Goal: Task Accomplishment & Management: Manage account settings

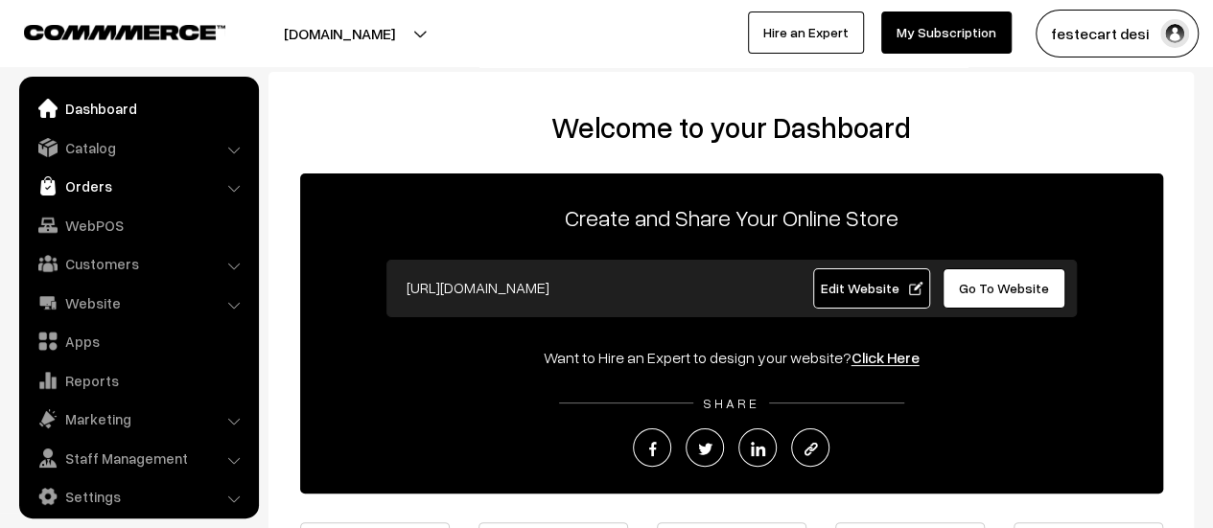
scroll to position [13, 0]
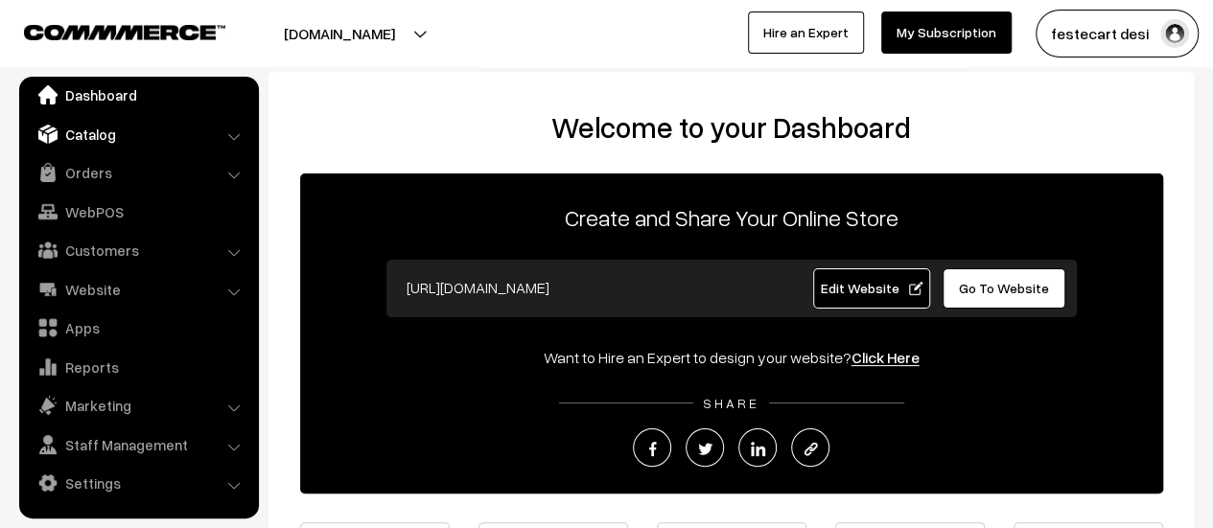
click at [103, 133] on link "Catalog" at bounding box center [138, 134] width 228 height 35
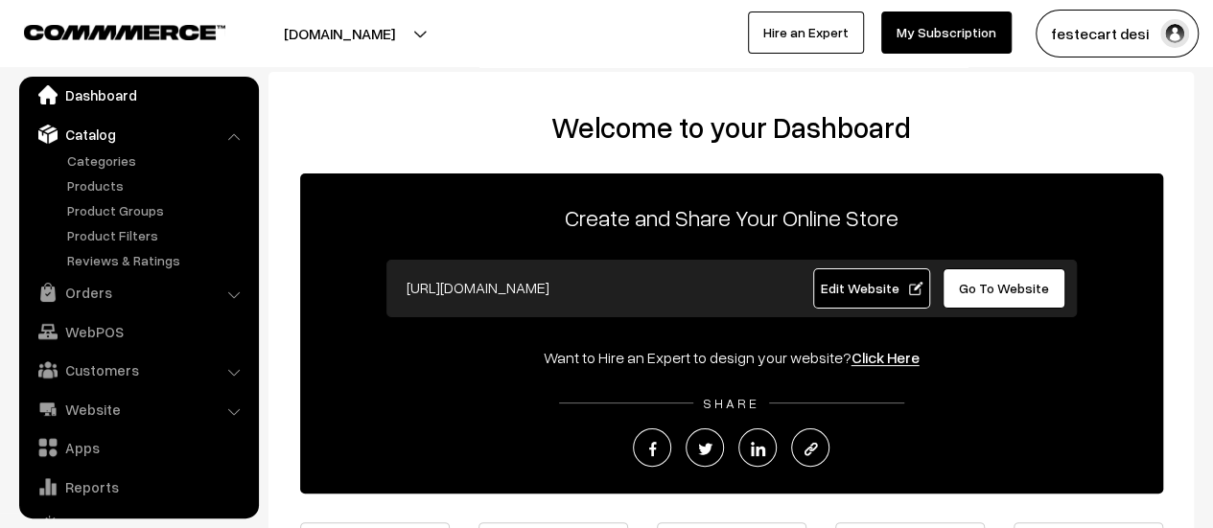
click at [102, 102] on link "Dashboard" at bounding box center [138, 95] width 228 height 35
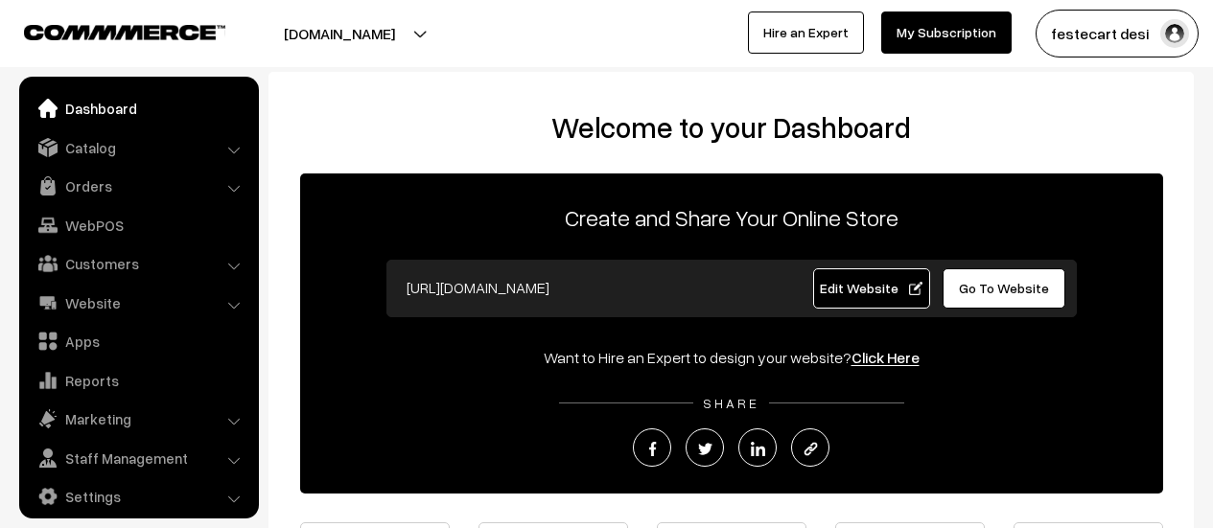
click at [907, 298] on link "Edit Website" at bounding box center [871, 288] width 117 height 40
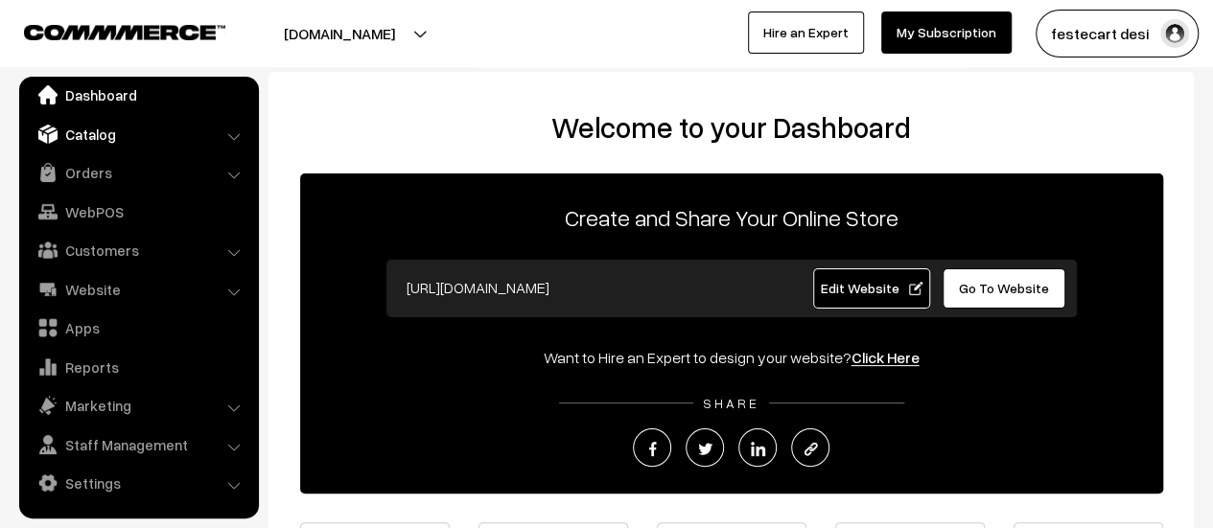
click at [126, 126] on link "Catalog" at bounding box center [138, 134] width 228 height 35
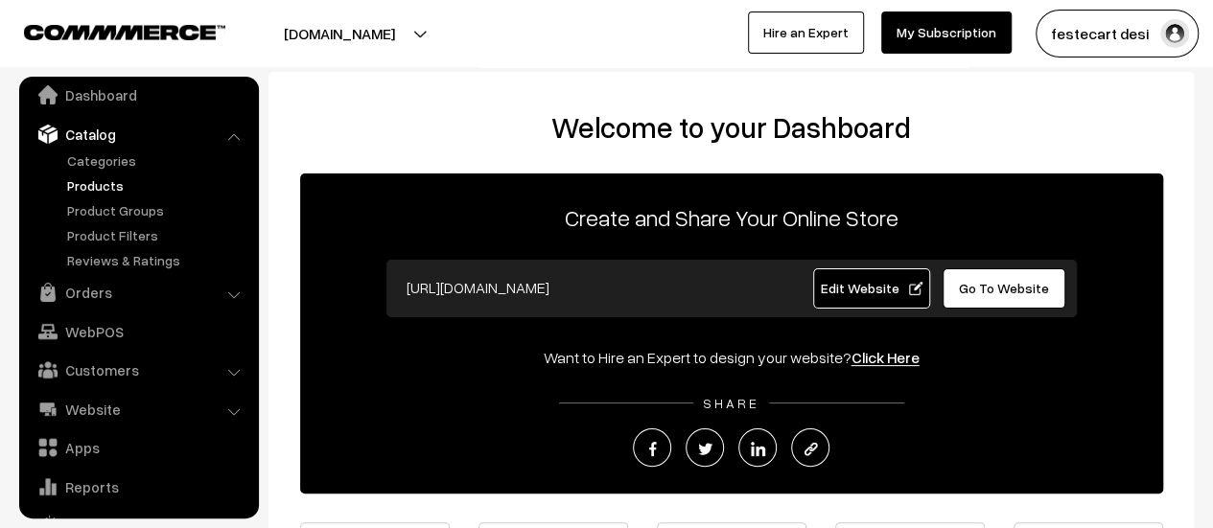
click at [107, 183] on link "Products" at bounding box center [157, 185] width 190 height 20
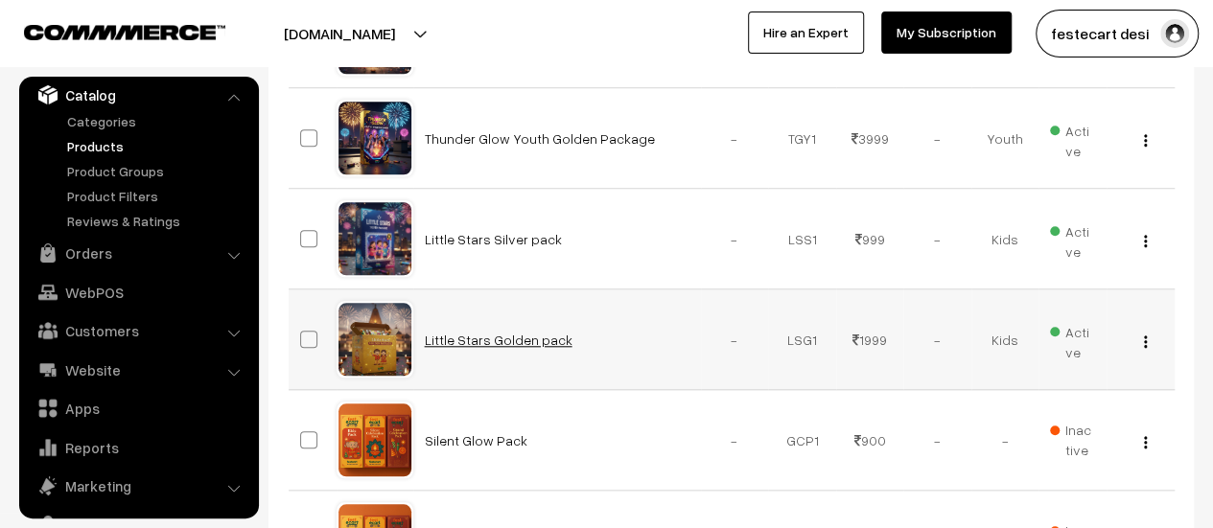
scroll to position [746, 0]
click at [1146, 337] on img "button" at bounding box center [1145, 341] width 3 height 12
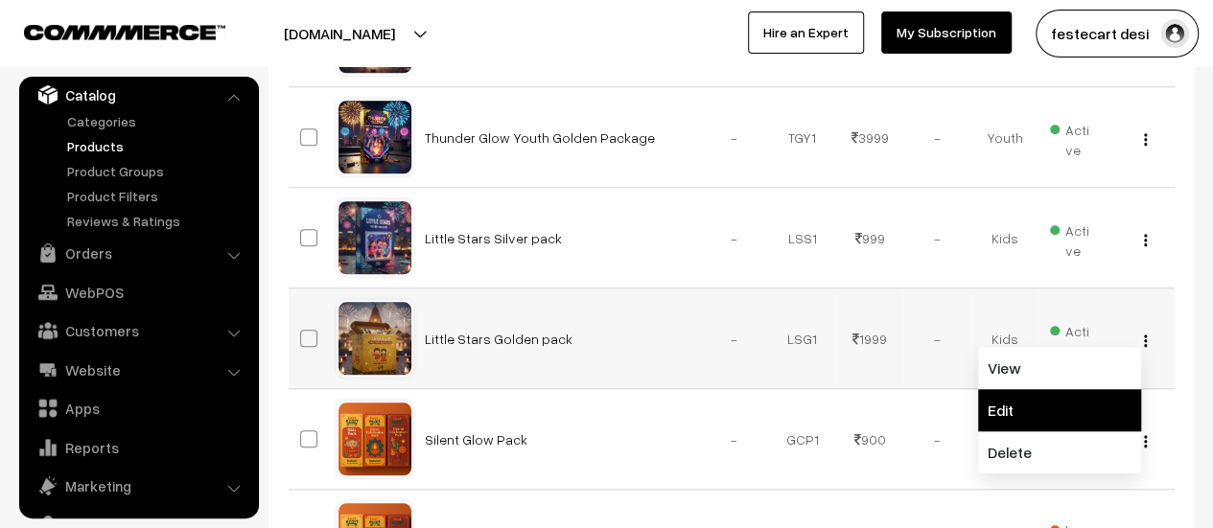
click at [1070, 400] on link "Edit" at bounding box center [1059, 410] width 163 height 42
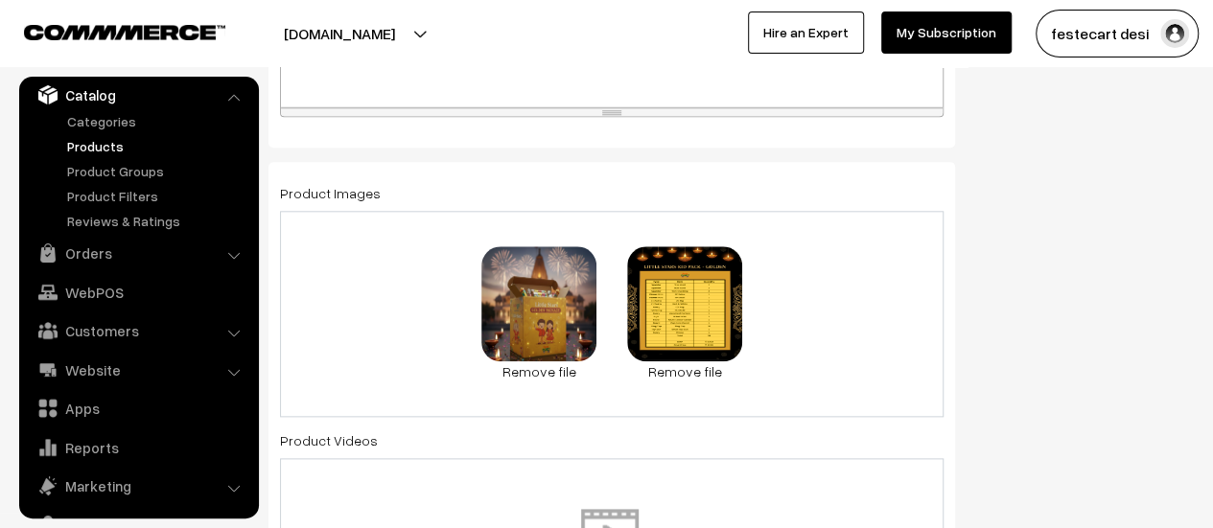
scroll to position [955, 0]
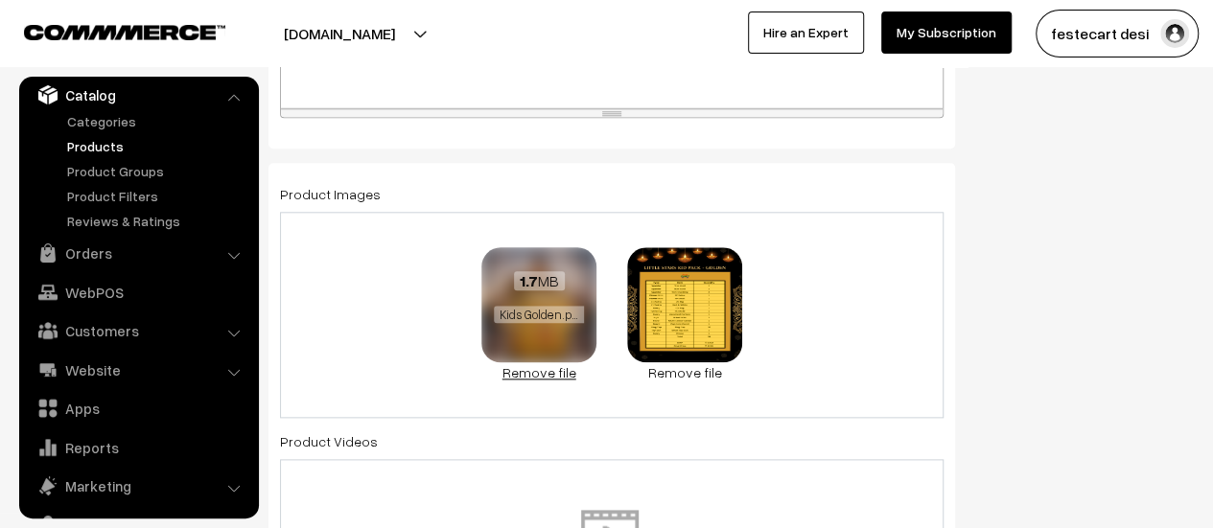
click at [545, 367] on link "Remove file" at bounding box center [538, 372] width 115 height 20
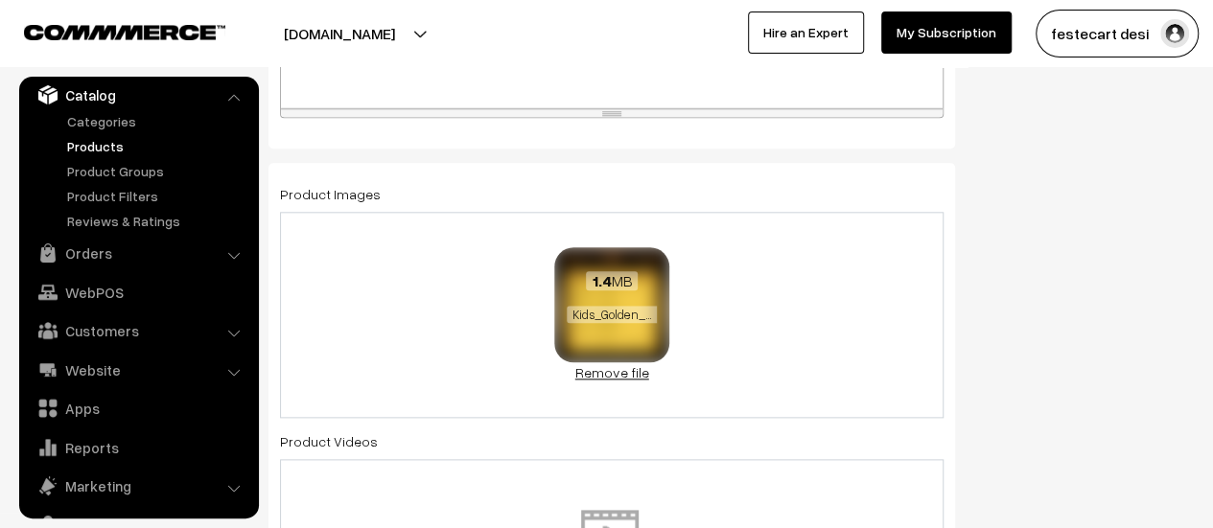
click at [606, 363] on link "Remove file" at bounding box center [611, 372] width 115 height 20
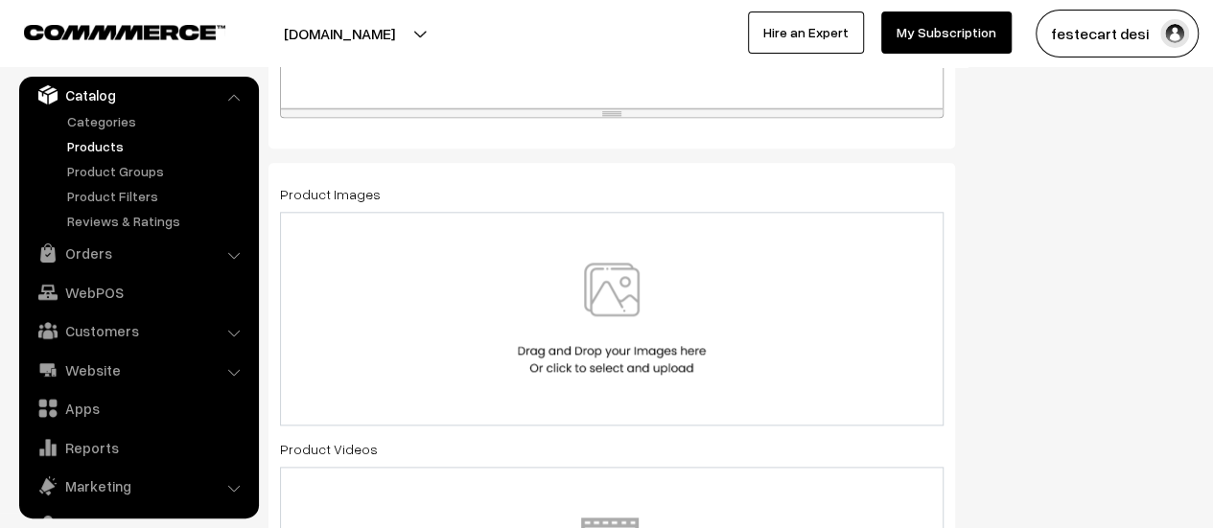
click at [607, 326] on img at bounding box center [612, 319] width 198 height 112
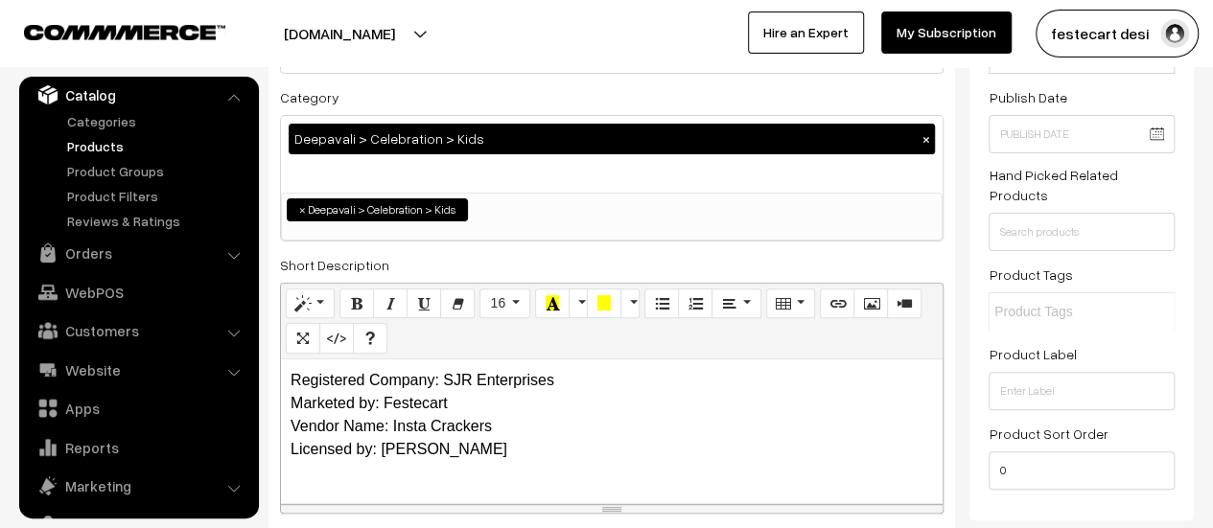
scroll to position [0, 0]
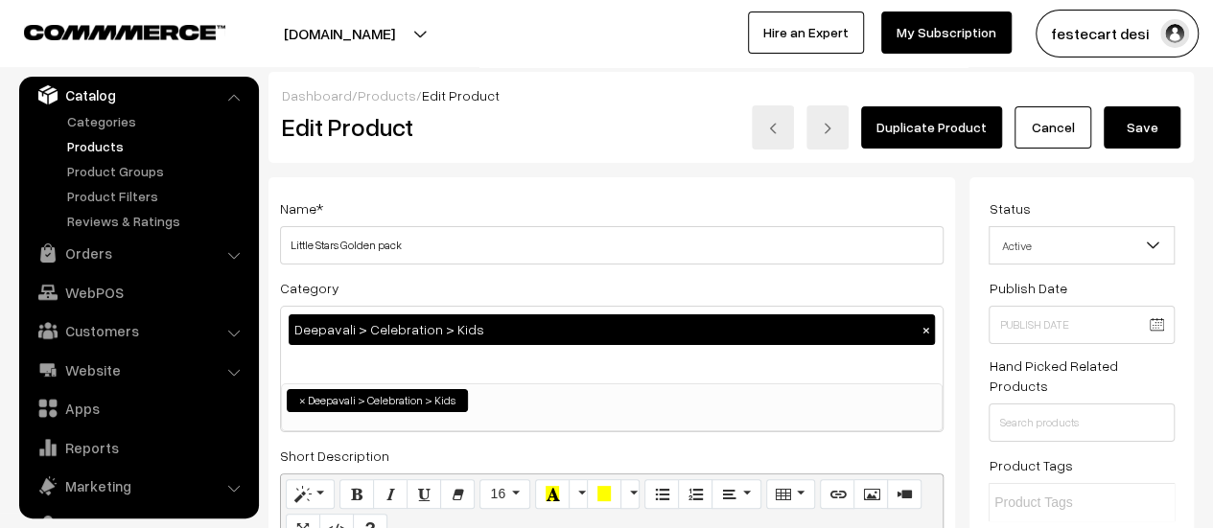
click at [1147, 141] on button "Save" at bounding box center [1142, 127] width 77 height 42
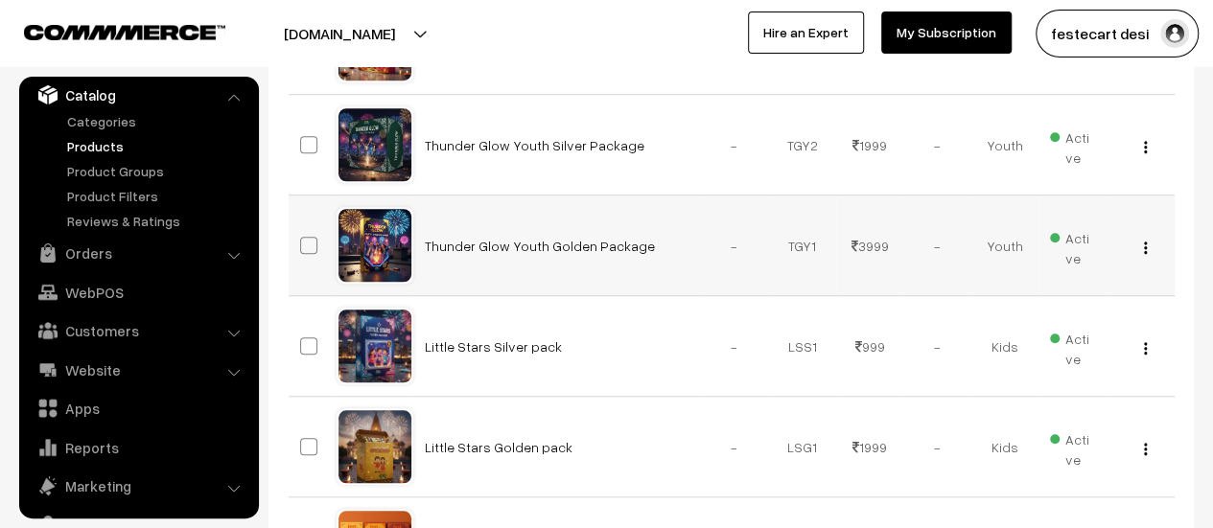
scroll to position [743, 0]
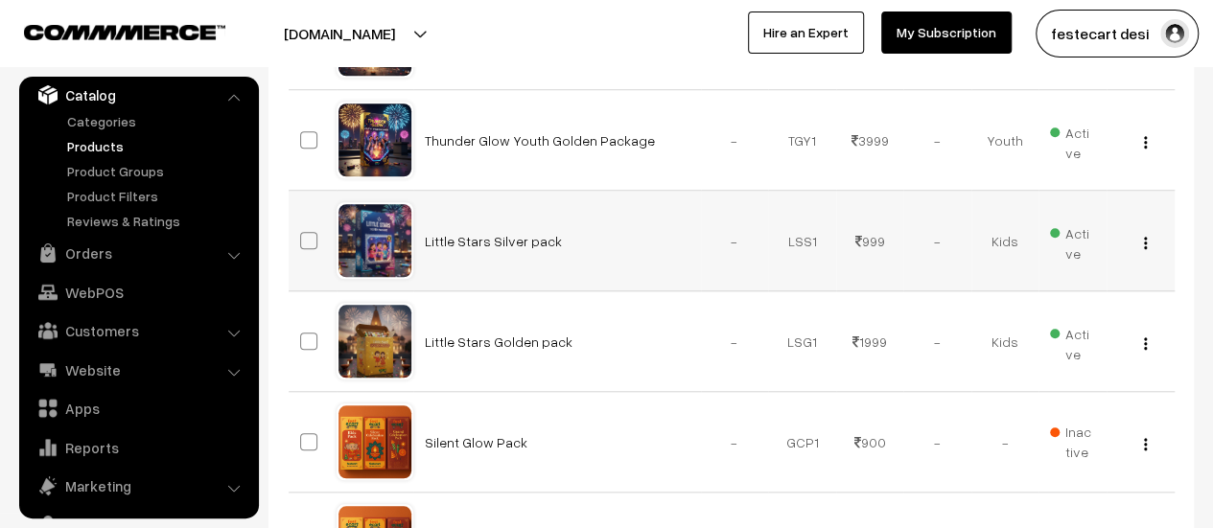
click at [1146, 244] on img "button" at bounding box center [1145, 243] width 3 height 12
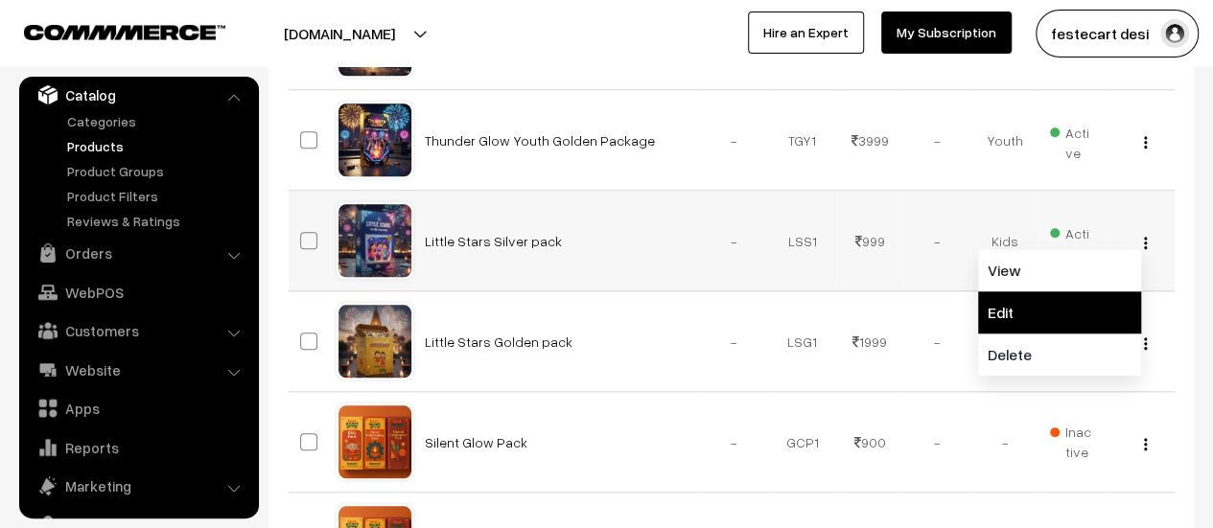
click at [1071, 317] on link "Edit" at bounding box center [1059, 312] width 163 height 42
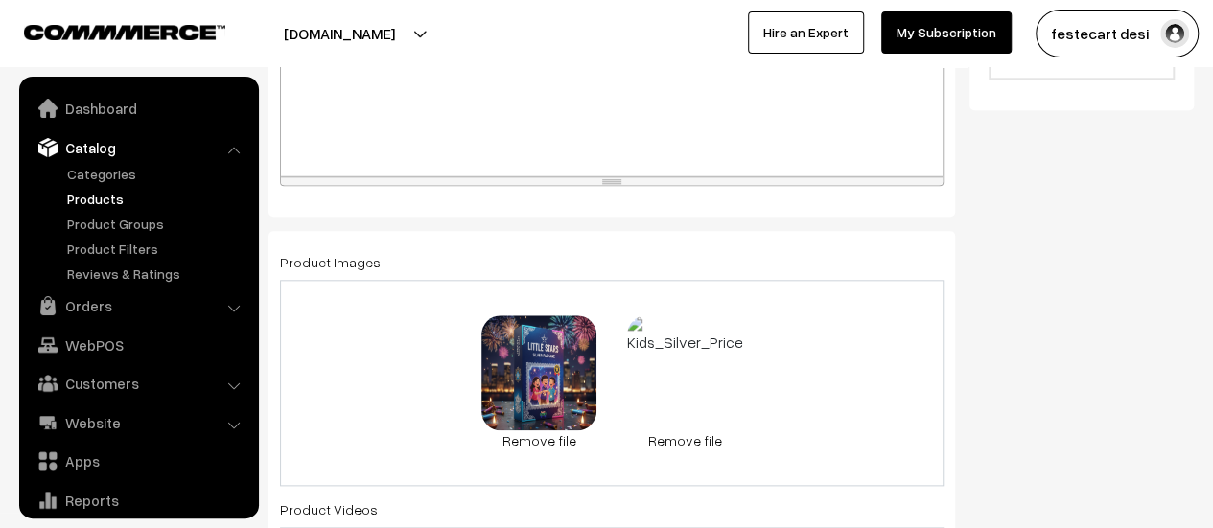
scroll to position [53, 0]
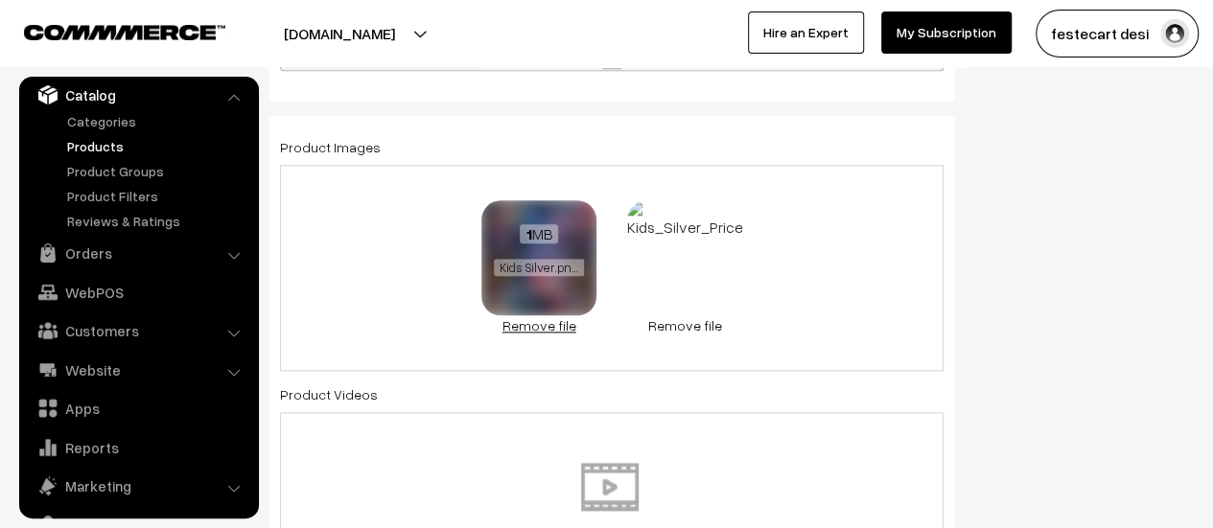
click at [543, 319] on link "Remove file" at bounding box center [538, 325] width 115 height 20
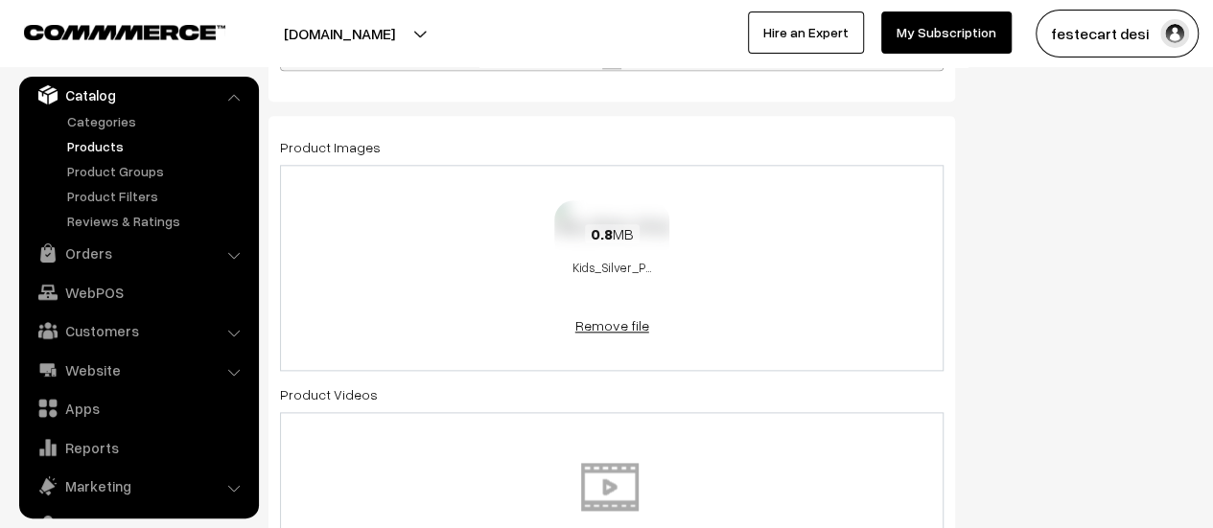
click at [605, 328] on link "Remove file" at bounding box center [611, 325] width 115 height 20
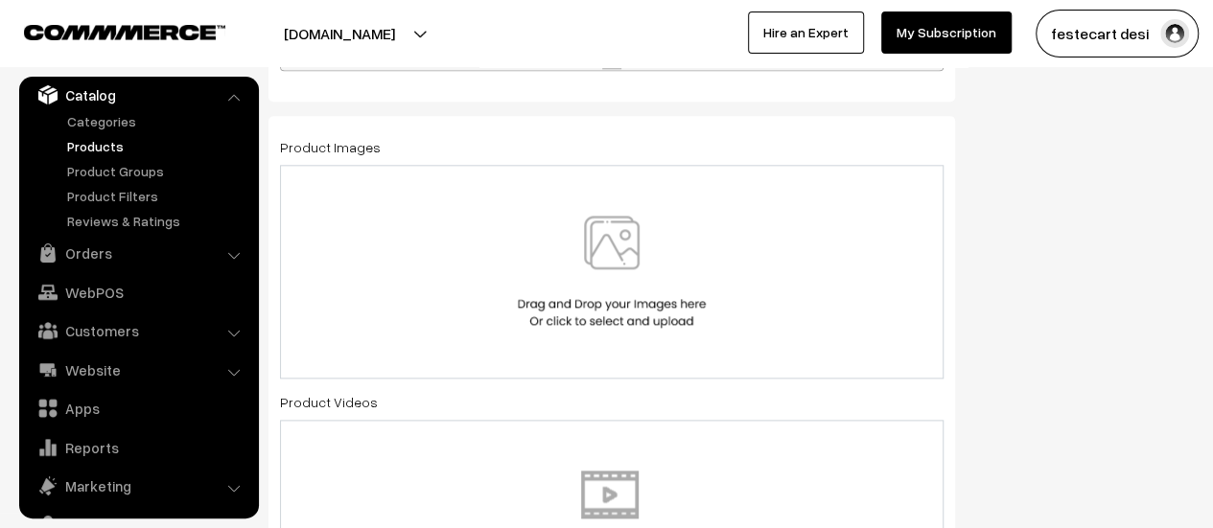
click at [604, 286] on img at bounding box center [612, 272] width 198 height 112
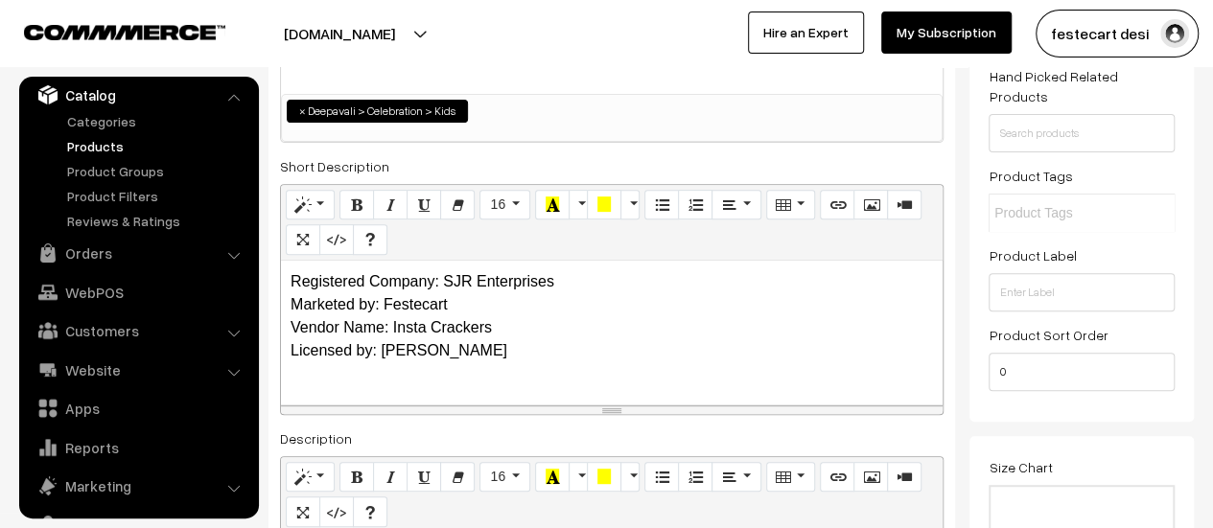
scroll to position [0, 0]
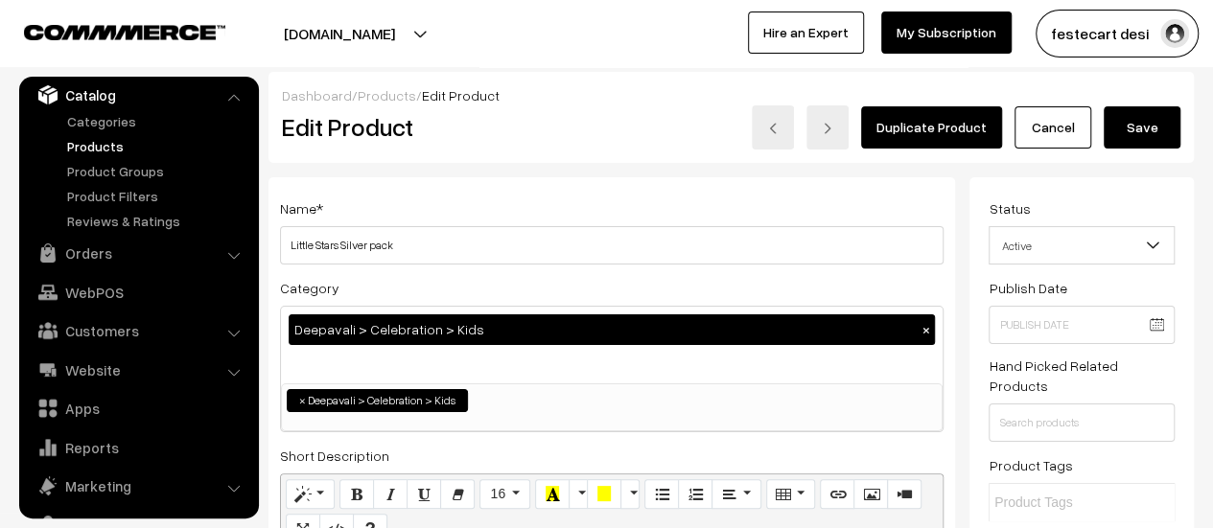
click at [1149, 133] on button "Save" at bounding box center [1142, 127] width 77 height 42
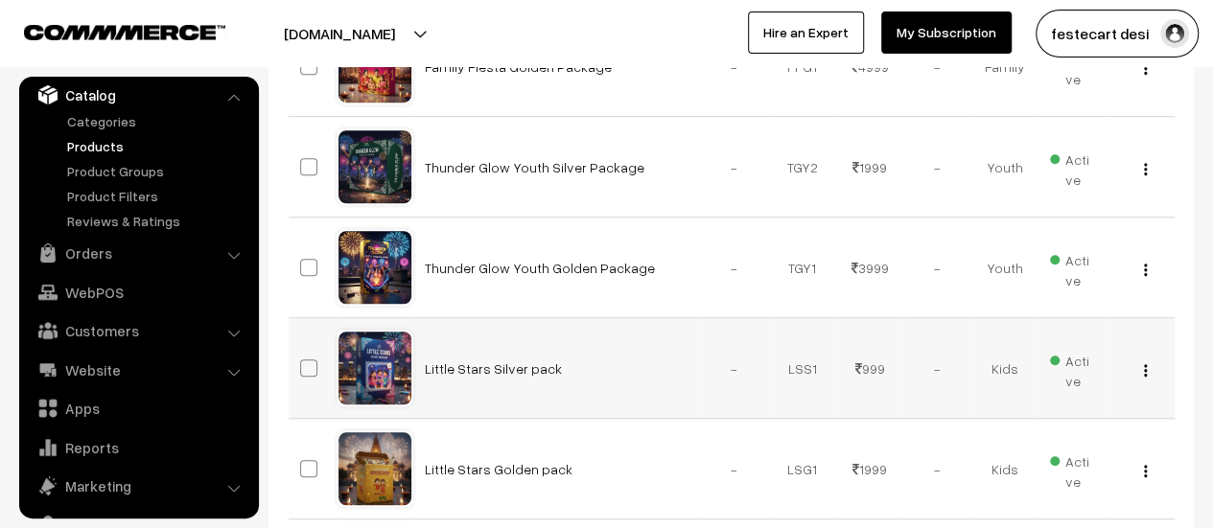
scroll to position [615, 0]
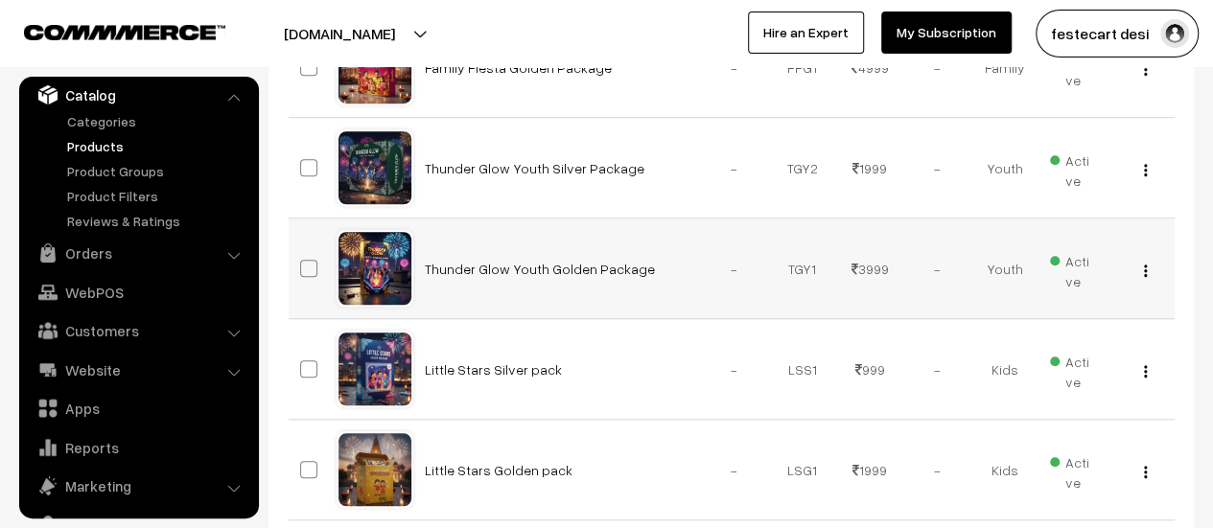
click at [1144, 268] on img "button" at bounding box center [1145, 271] width 3 height 12
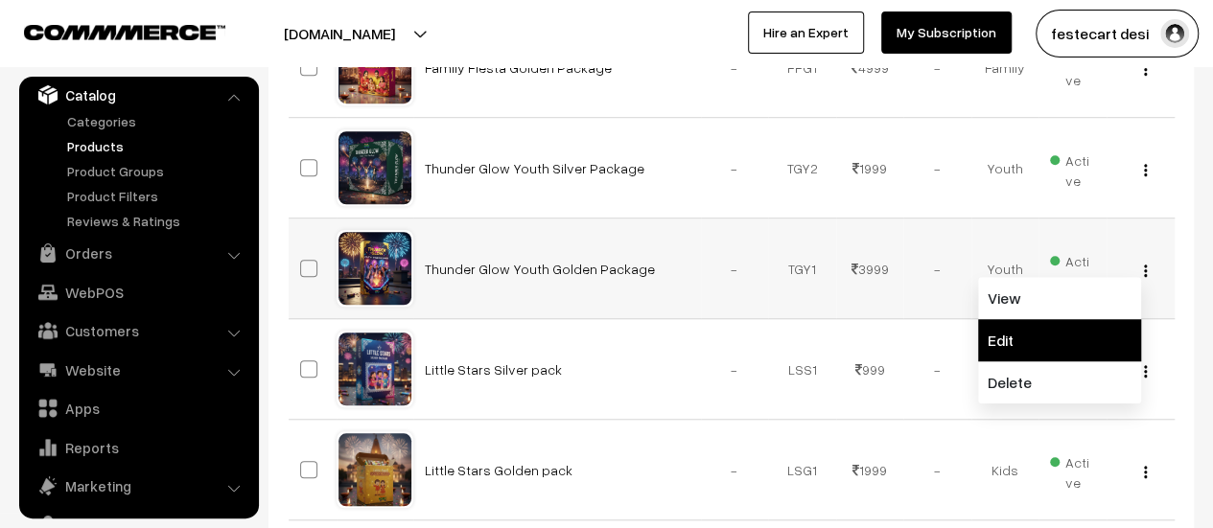
click at [1087, 319] on link "Edit" at bounding box center [1059, 340] width 163 height 42
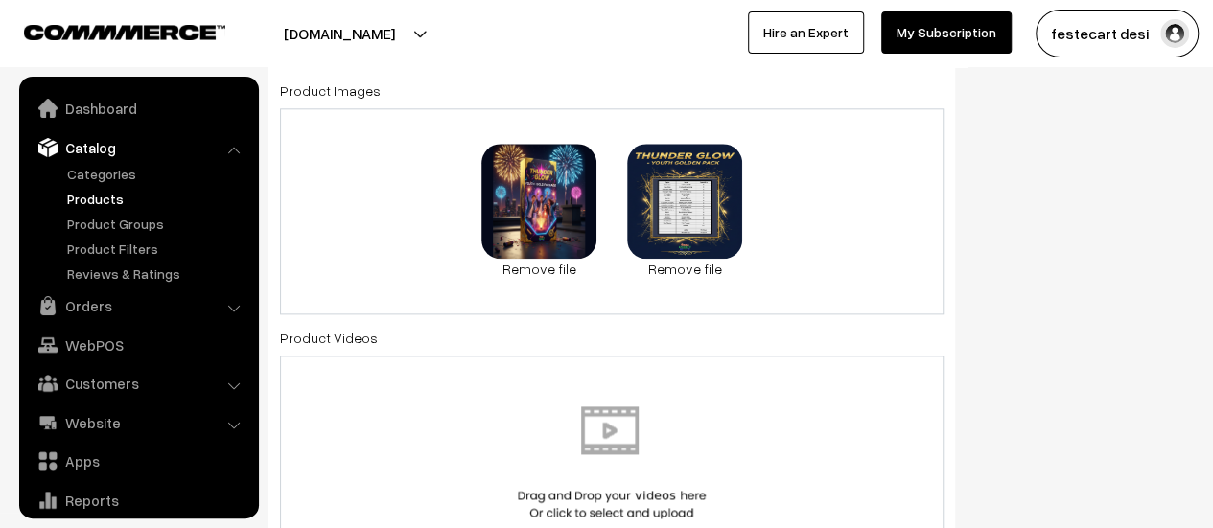
scroll to position [53, 0]
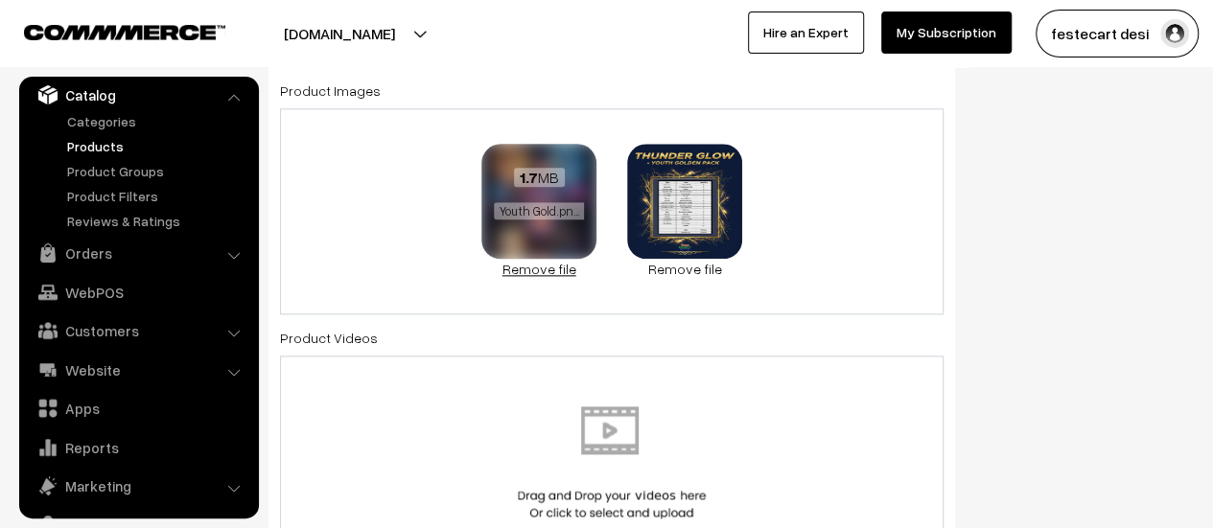
click at [524, 268] on link "Remove file" at bounding box center [538, 269] width 115 height 20
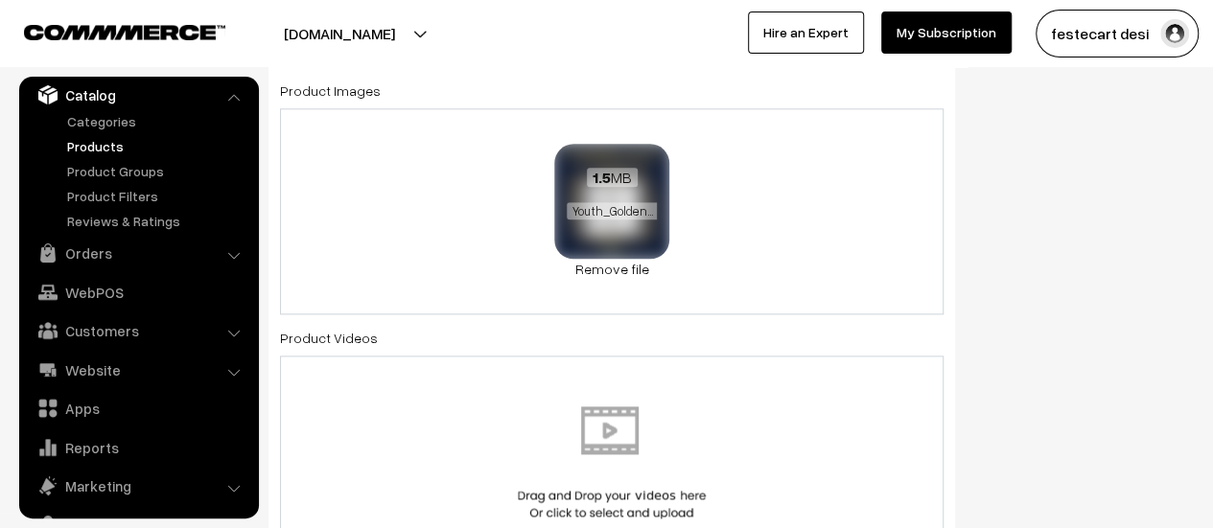
click at [640, 256] on img at bounding box center [611, 201] width 121 height 121
click at [632, 266] on link "Remove file" at bounding box center [611, 269] width 115 height 20
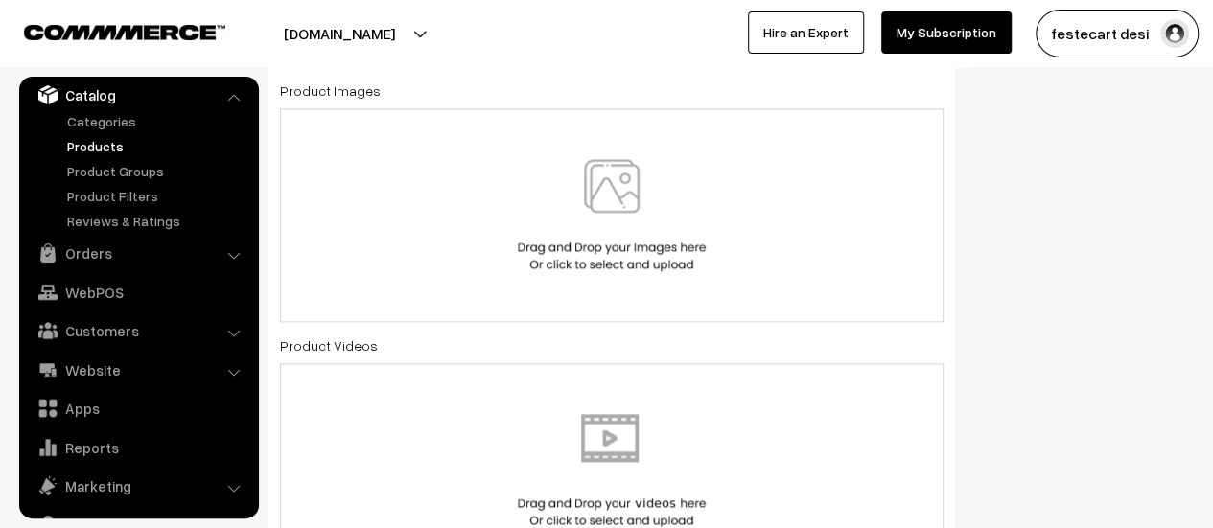
click at [615, 235] on img at bounding box center [612, 215] width 198 height 112
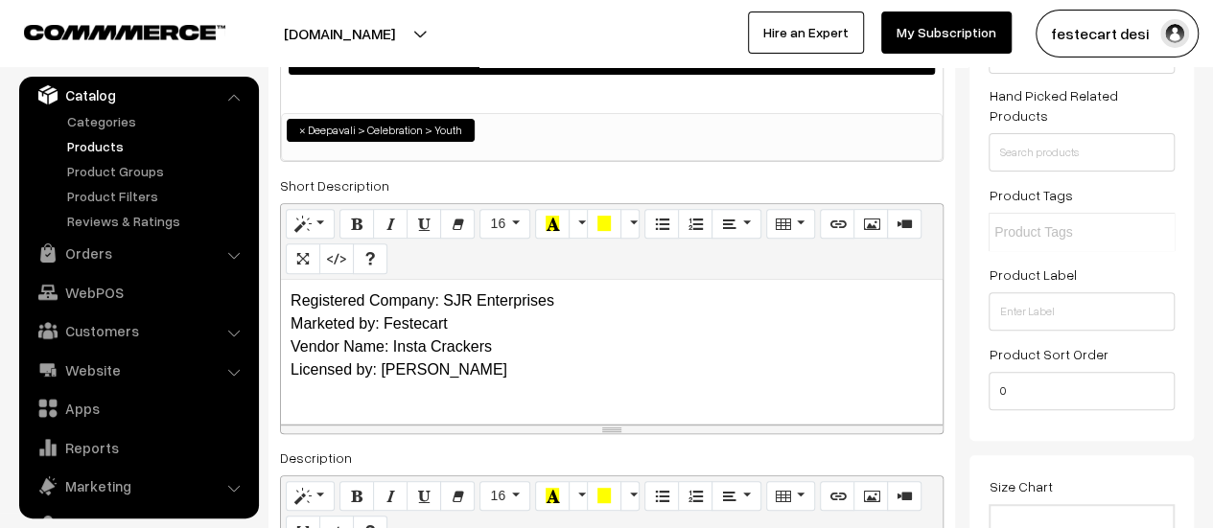
scroll to position [0, 0]
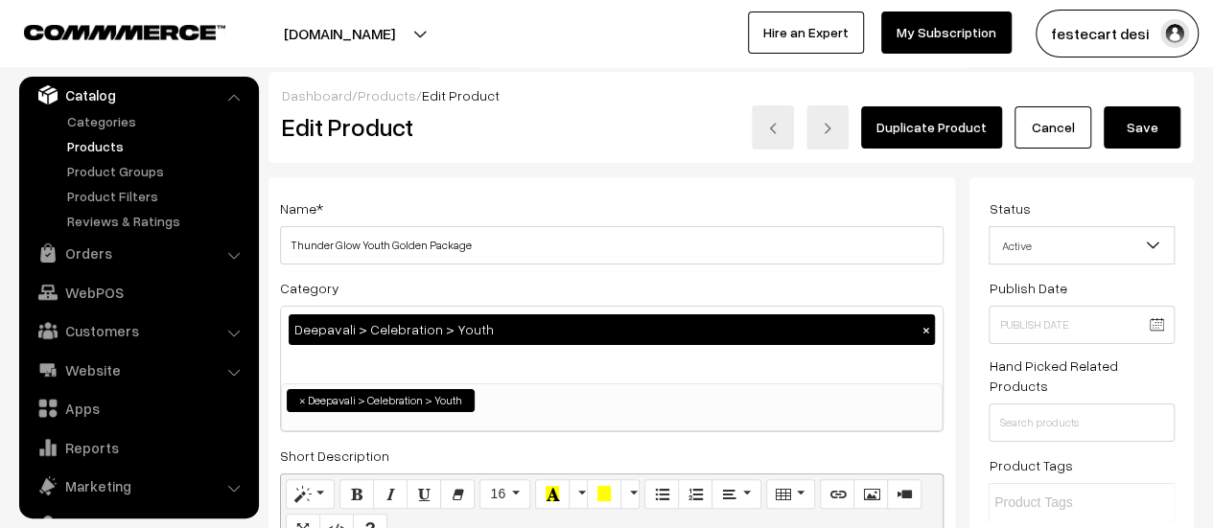
click at [1131, 151] on div "Dashboard / Products / Edit Product Edit Product Duplicate Product Cancel Save" at bounding box center [730, 117] width 925 height 91
click at [1130, 141] on button "Save" at bounding box center [1142, 127] width 77 height 42
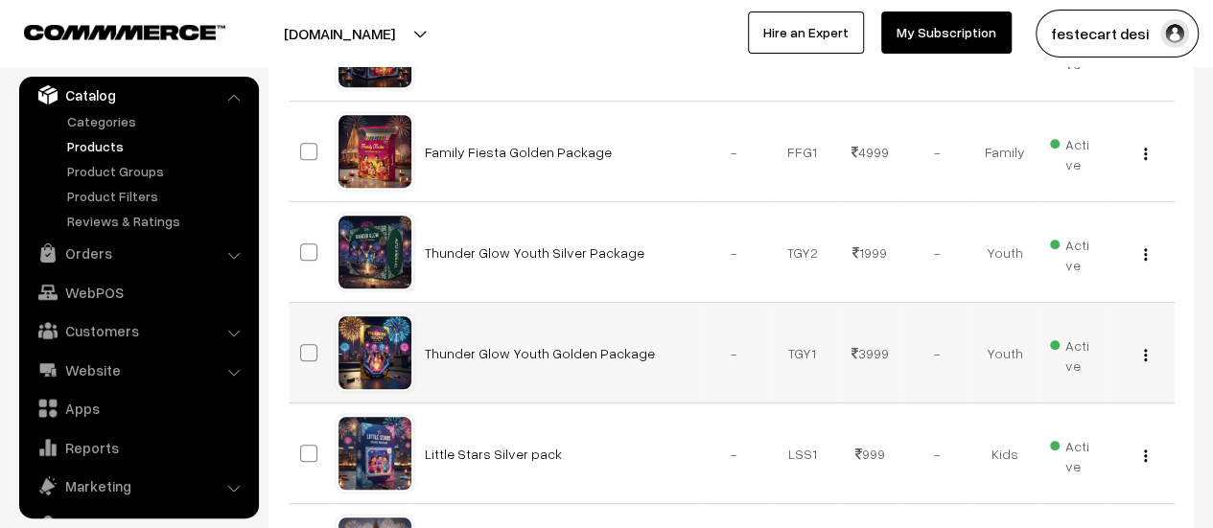
scroll to position [538, 0]
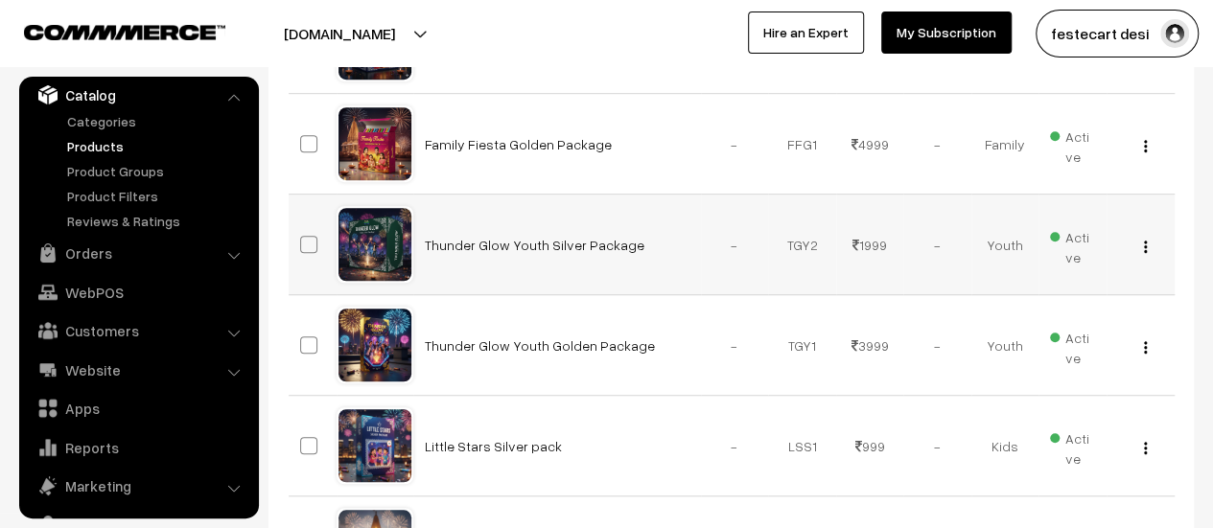
click at [1144, 244] on img "button" at bounding box center [1145, 247] width 3 height 12
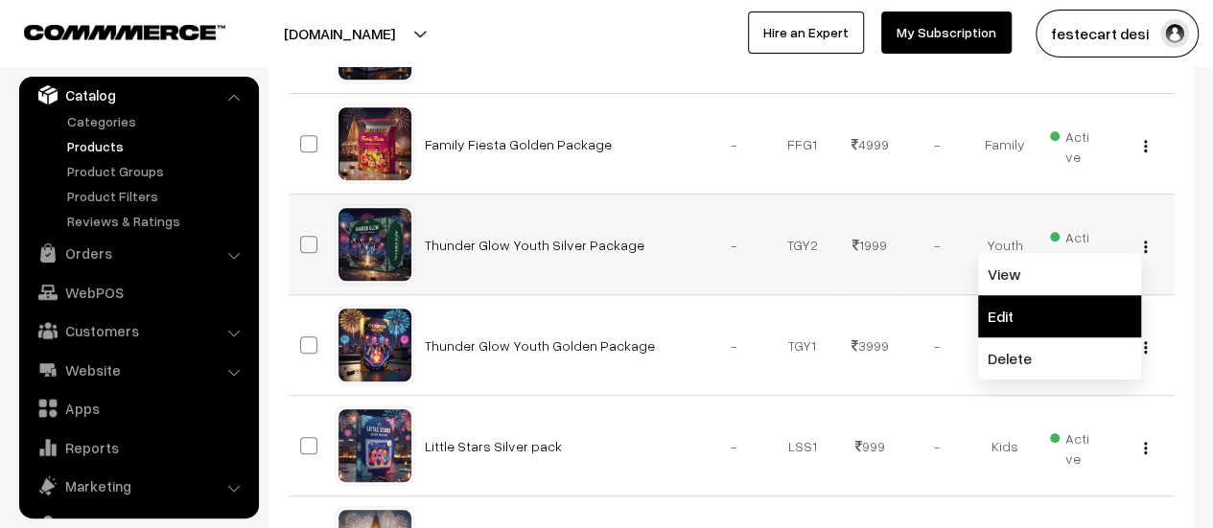
click at [1035, 321] on link "Edit" at bounding box center [1059, 316] width 163 height 42
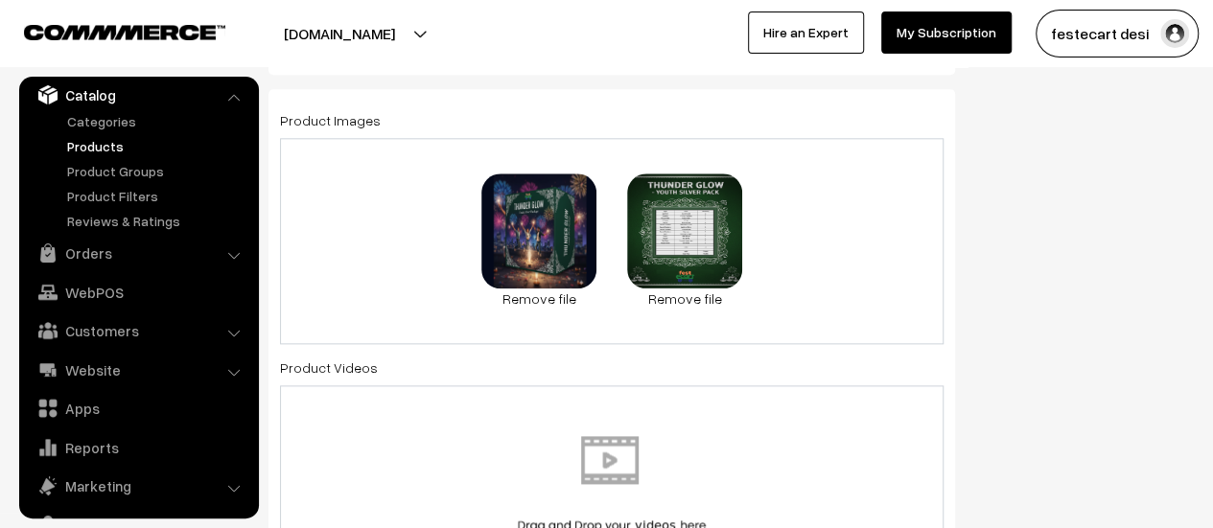
scroll to position [1032, 0]
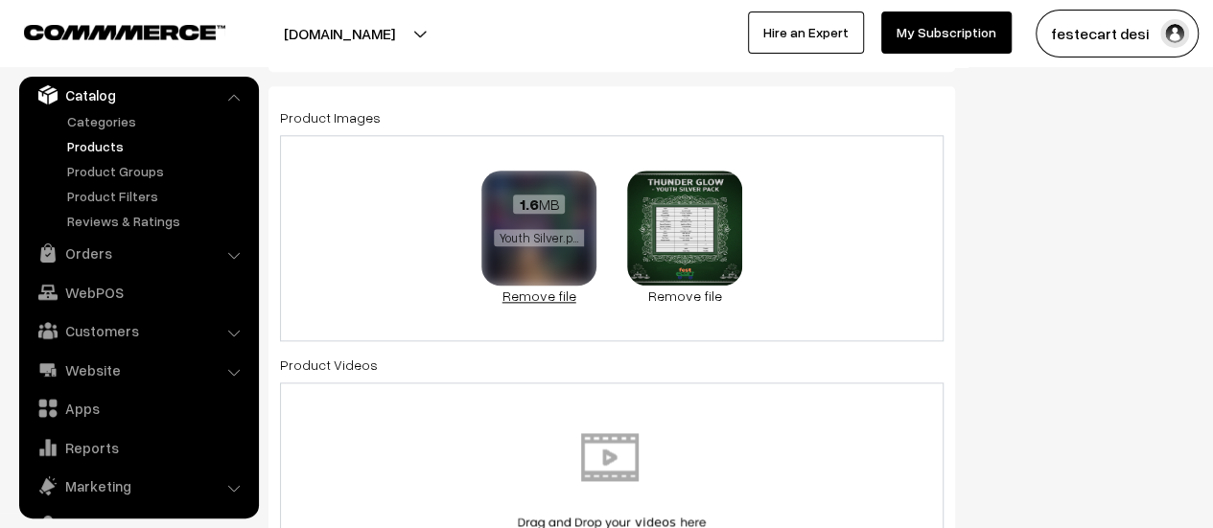
click at [544, 294] on link "Remove file" at bounding box center [538, 296] width 115 height 20
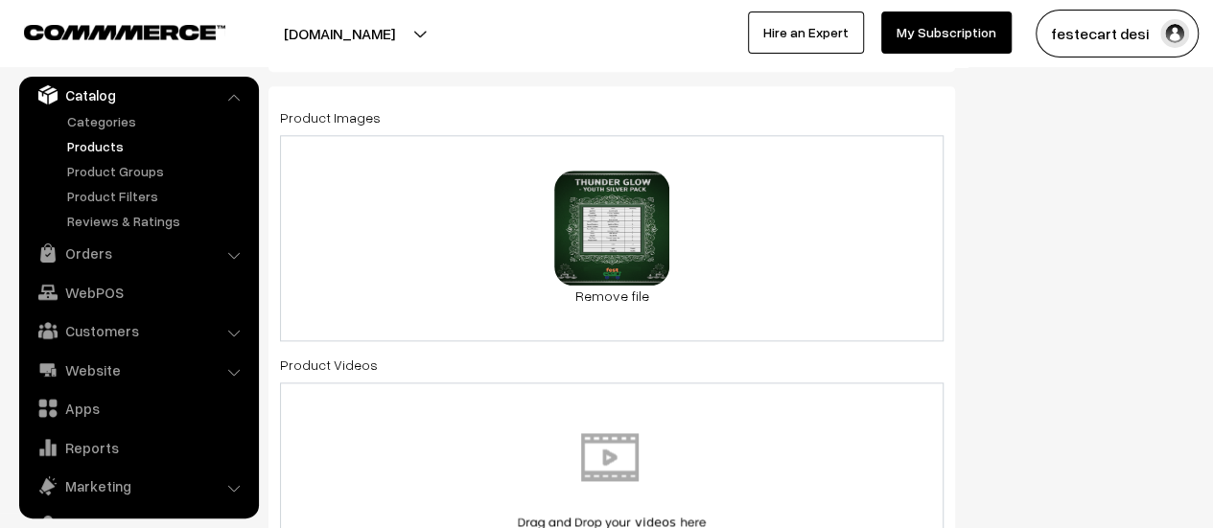
click at [697, 250] on div "2.1 MB Youth_Silver_Price_Label_website.png Check Error Remove file" at bounding box center [611, 238] width 663 height 206
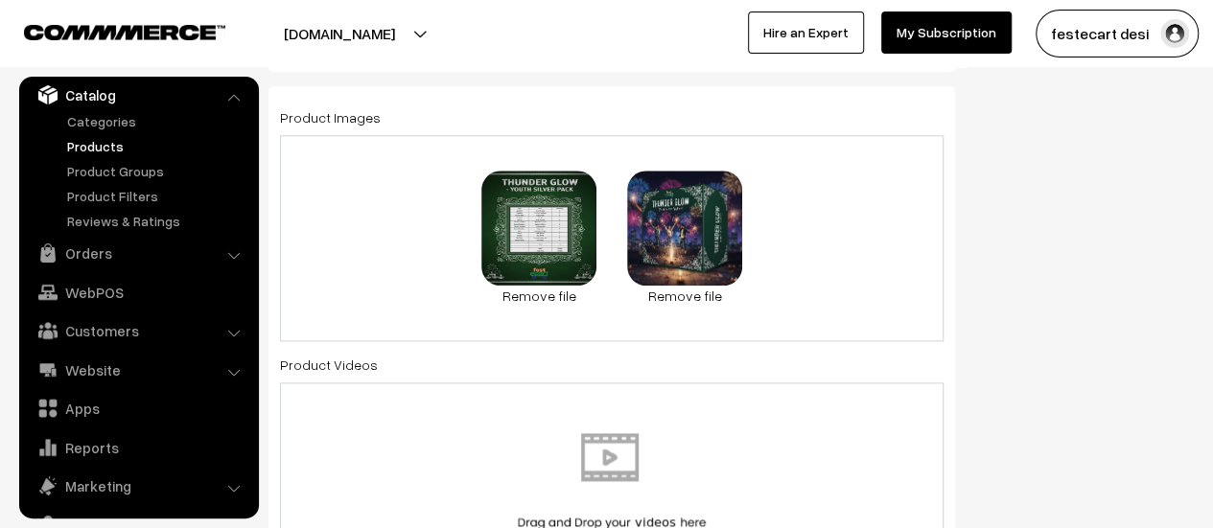
drag, startPoint x: 710, startPoint y: 194, endPoint x: 455, endPoint y: 181, distance: 255.3
click at [455, 181] on div "2.1 MB Youth_Silver_Price_Label_website.png Check Error Remove file 91.1 KB You…" at bounding box center [611, 238] width 663 height 206
click at [1198, 260] on div "Status Active Inactive Active Publish Date Product Type -- Select -- -- Select …" at bounding box center [1088, 397] width 239 height 2502
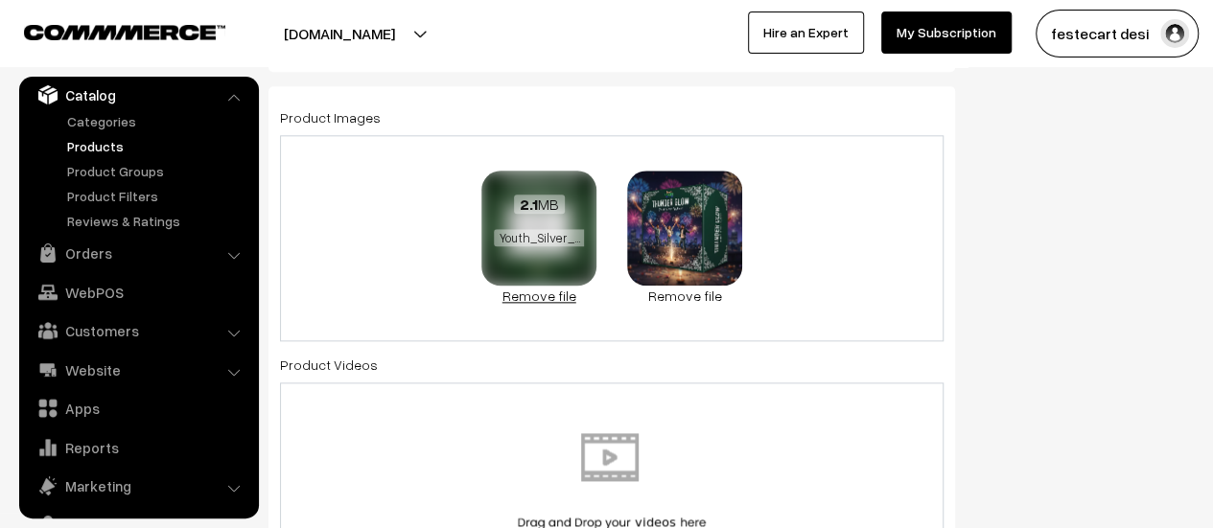
click at [535, 301] on link "Remove file" at bounding box center [538, 296] width 115 height 20
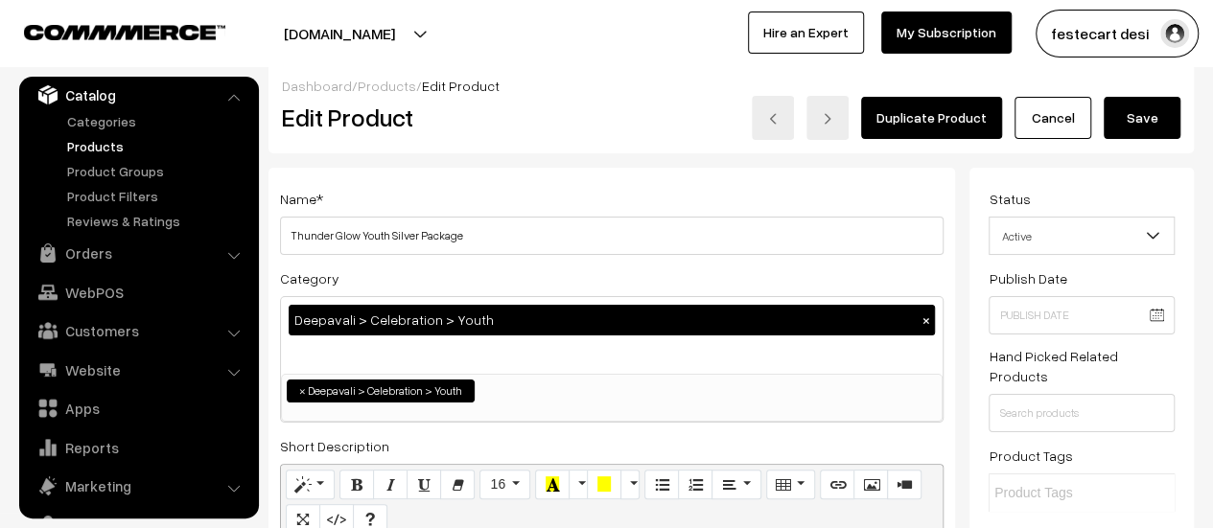
scroll to position [0, 0]
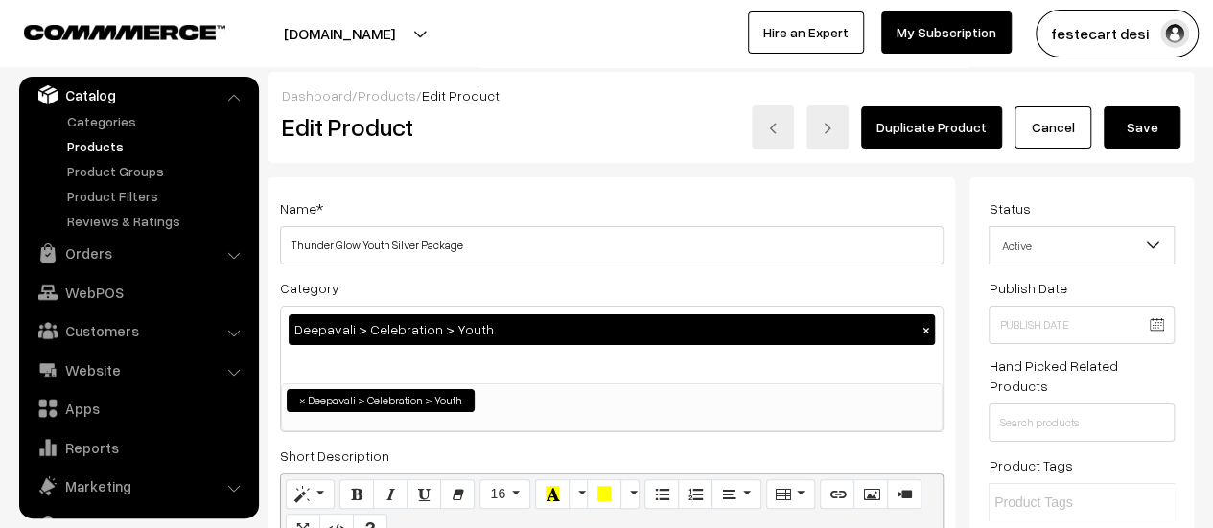
click at [1145, 119] on button "Save" at bounding box center [1142, 127] width 77 height 42
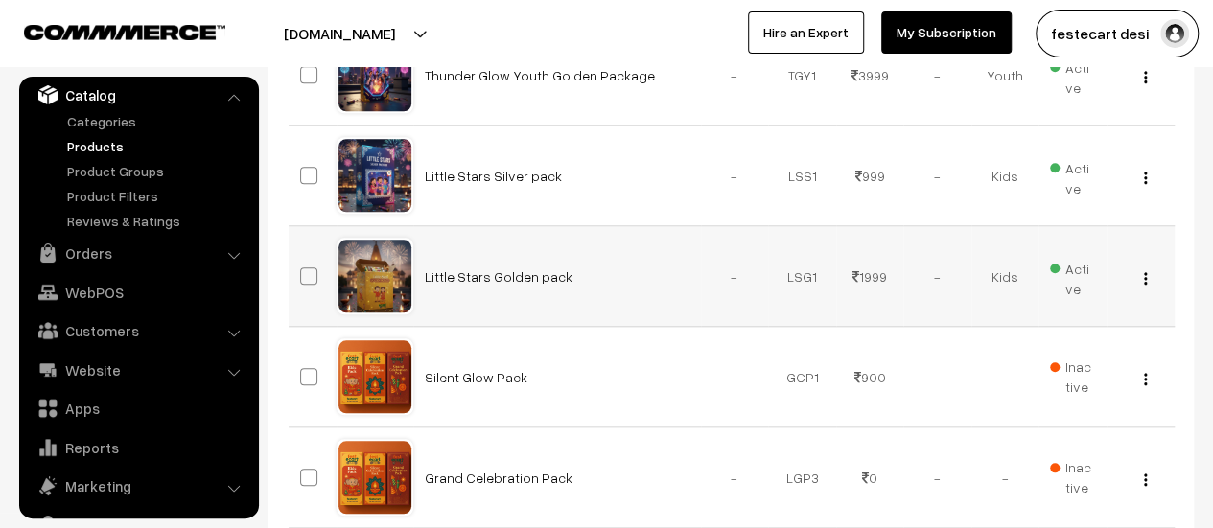
scroll to position [809, 0]
click at [1146, 279] on img "button" at bounding box center [1145, 277] width 3 height 12
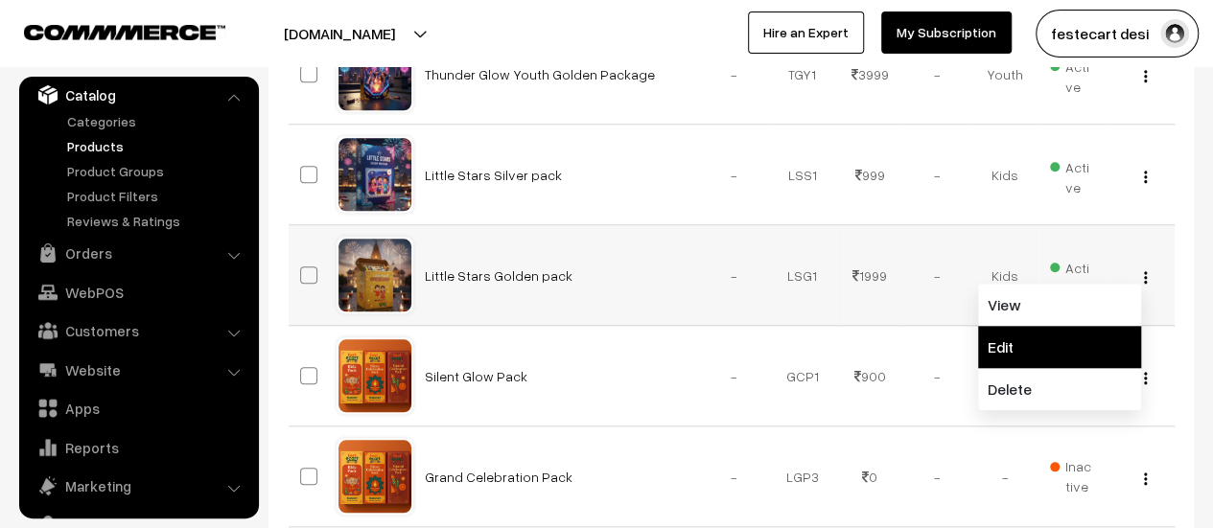
click at [1076, 348] on link "Edit" at bounding box center [1059, 347] width 163 height 42
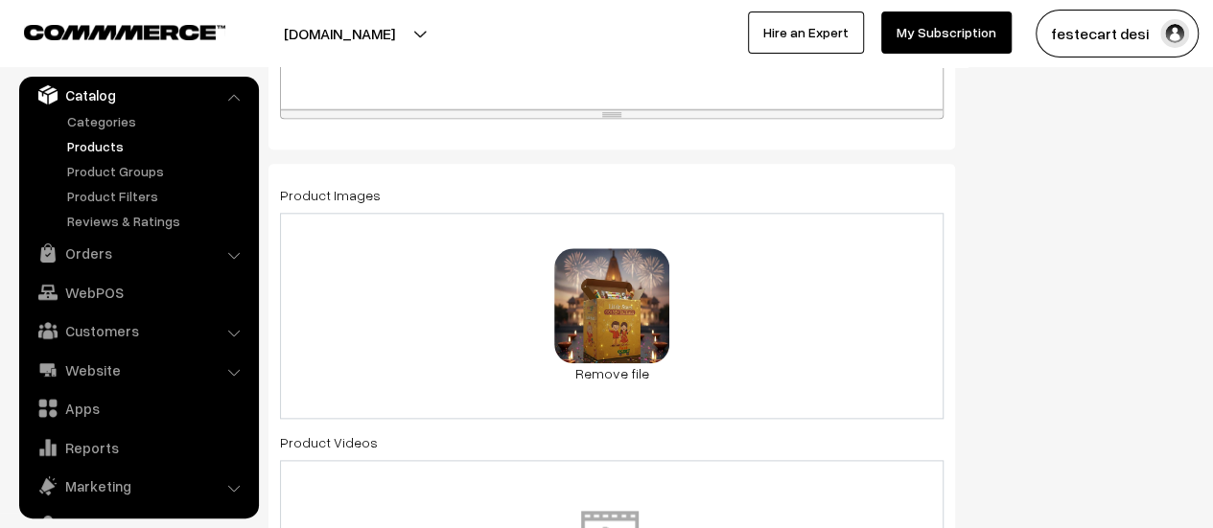
scroll to position [963, 0]
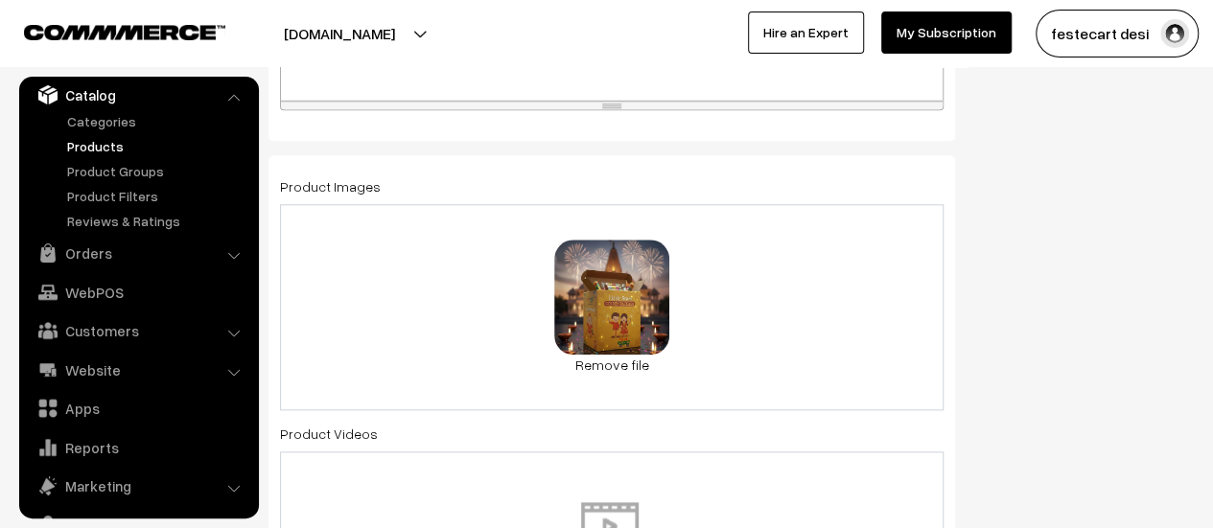
click at [796, 334] on div "67.2 KB Kids Golden.png Check Error Remove file" at bounding box center [611, 307] width 663 height 206
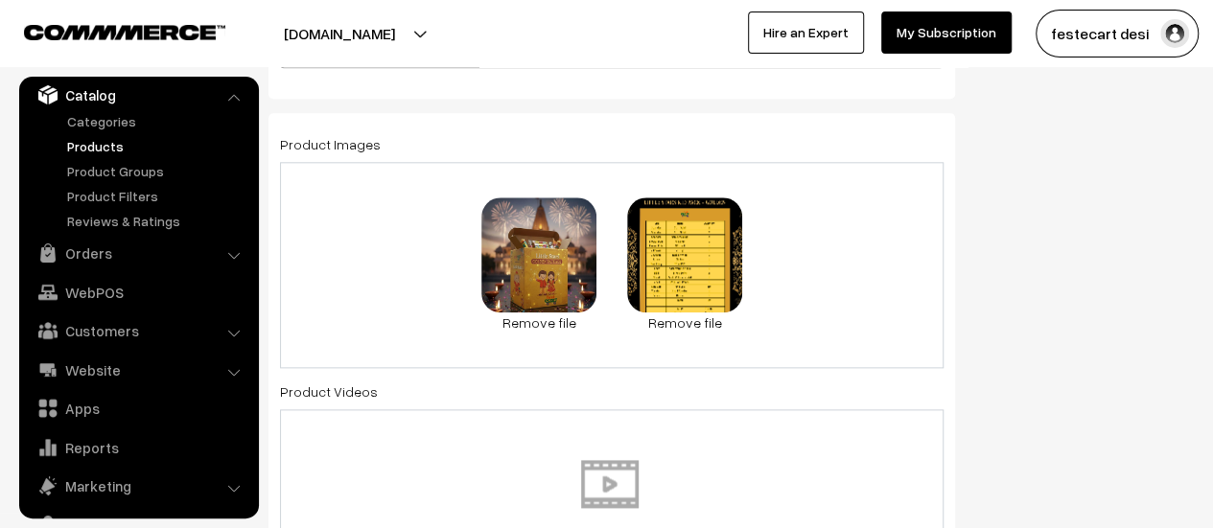
scroll to position [0, 0]
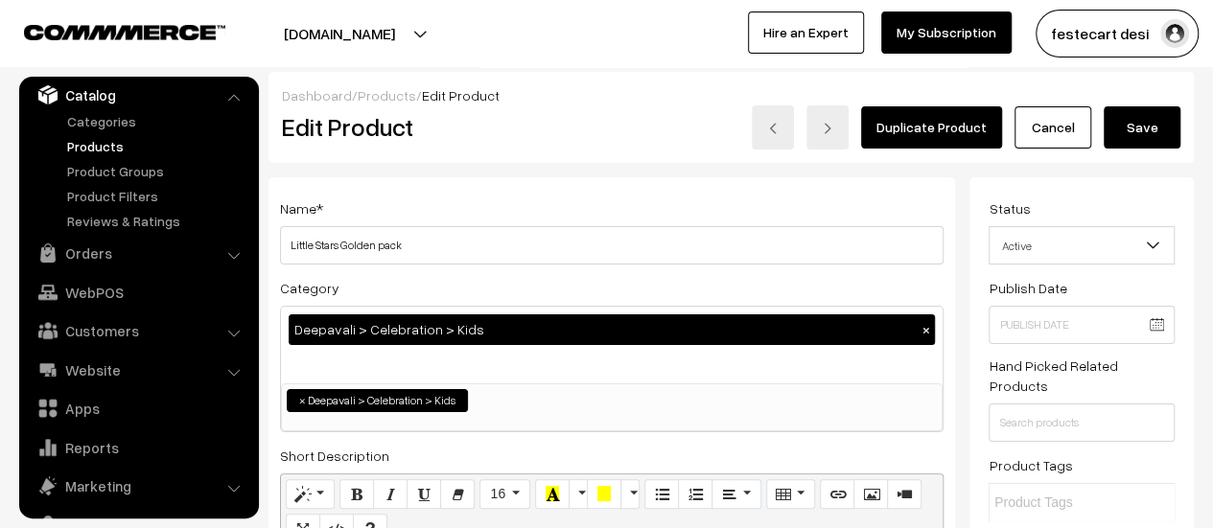
click at [1132, 124] on button "Save" at bounding box center [1142, 127] width 77 height 42
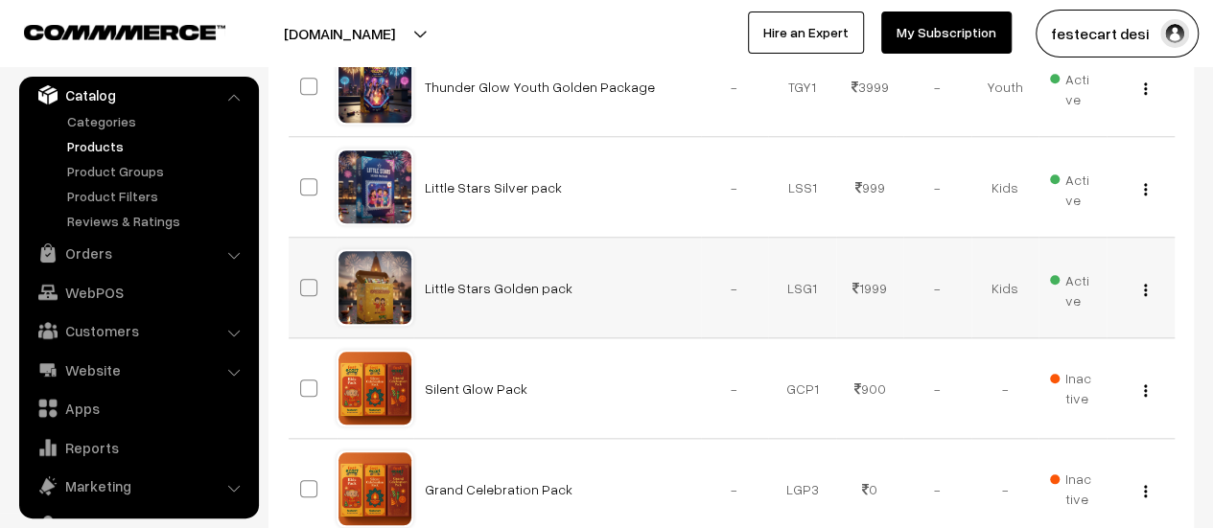
scroll to position [709, 0]
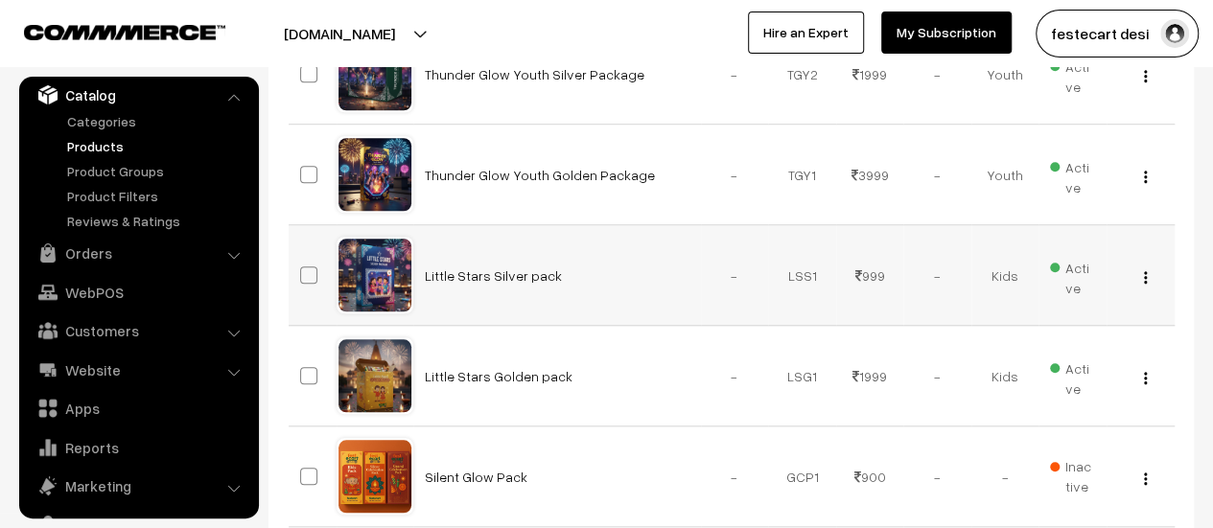
click at [1144, 274] on img "button" at bounding box center [1145, 277] width 3 height 12
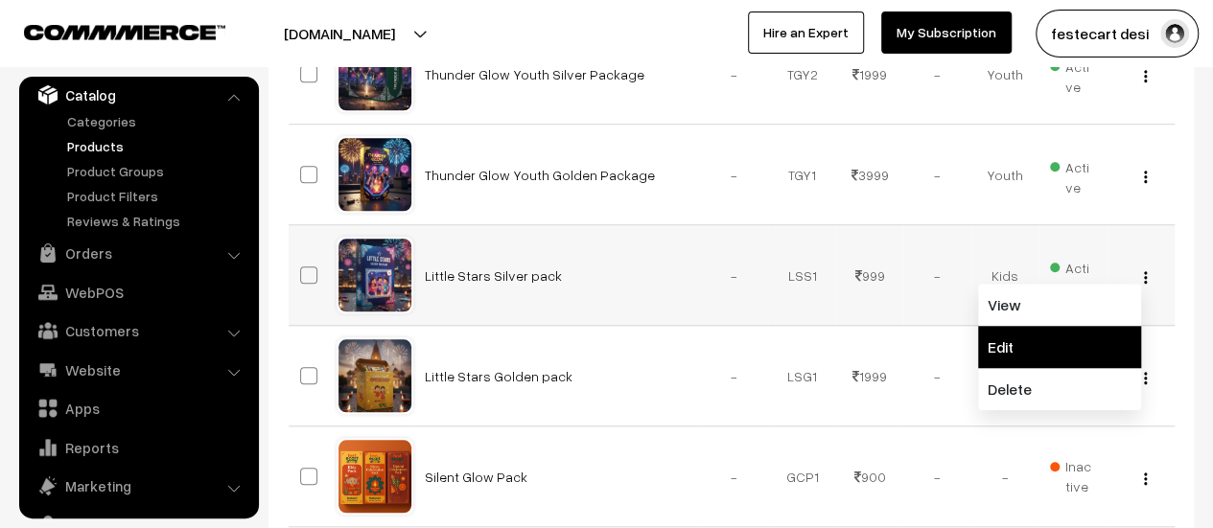
click at [1067, 331] on link "Edit" at bounding box center [1059, 347] width 163 height 42
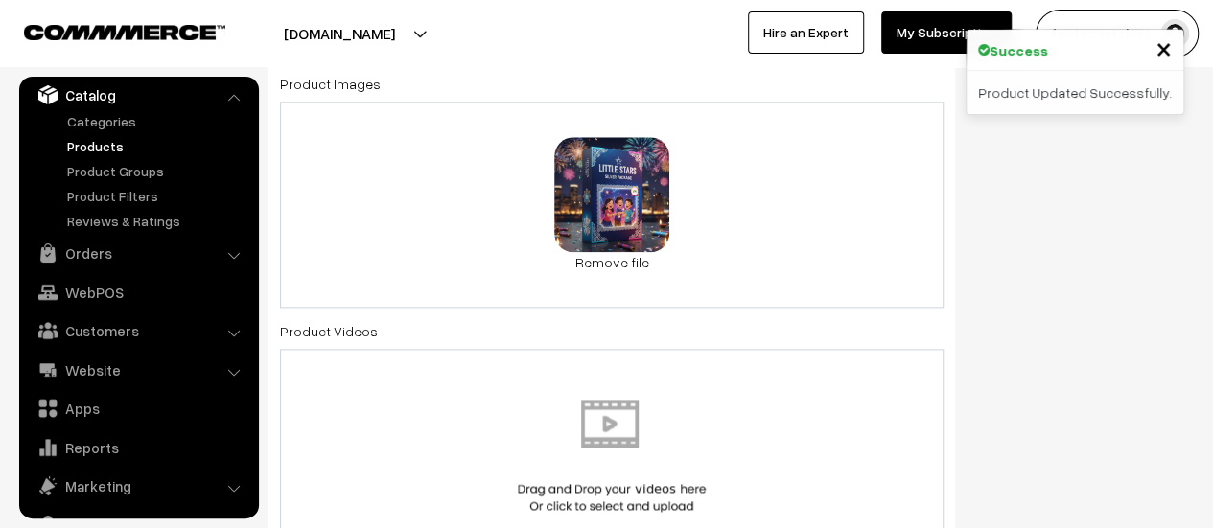
scroll to position [1059, 0]
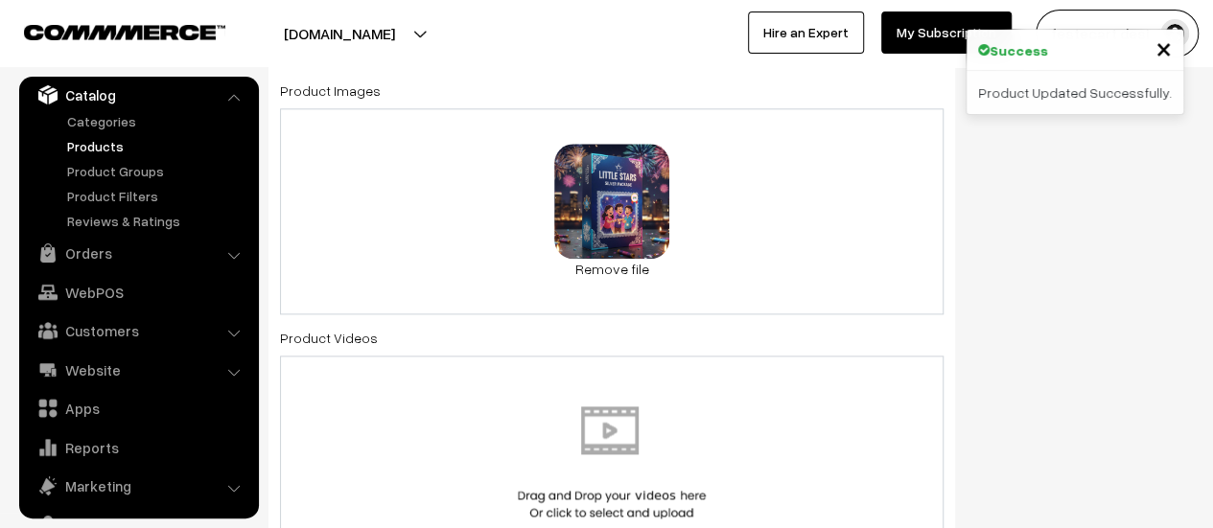
click at [772, 225] on div "96 KB Kids Silver.jpg Check Error Remove file" at bounding box center [611, 211] width 663 height 206
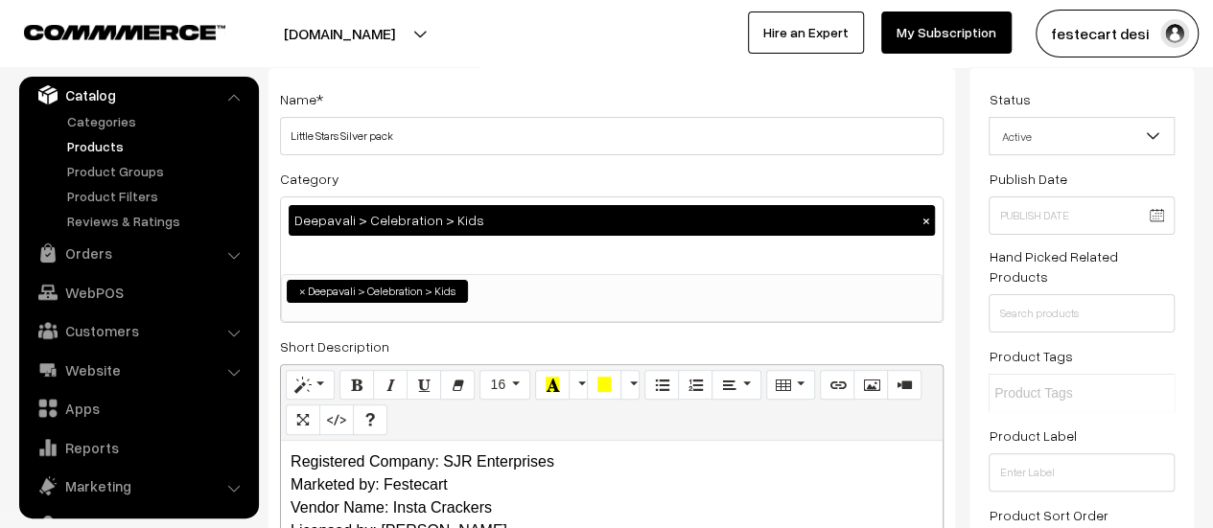
scroll to position [0, 0]
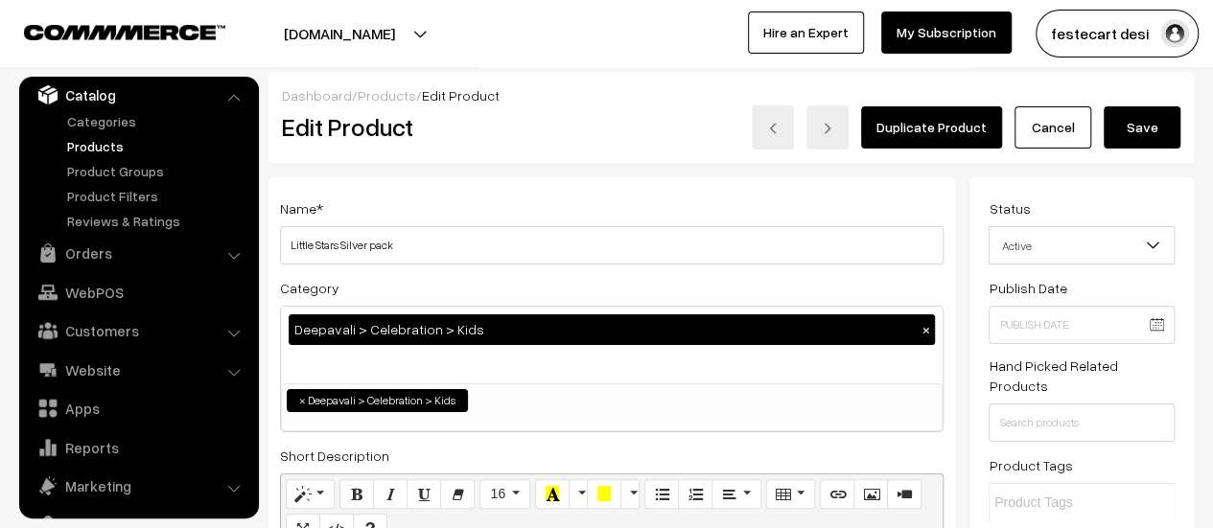
click at [1135, 135] on button "Save" at bounding box center [1142, 127] width 77 height 42
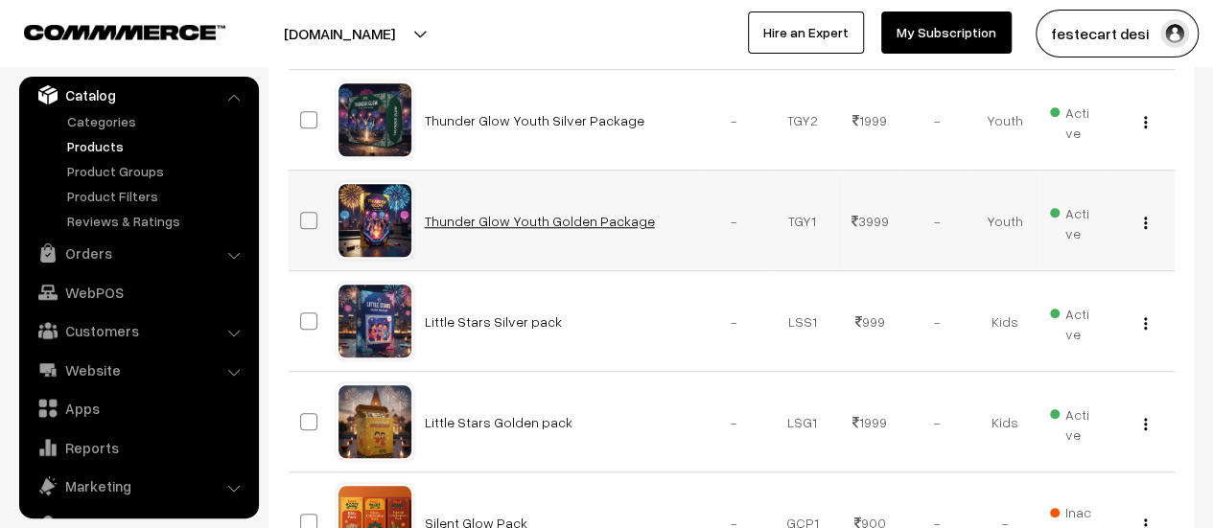
scroll to position [662, 0]
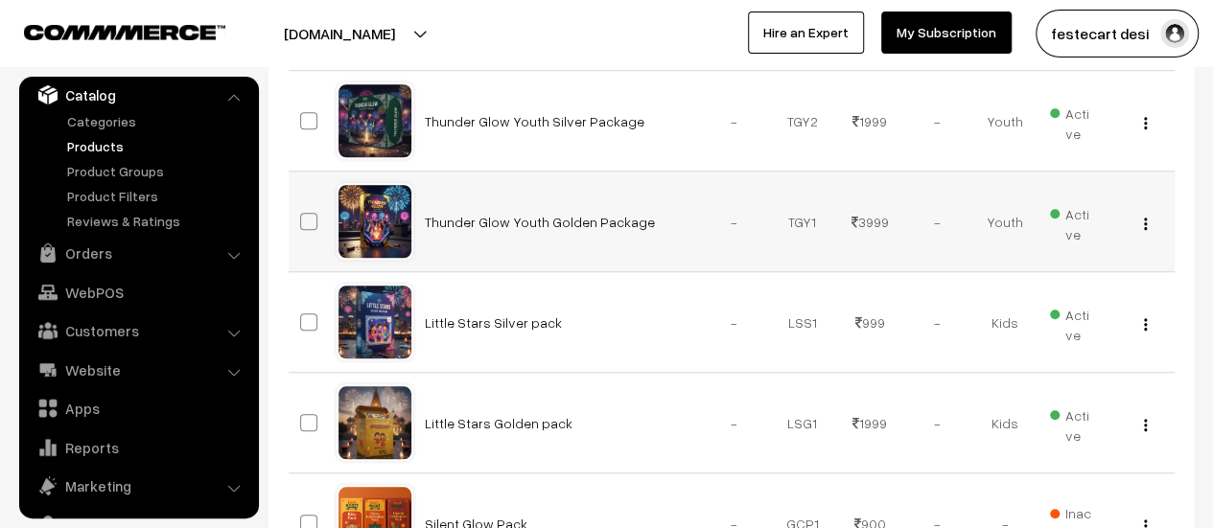
click at [1147, 221] on button "button" at bounding box center [1145, 223] width 5 height 15
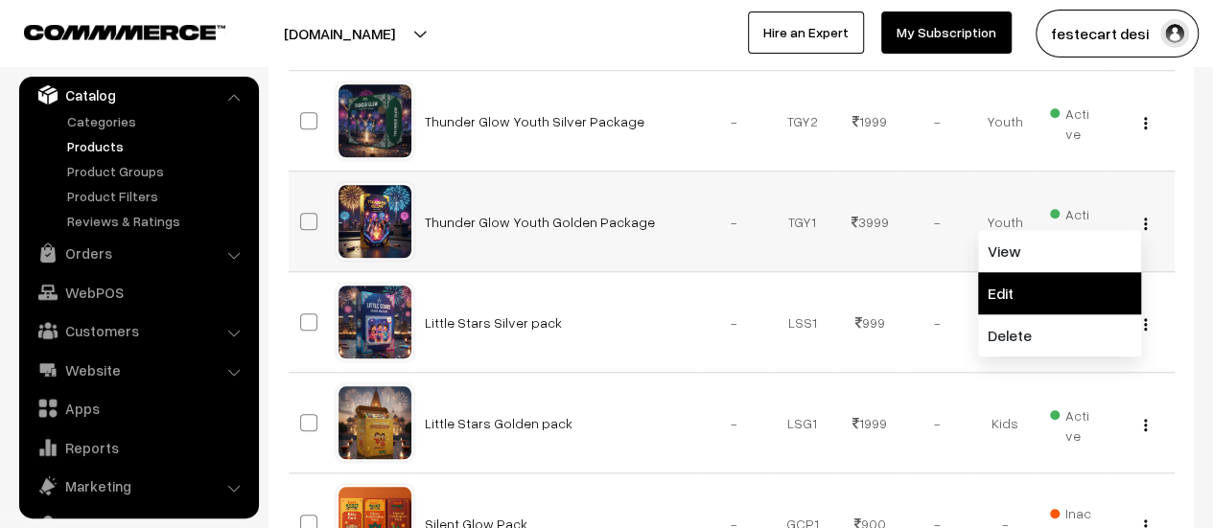
click at [1113, 304] on link "Edit" at bounding box center [1059, 293] width 163 height 42
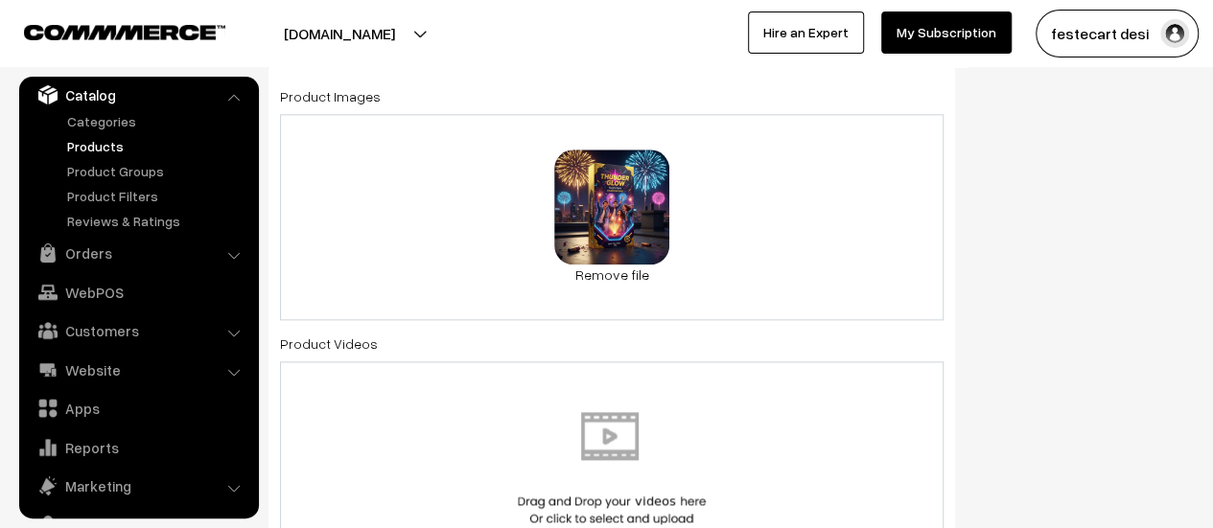
scroll to position [1052, 0]
click at [788, 266] on div "0.1 MB Youth Gold.jpg Check Error Remove file" at bounding box center [611, 218] width 663 height 206
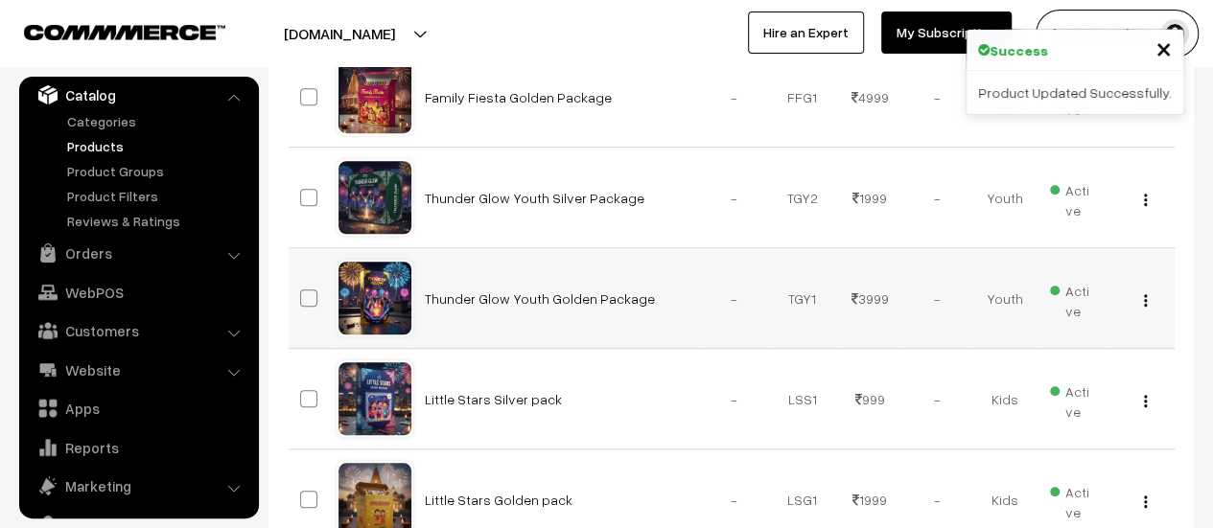
scroll to position [564, 0]
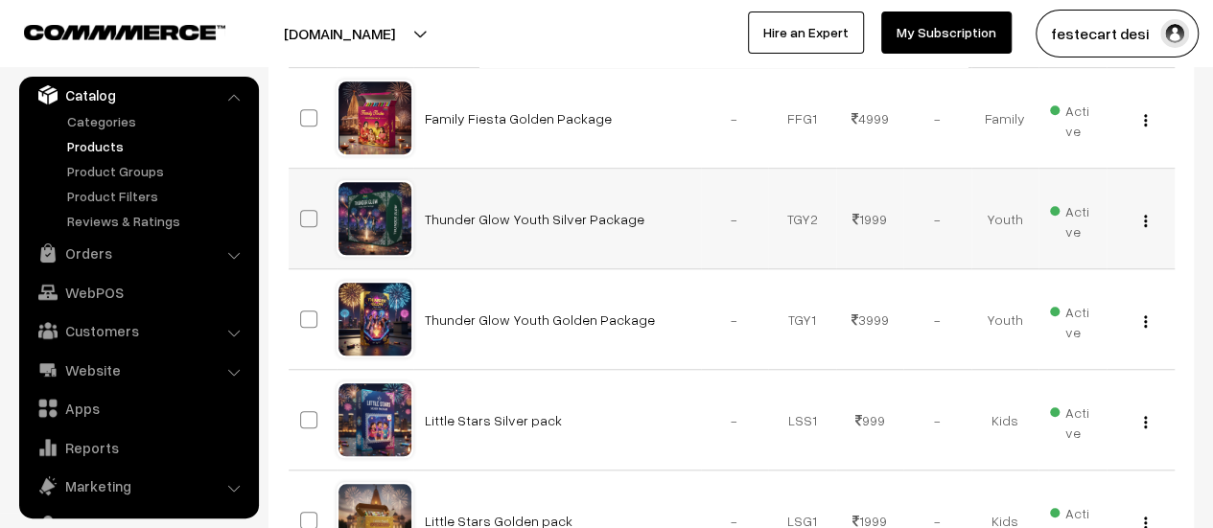
click at [1147, 219] on button "button" at bounding box center [1145, 220] width 5 height 15
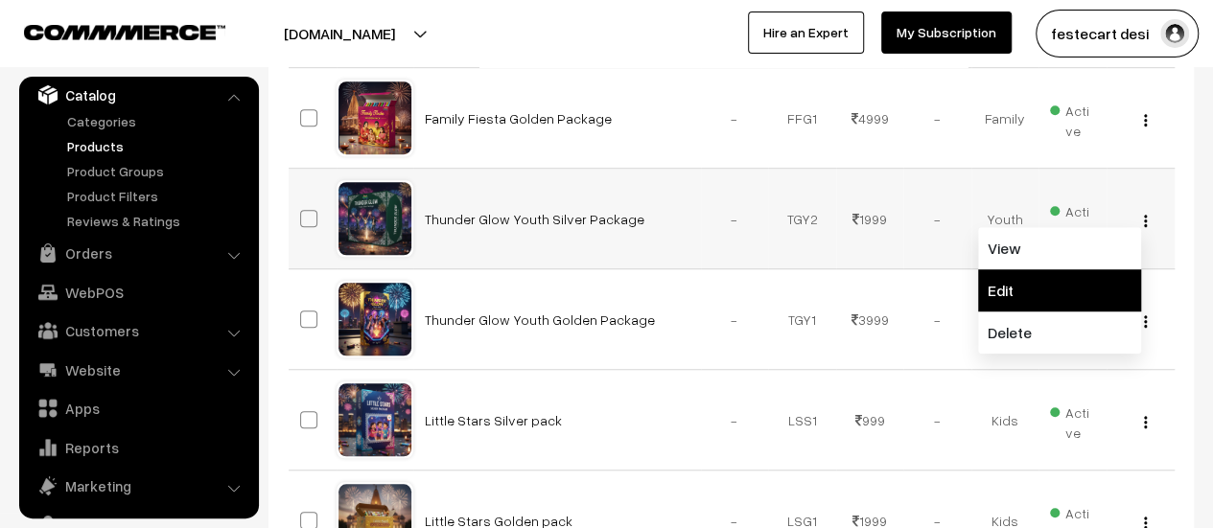
click at [1095, 305] on link "Edit" at bounding box center [1059, 290] width 163 height 42
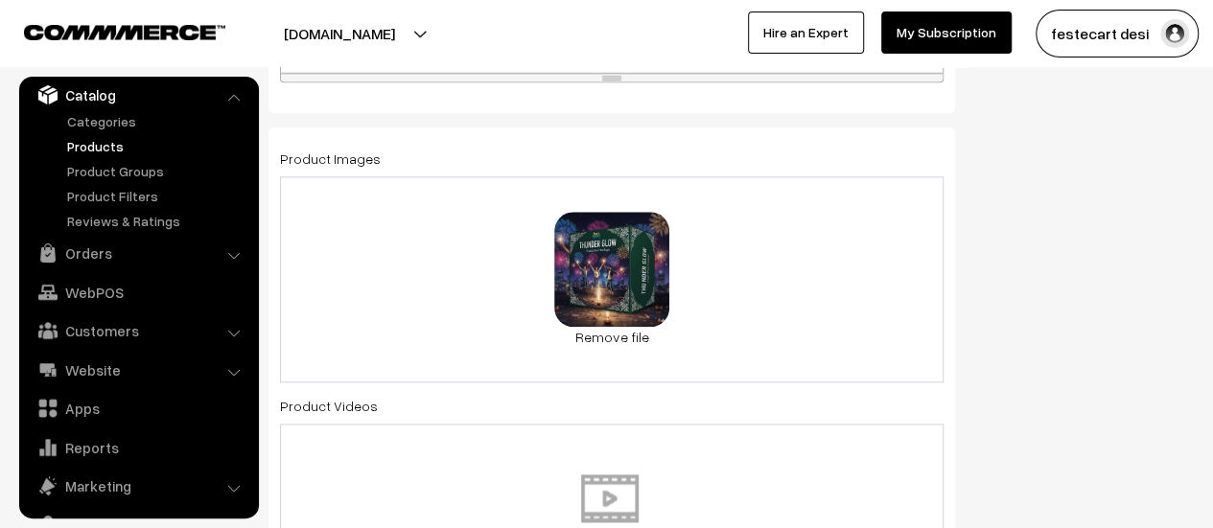
scroll to position [989, 0]
click at [755, 291] on div "91.1 KB Youth Silver.jpg Check Error Remove file" at bounding box center [611, 280] width 663 height 206
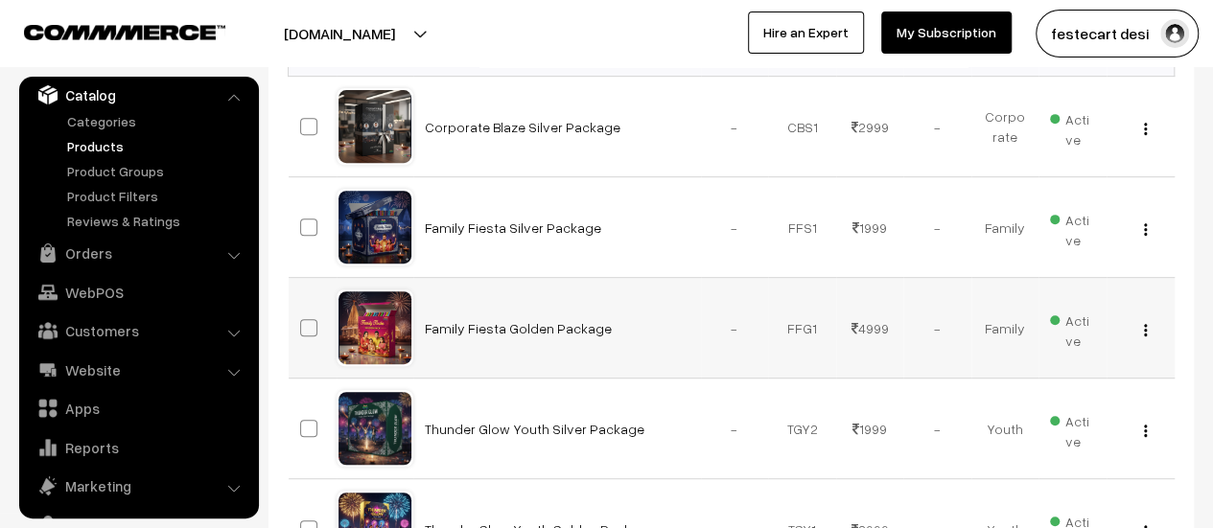
scroll to position [353, 0]
click at [1146, 336] on button "button" at bounding box center [1145, 330] width 5 height 15
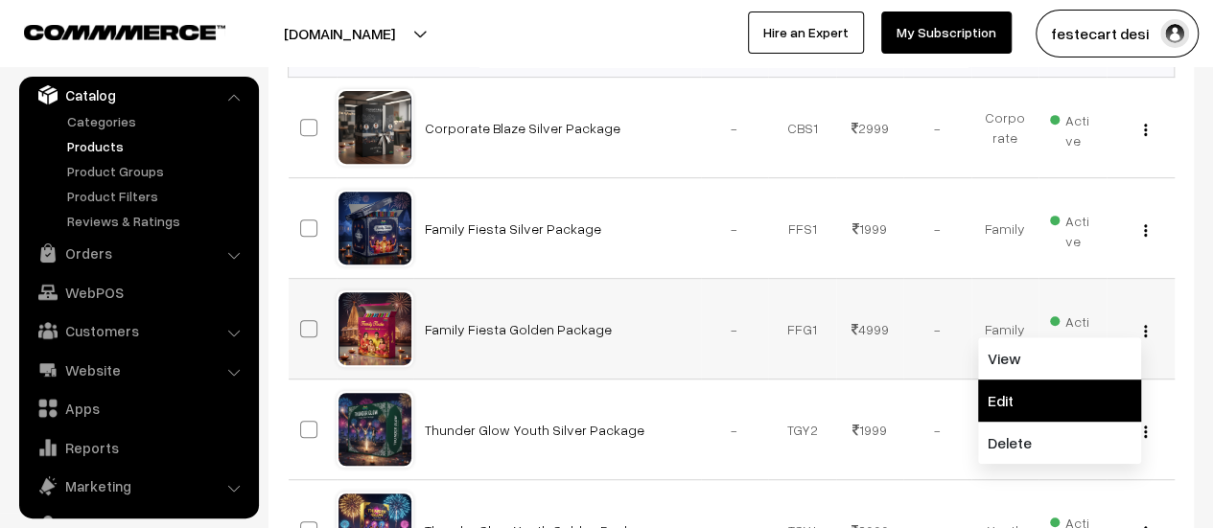
click at [1105, 394] on link "Edit" at bounding box center [1059, 401] width 163 height 42
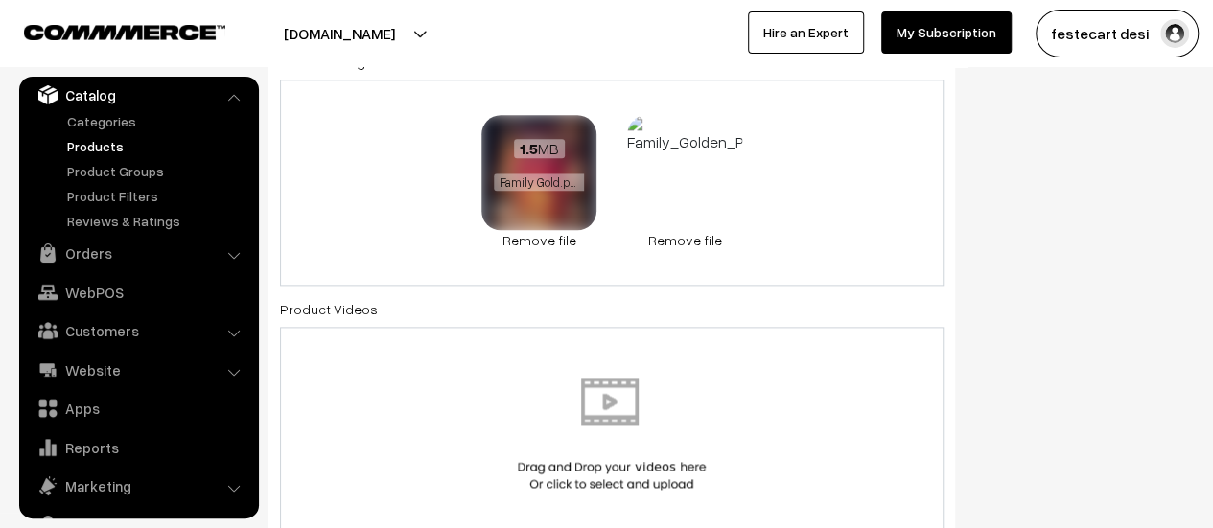
scroll to position [1086, 0]
click at [549, 241] on link "Remove file" at bounding box center [538, 241] width 115 height 20
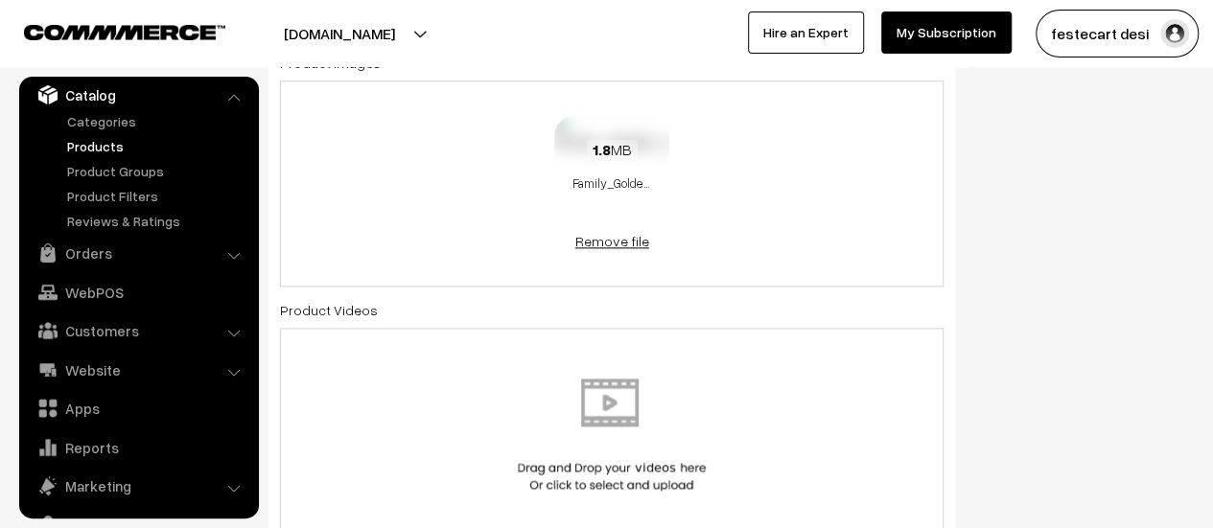
click at [579, 244] on link "Remove file" at bounding box center [611, 241] width 115 height 20
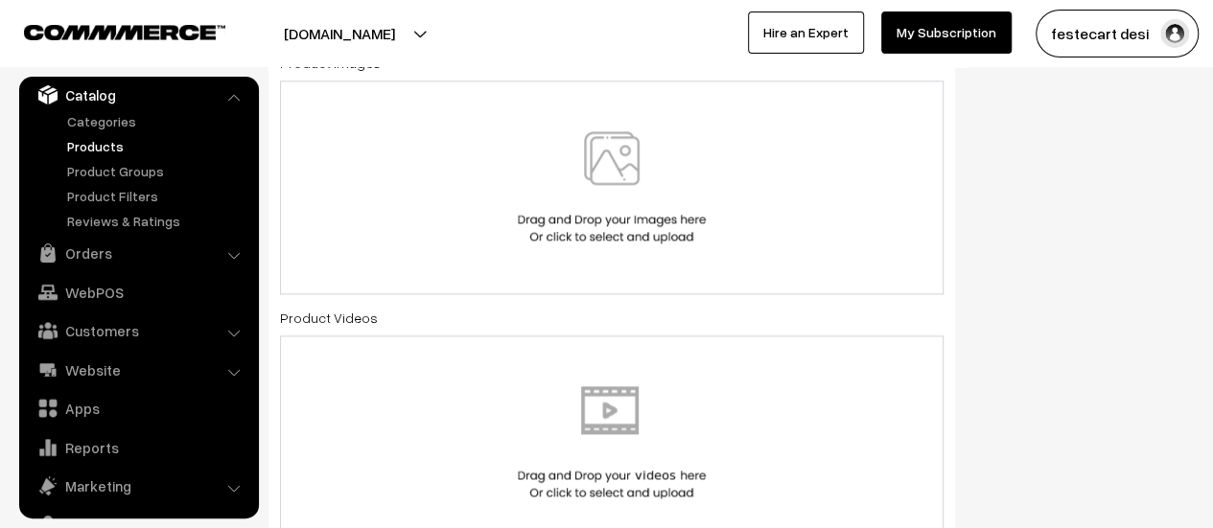
click at [641, 193] on img at bounding box center [612, 187] width 198 height 112
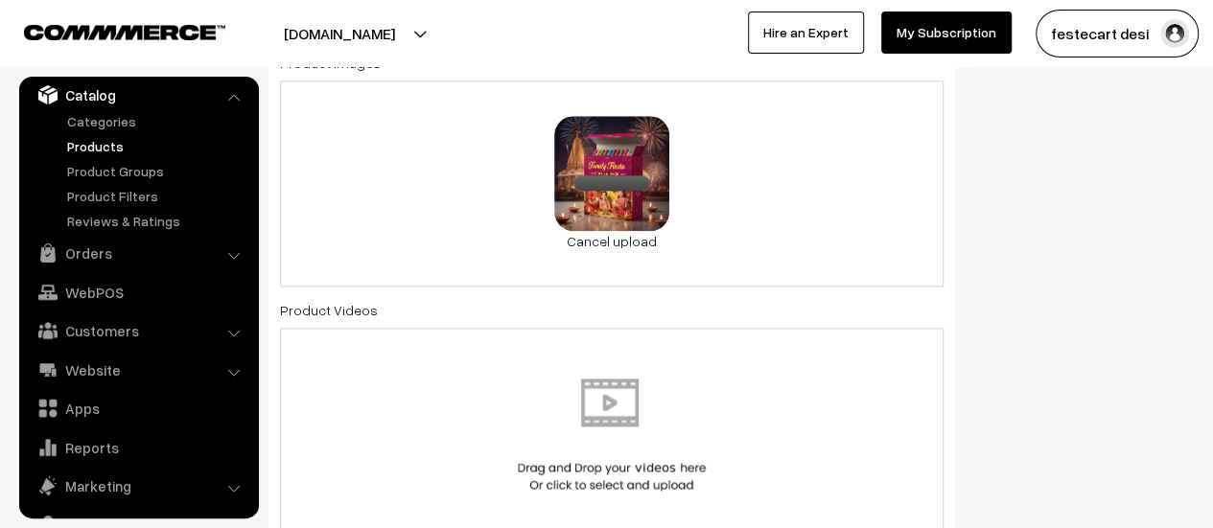
click at [779, 222] on div "83.2 KB Family Gold.jpg Check Error Cancel upload" at bounding box center [611, 184] width 663 height 206
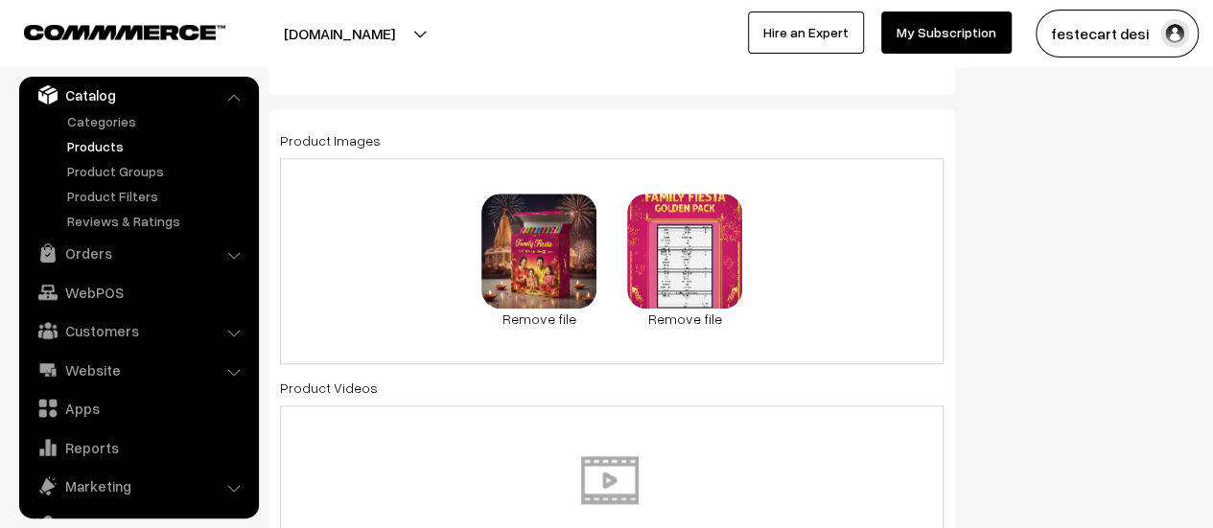
scroll to position [0, 0]
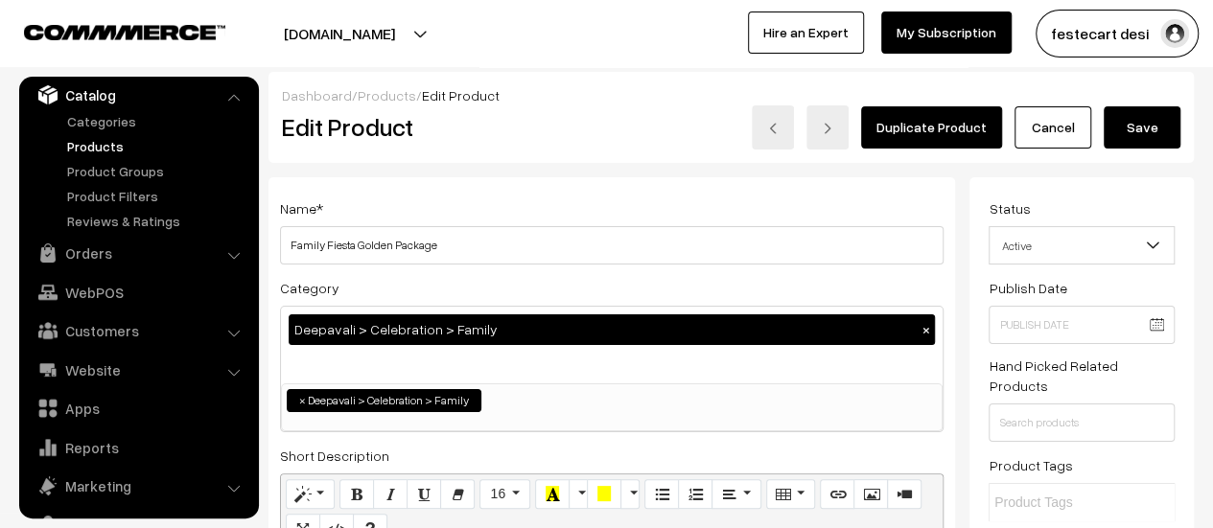
click at [1162, 123] on button "Save" at bounding box center [1142, 127] width 77 height 42
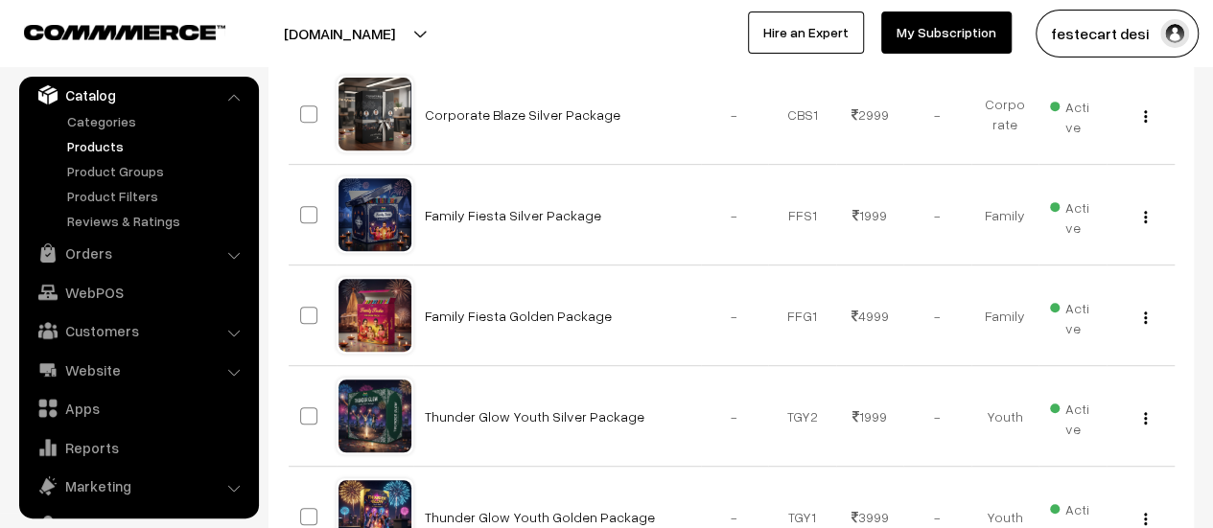
scroll to position [367, 0]
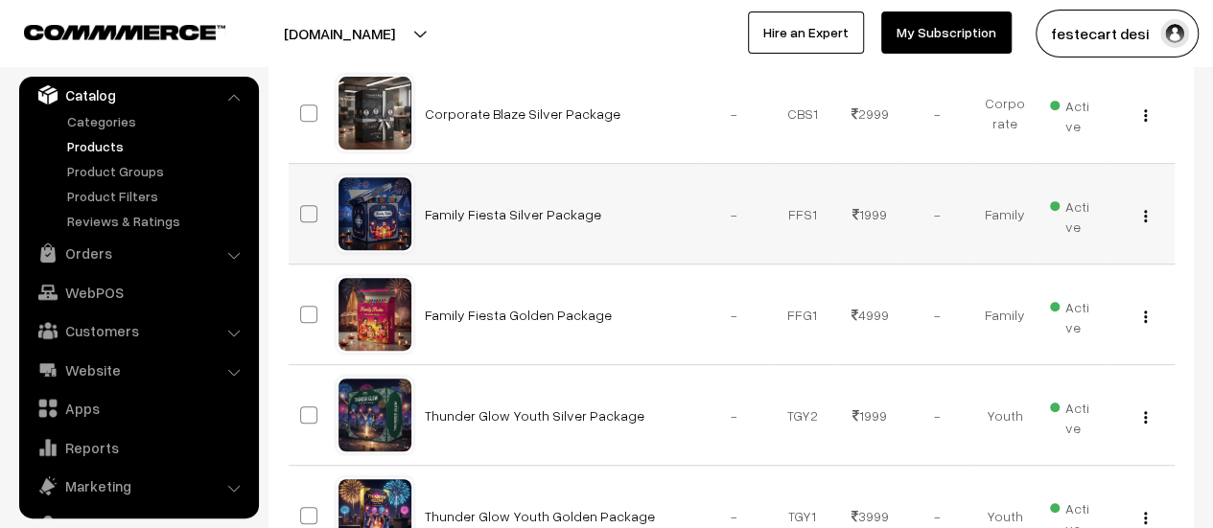
click at [1146, 216] on img "button" at bounding box center [1145, 216] width 3 height 12
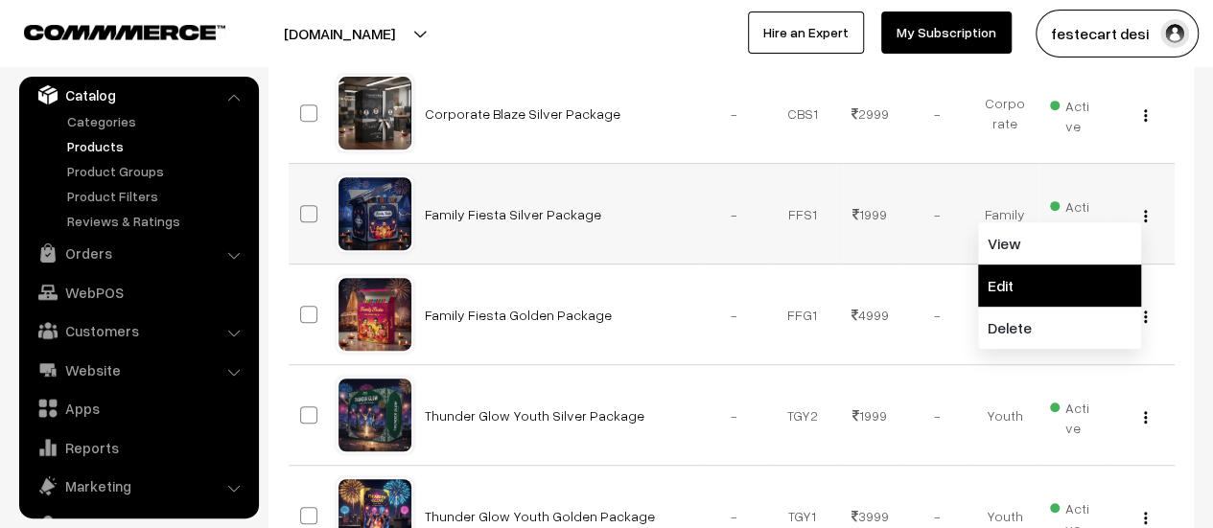
click at [1091, 287] on link "Edit" at bounding box center [1059, 286] width 163 height 42
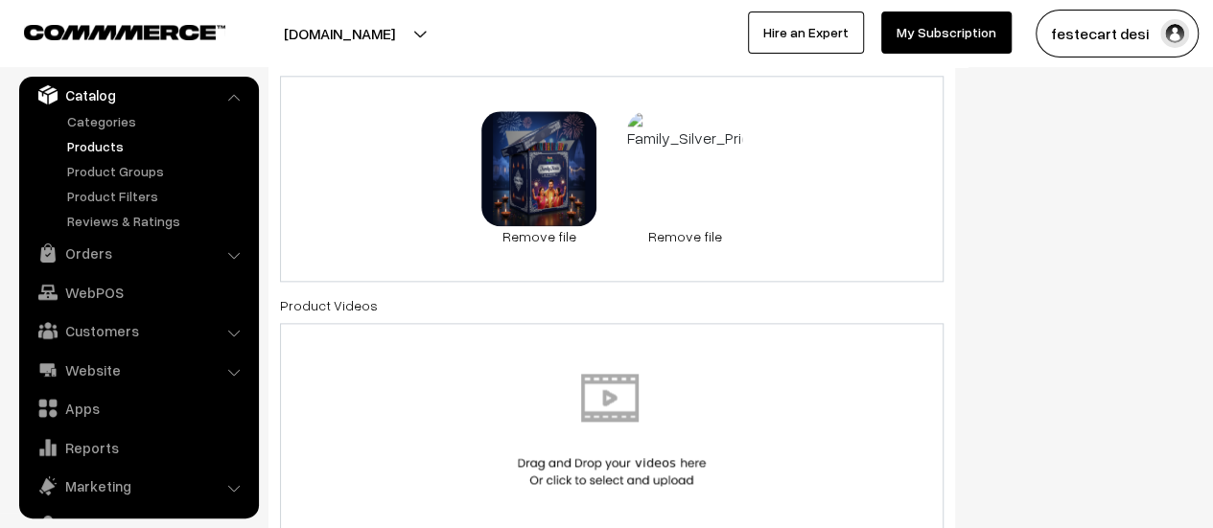
scroll to position [1090, 0]
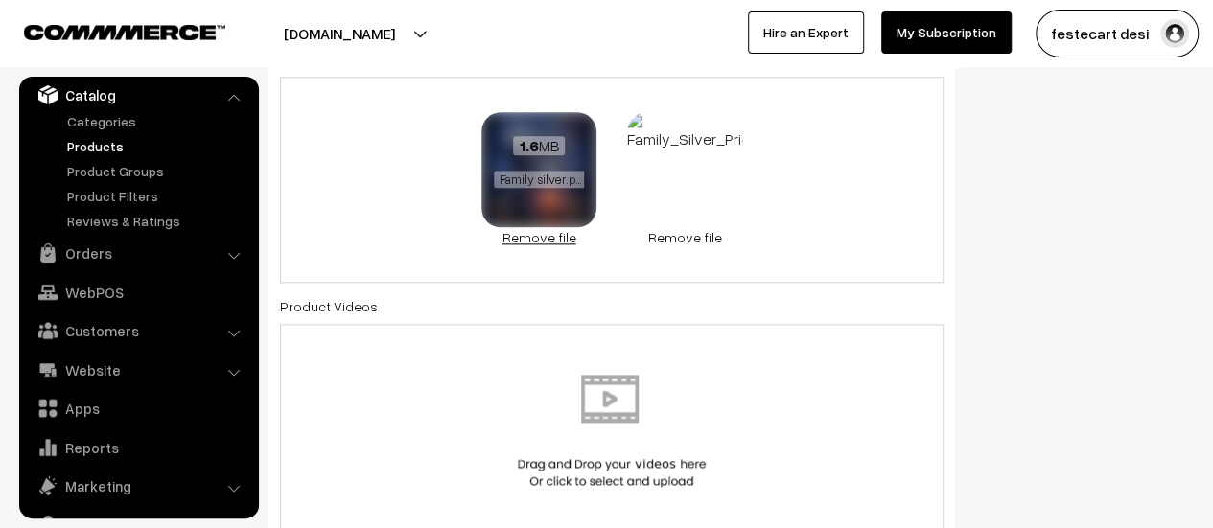
click at [536, 244] on link "Remove file" at bounding box center [538, 237] width 115 height 20
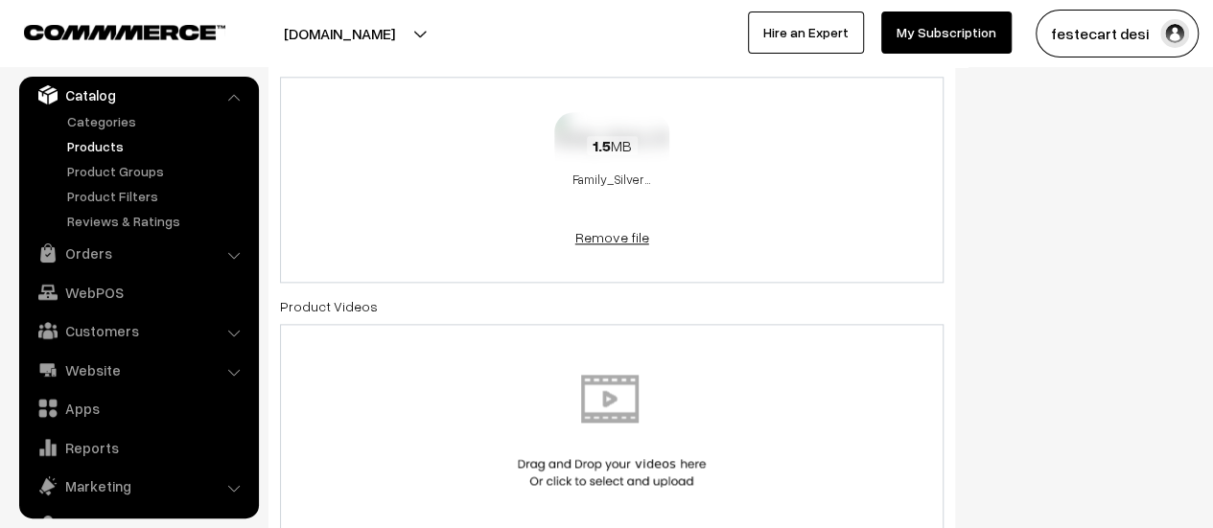
click at [594, 243] on link "Remove file" at bounding box center [611, 237] width 115 height 20
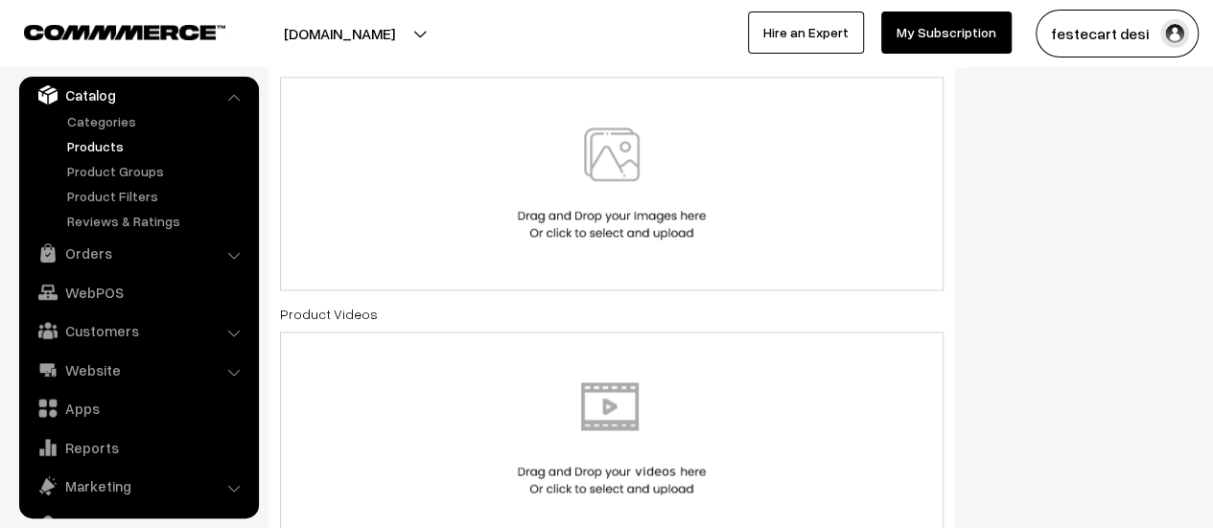
click at [602, 189] on img at bounding box center [612, 184] width 198 height 112
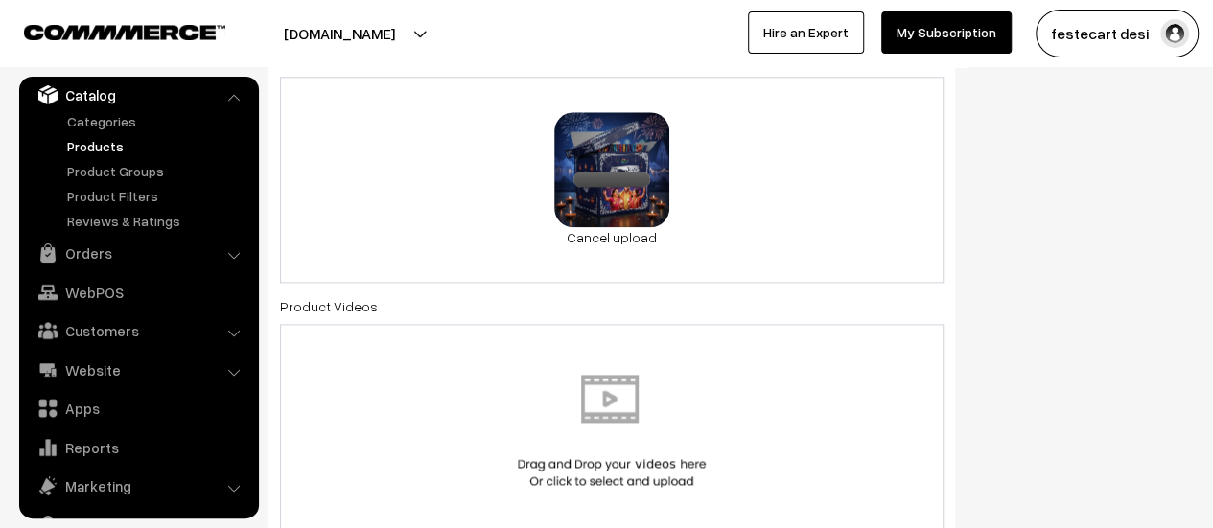
click at [759, 181] on div "91 KB Family Silver.jpg Check Error Cancel upload" at bounding box center [611, 180] width 663 height 206
click at [798, 178] on div "91 KB Family Silver.jpg Check Error Remove file" at bounding box center [611, 180] width 663 height 206
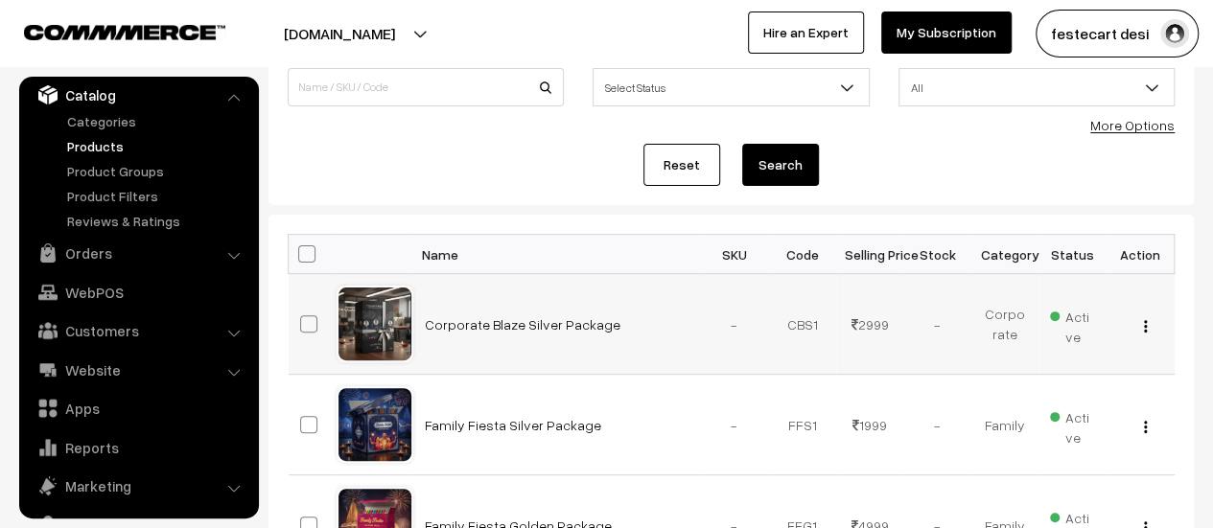
scroll to position [167, 0]
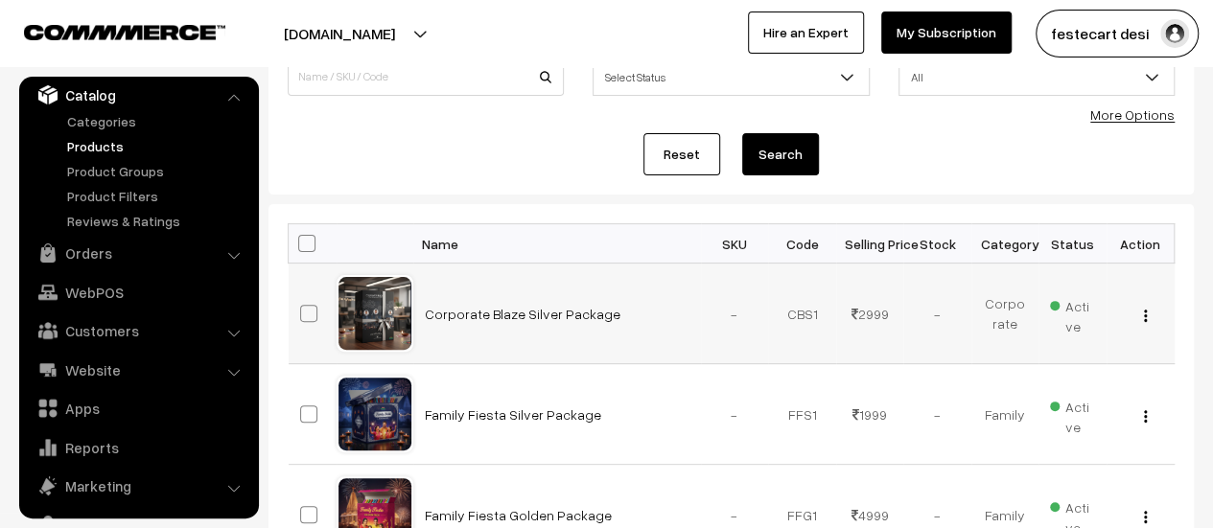
click at [1150, 314] on div "View Edit Delete" at bounding box center [1140, 314] width 45 height 20
click at [1145, 315] on img "button" at bounding box center [1145, 316] width 3 height 12
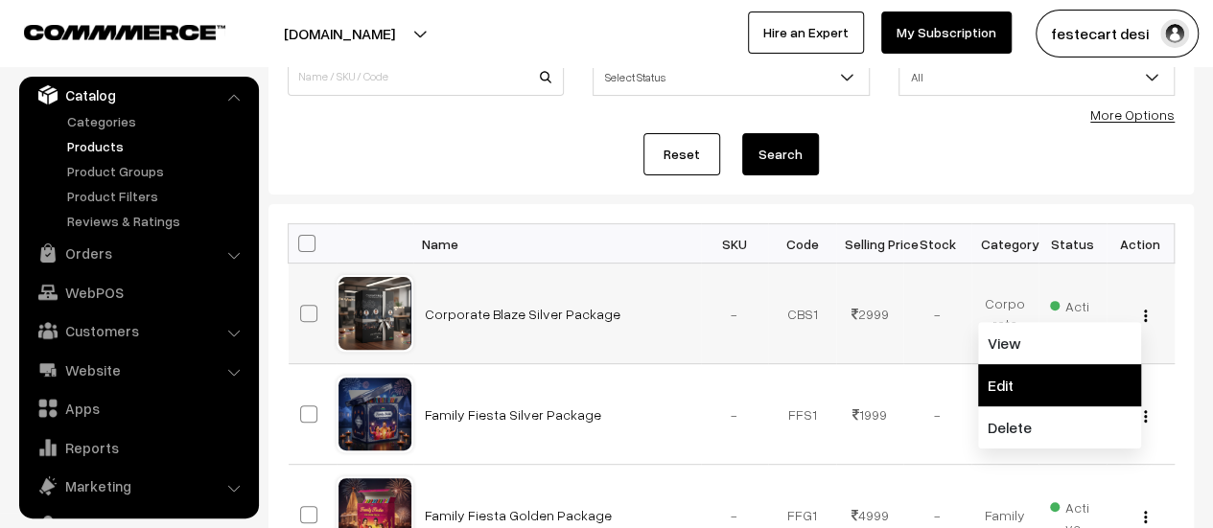
click at [1093, 373] on link "Edit" at bounding box center [1059, 385] width 163 height 42
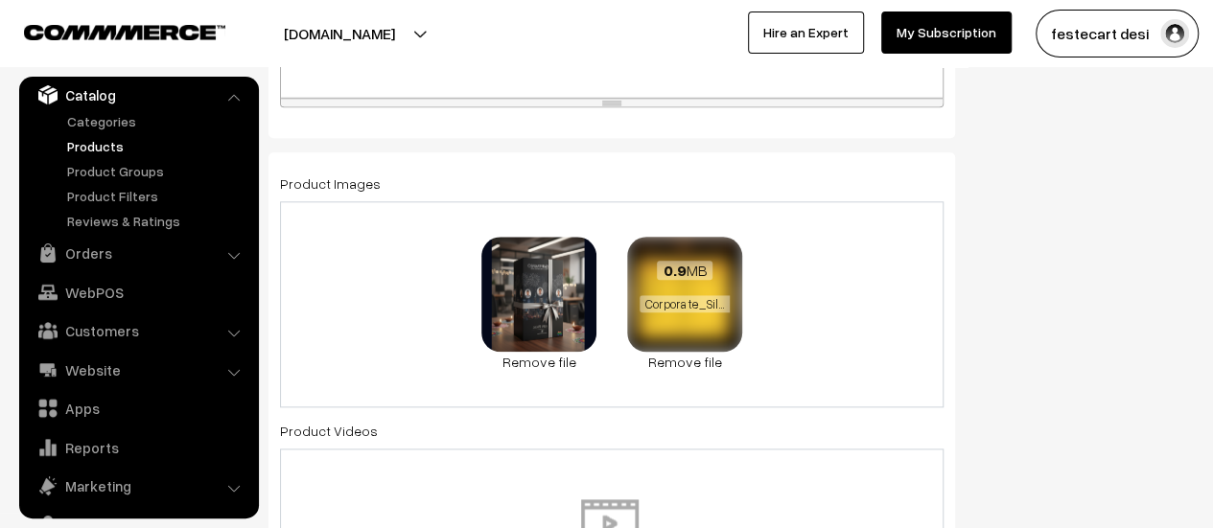
scroll to position [939, 0]
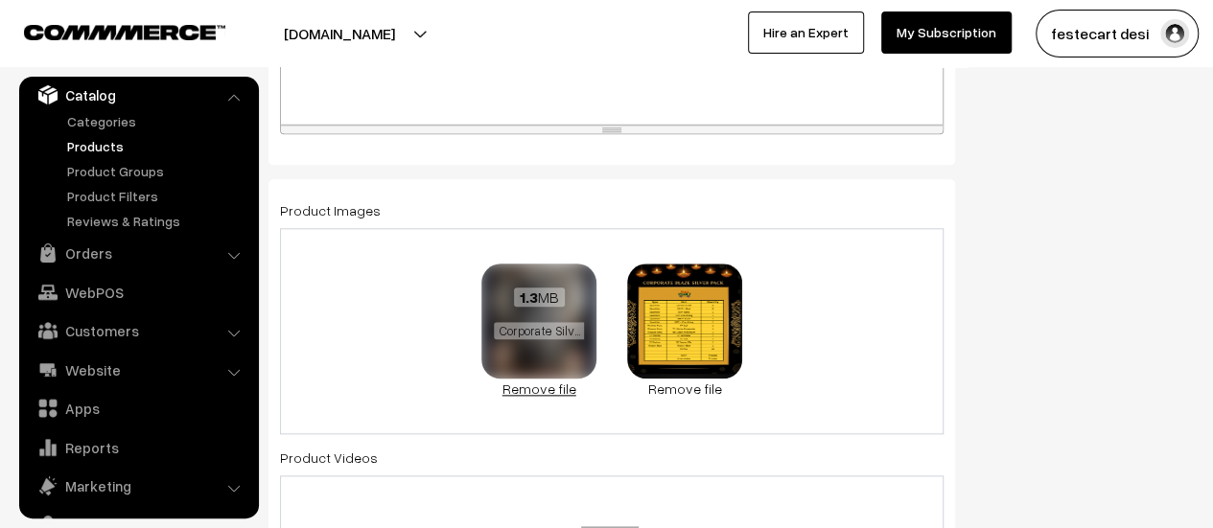
click at [556, 388] on link "Remove file" at bounding box center [538, 389] width 115 height 20
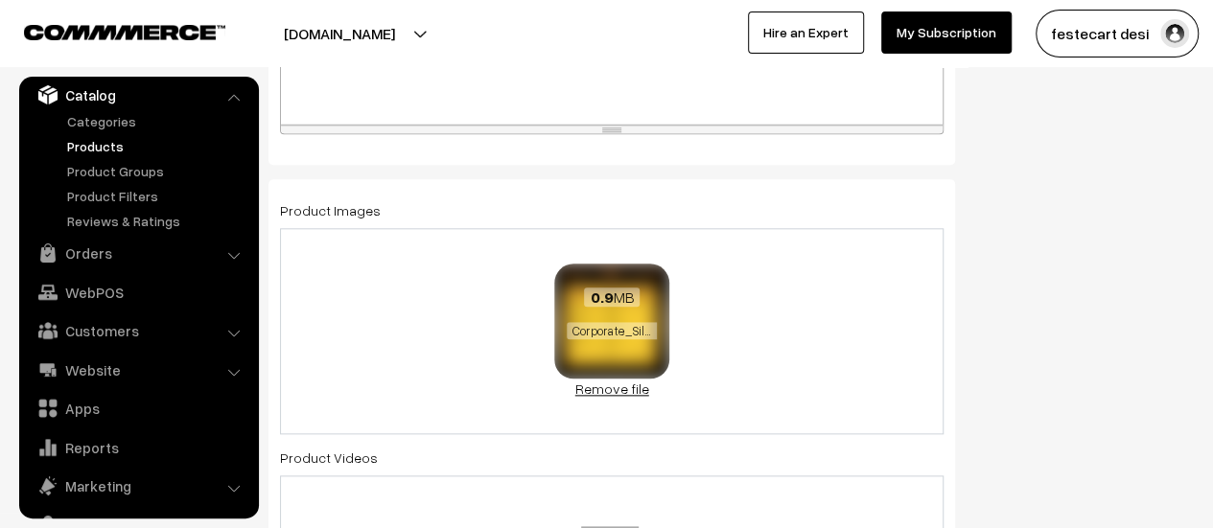
click at [604, 387] on link "Remove file" at bounding box center [611, 389] width 115 height 20
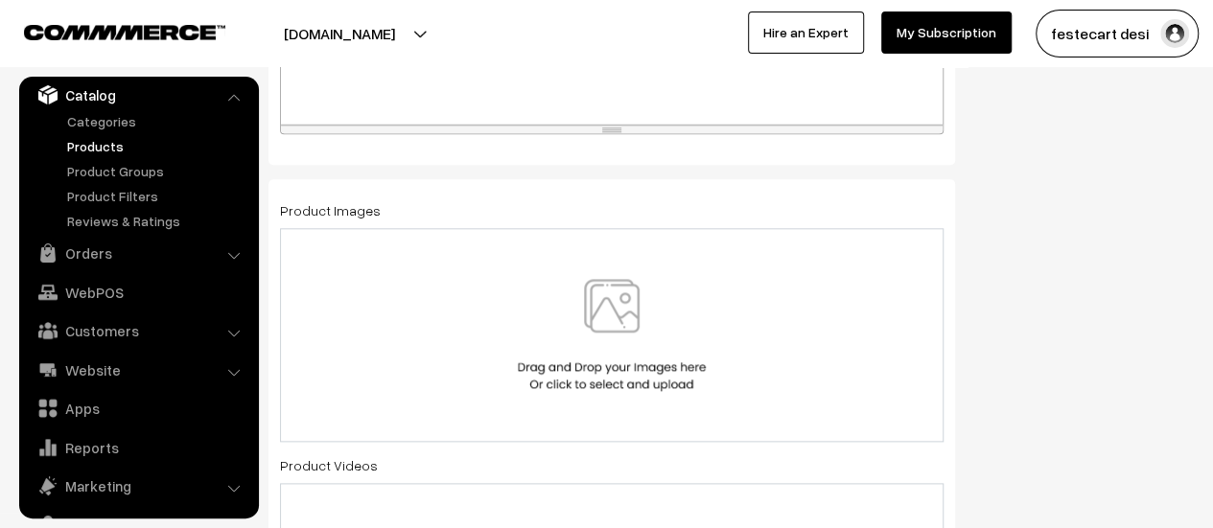
click at [617, 302] on img at bounding box center [612, 335] width 198 height 112
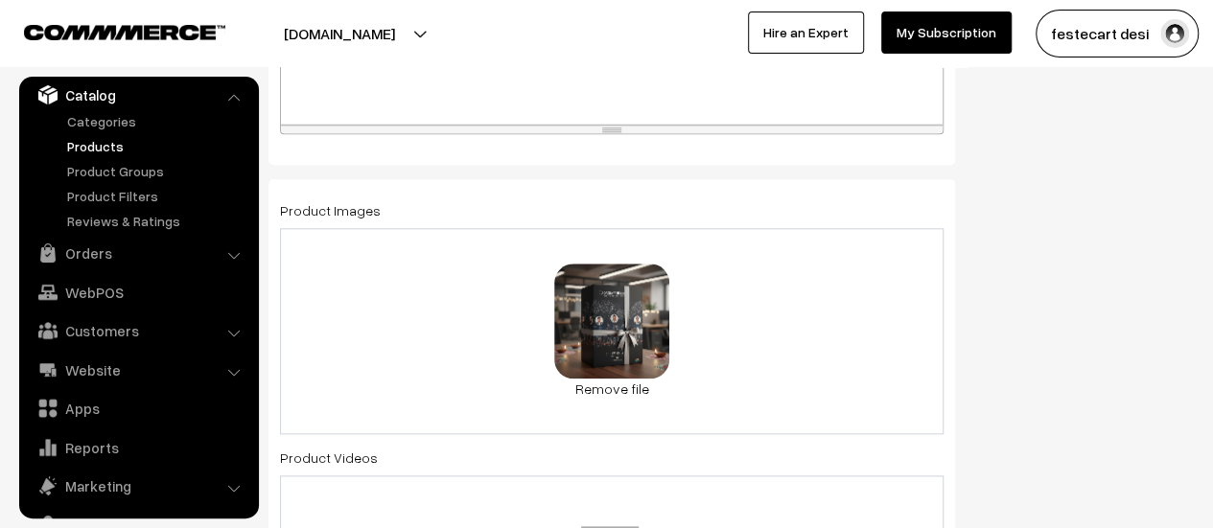
click at [789, 382] on div "65.5 KB Corporate Silver.jpg Check Error Remove file" at bounding box center [611, 331] width 663 height 206
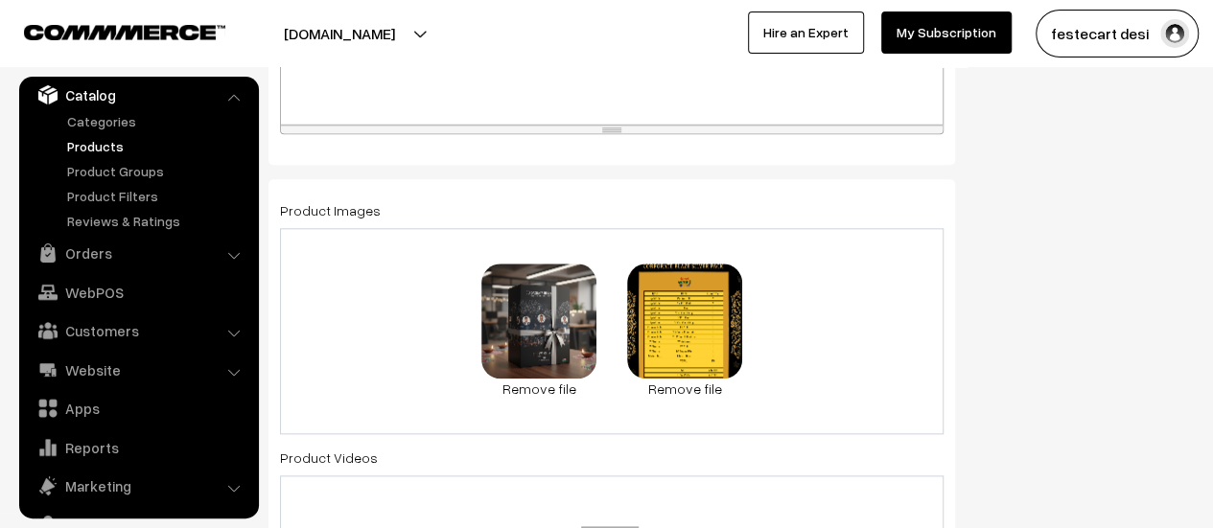
scroll to position [0, 0]
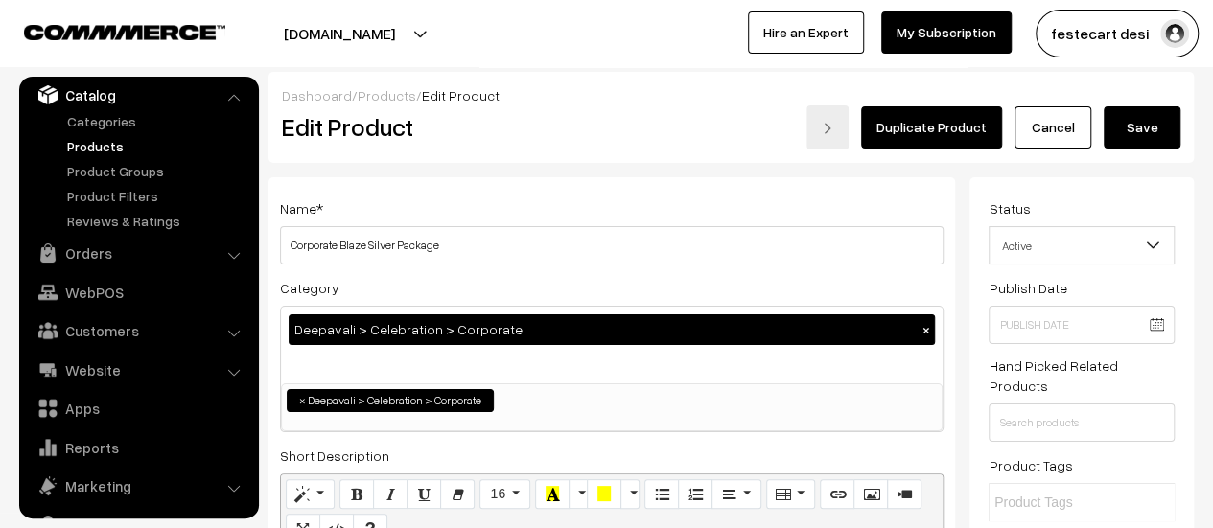
click at [1139, 137] on button "Save" at bounding box center [1142, 127] width 77 height 42
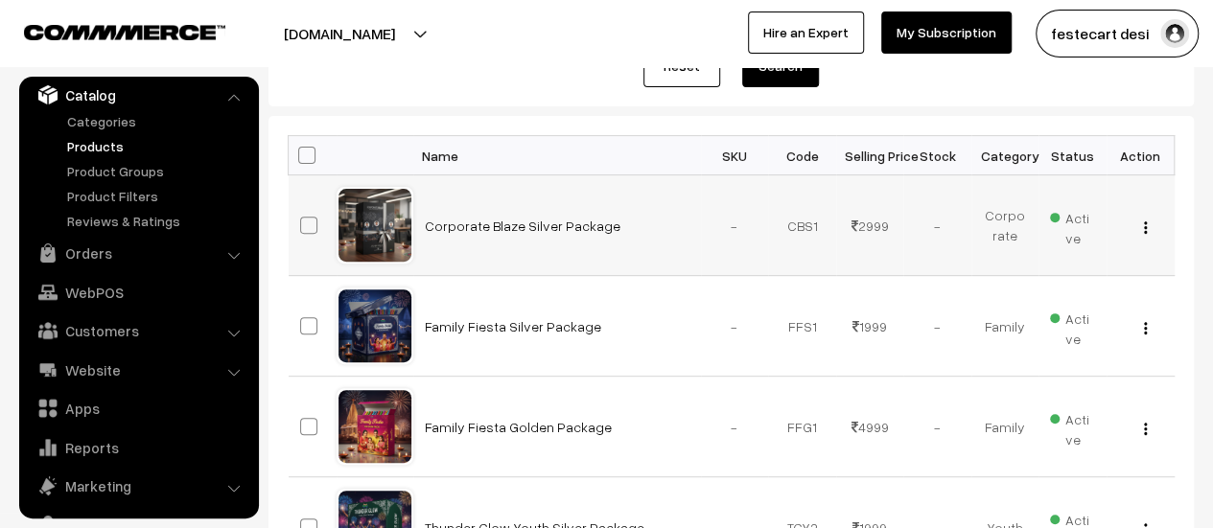
scroll to position [288, 0]
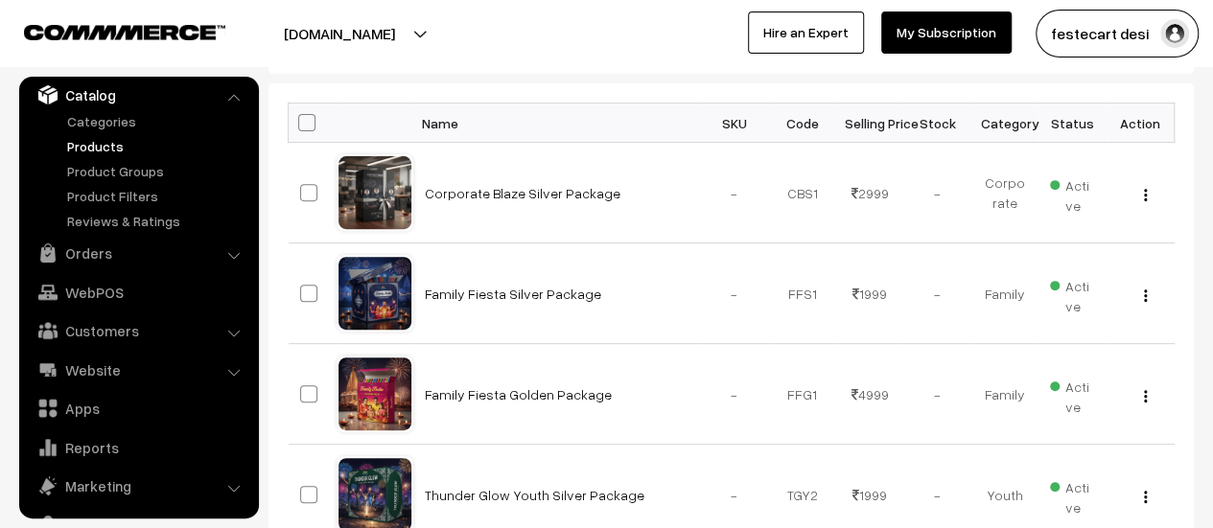
click at [96, 142] on link "Products" at bounding box center [157, 146] width 190 height 20
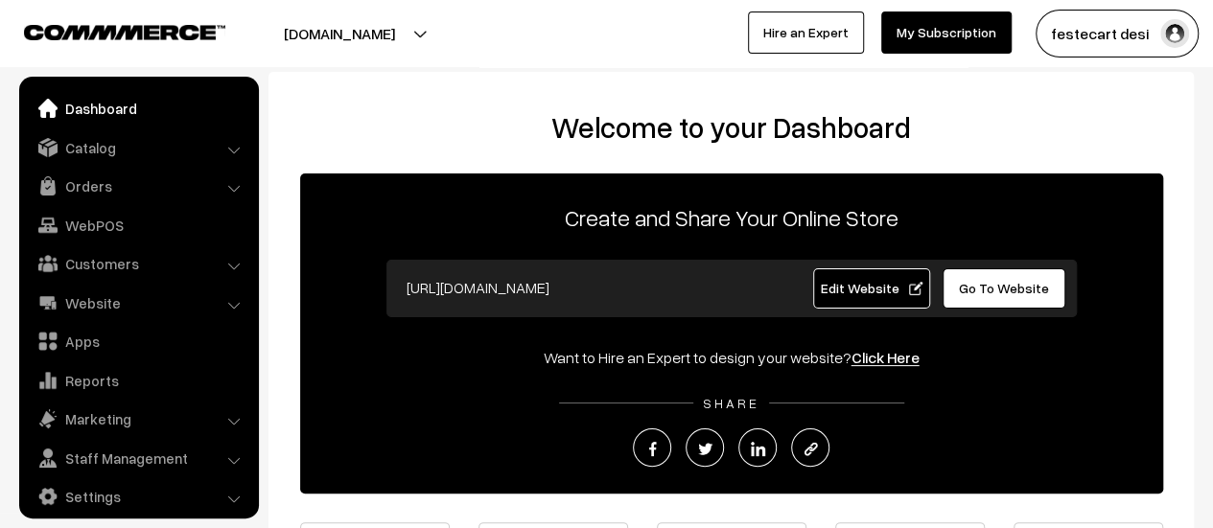
scroll to position [13, 0]
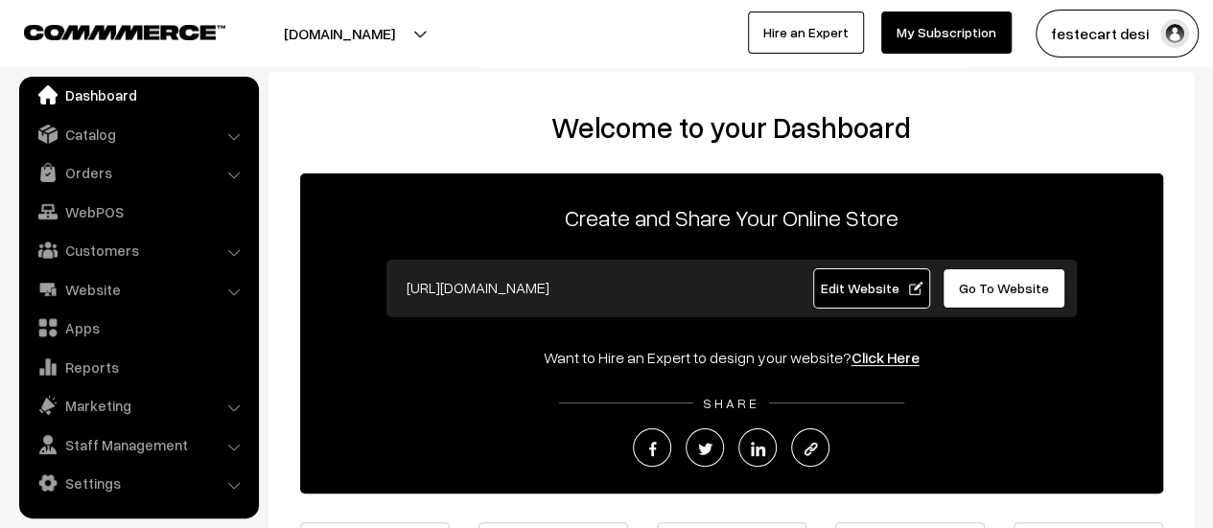
click at [84, 94] on link "Dashboard" at bounding box center [138, 95] width 228 height 35
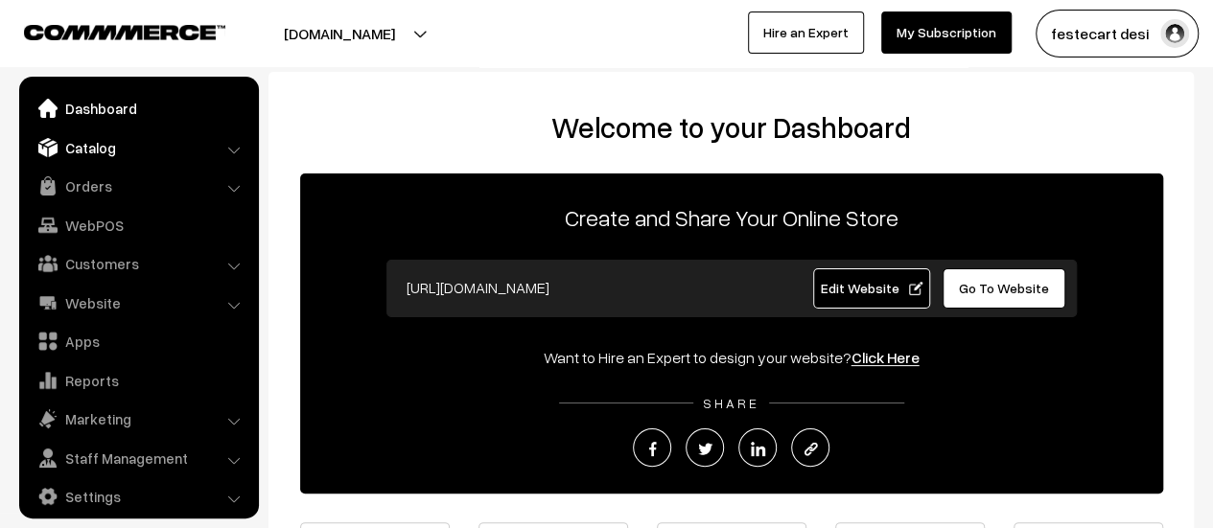
scroll to position [13, 0]
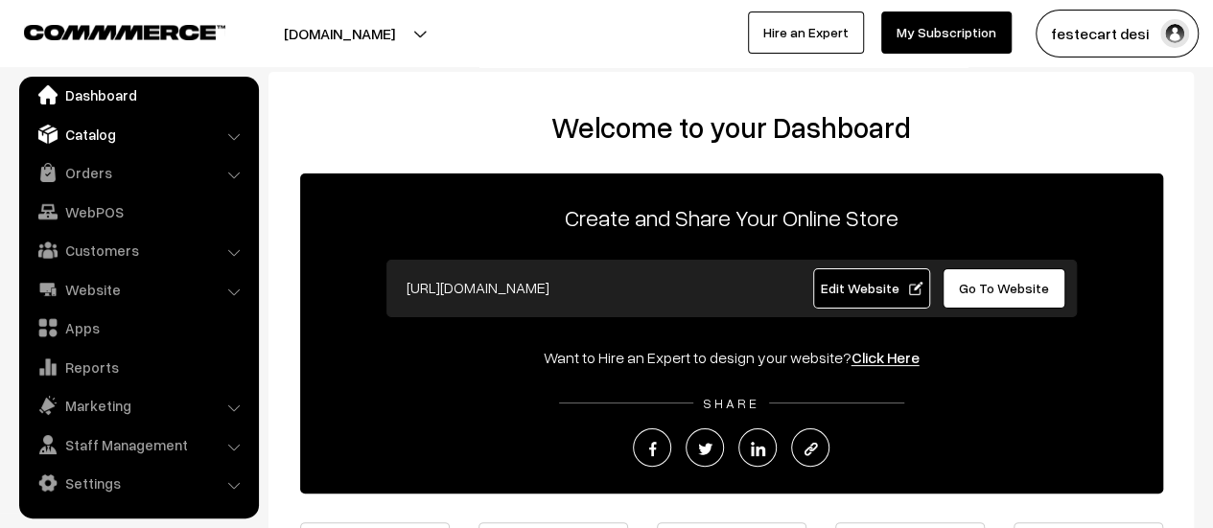
click at [81, 129] on link "Catalog" at bounding box center [138, 134] width 228 height 35
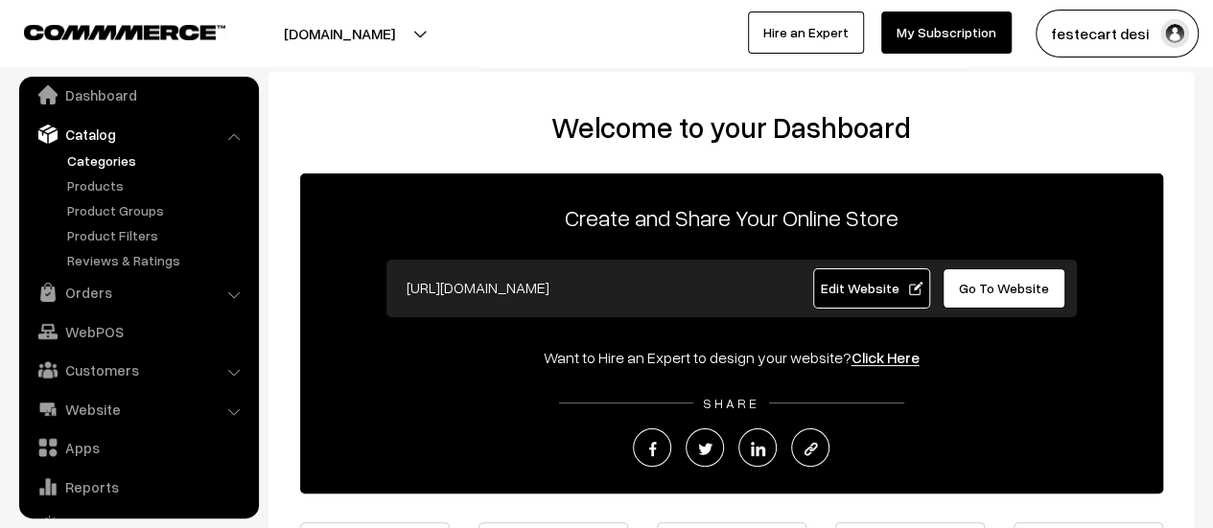
click at [88, 161] on link "Categories" at bounding box center [157, 161] width 190 height 20
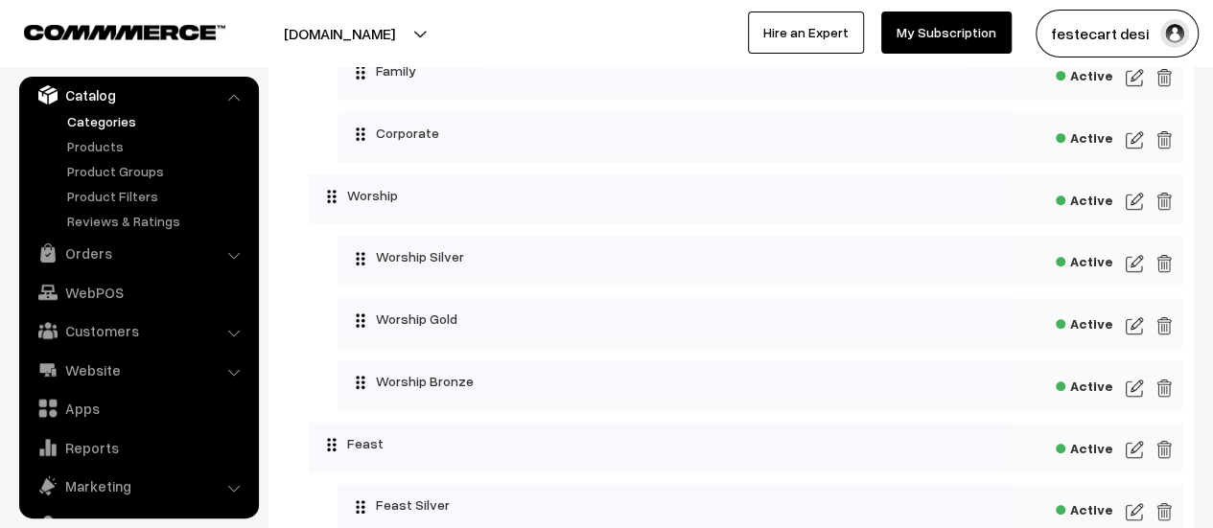
scroll to position [390, 0]
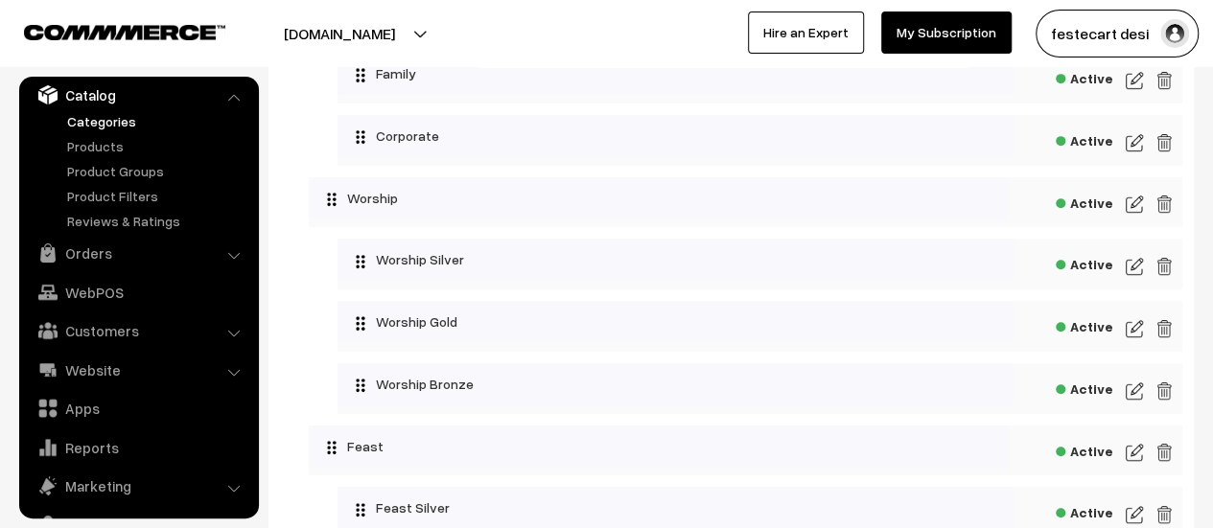
click at [1125, 206] on div "Active" at bounding box center [745, 202] width 873 height 51
click at [1130, 202] on img at bounding box center [1134, 204] width 17 height 23
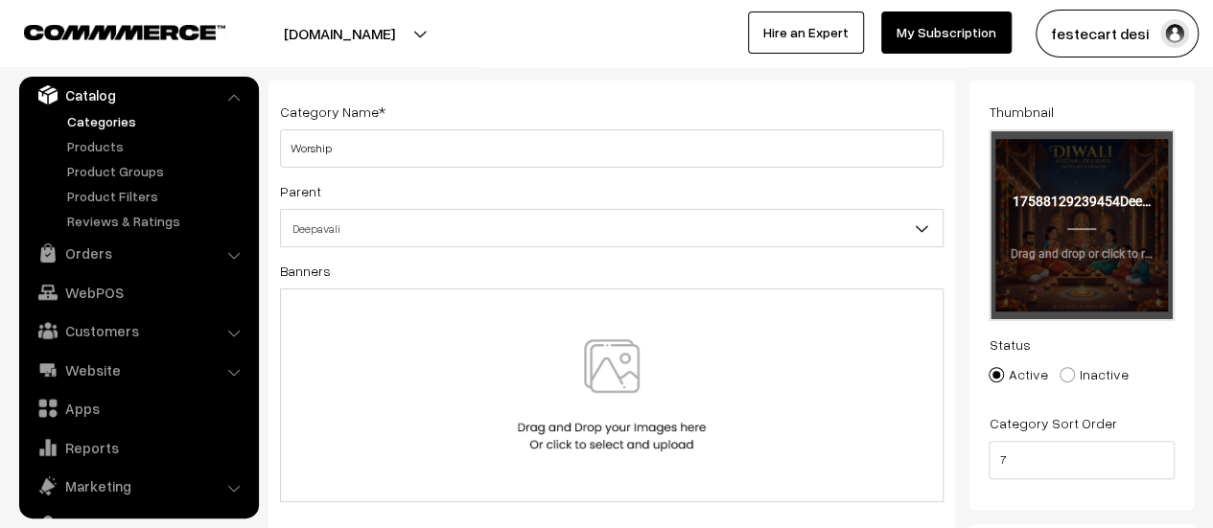
scroll to position [94, 0]
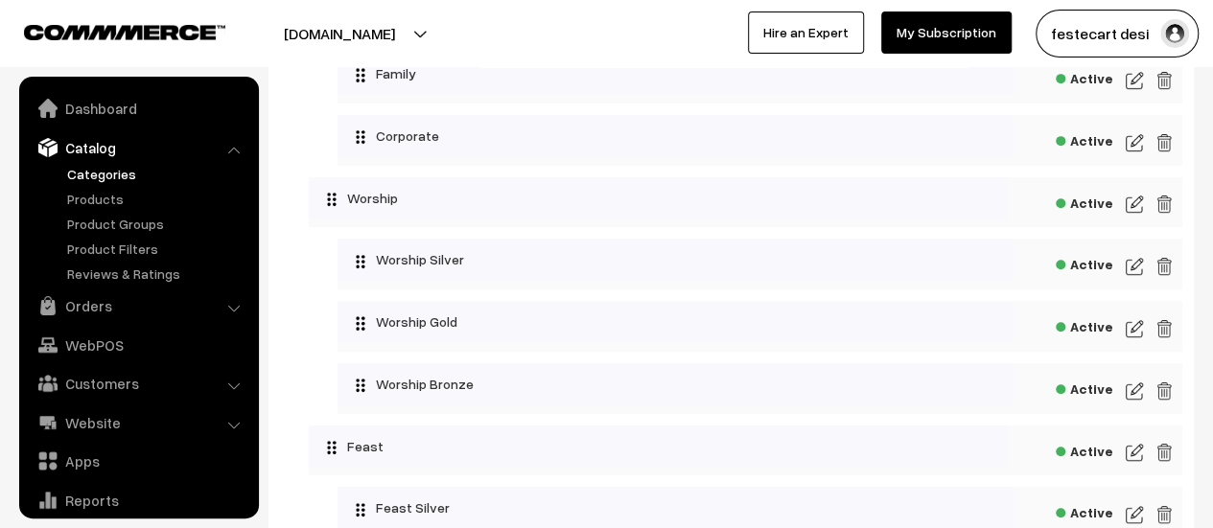
scroll to position [53, 0]
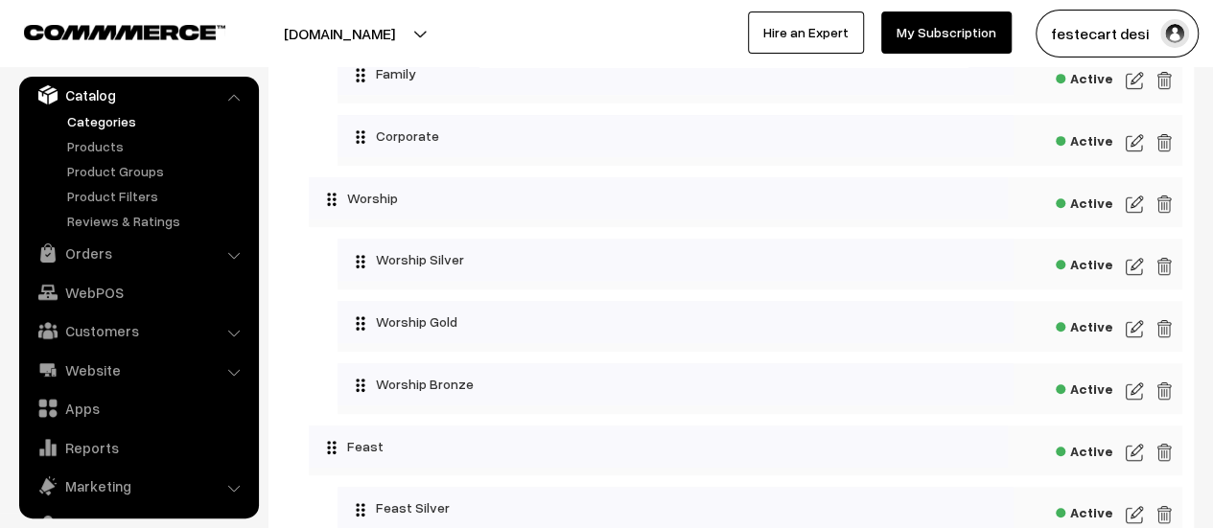
click at [1132, 264] on img at bounding box center [1134, 266] width 17 height 23
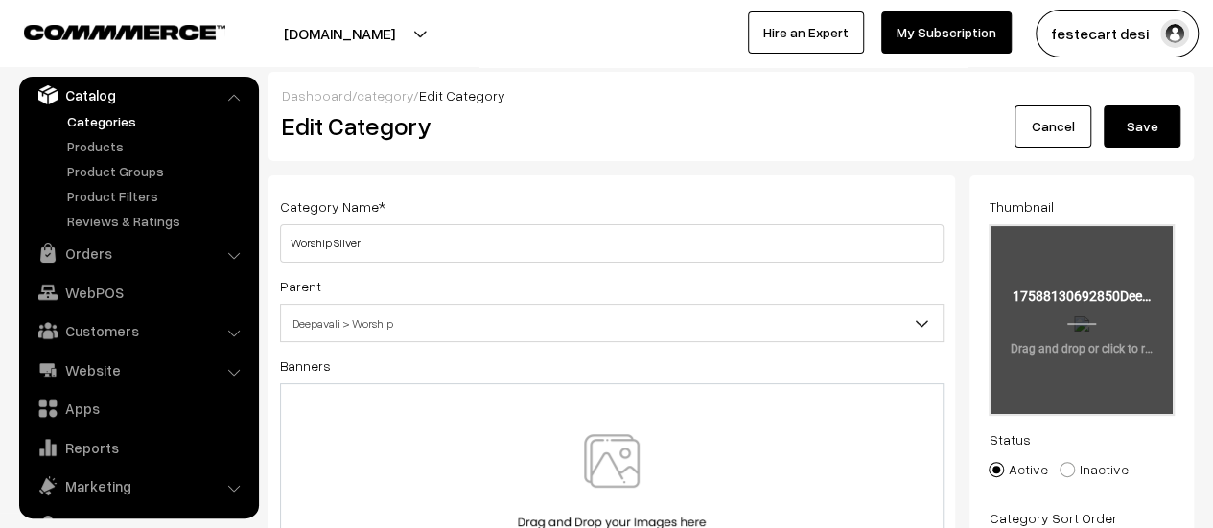
click at [1099, 340] on input "file" at bounding box center [1081, 320] width 182 height 188
click at [1083, 340] on input "file" at bounding box center [1081, 320] width 182 height 188
click at [1103, 372] on input "file" at bounding box center [1081, 320] width 182 height 188
type input "C:\fakepath\Deepavali Worship Silver.jpg"
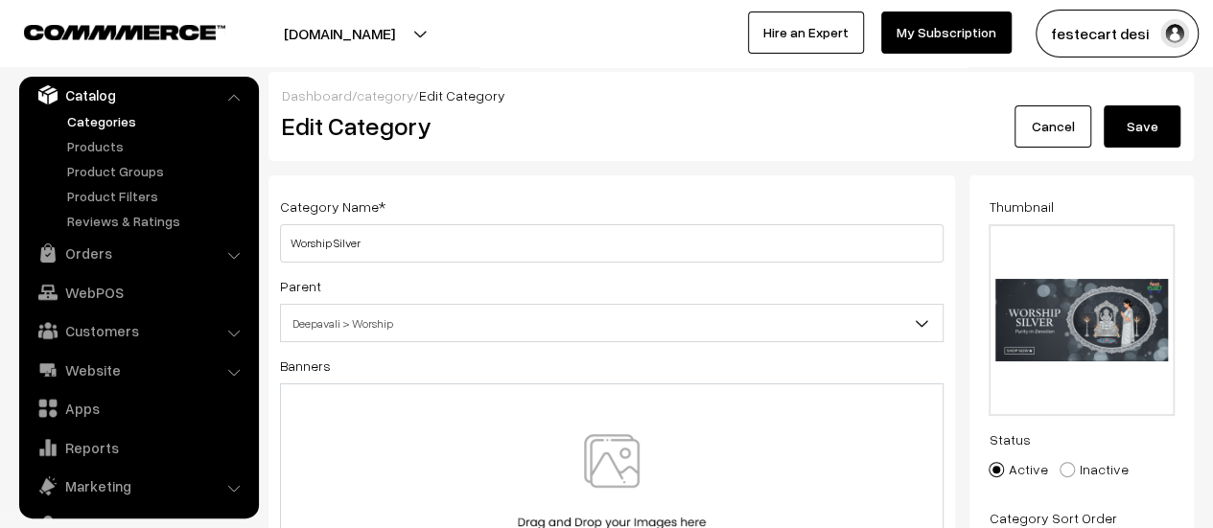
click at [1148, 121] on button "Save" at bounding box center [1142, 126] width 77 height 42
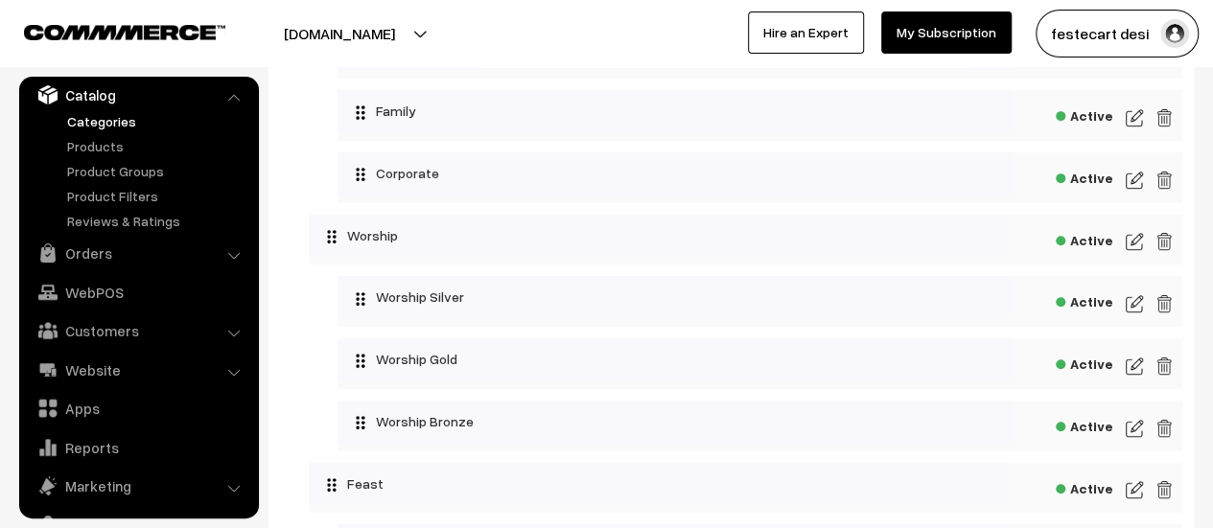
scroll to position [384, 0]
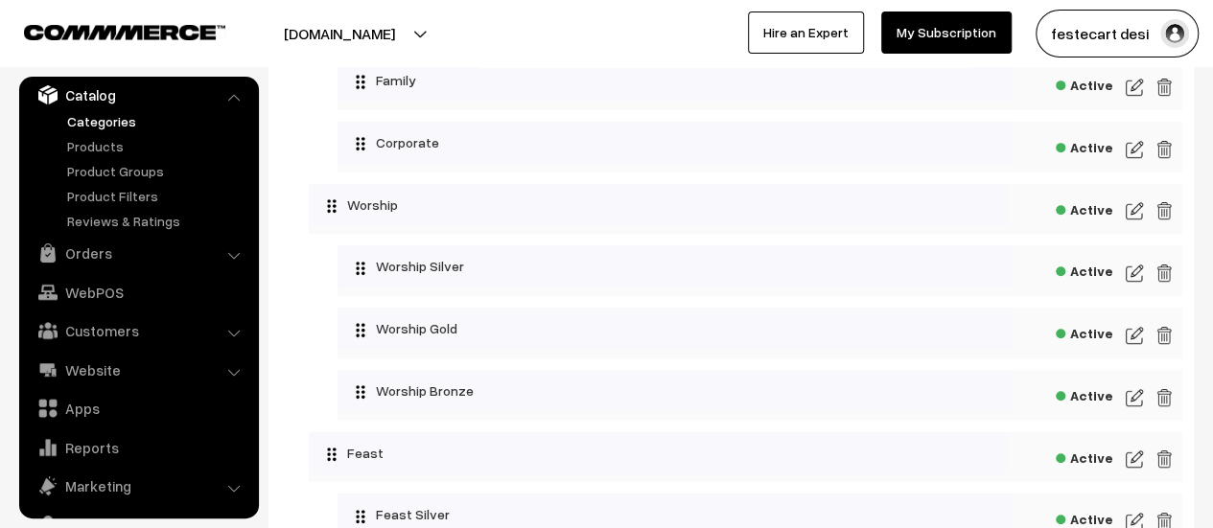
click at [1139, 277] on img at bounding box center [1134, 273] width 17 height 23
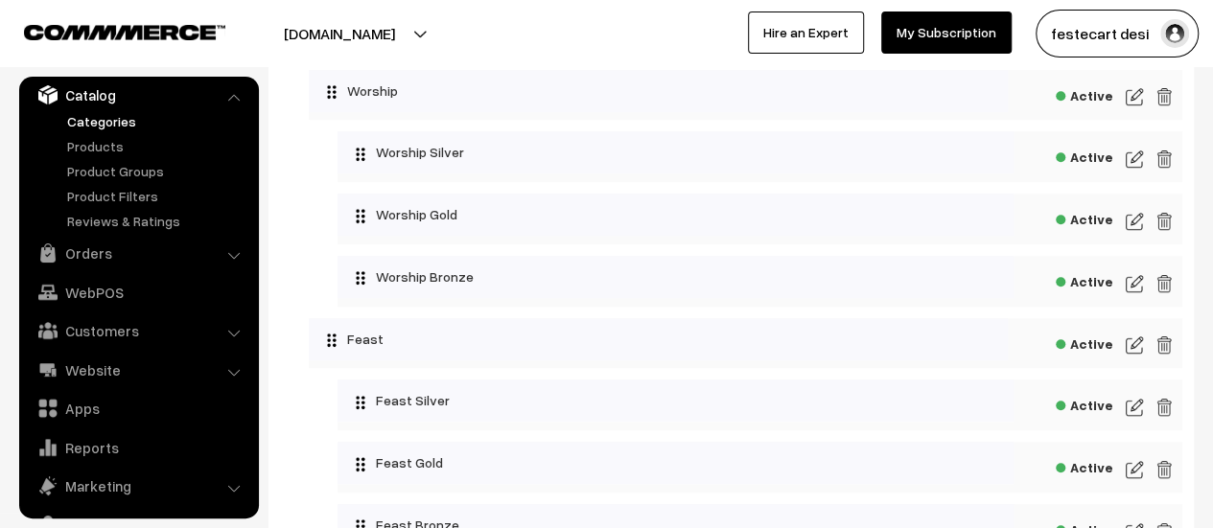
scroll to position [479, 0]
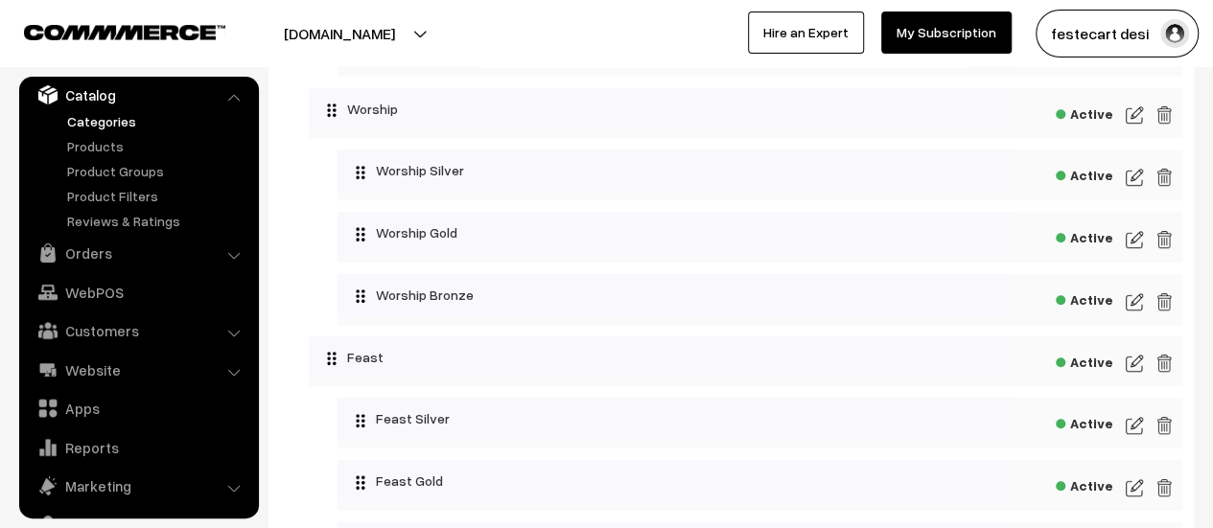
click at [1143, 244] on div "Active" at bounding box center [759, 237] width 845 height 51
click at [1137, 244] on img at bounding box center [1134, 239] width 17 height 23
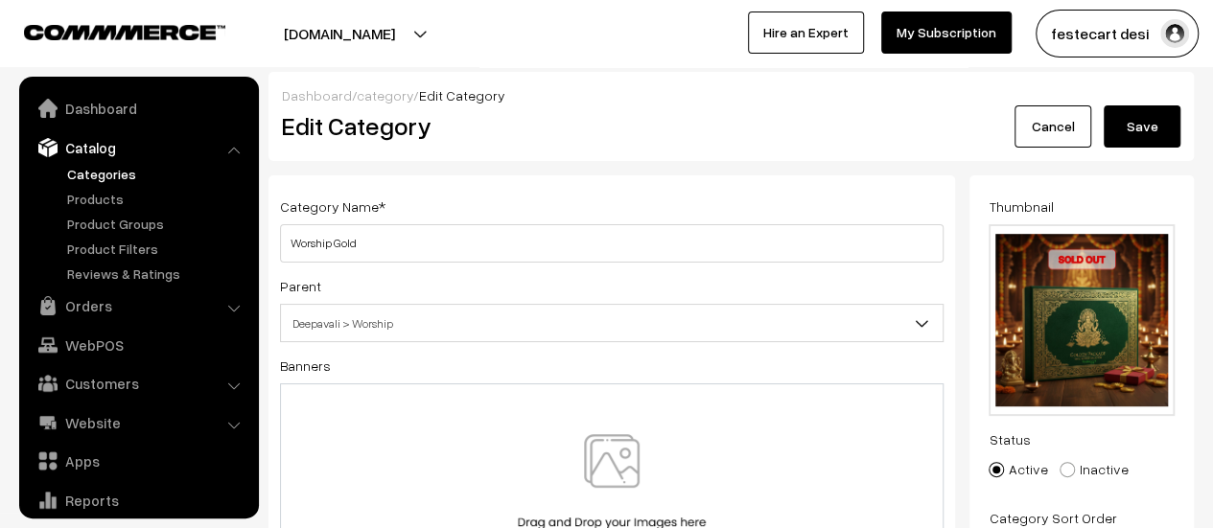
scroll to position [53, 0]
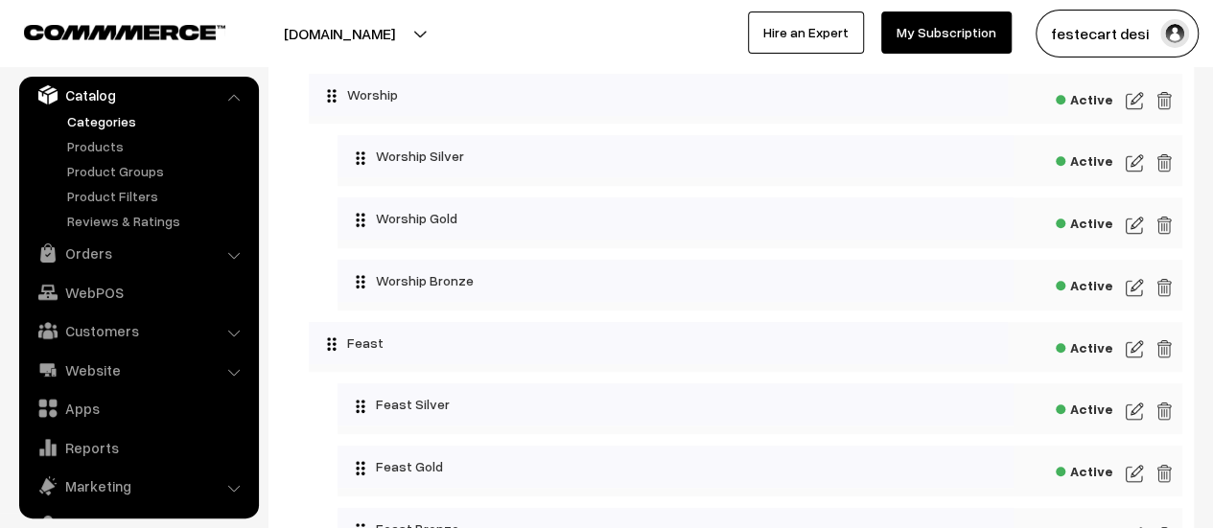
scroll to position [623, 0]
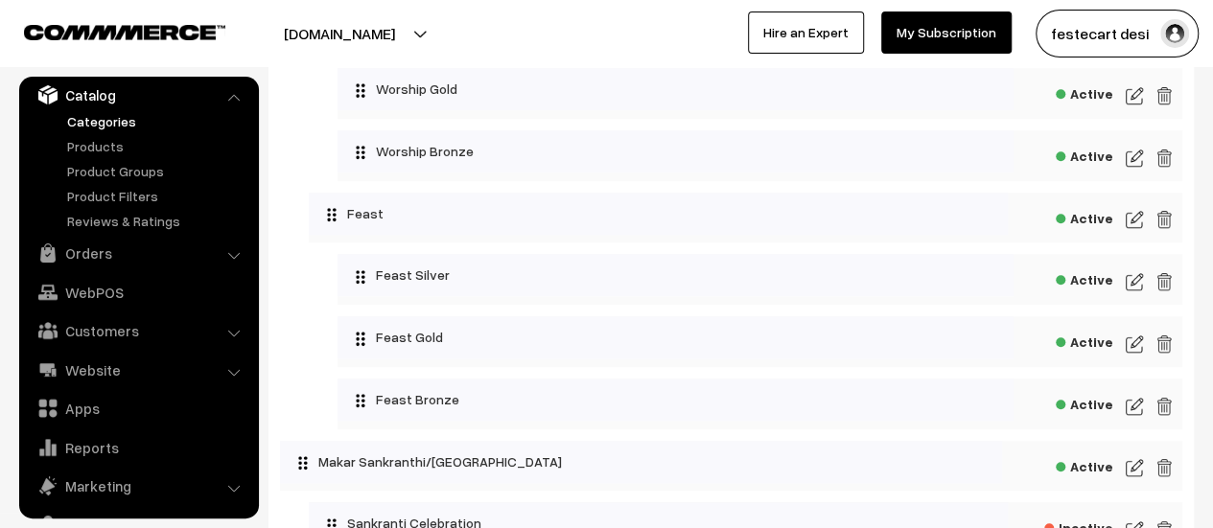
click at [1130, 287] on img at bounding box center [1134, 281] width 17 height 23
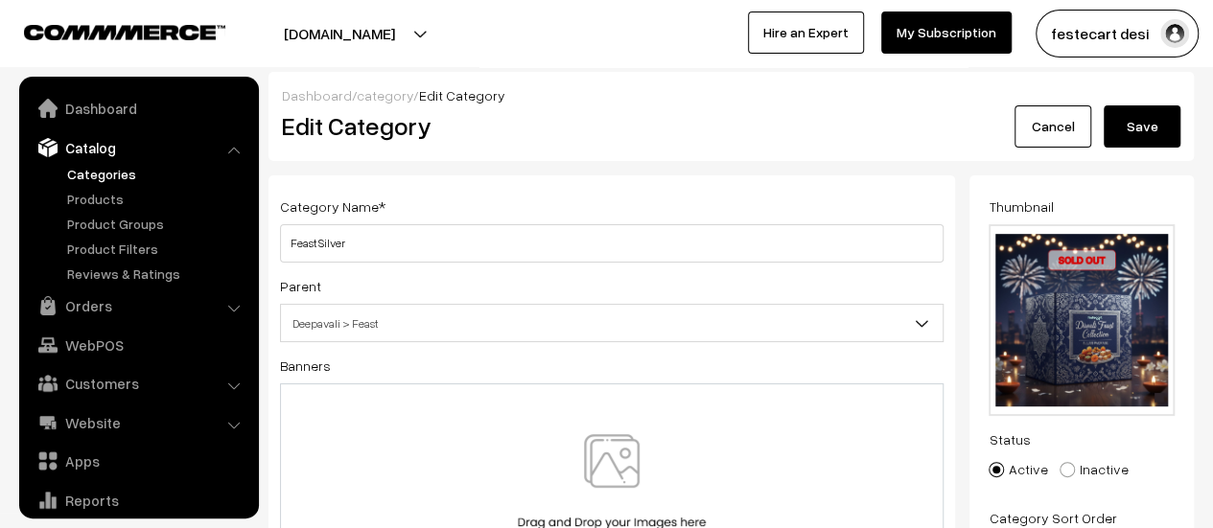
scroll to position [53, 0]
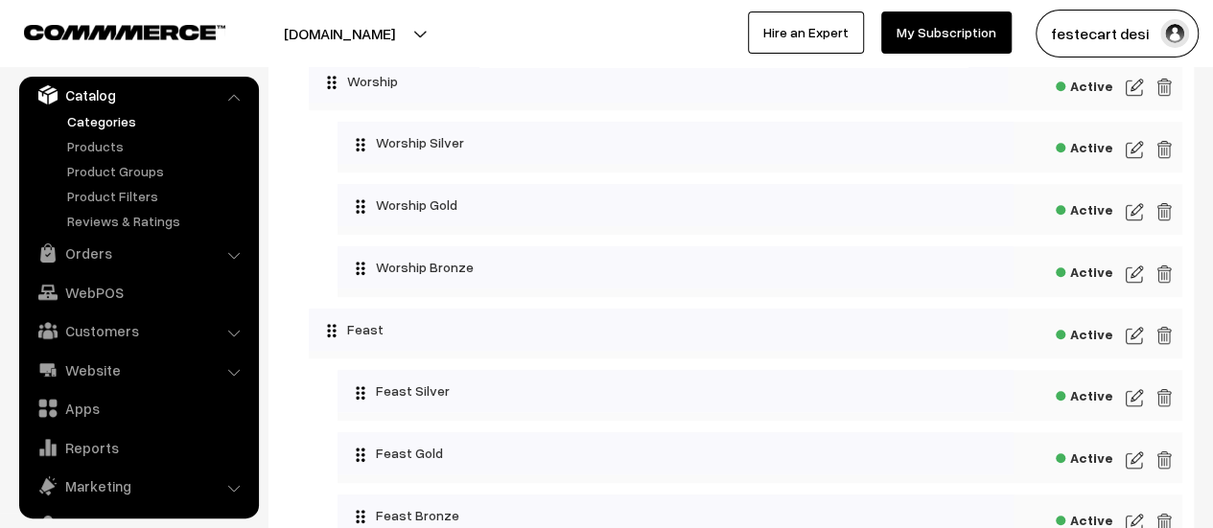
scroll to position [623, 0]
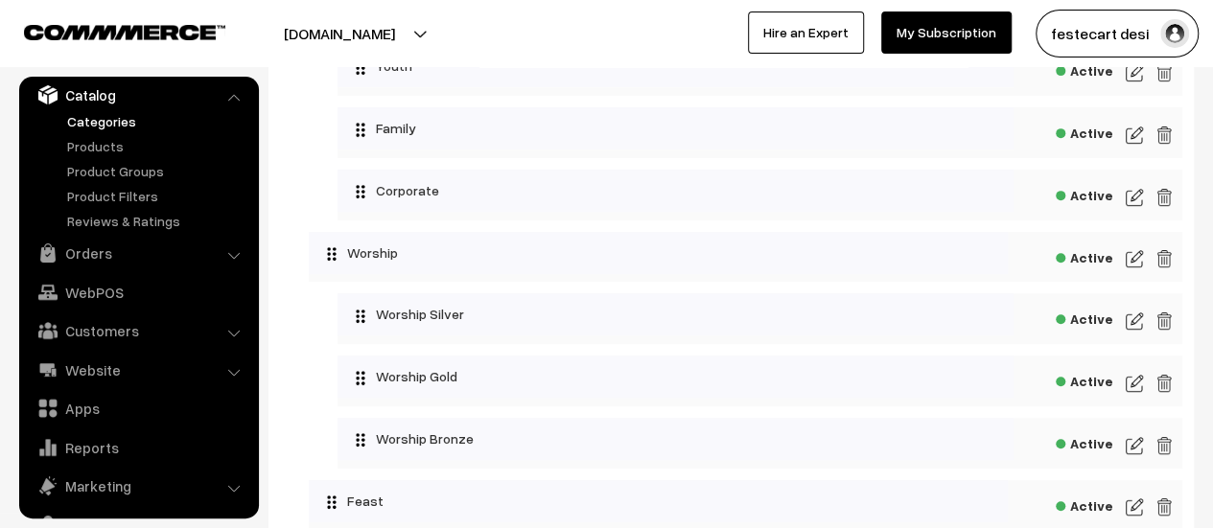
scroll to position [334, 0]
click at [1137, 329] on img at bounding box center [1134, 323] width 17 height 23
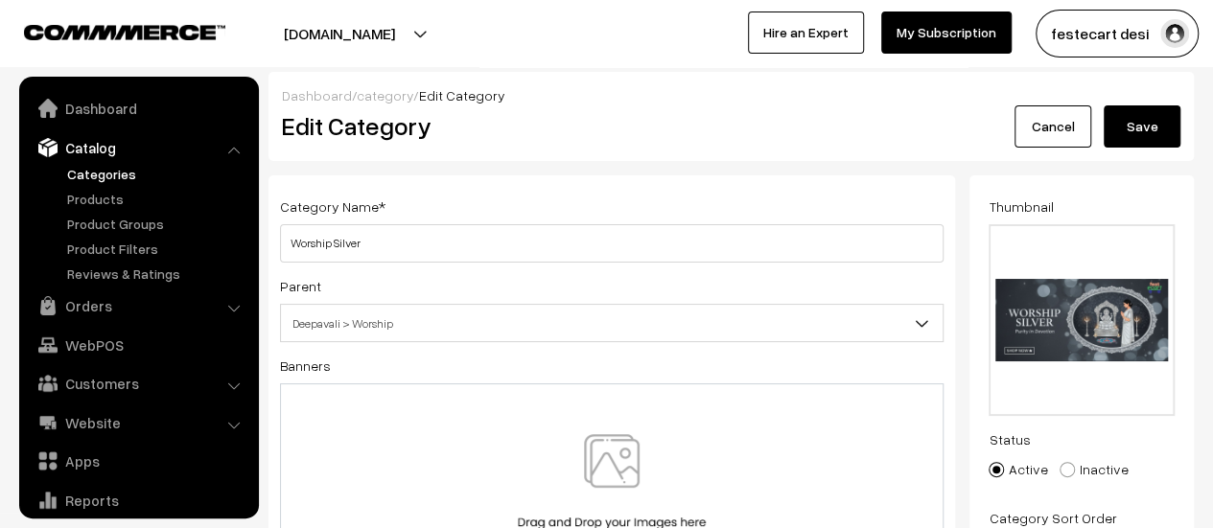
scroll to position [53, 0]
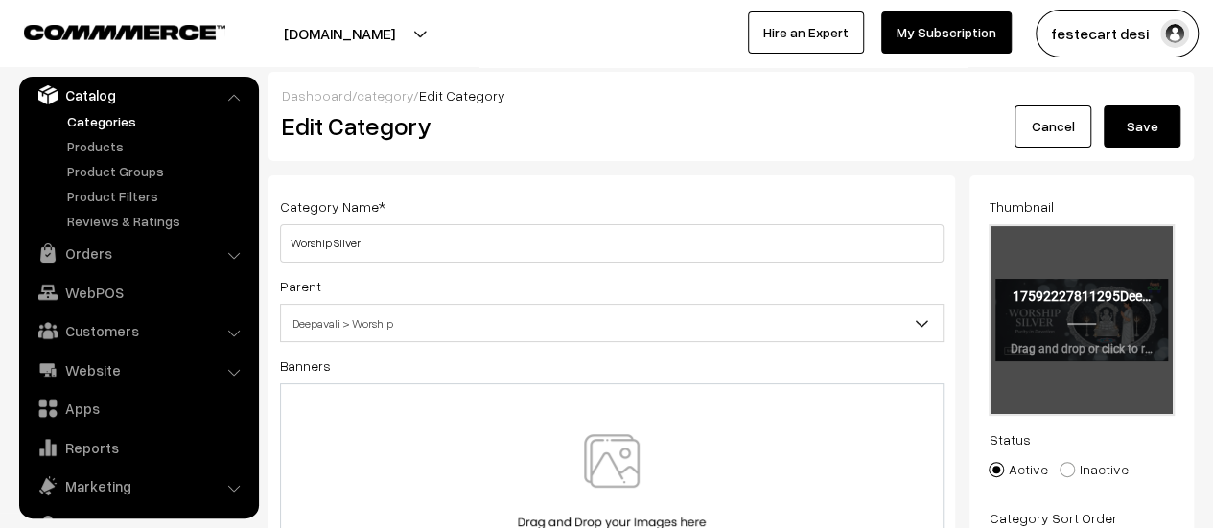
click at [1049, 346] on input "file" at bounding box center [1081, 320] width 182 height 188
type input "C:\fakepath\Deepavali Feast Silver.jpg"
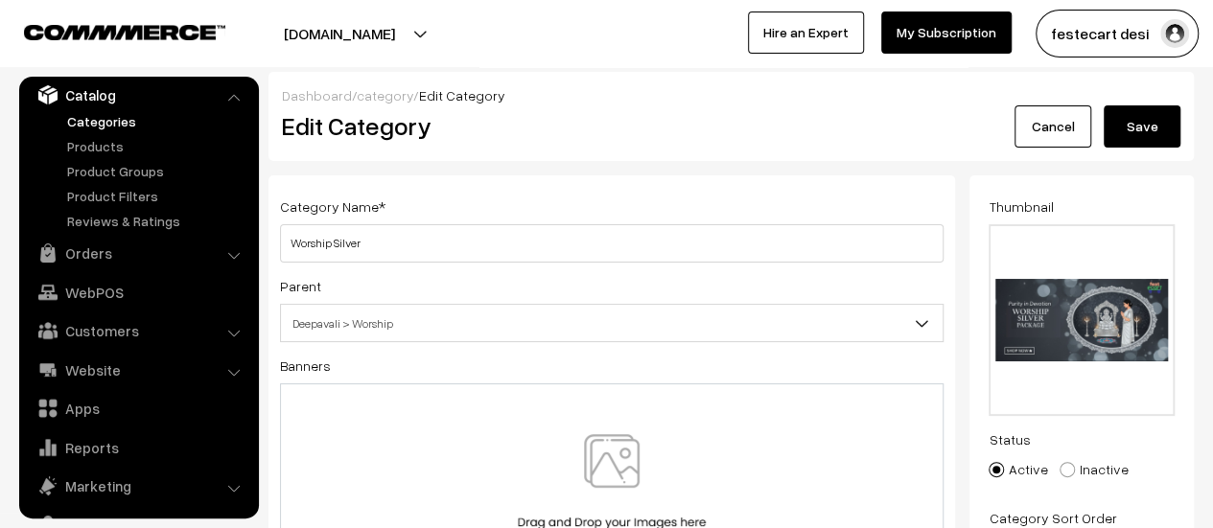
click at [1148, 129] on button "Save" at bounding box center [1142, 126] width 77 height 42
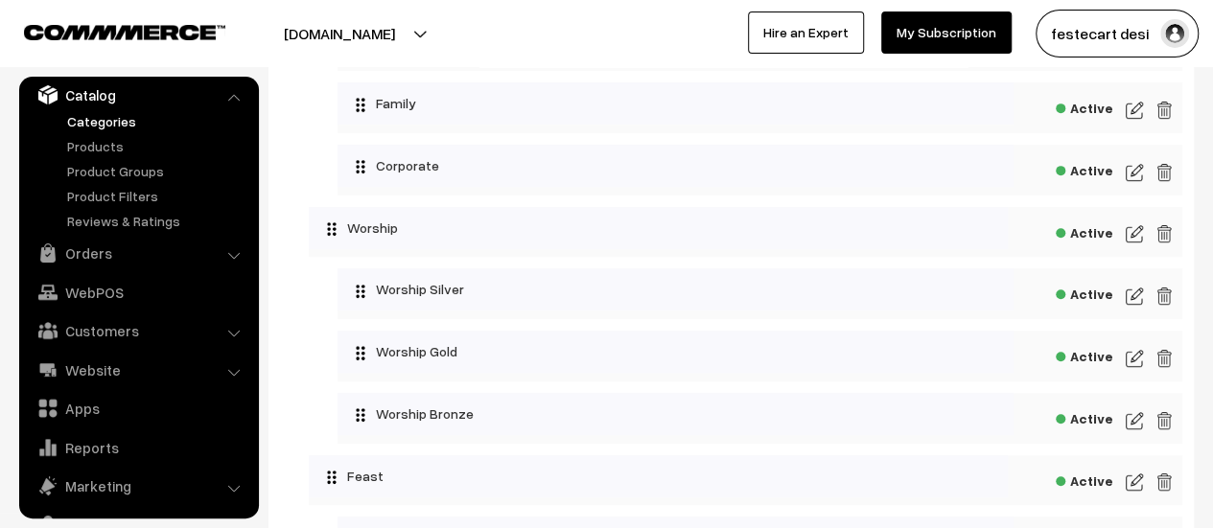
scroll to position [385, 0]
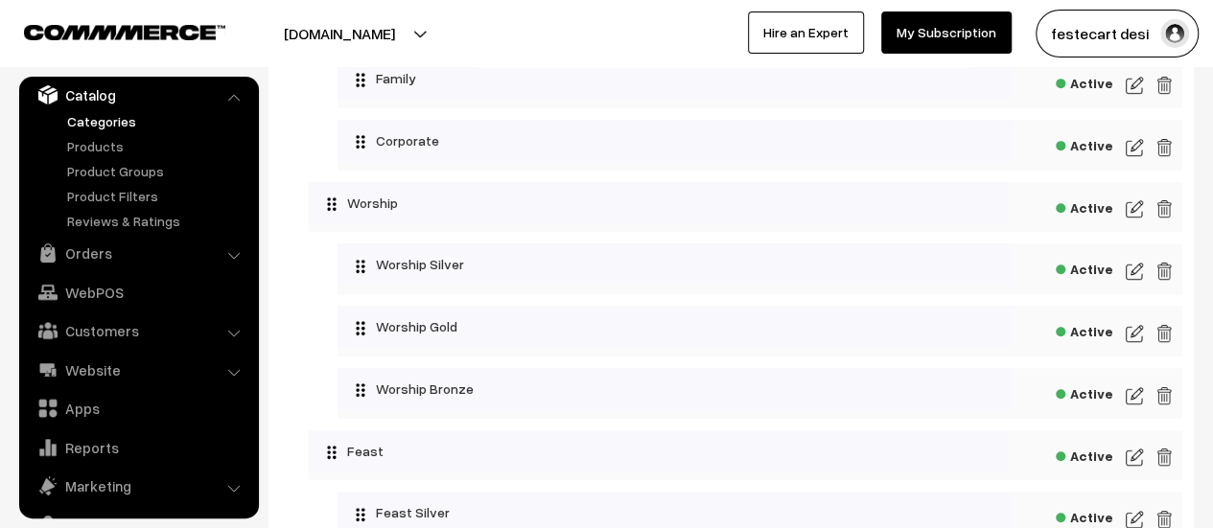
click at [1135, 342] on img at bounding box center [1134, 333] width 17 height 23
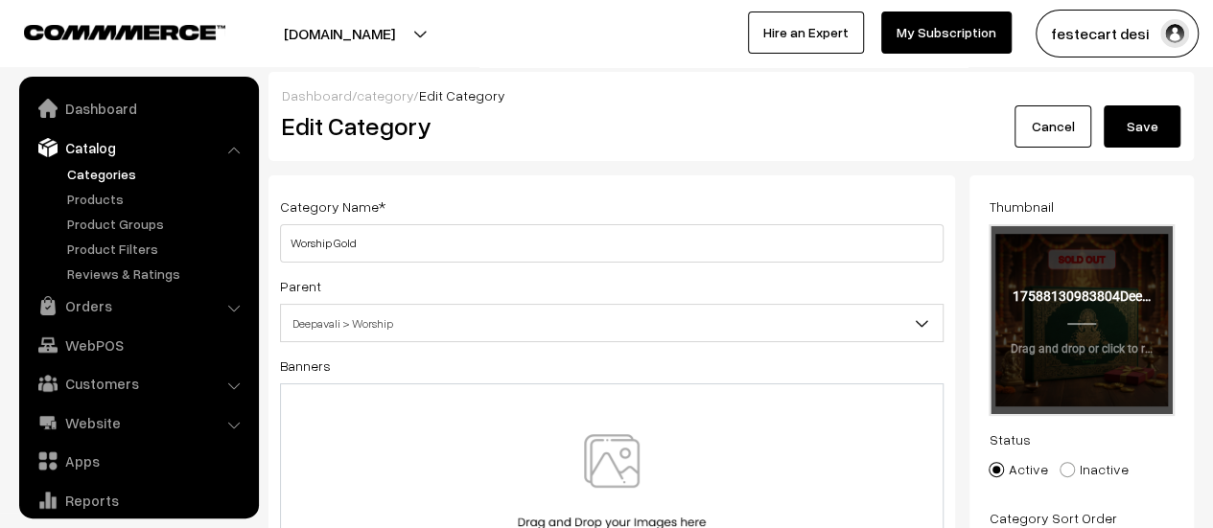
click at [1105, 327] on input "file" at bounding box center [1081, 320] width 182 height 188
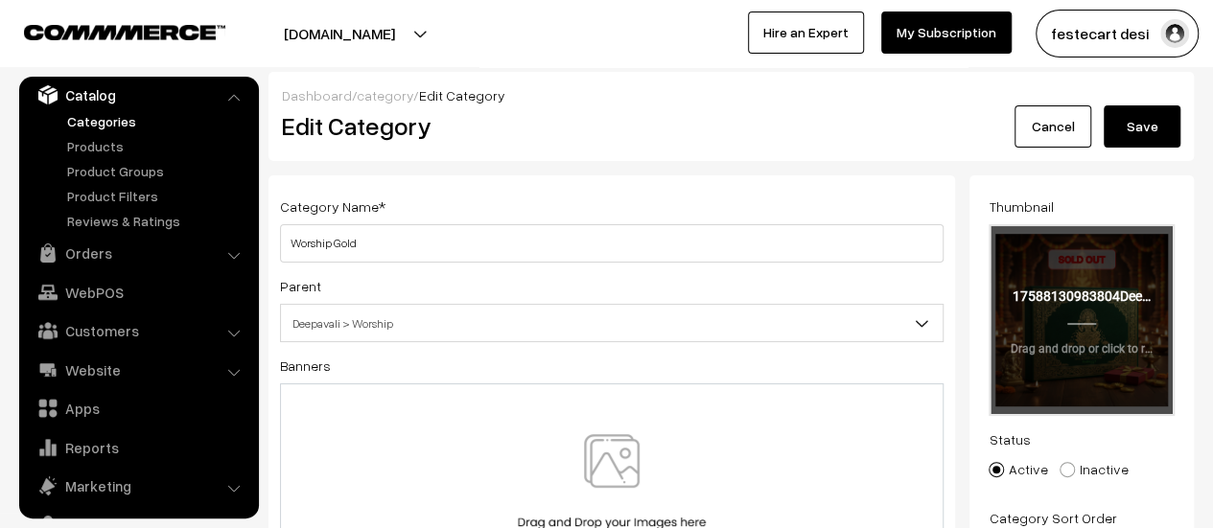
type input "C:\fakepath\Deepavali Feast Gold.jpg"
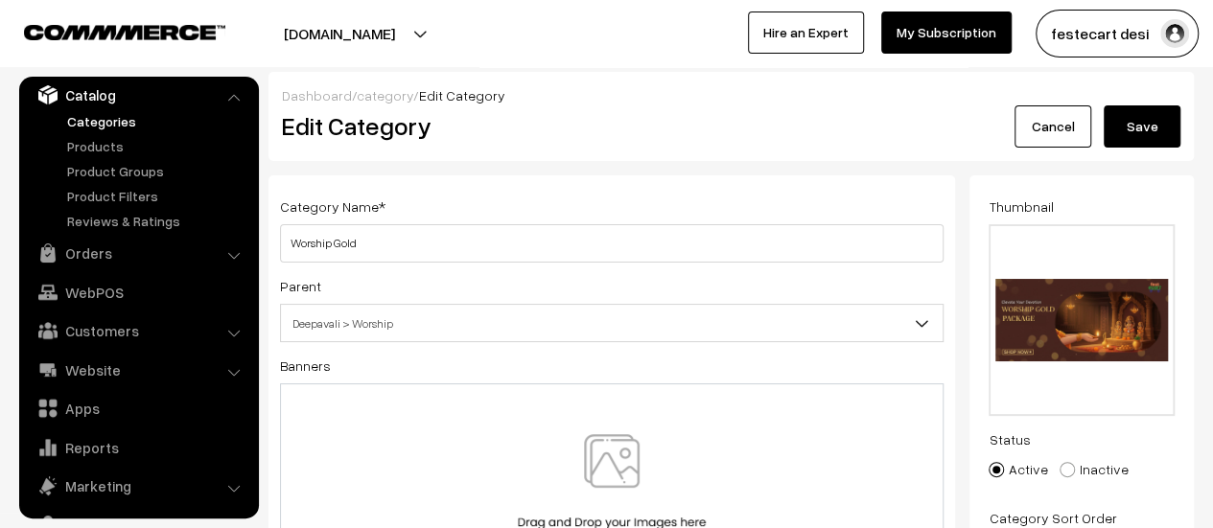
click at [1134, 129] on button "Save" at bounding box center [1142, 126] width 77 height 42
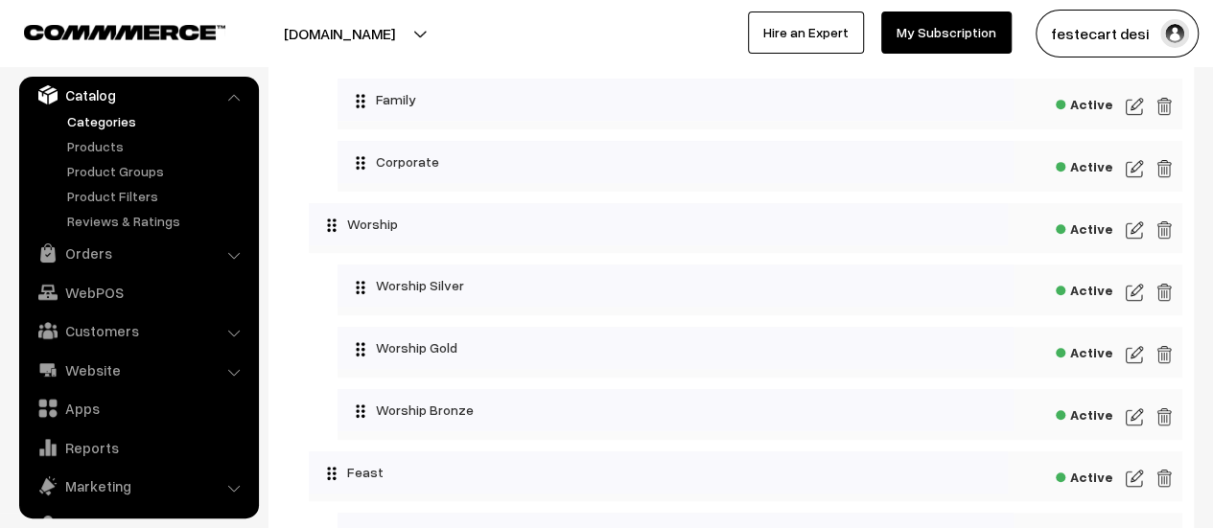
scroll to position [370, 0]
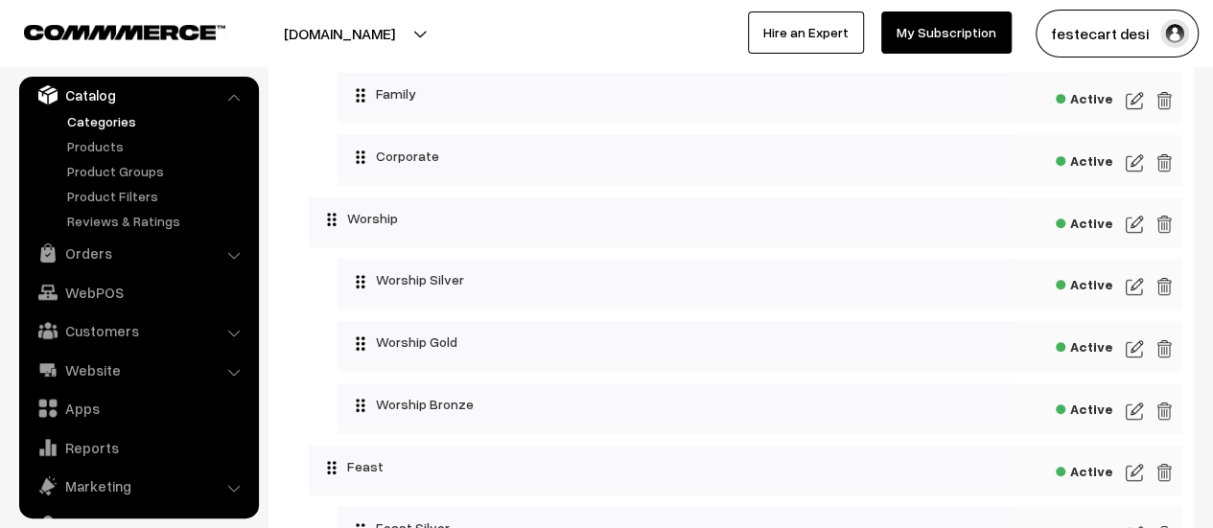
click at [1121, 412] on div "Active" at bounding box center [759, 409] width 845 height 51
click at [1131, 411] on img at bounding box center [1134, 411] width 17 height 23
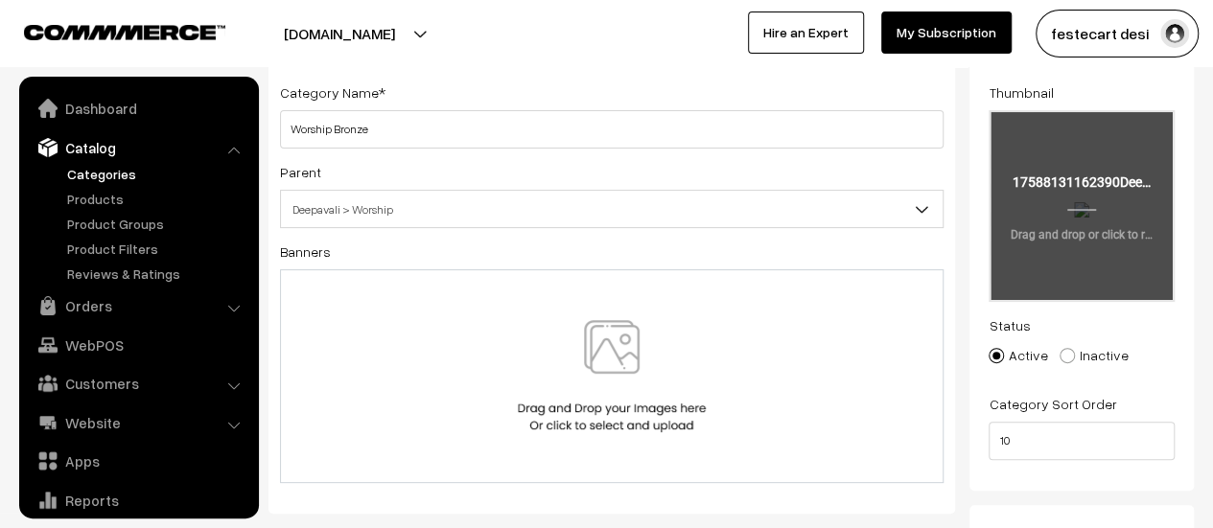
scroll to position [53, 0]
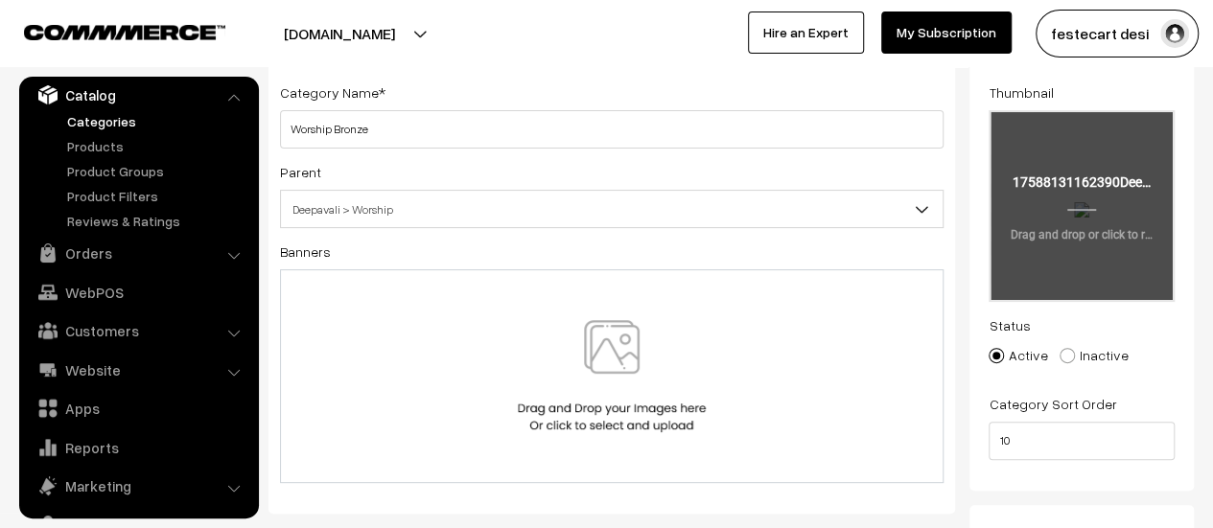
click at [1112, 238] on input "file" at bounding box center [1081, 206] width 182 height 188
type input "C:\fakepath\Deepavali Feast Bronze.jpg"
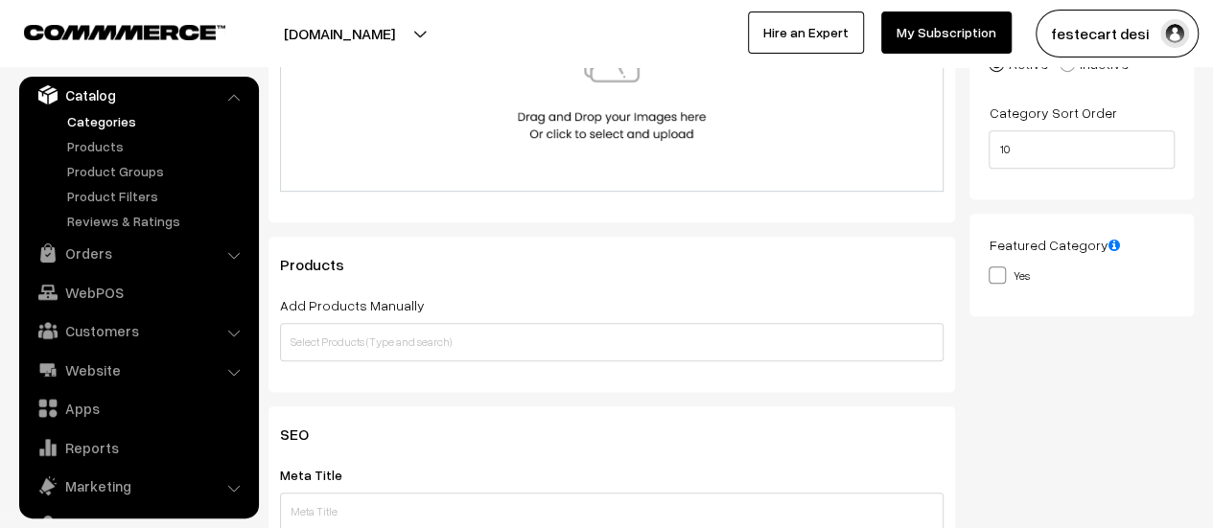
scroll to position [0, 0]
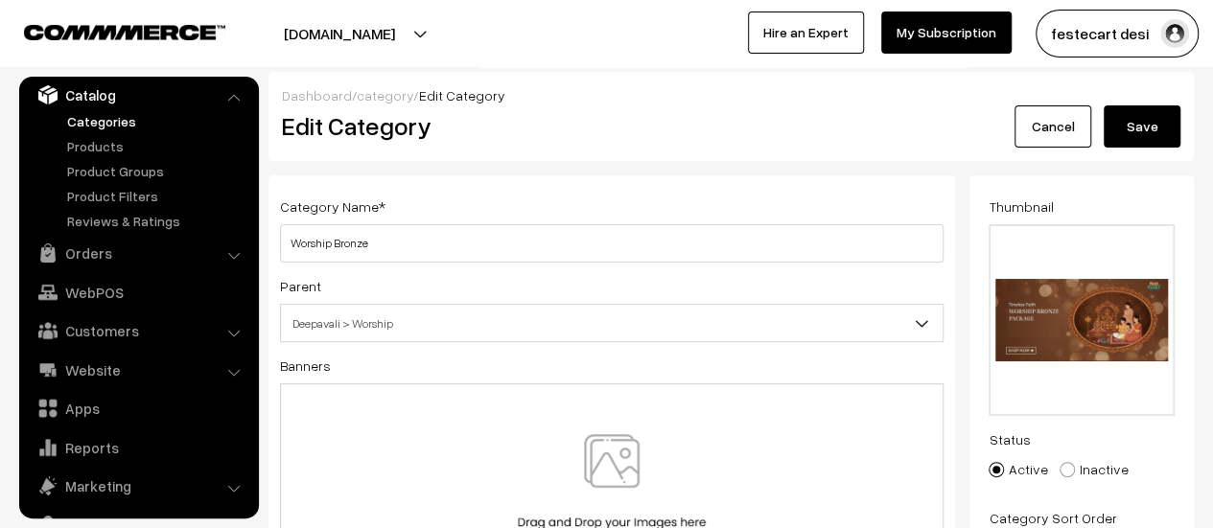
click at [1150, 133] on button "Save" at bounding box center [1142, 126] width 77 height 42
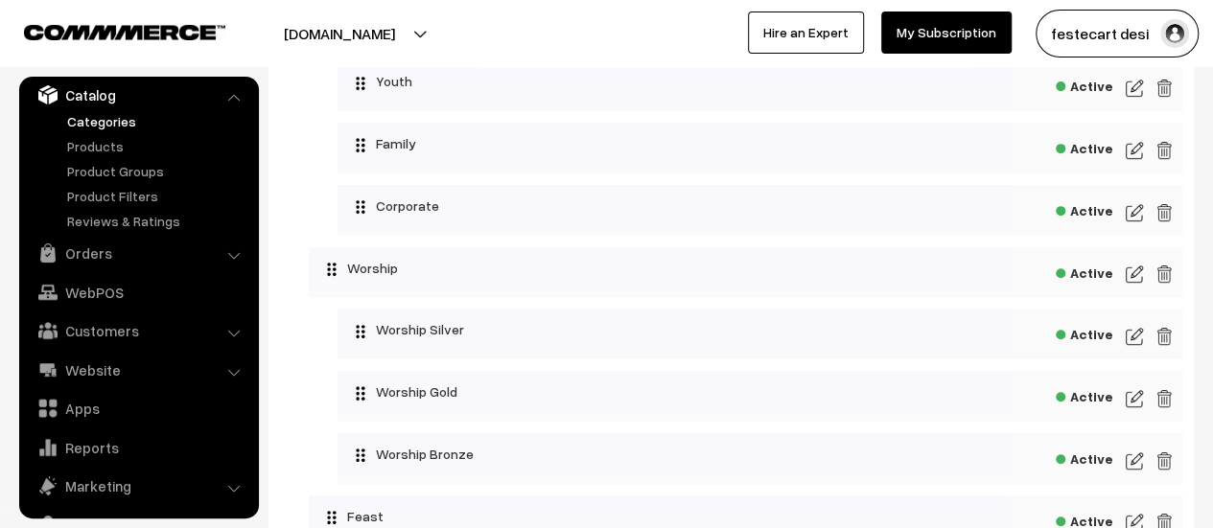
scroll to position [322, 0]
click at [1134, 345] on img at bounding box center [1134, 334] width 17 height 23
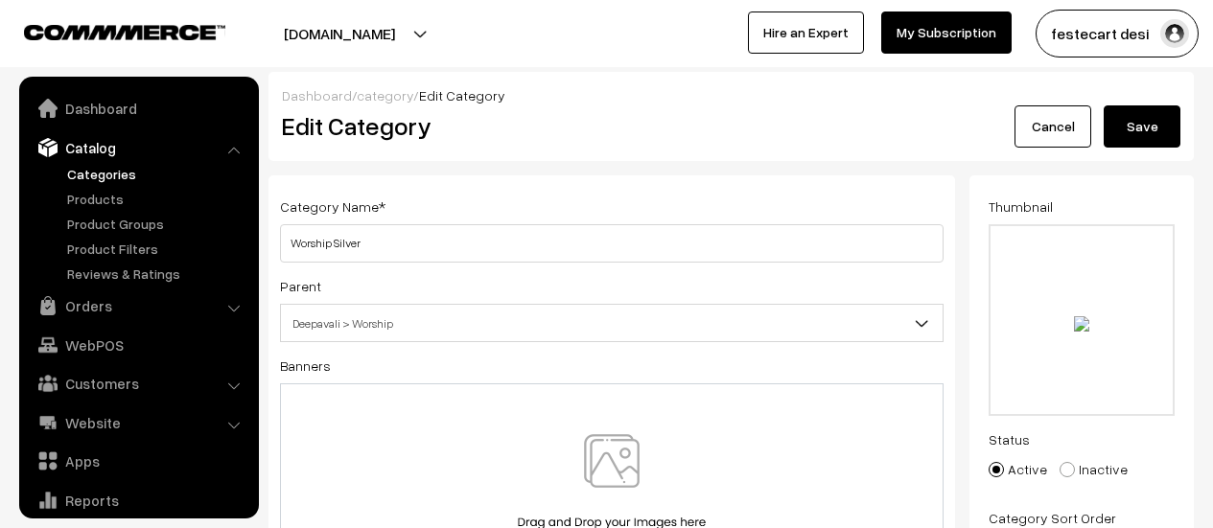
click at [1091, 292] on input "file" at bounding box center [1081, 320] width 182 height 188
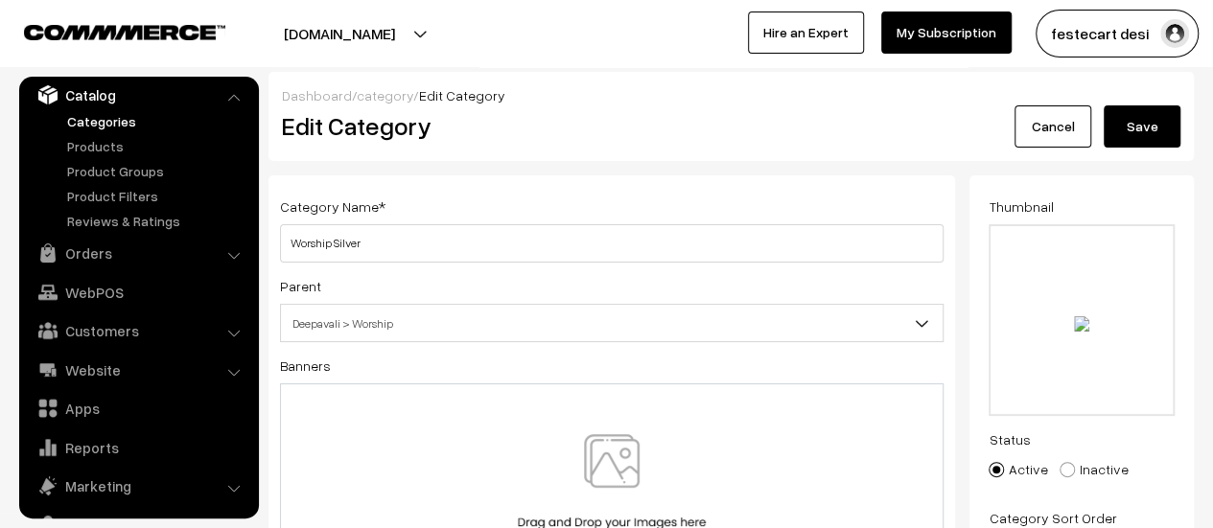
type input "C:\fakepath\Deepavali Worship.jpg"
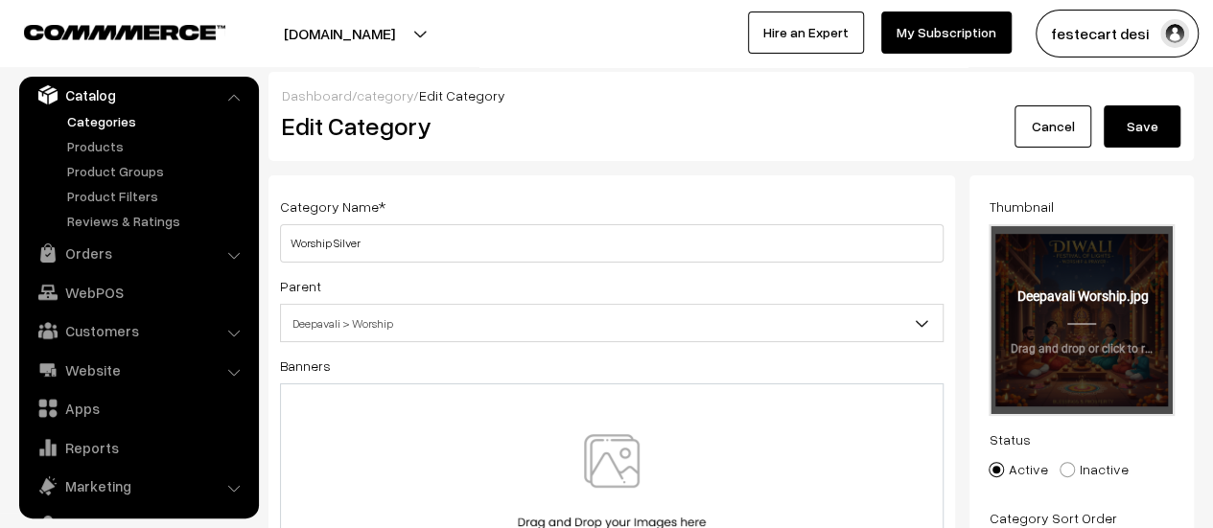
click at [1018, 316] on input "file" at bounding box center [1081, 320] width 182 height 188
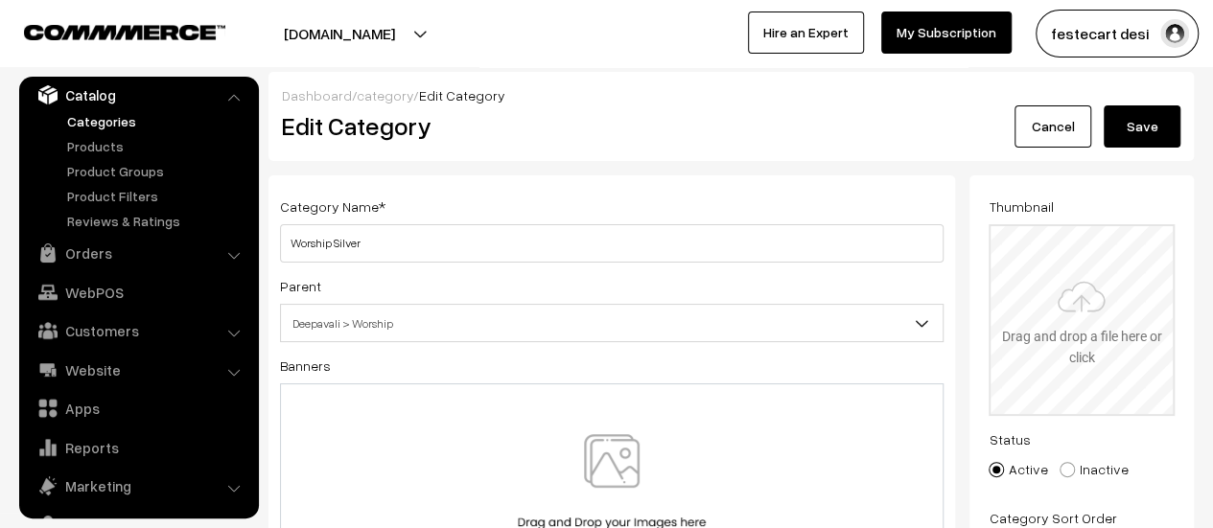
click at [1091, 337] on input "file" at bounding box center [1081, 320] width 182 height 188
click at [1107, 305] on input "file" at bounding box center [1081, 320] width 182 height 188
type input "C:\fakepath\Deepavali Worship Silver.jpg"
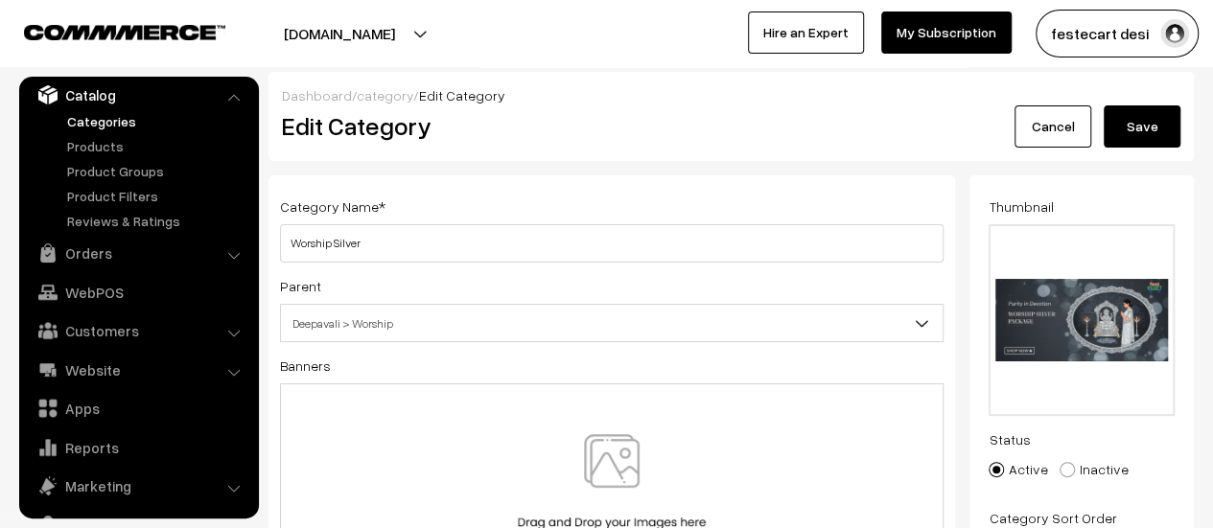
click at [1145, 129] on button "Save" at bounding box center [1142, 126] width 77 height 42
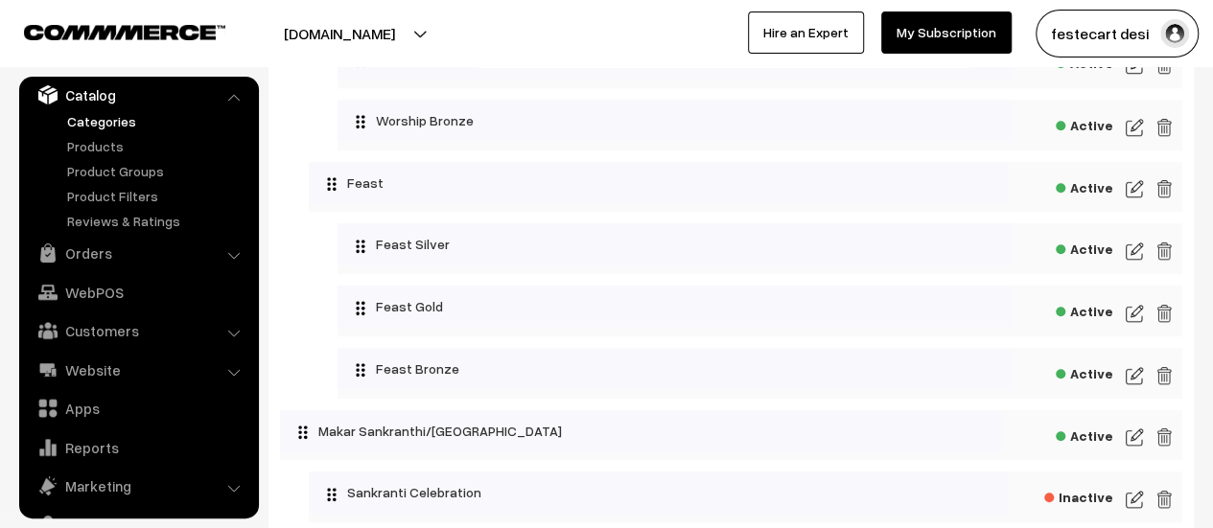
scroll to position [664, 0]
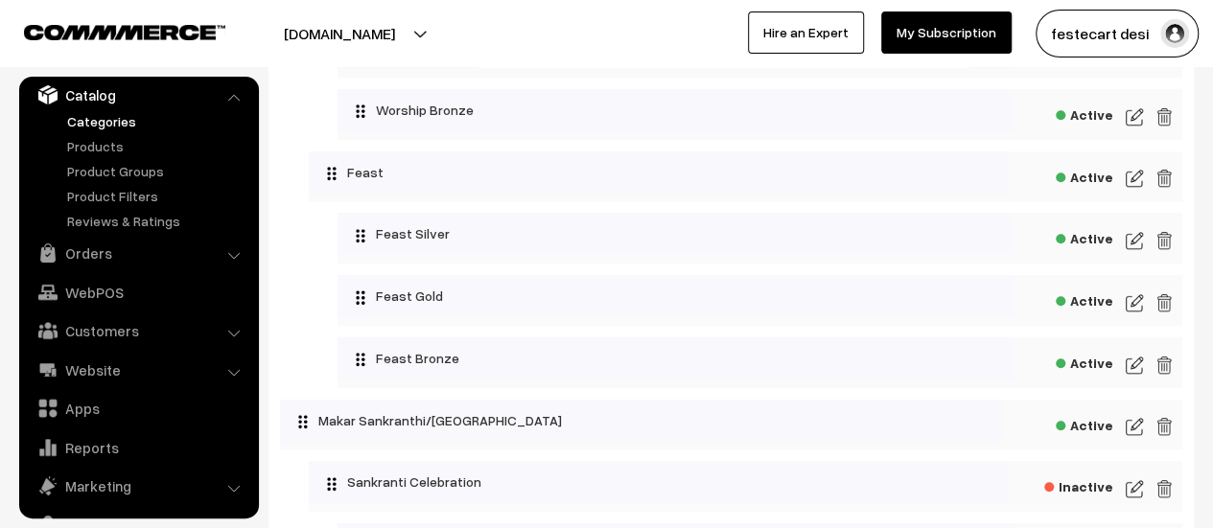
click at [1129, 371] on img at bounding box center [1134, 365] width 17 height 23
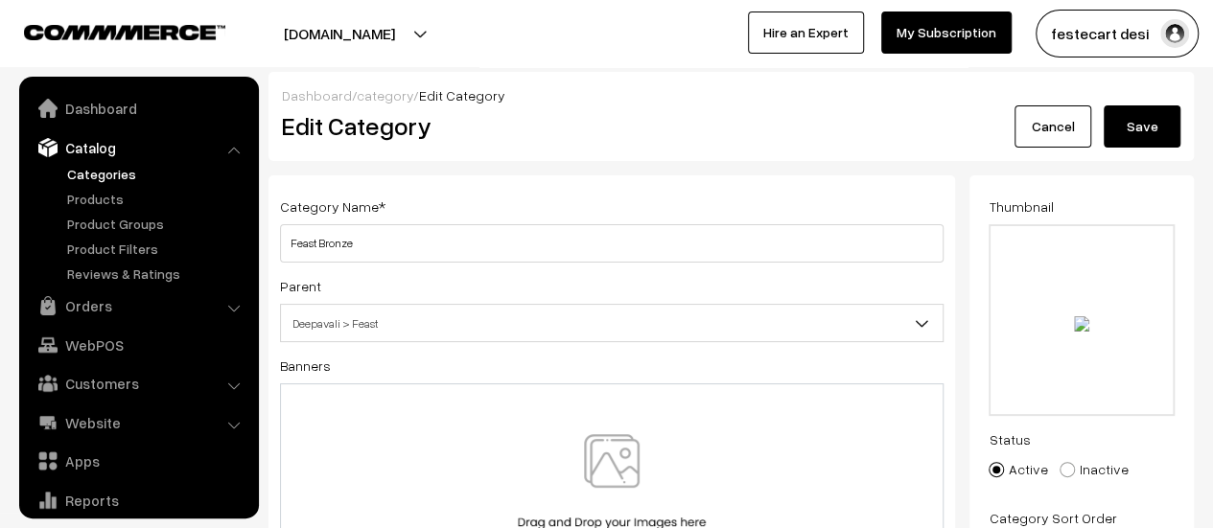
click at [1168, 316] on input "file" at bounding box center [1081, 320] width 182 height 188
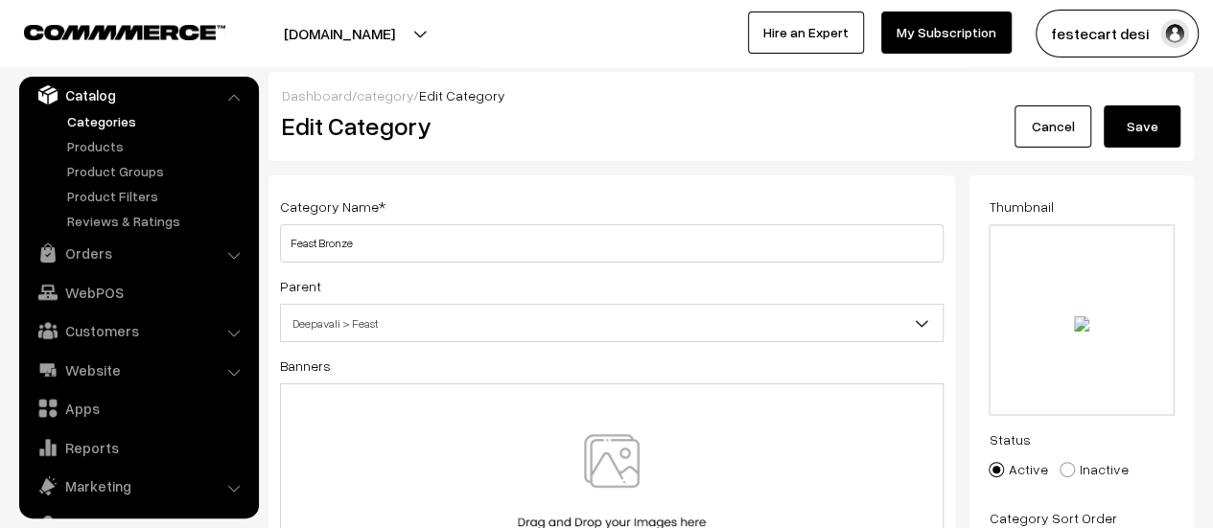
type input "C:\fakepath\Deepavali Feast Bronze.jpg"
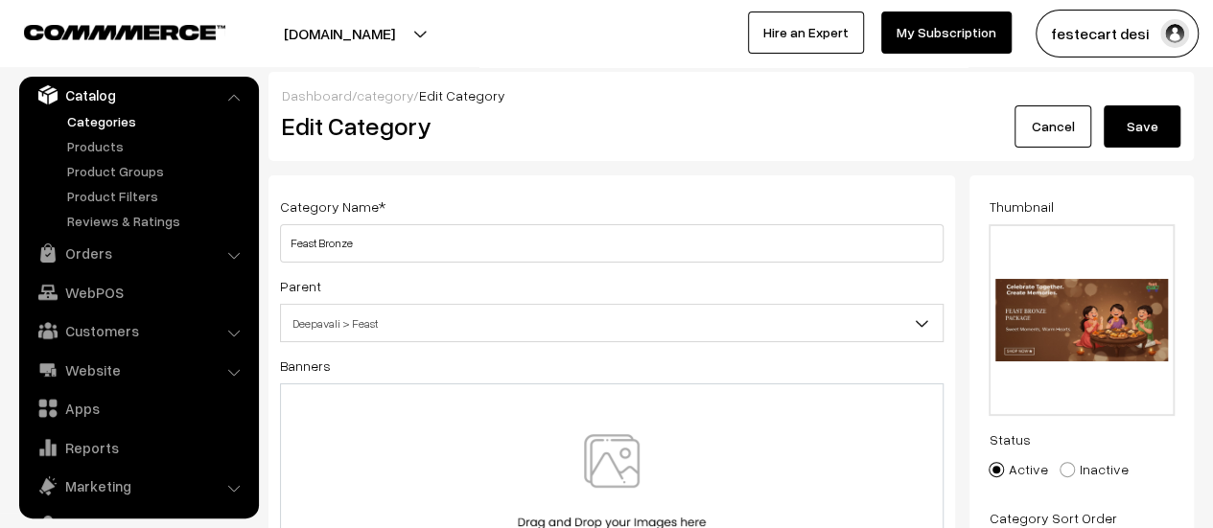
click at [1158, 138] on button "Save" at bounding box center [1142, 126] width 77 height 42
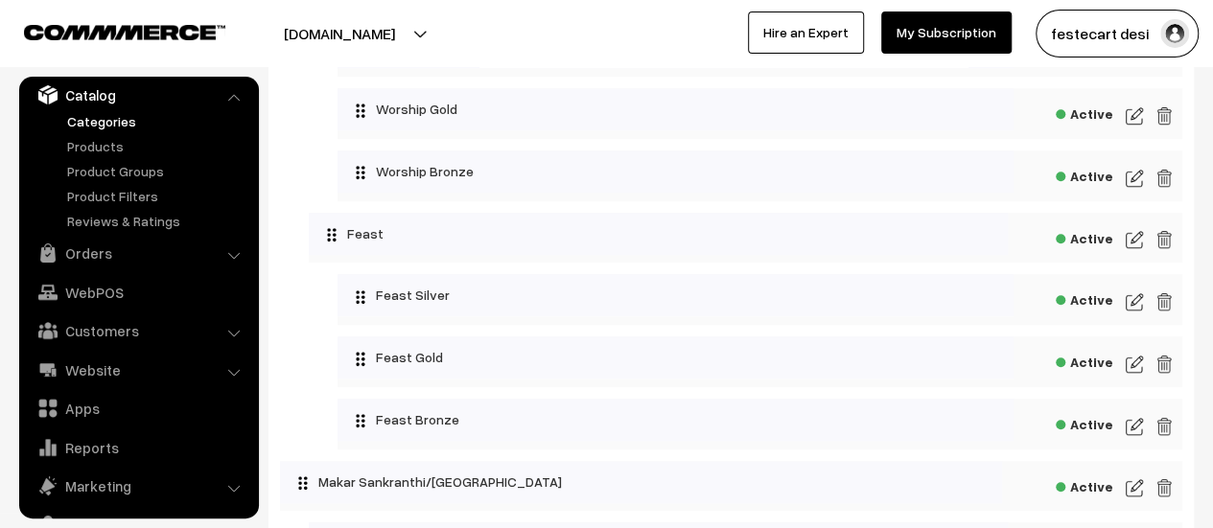
scroll to position [604, 0]
click at [1129, 301] on img at bounding box center [1134, 301] width 17 height 23
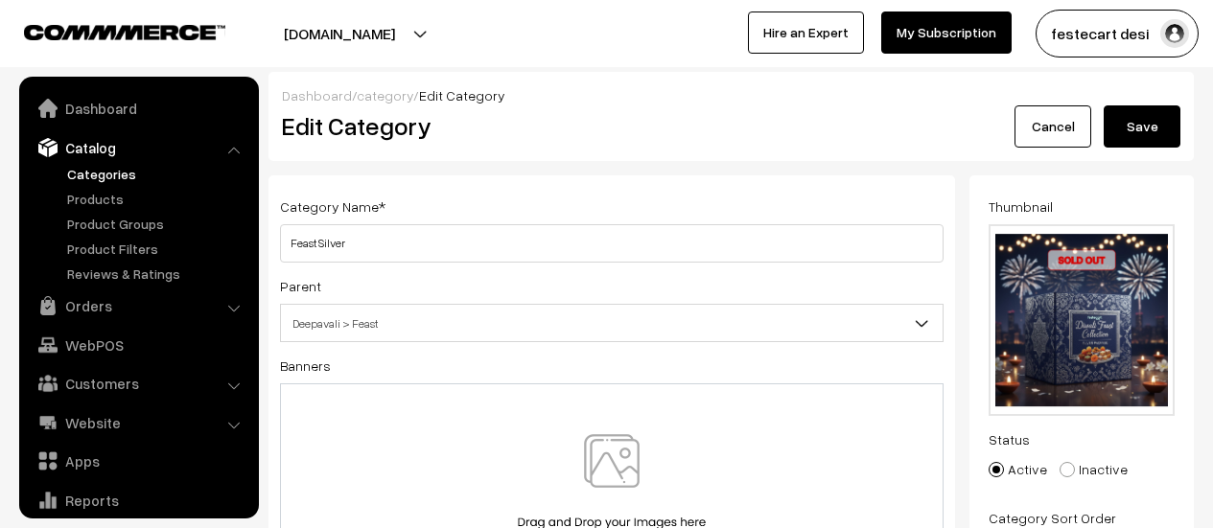
click at [1085, 288] on input "file" at bounding box center [1081, 320] width 182 height 188
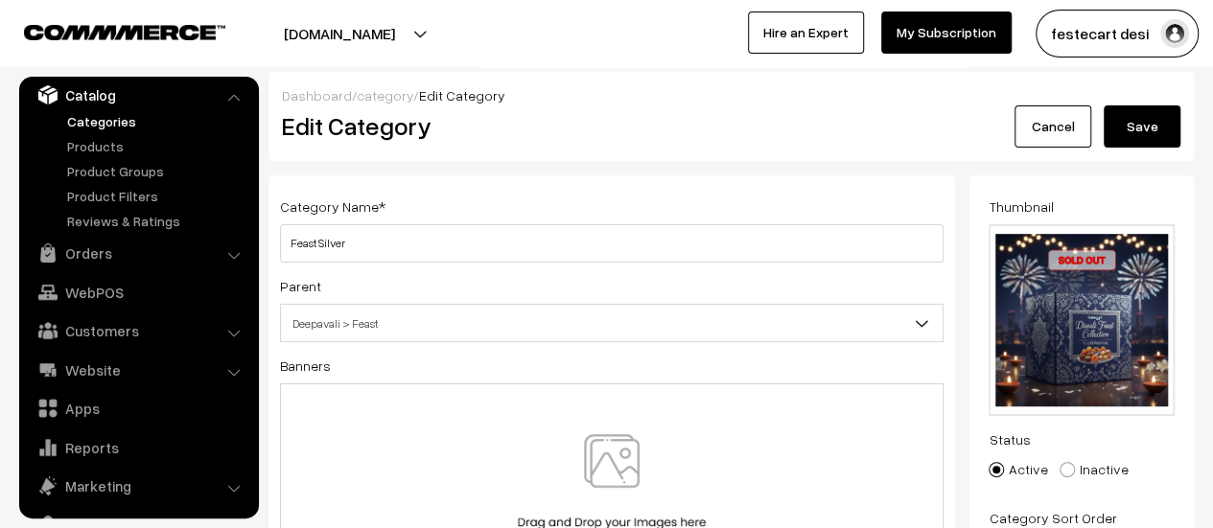
type input "C:\fakepath\Deepavali Feast Silver.jpg"
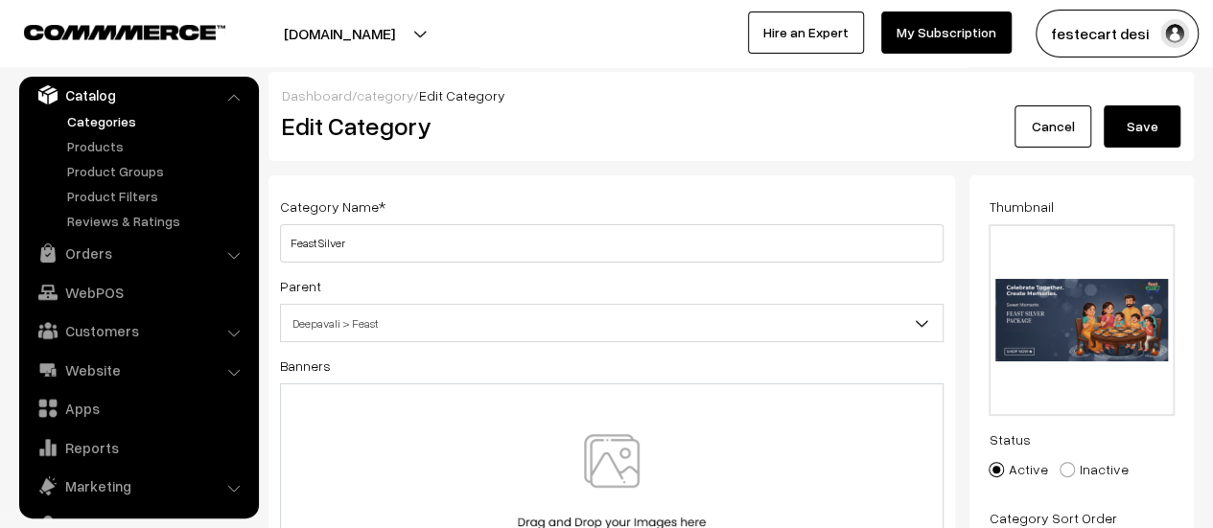
click at [1145, 126] on button "Save" at bounding box center [1142, 126] width 77 height 42
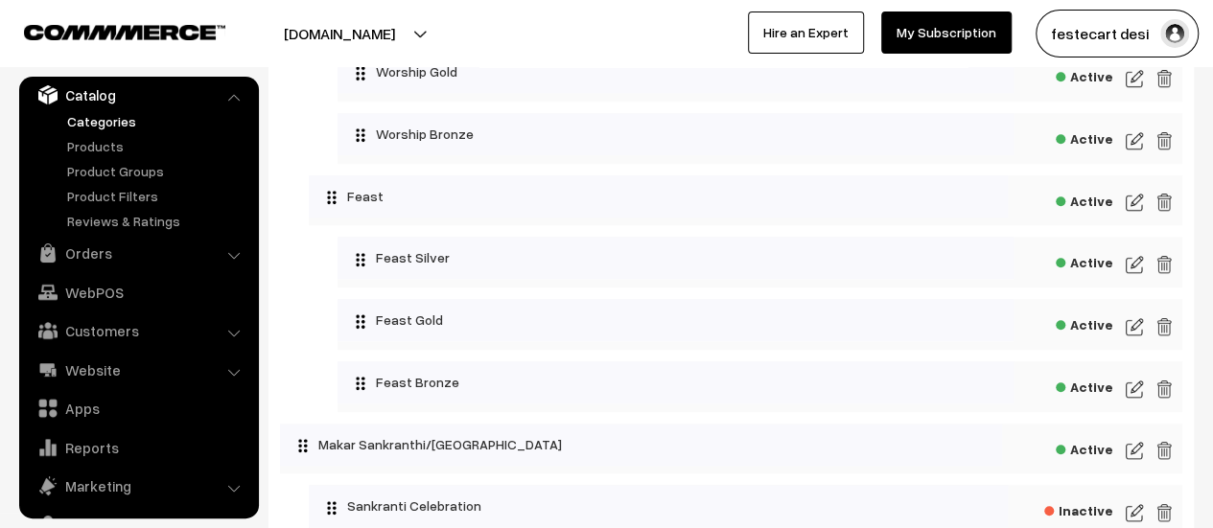
scroll to position [641, 0]
click at [1133, 334] on img at bounding box center [1134, 325] width 17 height 23
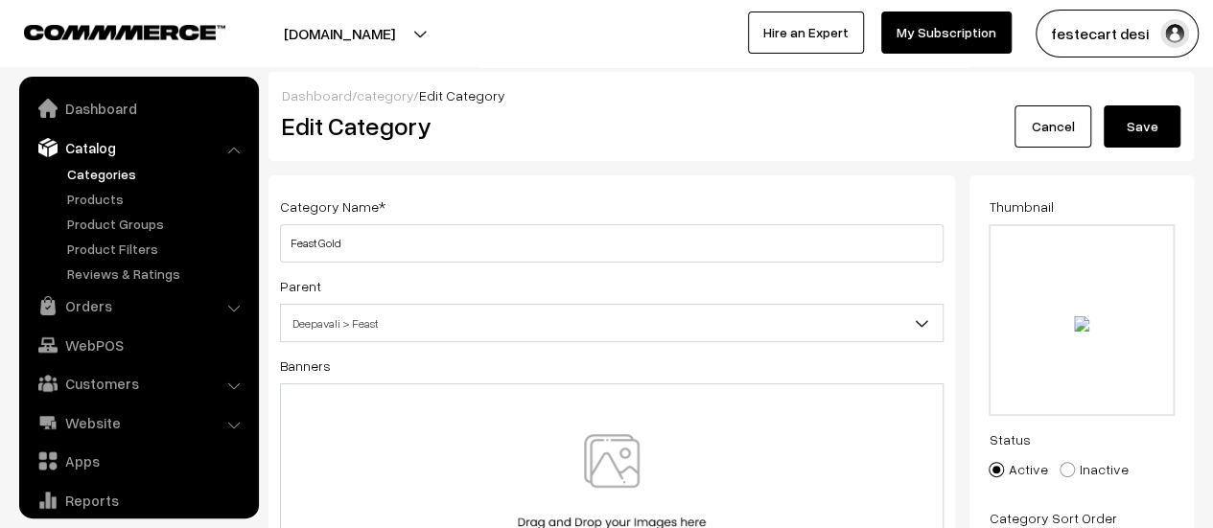
click at [1103, 345] on input "file" at bounding box center [1081, 320] width 182 height 188
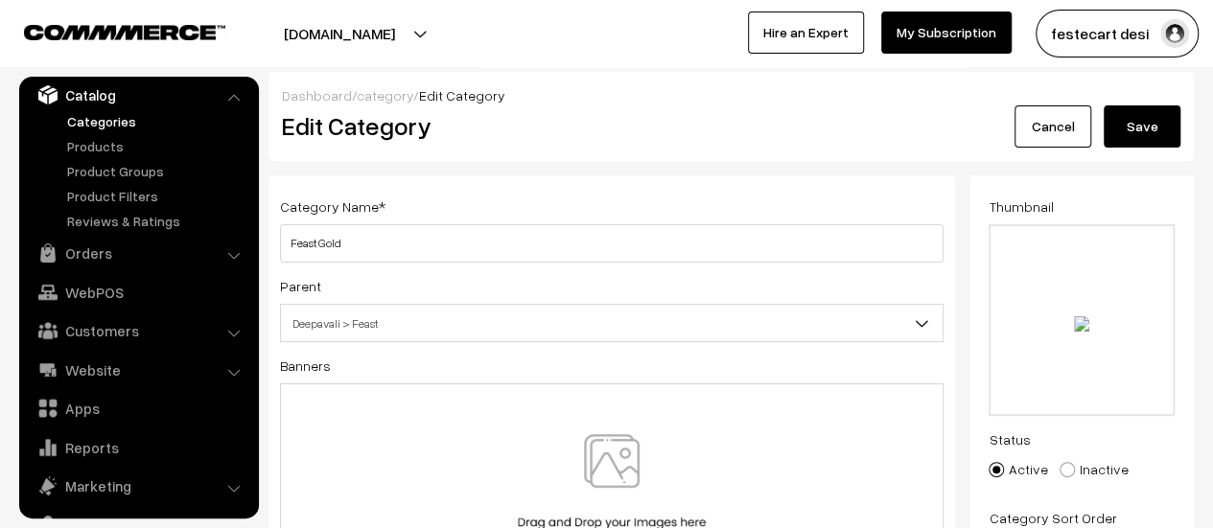
type input "C:\fakepath\Deepavali Feast Gold.jpg"
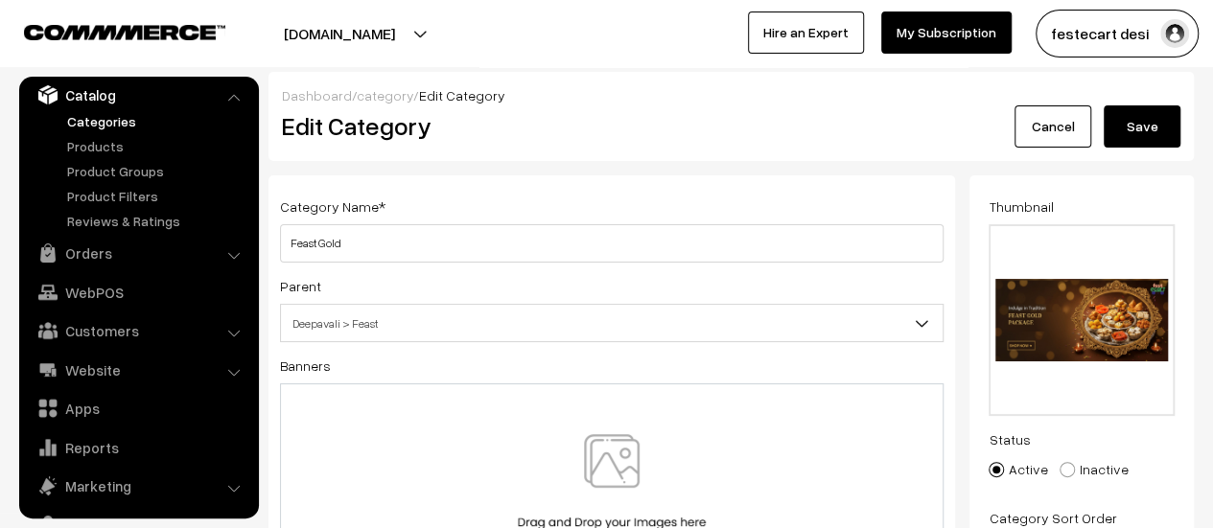
click at [1128, 116] on button "Save" at bounding box center [1142, 126] width 77 height 42
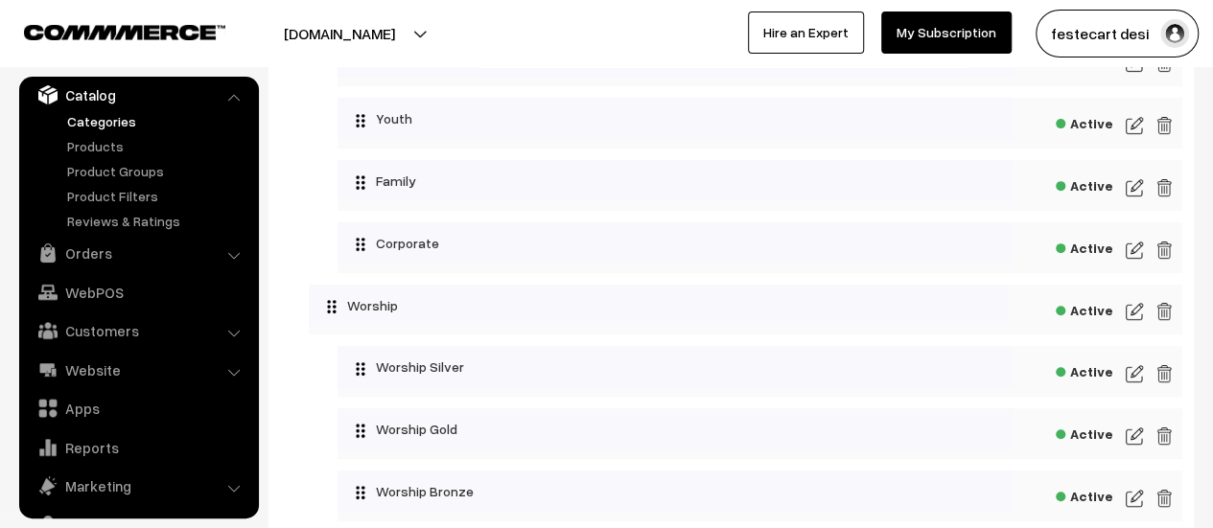
scroll to position [286, 0]
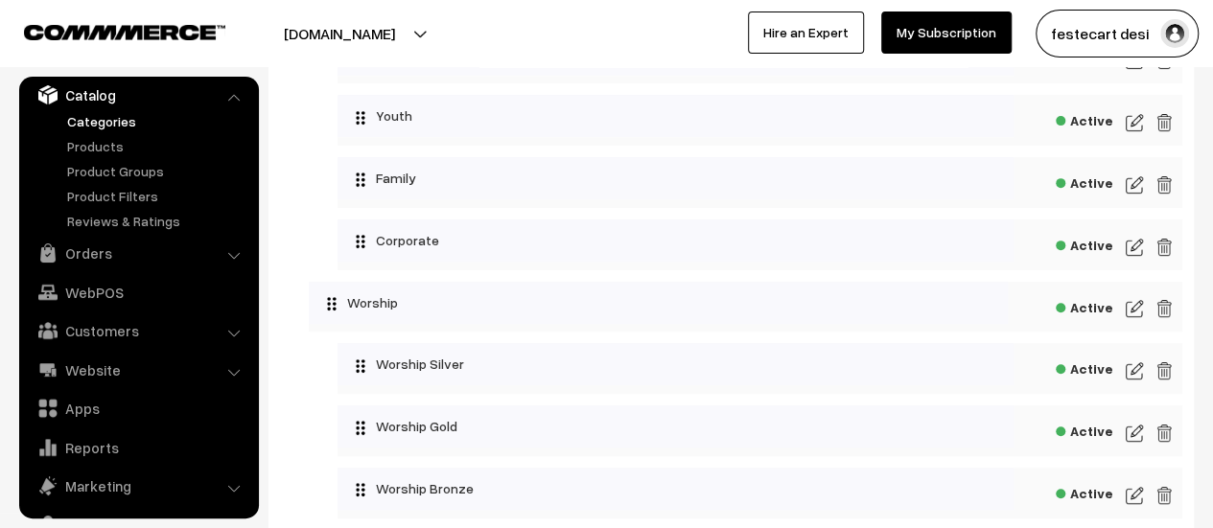
click at [1123, 370] on div "Active" at bounding box center [759, 368] width 845 height 51
click at [1128, 372] on img at bounding box center [1134, 371] width 17 height 23
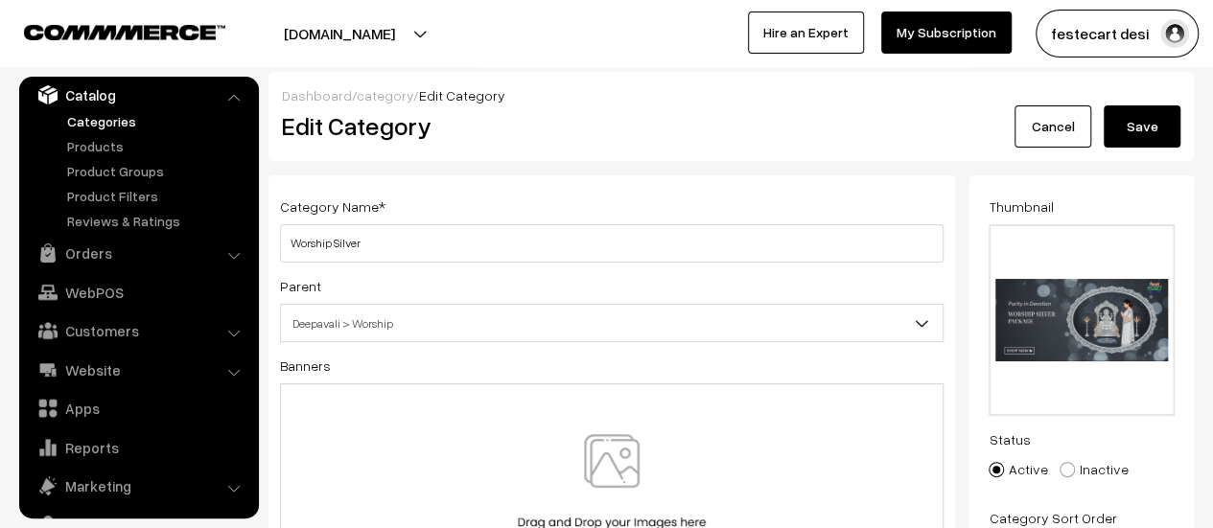
click at [675, 456] on img at bounding box center [612, 490] width 198 height 112
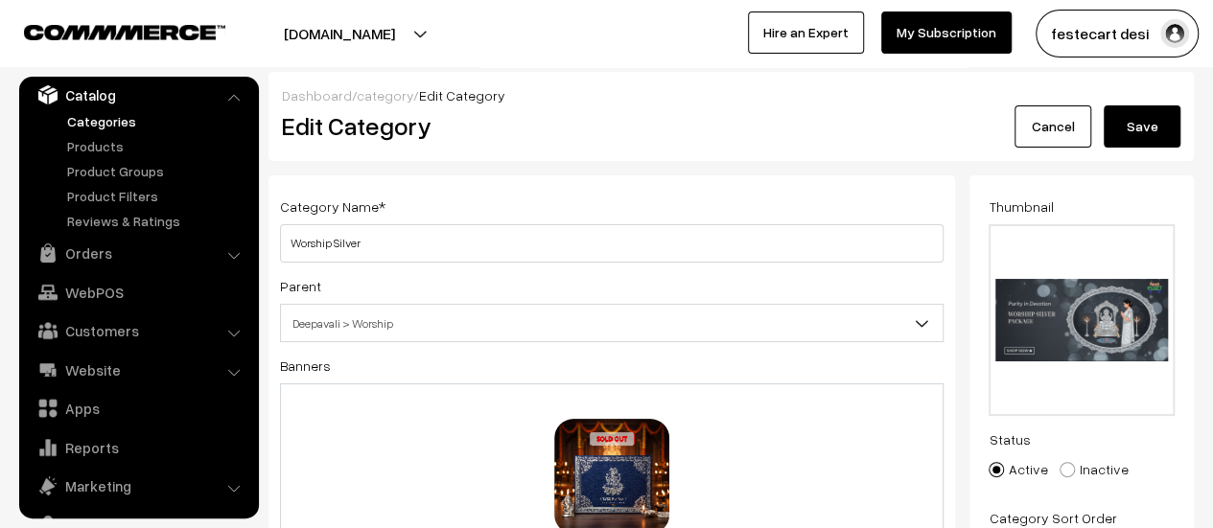
click at [1143, 129] on button "Save" at bounding box center [1142, 126] width 77 height 42
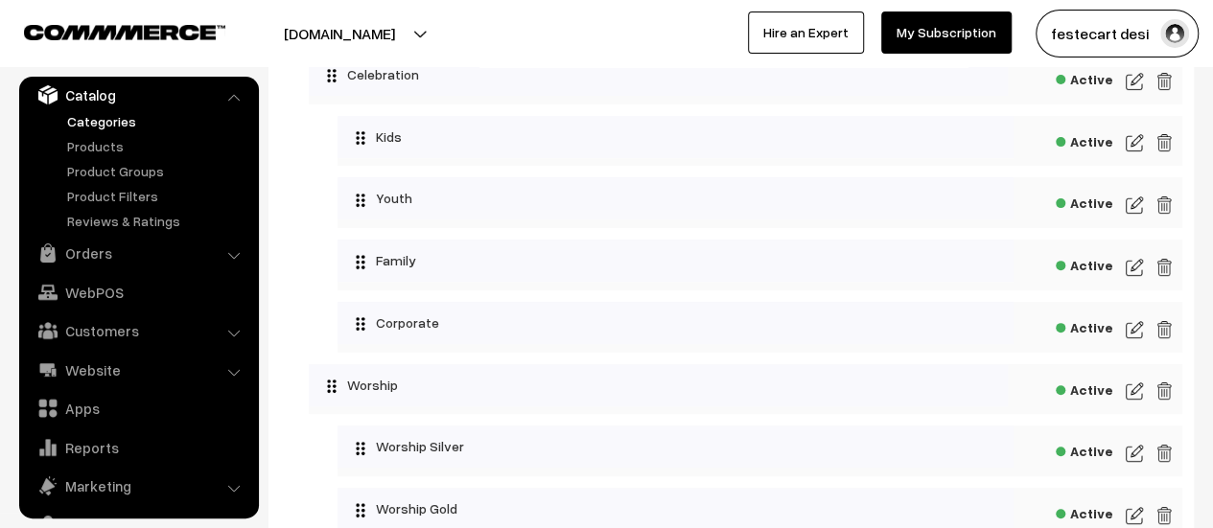
scroll to position [288, 0]
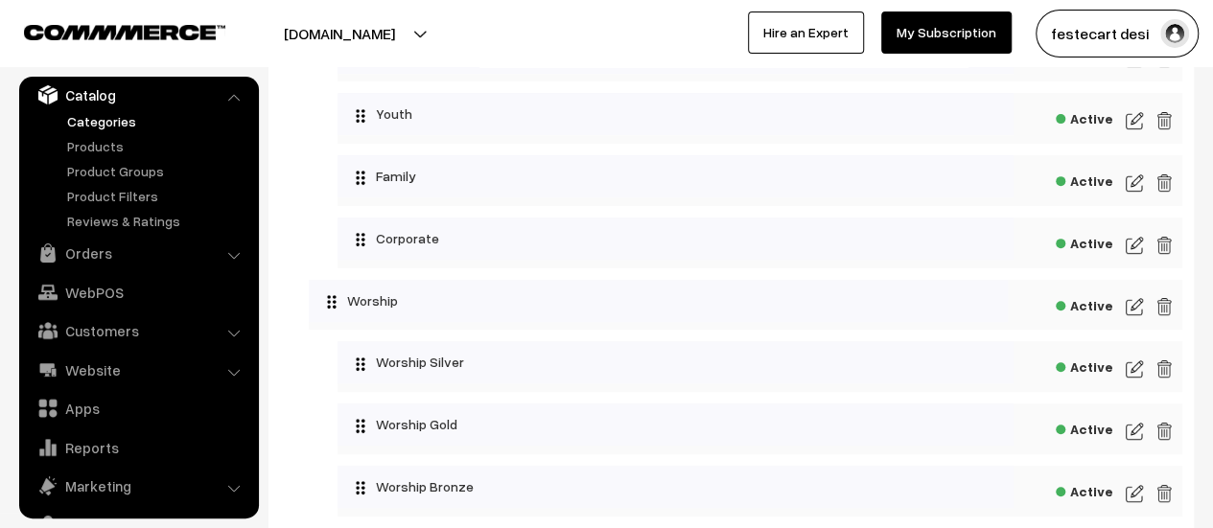
click at [1126, 369] on img at bounding box center [1134, 369] width 17 height 23
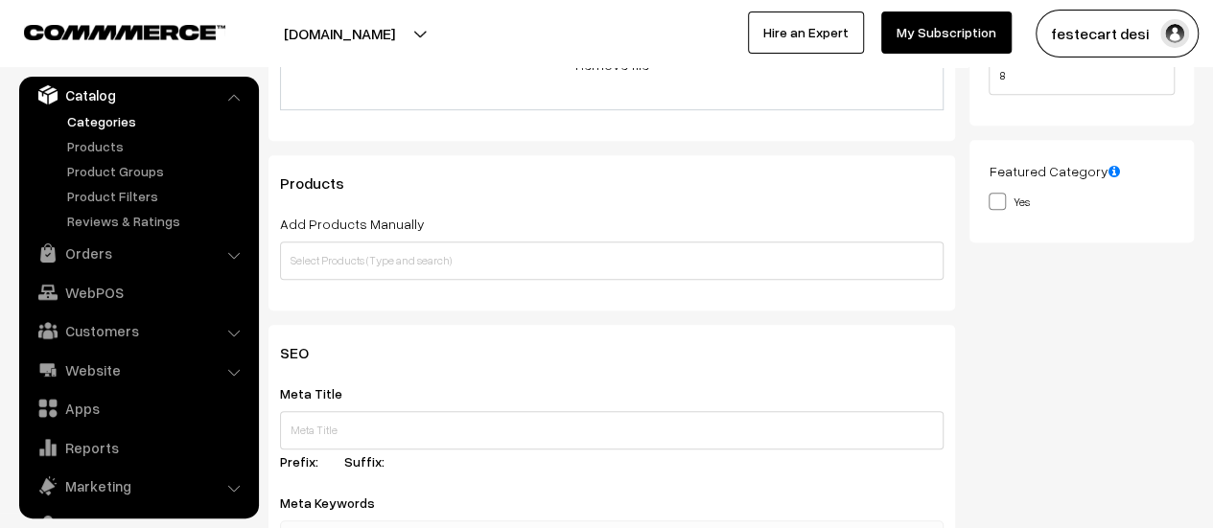
scroll to position [96, 0]
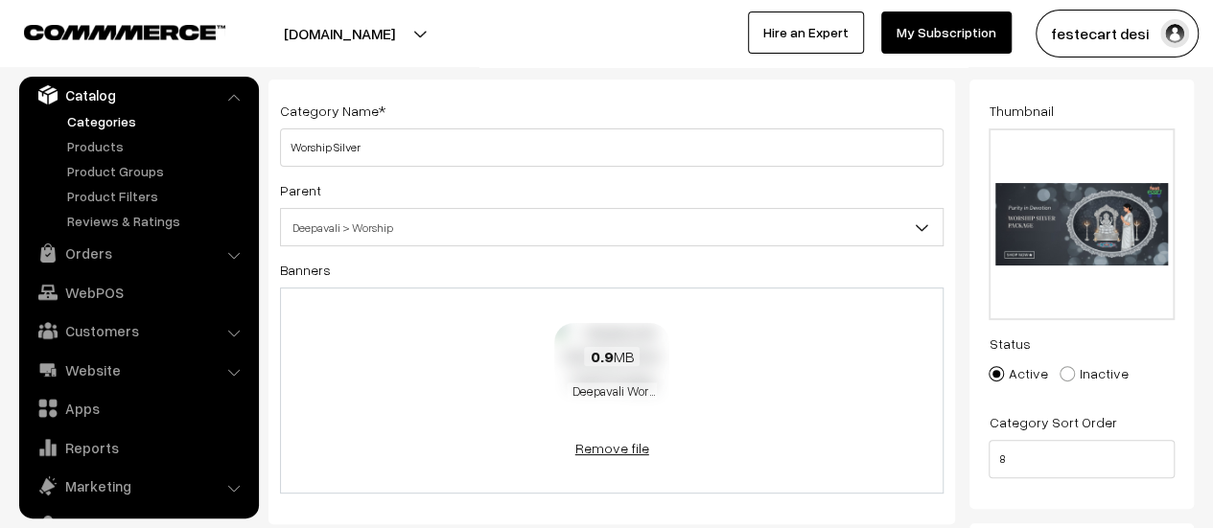
click at [623, 439] on link "Remove file" at bounding box center [611, 448] width 115 height 20
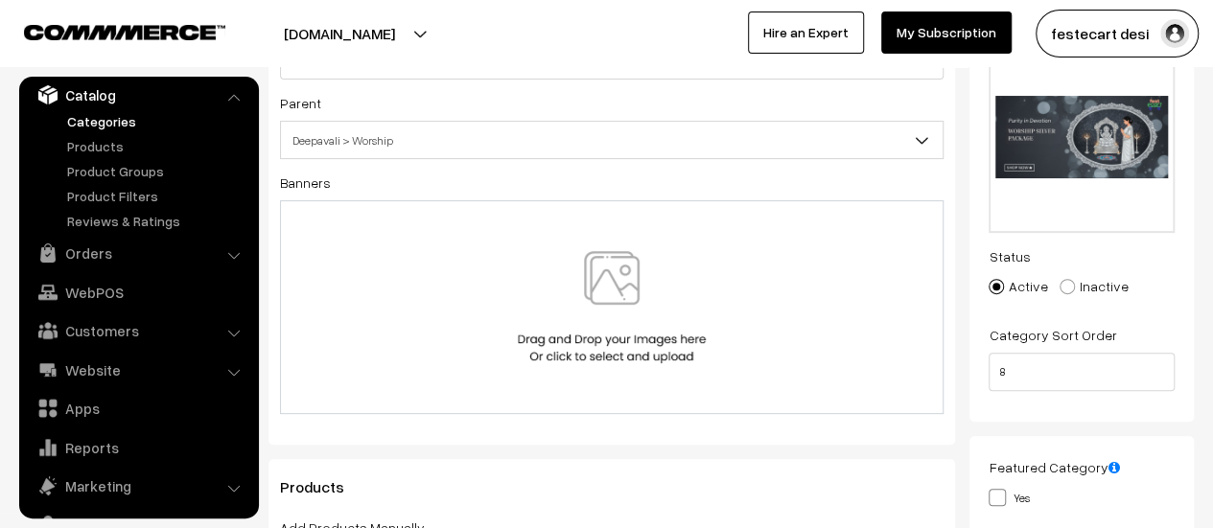
scroll to position [0, 0]
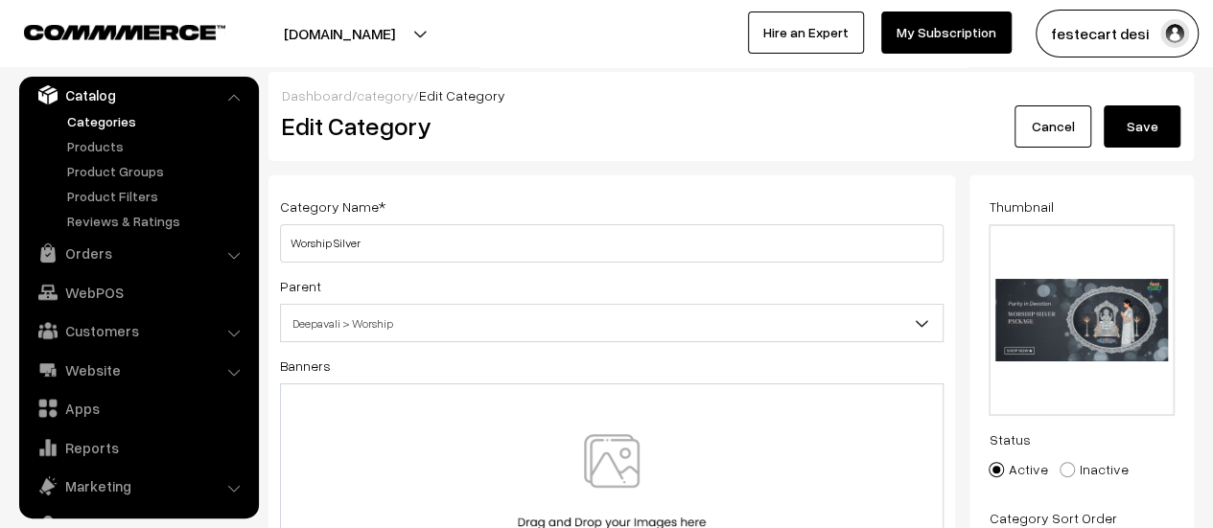
click at [1156, 128] on button "Save" at bounding box center [1142, 126] width 77 height 42
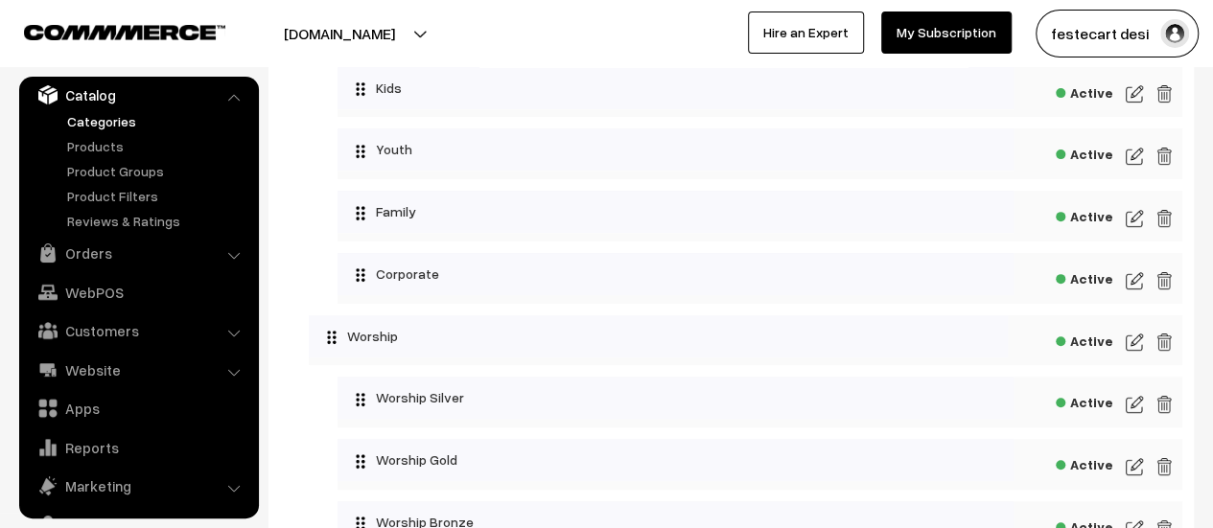
scroll to position [288, 0]
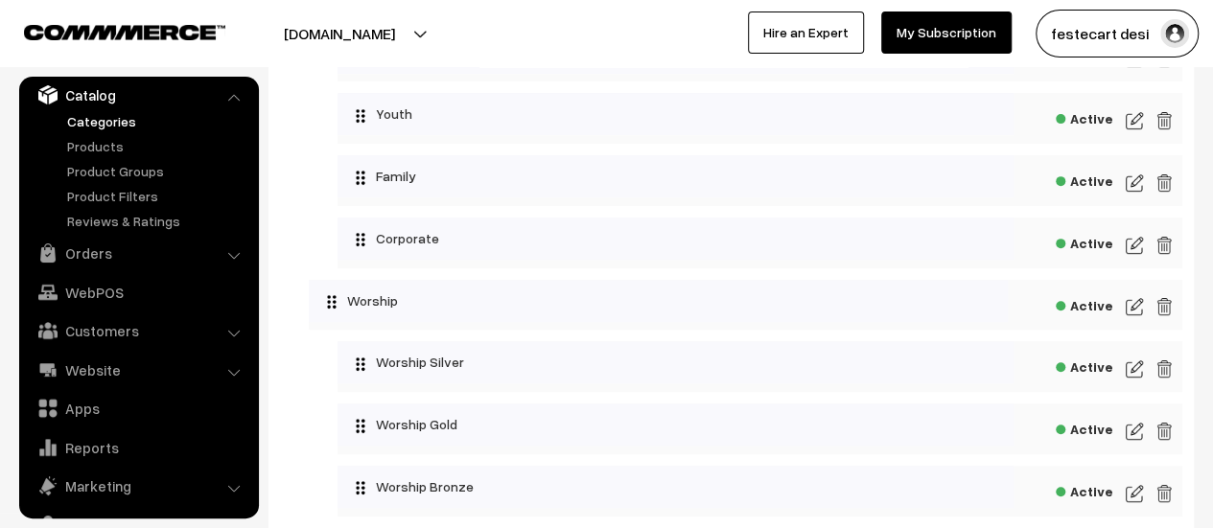
click at [1133, 439] on img at bounding box center [1134, 431] width 17 height 23
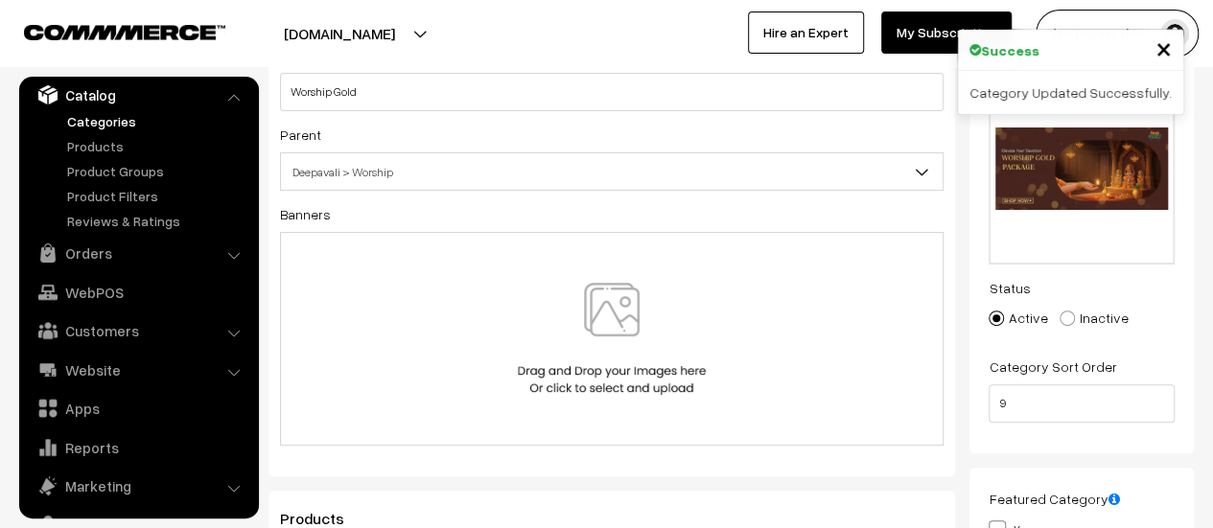
scroll to position [96, 0]
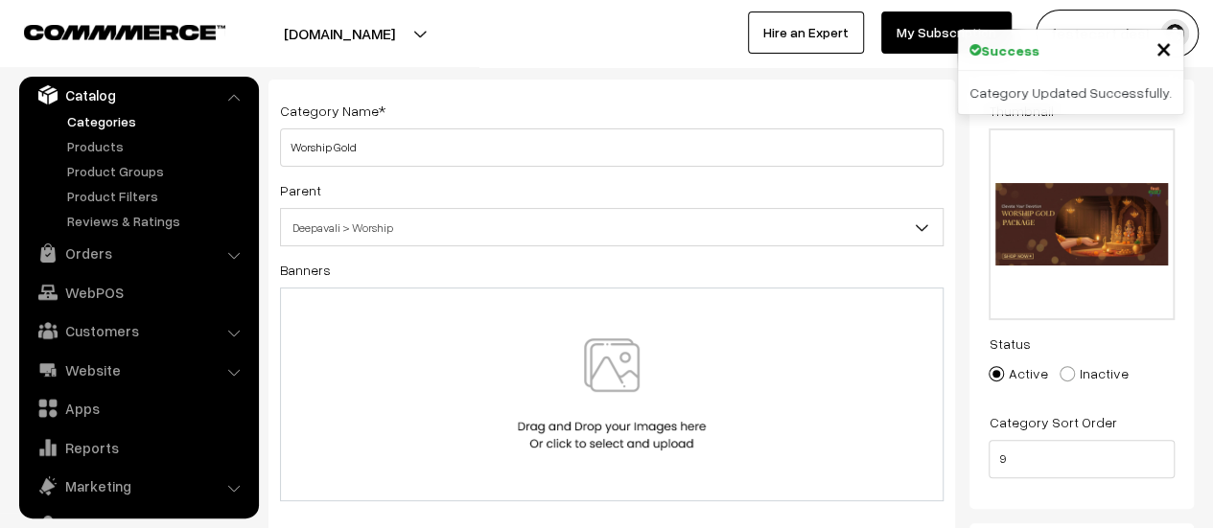
click at [591, 406] on img at bounding box center [612, 394] width 198 height 112
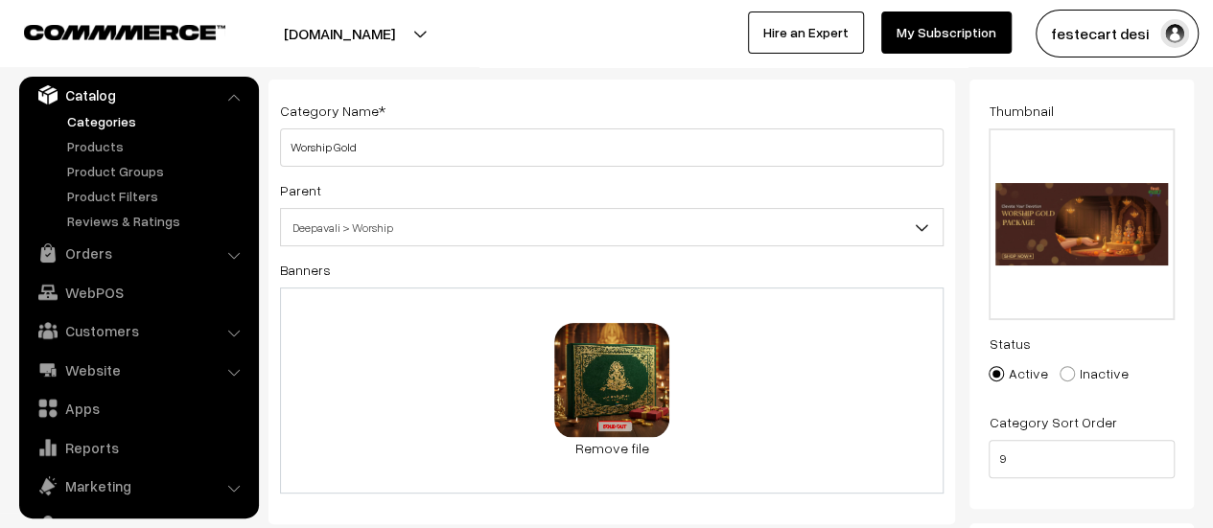
scroll to position [0, 0]
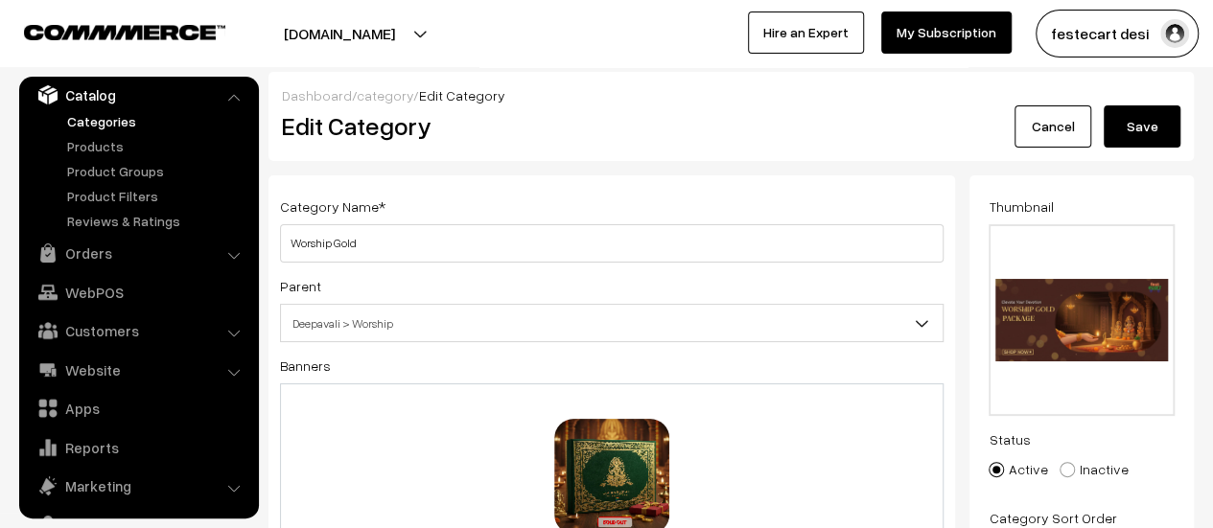
click at [1145, 143] on button "Save" at bounding box center [1142, 126] width 77 height 42
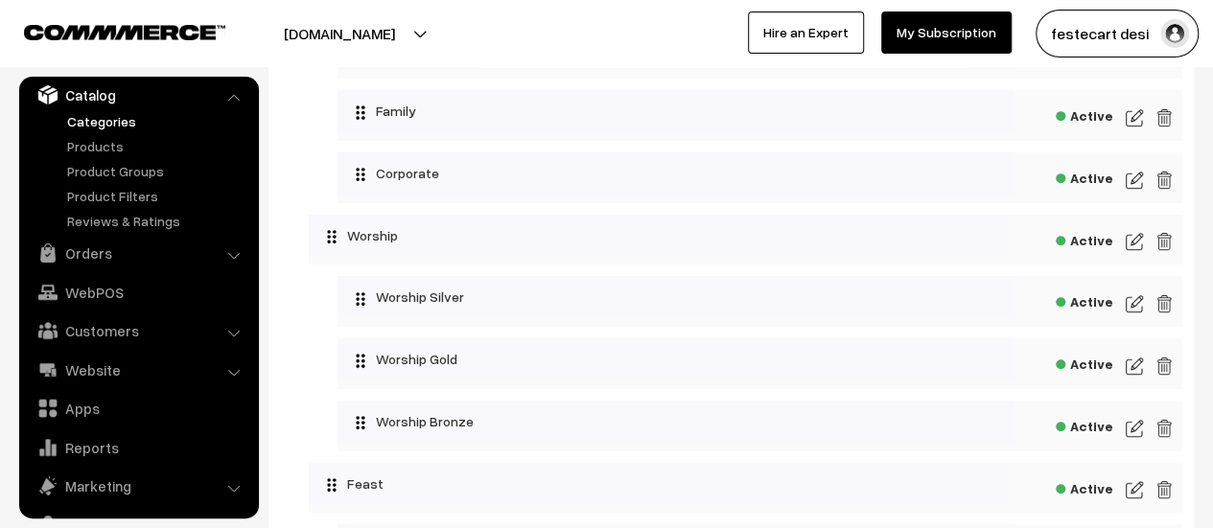
scroll to position [354, 0]
click at [1126, 371] on img at bounding box center [1134, 365] width 17 height 23
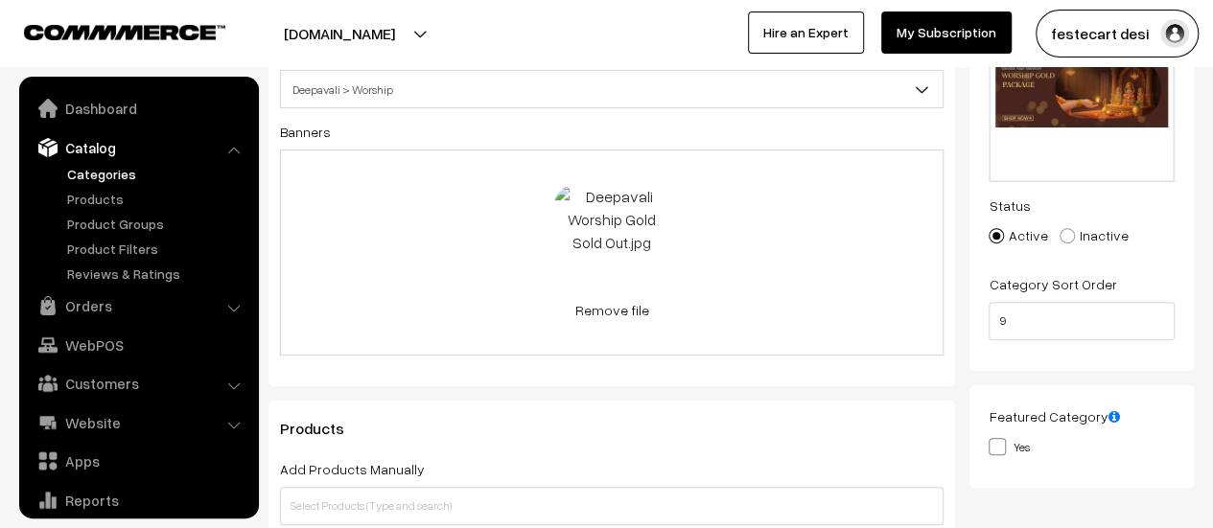
scroll to position [53, 0]
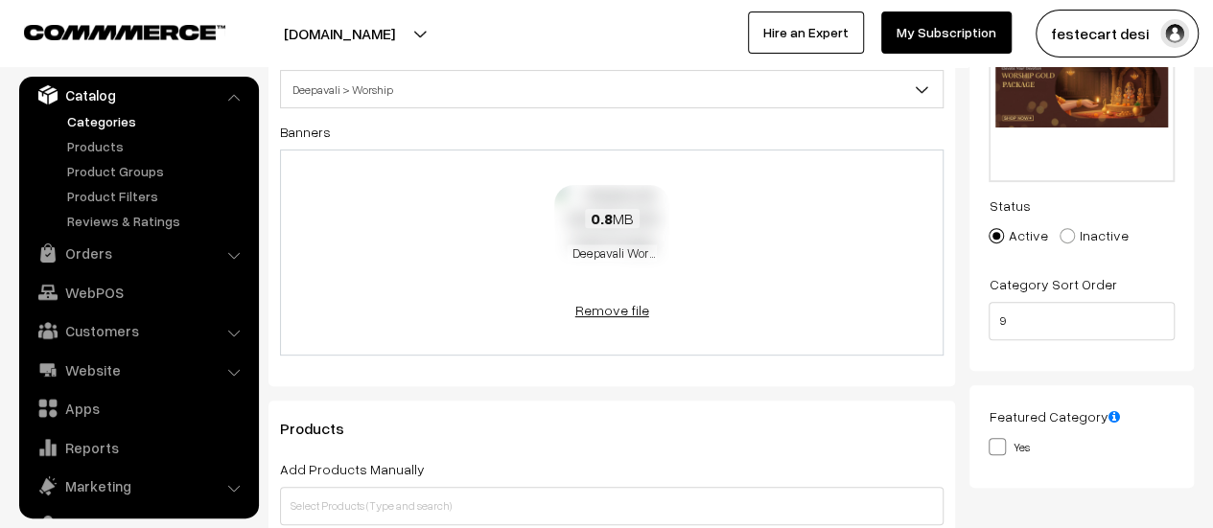
click at [625, 308] on link "Remove file" at bounding box center [611, 310] width 115 height 20
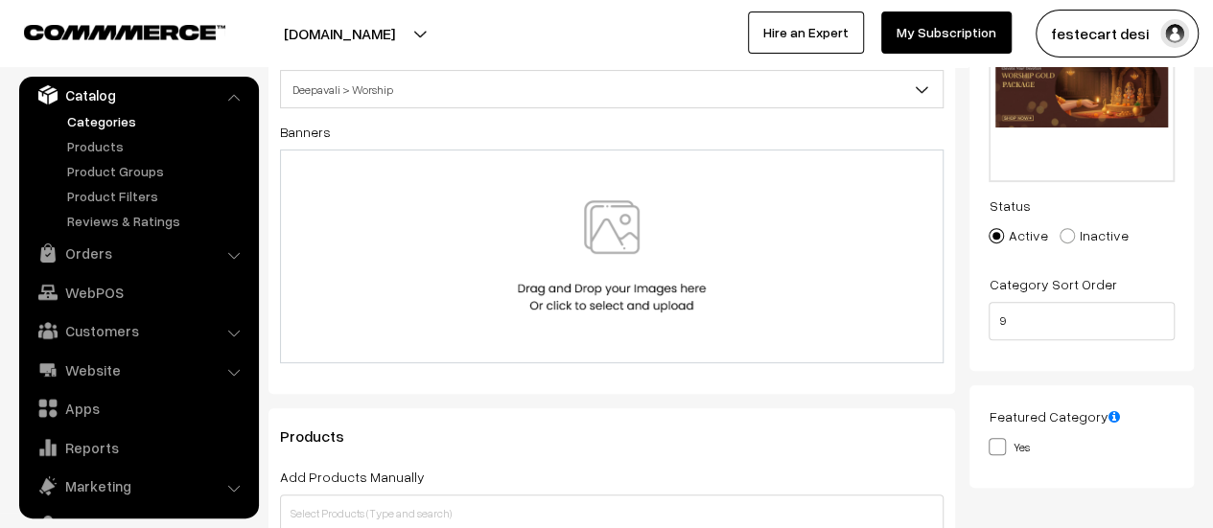
click at [648, 268] on img at bounding box center [612, 256] width 198 height 112
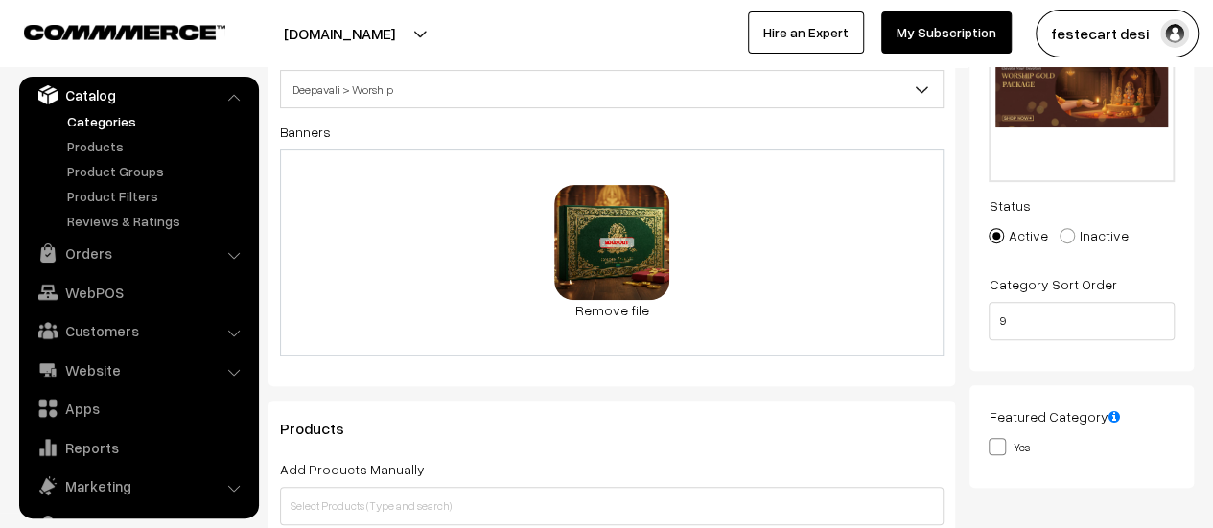
scroll to position [0, 0]
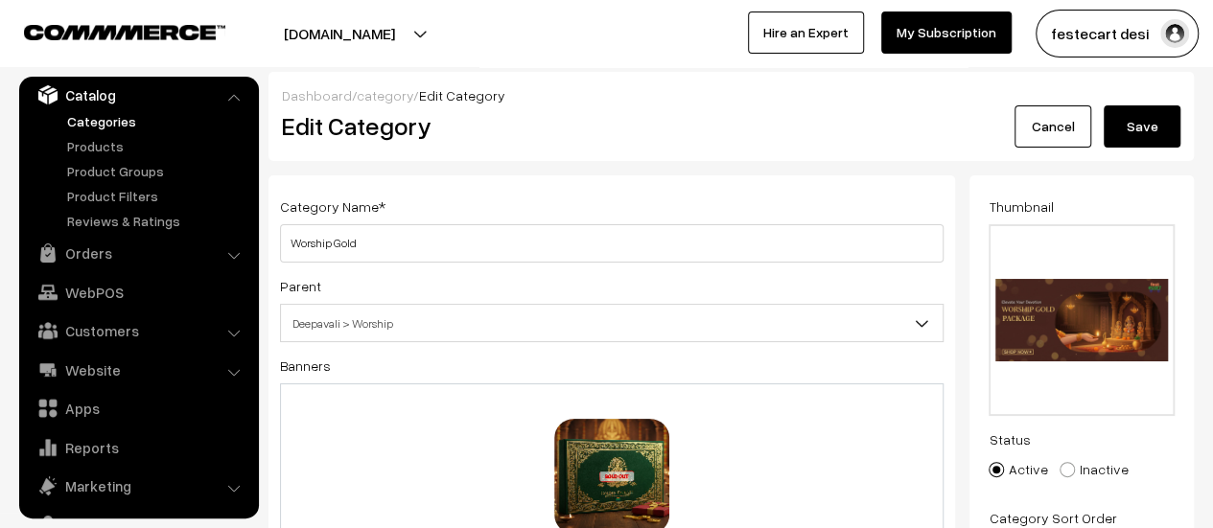
click at [1155, 128] on button "Save" at bounding box center [1142, 126] width 77 height 42
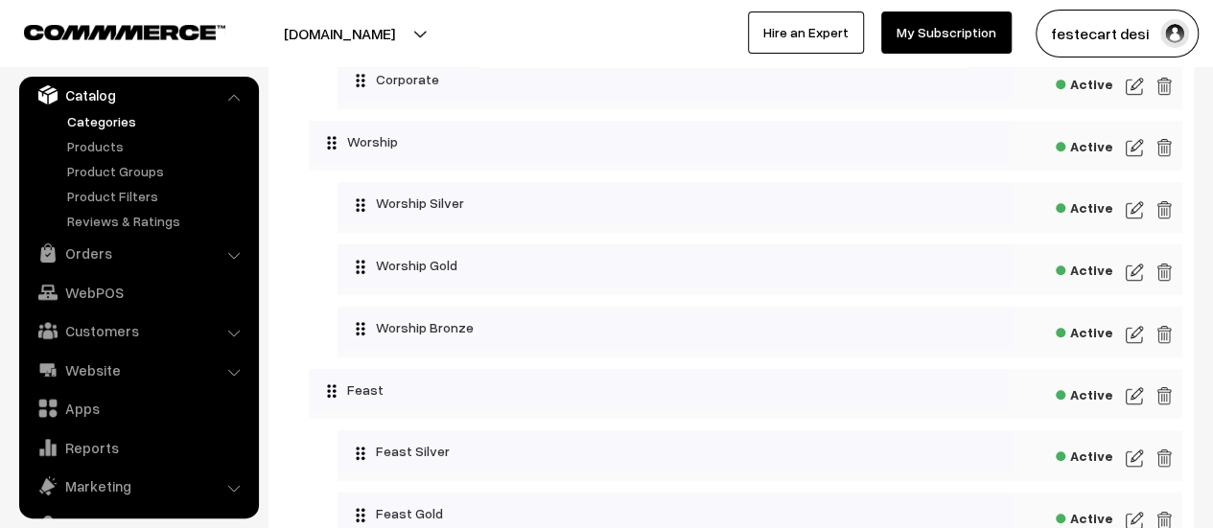
scroll to position [449, 0]
click at [1133, 274] on img at bounding box center [1134, 270] width 17 height 23
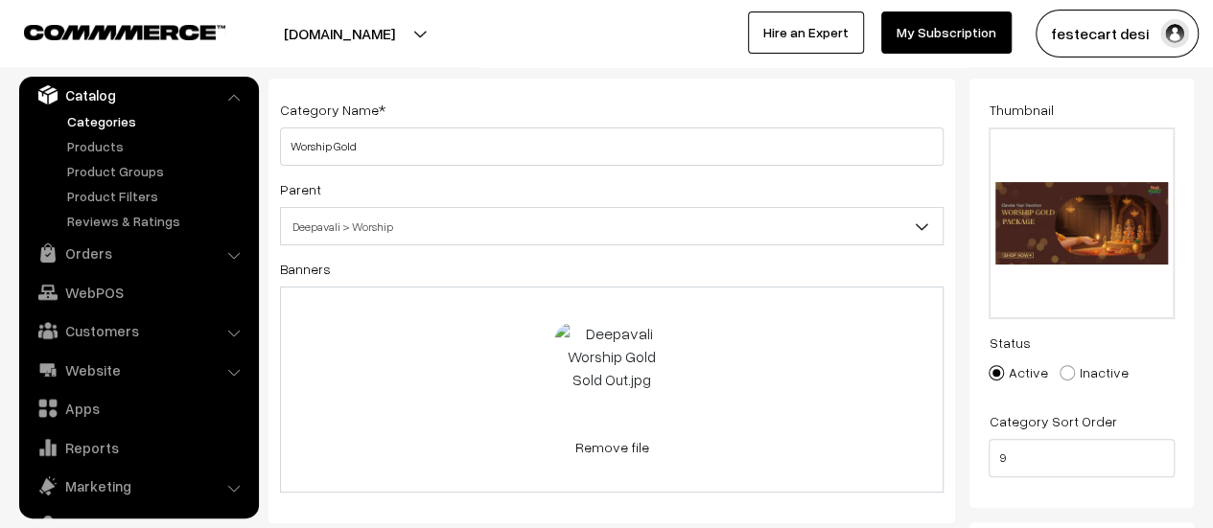
scroll to position [93, 0]
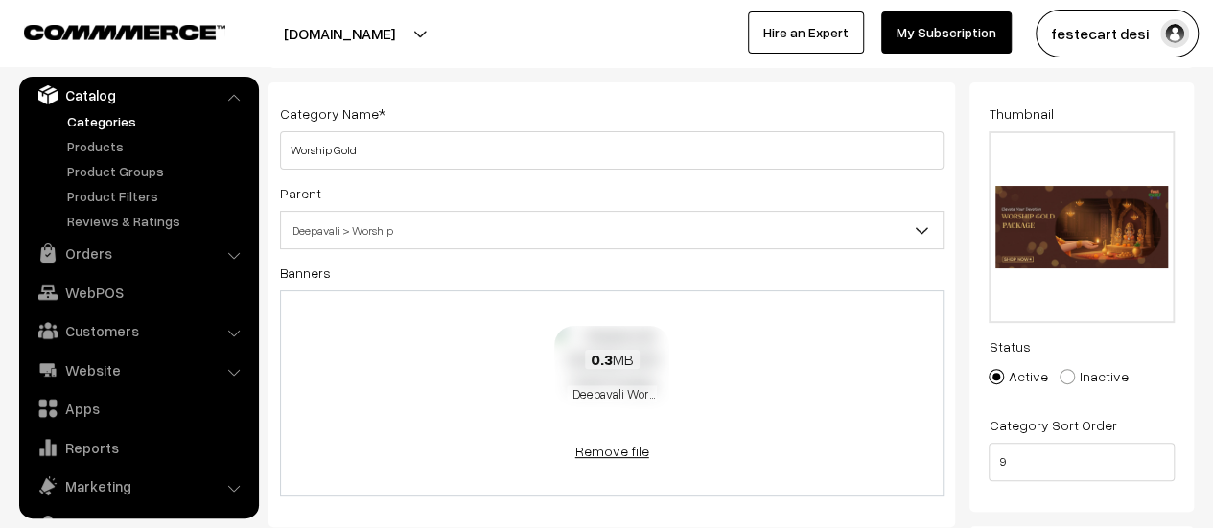
click at [623, 453] on link "Remove file" at bounding box center [611, 451] width 115 height 20
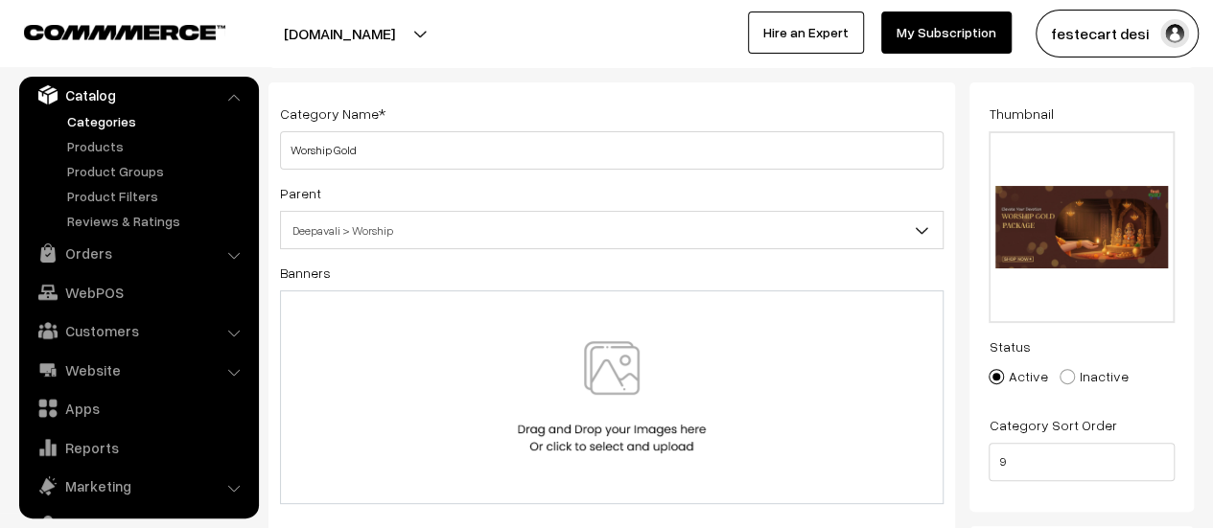
click at [597, 361] on img at bounding box center [612, 397] width 198 height 112
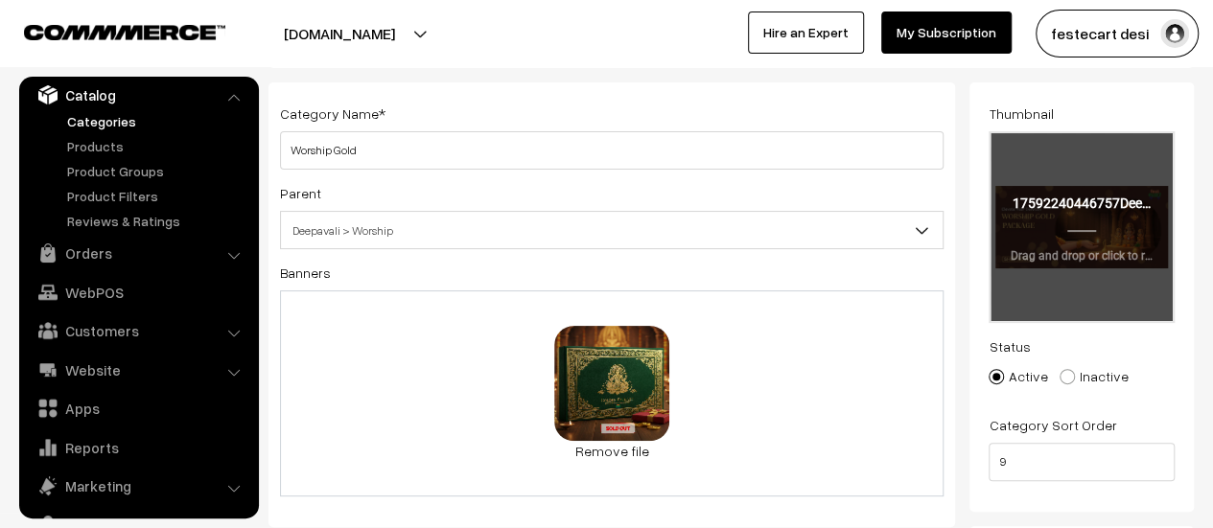
scroll to position [0, 0]
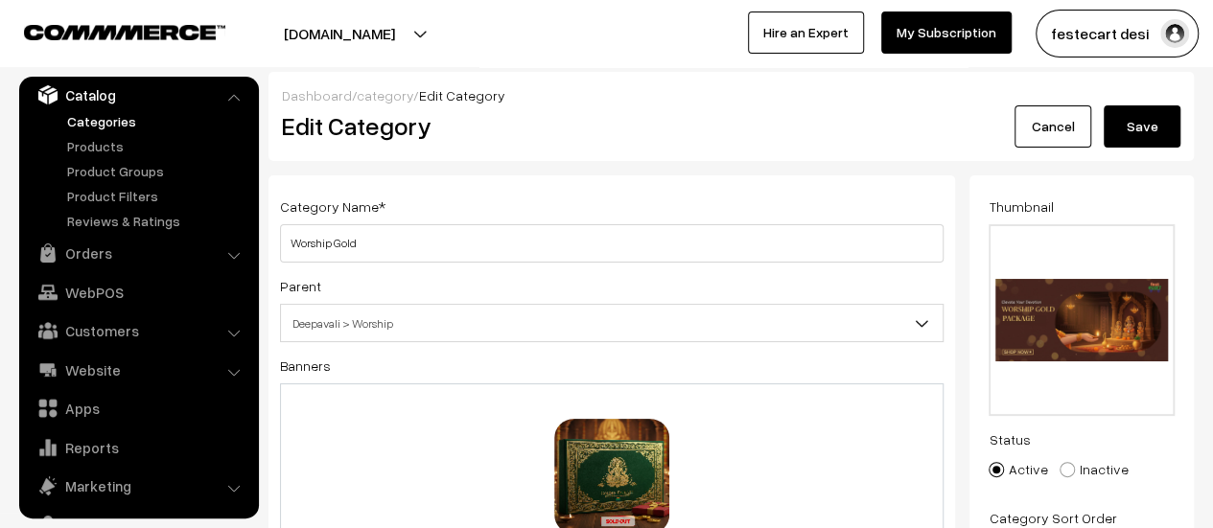
click at [1143, 130] on button "Save" at bounding box center [1142, 126] width 77 height 42
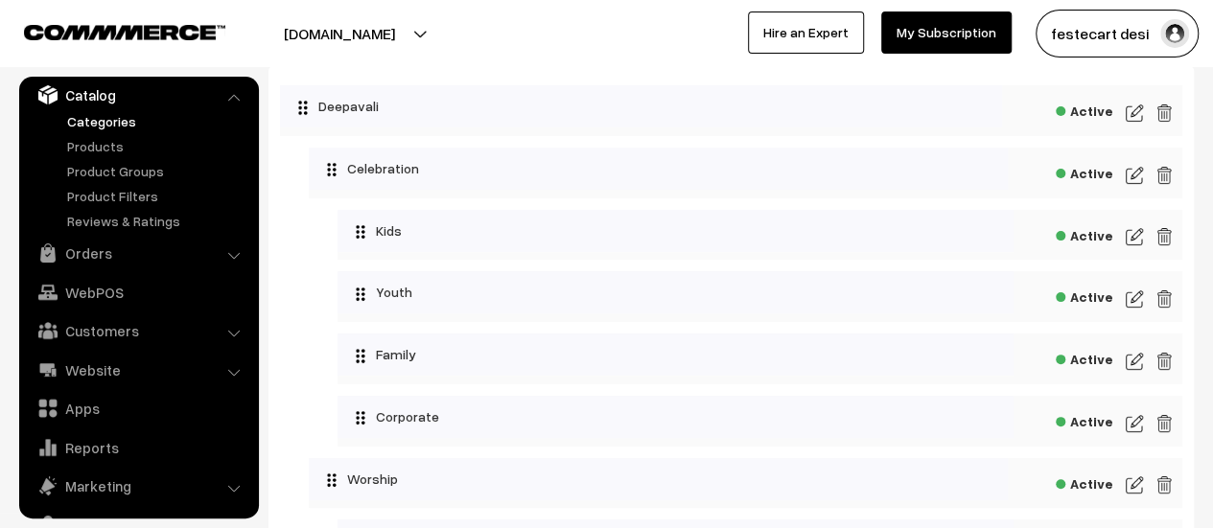
scroll to position [10, 0]
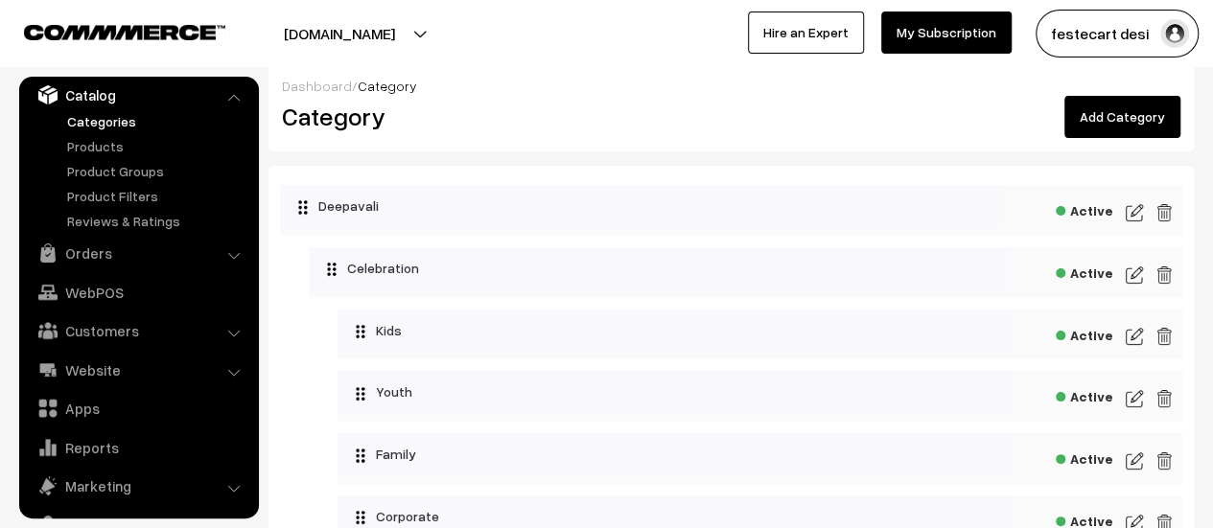
click at [1128, 340] on img at bounding box center [1134, 336] width 17 height 23
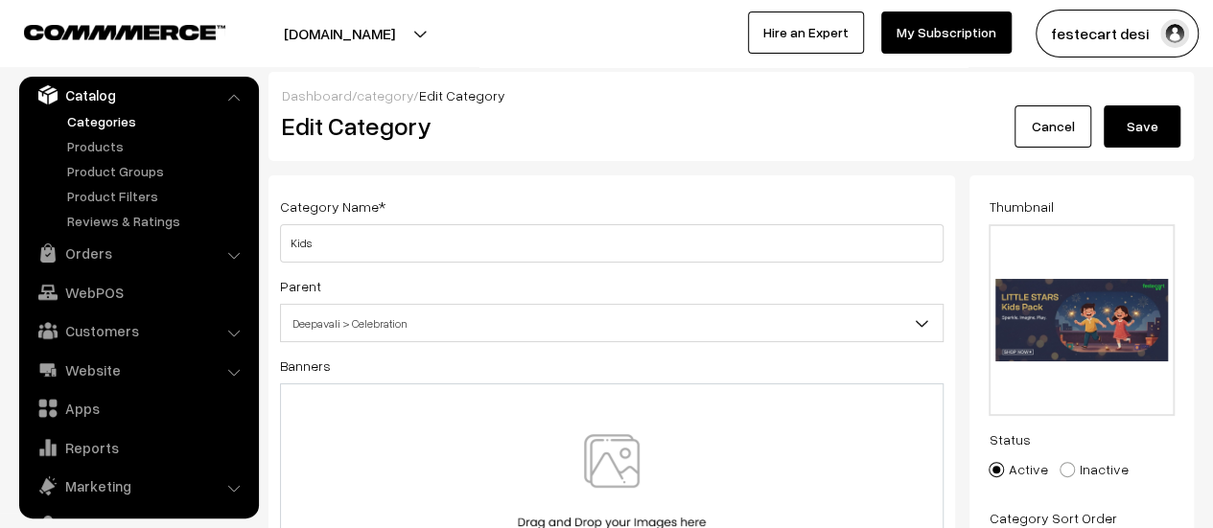
drag, startPoint x: 990, startPoint y: 224, endPoint x: 1201, endPoint y: 319, distance: 231.3
click at [1201, 319] on div "Thumbnail Drag and drop a file here or click Ooops, something wrong appended. 1…" at bounding box center [1088, 519] width 239 height 688
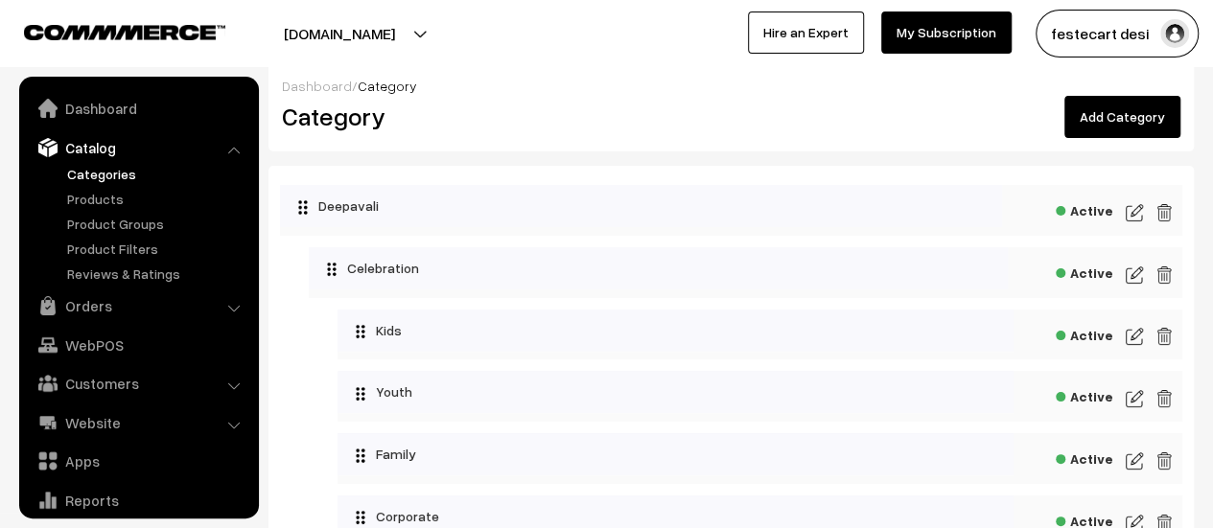
scroll to position [53, 0]
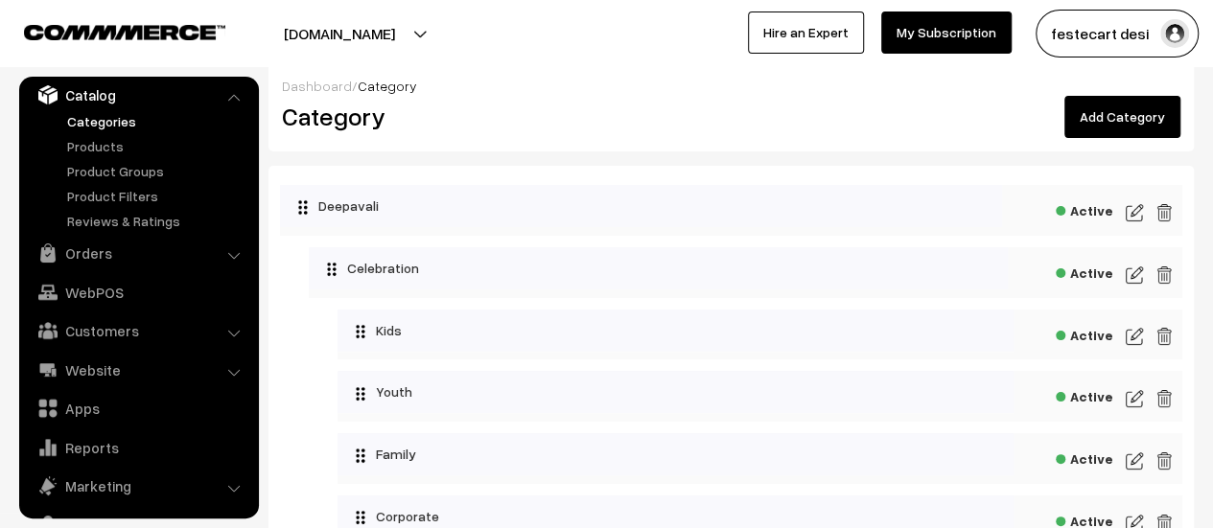
click at [1135, 400] on img at bounding box center [1134, 398] width 17 height 23
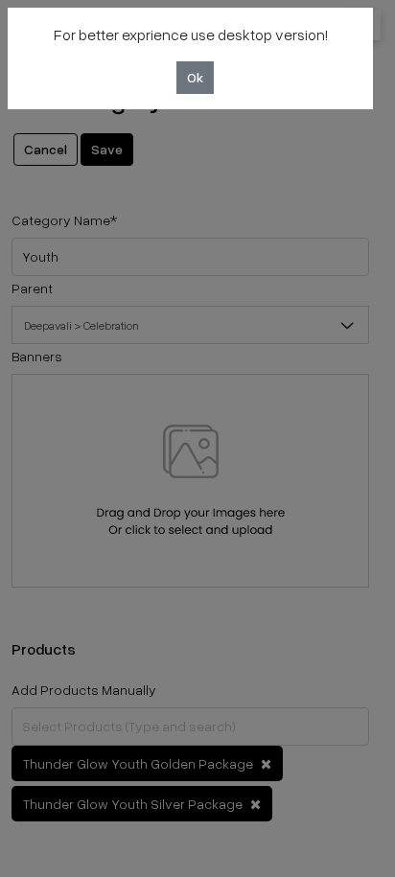
click at [199, 81] on button "Ok" at bounding box center [194, 77] width 37 height 33
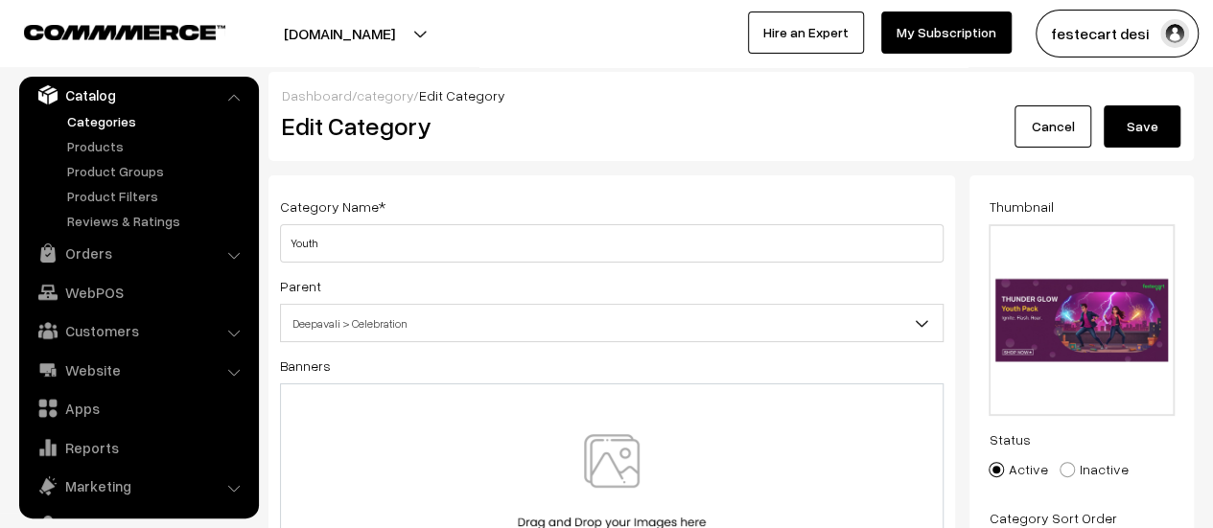
click at [1064, 128] on link "Cancel" at bounding box center [1052, 126] width 77 height 42
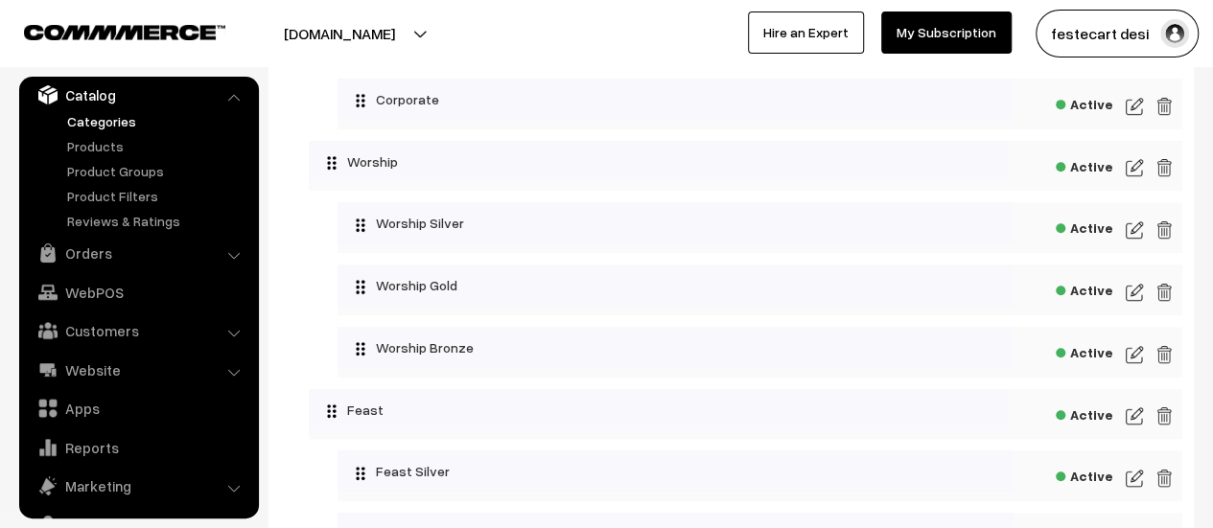
scroll to position [474, 0]
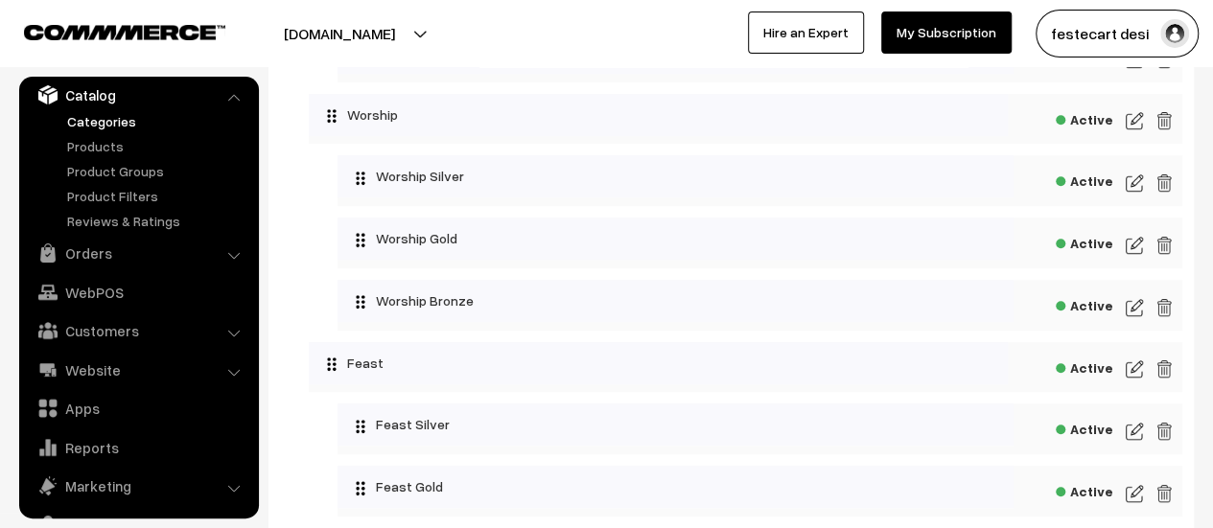
click at [1126, 246] on img at bounding box center [1134, 245] width 17 height 23
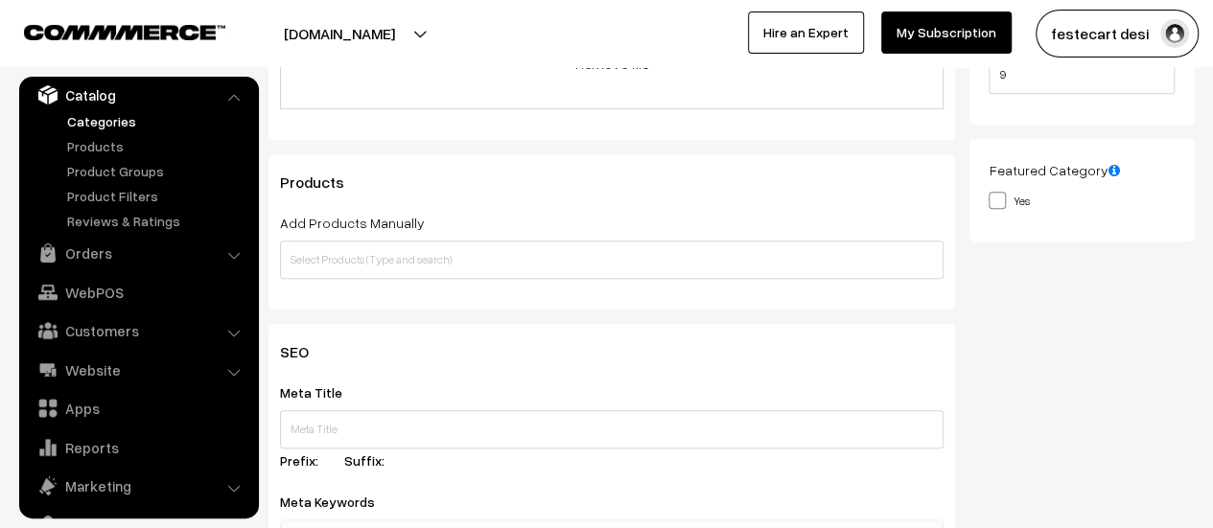
scroll to position [479, 0]
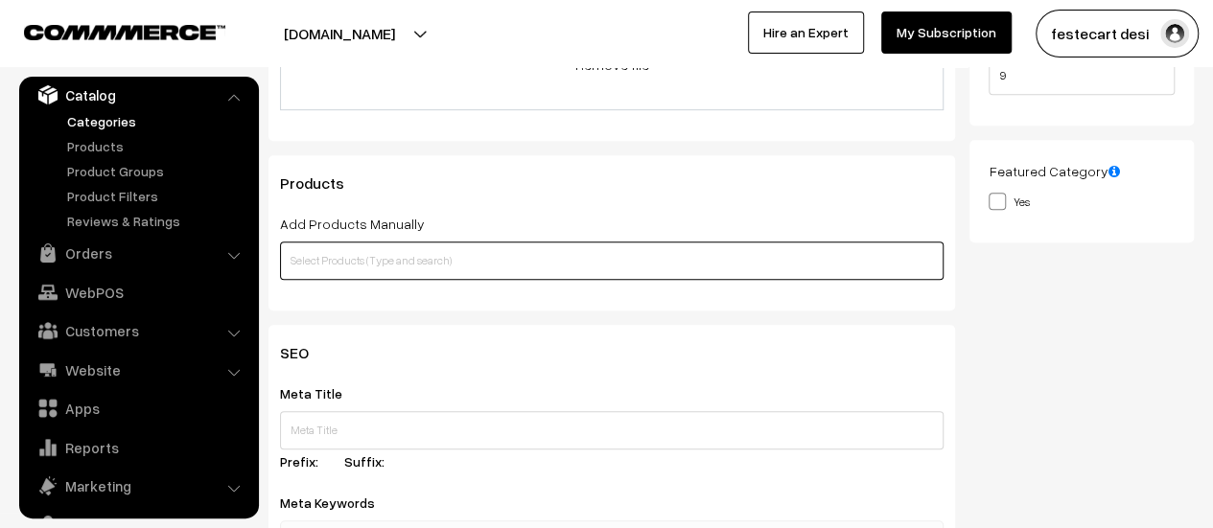
click at [381, 267] on input "text" at bounding box center [611, 261] width 663 height 38
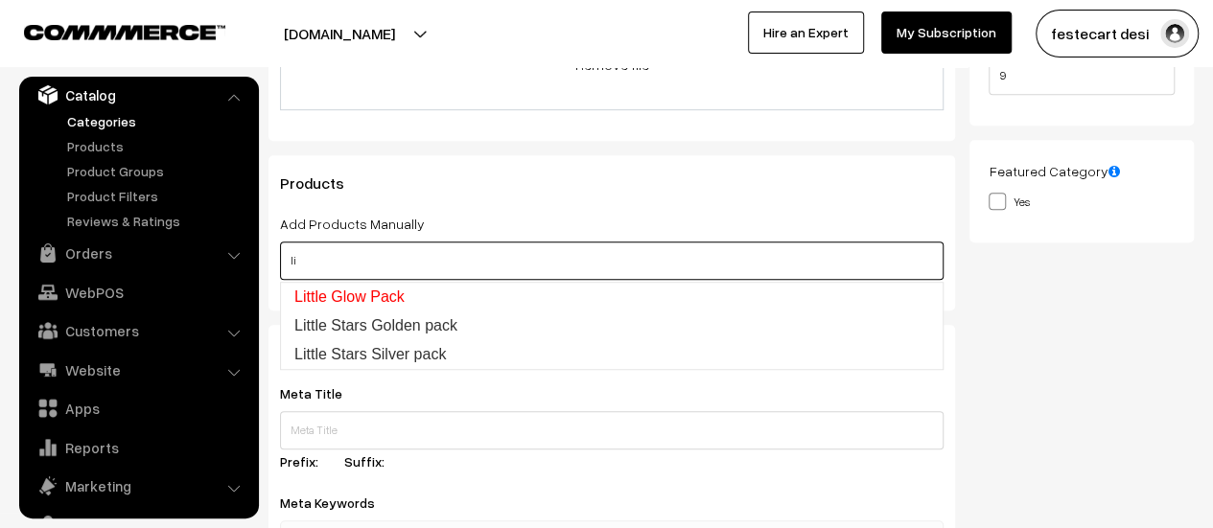
type input "l"
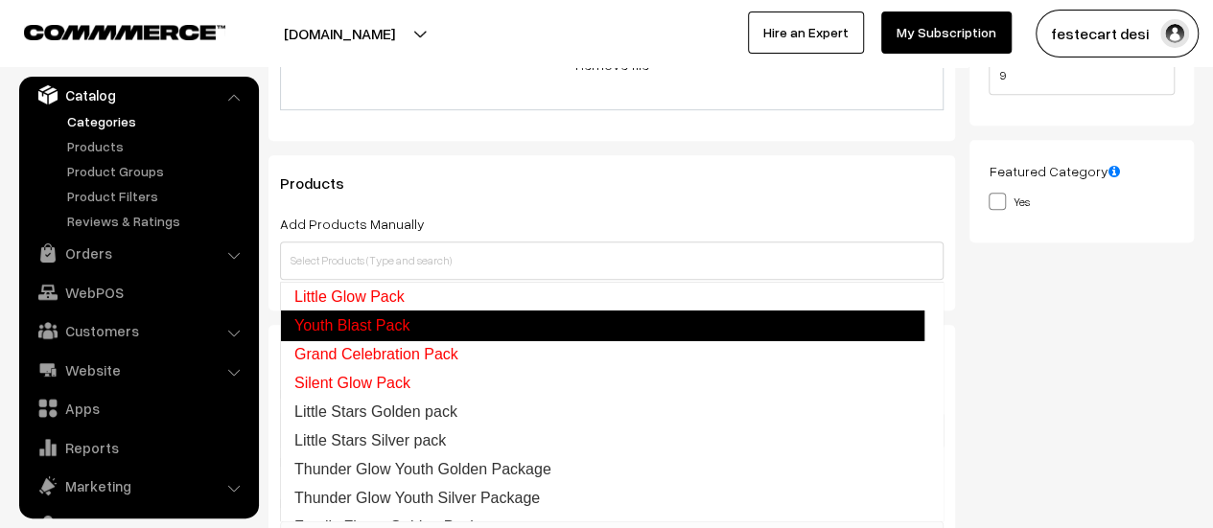
click at [1161, 319] on div "Thumbnail Drag and drop a file here or click Ooops, something wrong appended. 1…" at bounding box center [1088, 10] width 239 height 629
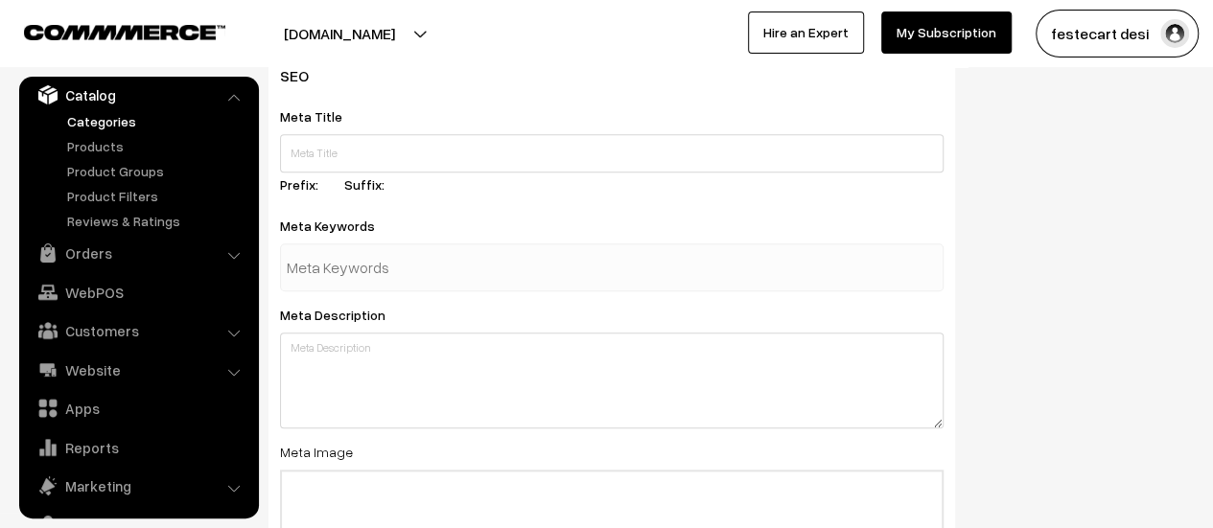
scroll to position [761, 0]
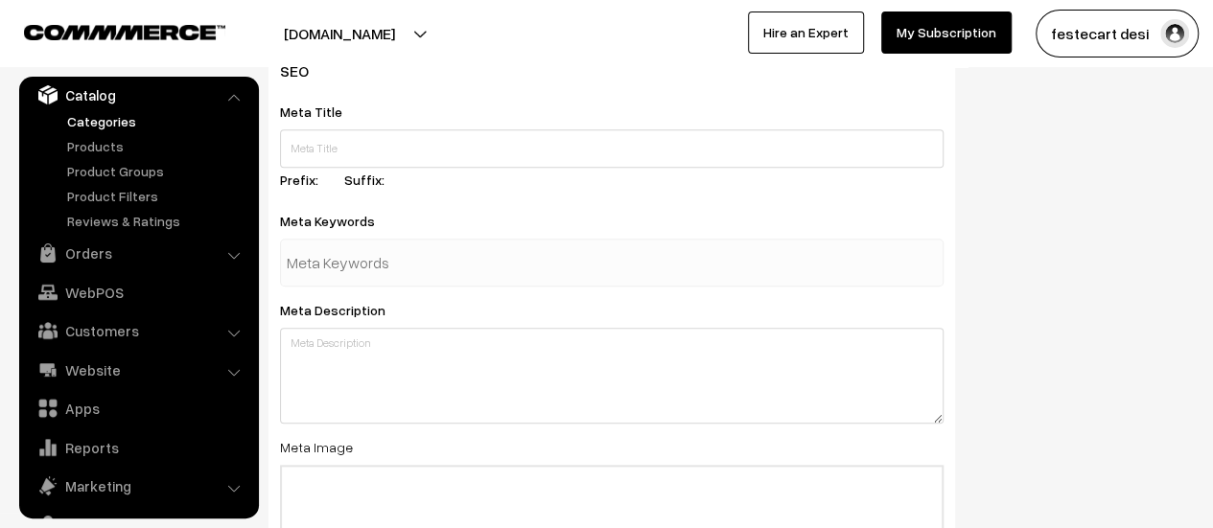
click at [334, 235] on div "Meta Keywords" at bounding box center [611, 248] width 663 height 78
click at [337, 248] on input "text" at bounding box center [386, 263] width 199 height 38
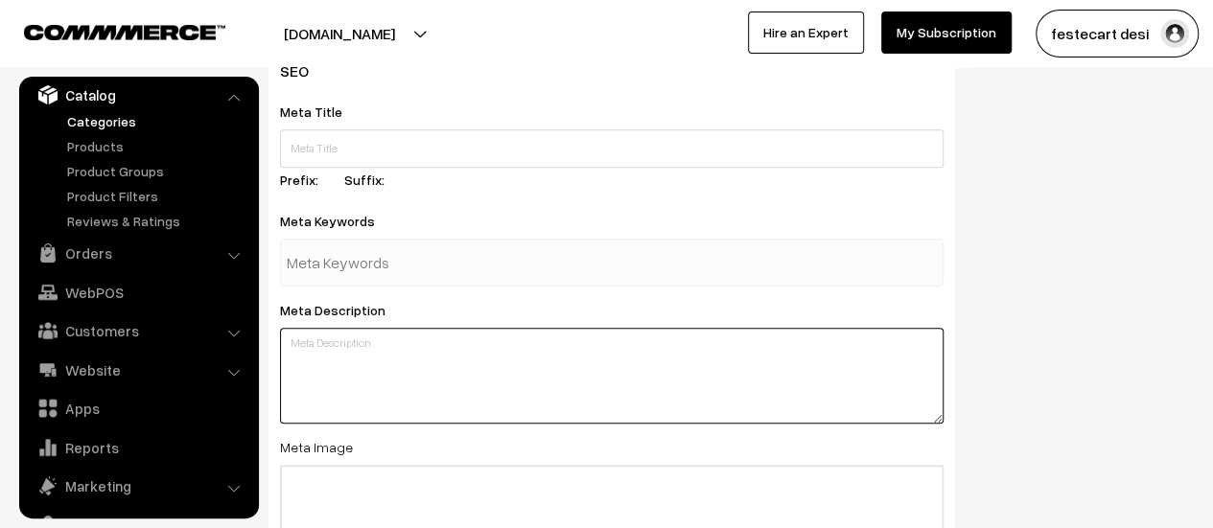
click at [412, 393] on textarea at bounding box center [611, 376] width 663 height 96
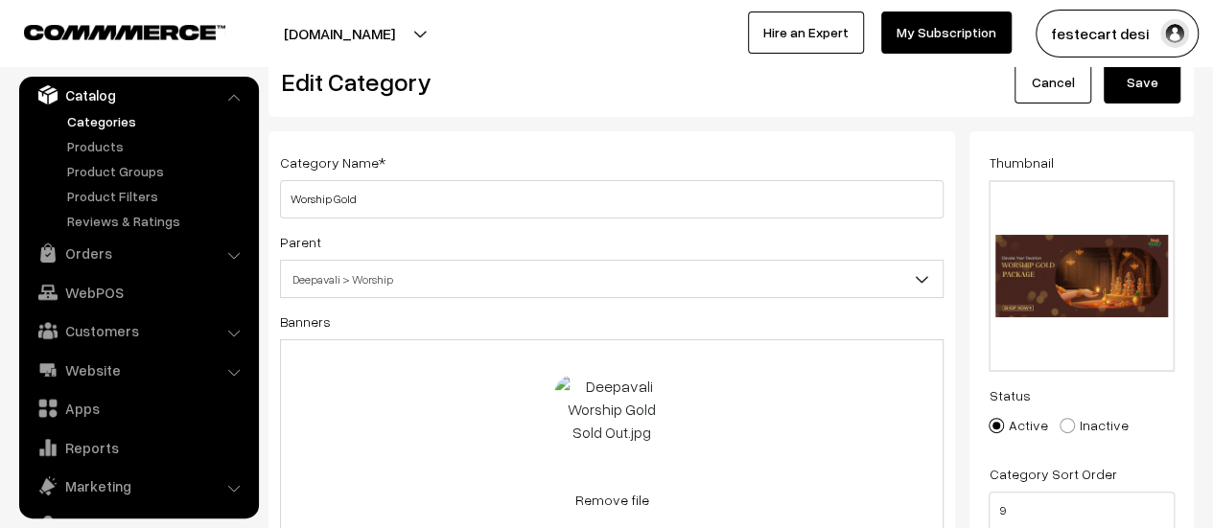
scroll to position [0, 0]
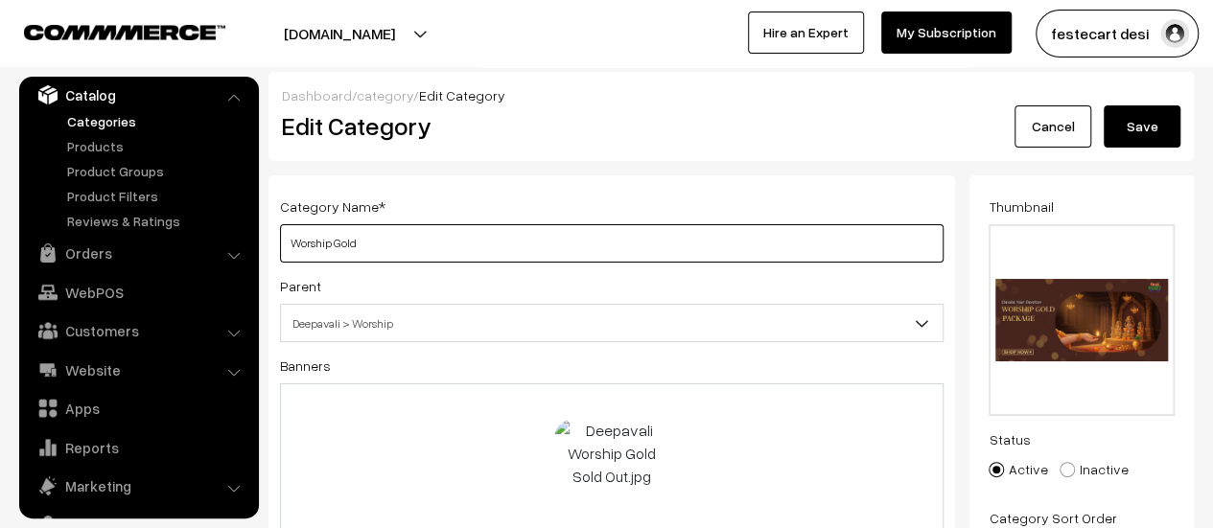
click at [374, 250] on input "Worship Gold" at bounding box center [611, 243] width 663 height 38
type input "Worship Gold Package (SOLD OUT)"
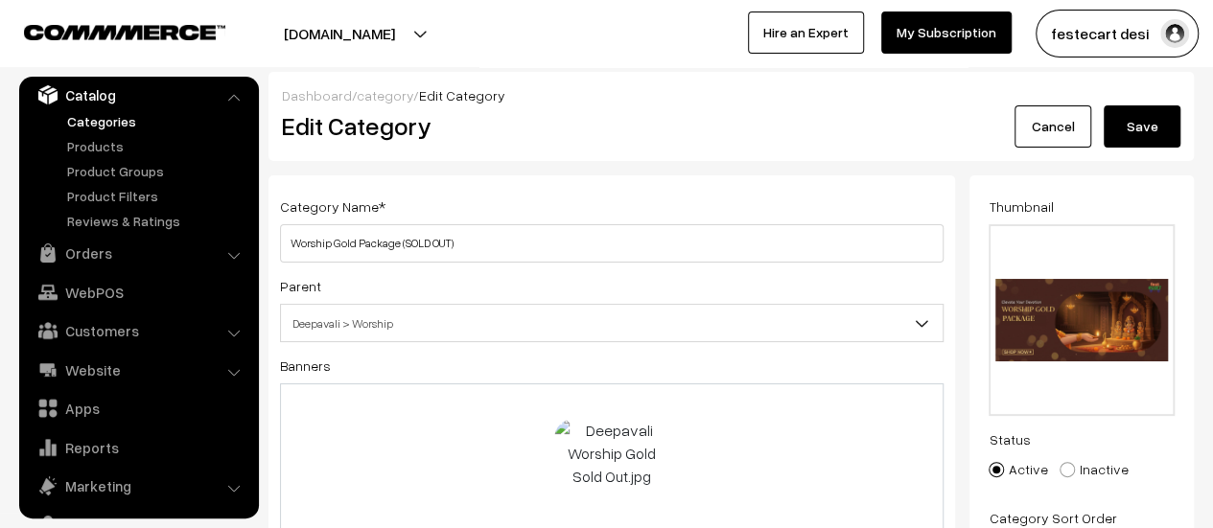
click at [1129, 137] on button "Save" at bounding box center [1142, 126] width 77 height 42
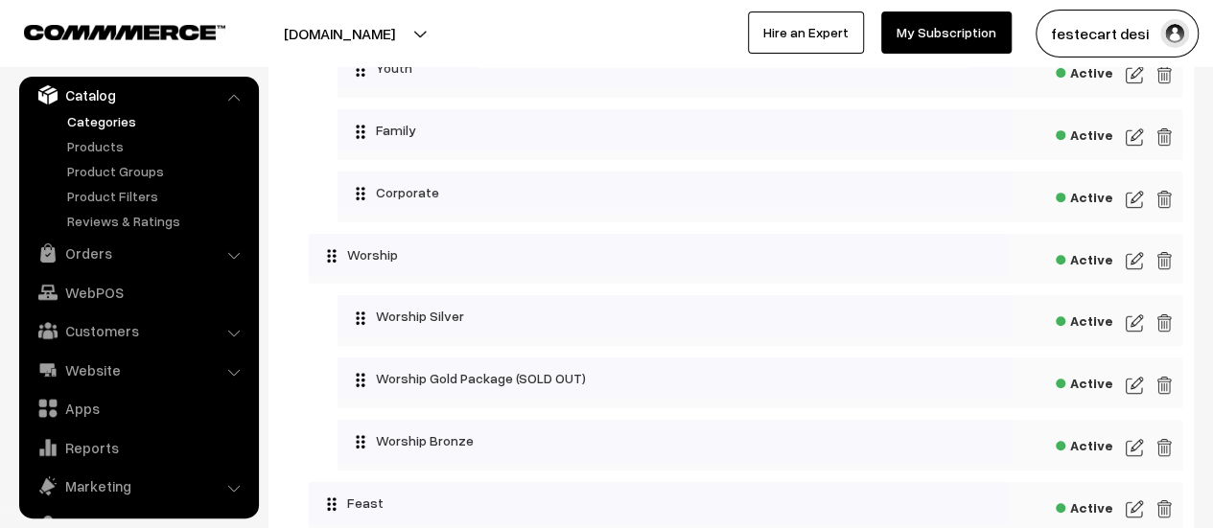
scroll to position [384, 0]
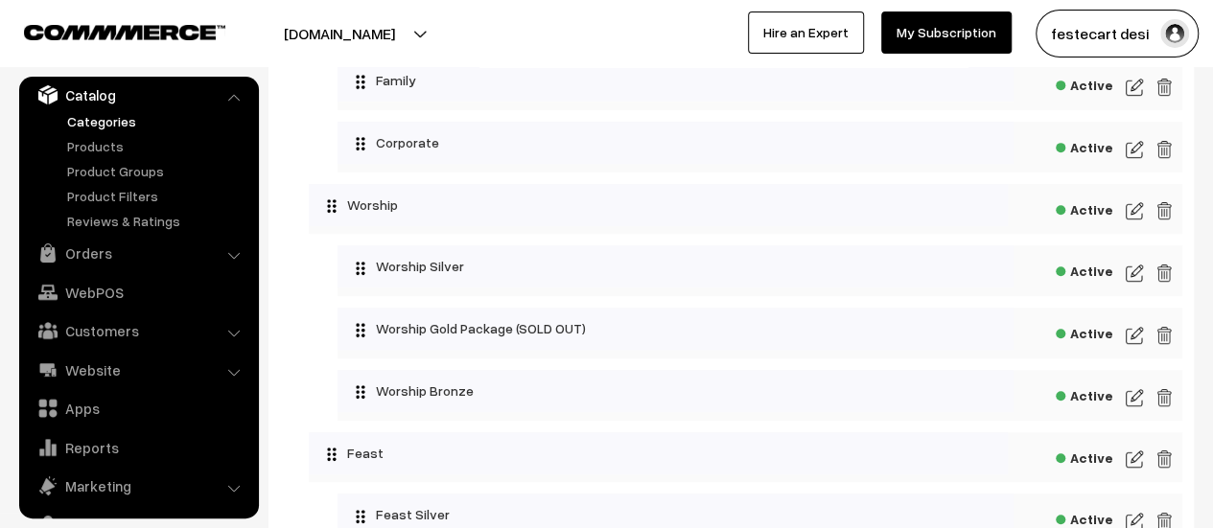
click at [1129, 347] on img at bounding box center [1134, 335] width 17 height 23
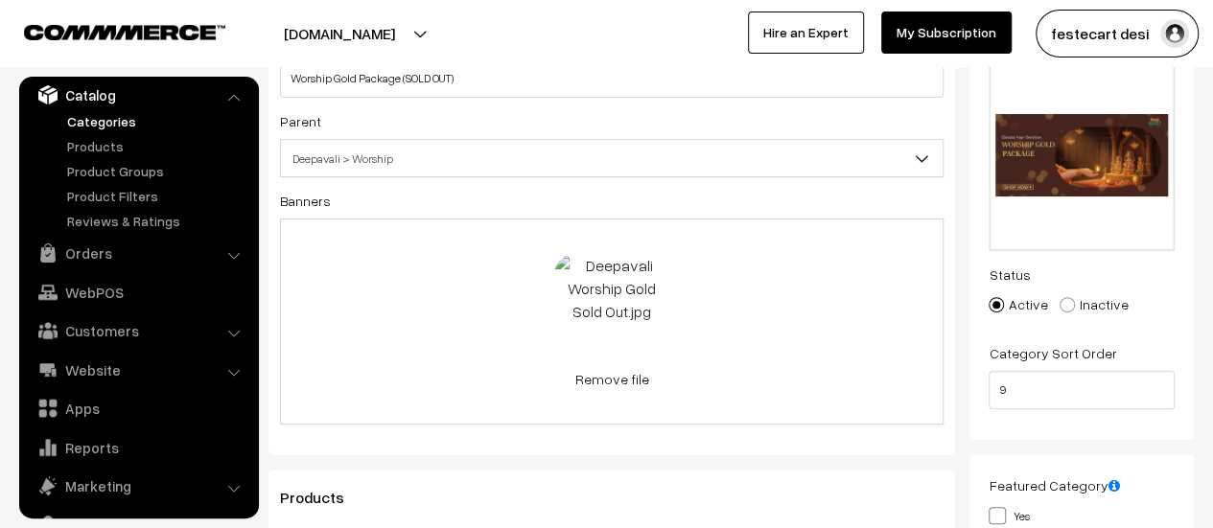
scroll to position [165, 0]
click at [625, 383] on link "Remove file" at bounding box center [611, 379] width 115 height 20
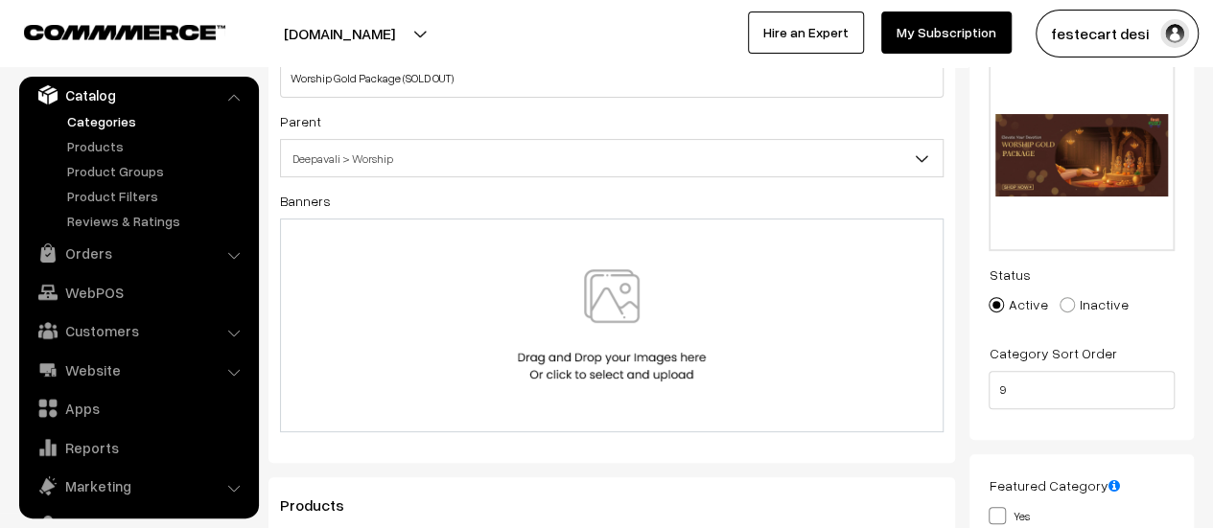
click at [621, 352] on img at bounding box center [612, 325] width 198 height 112
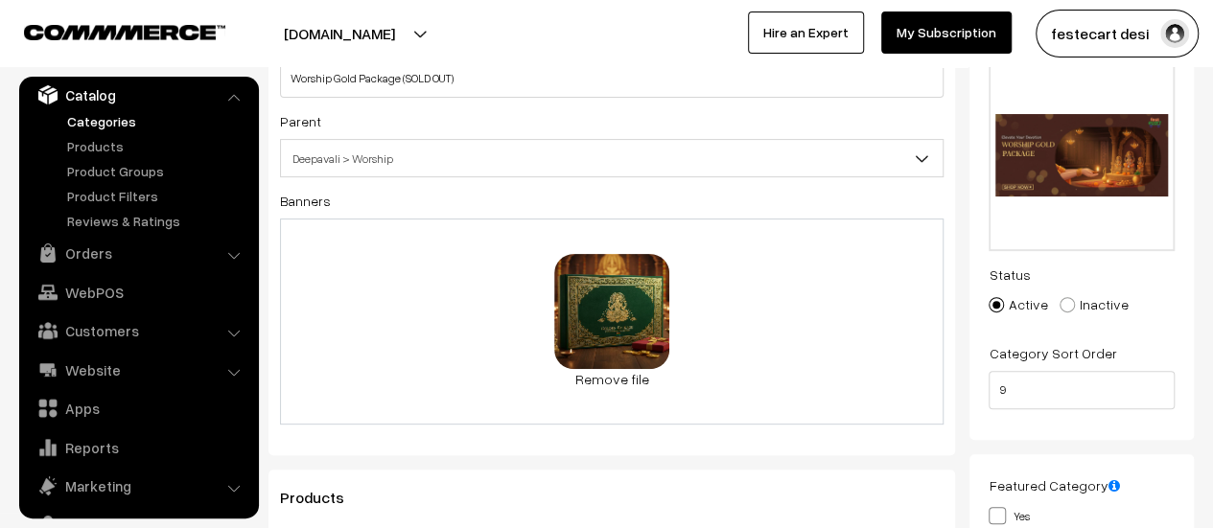
scroll to position [0, 0]
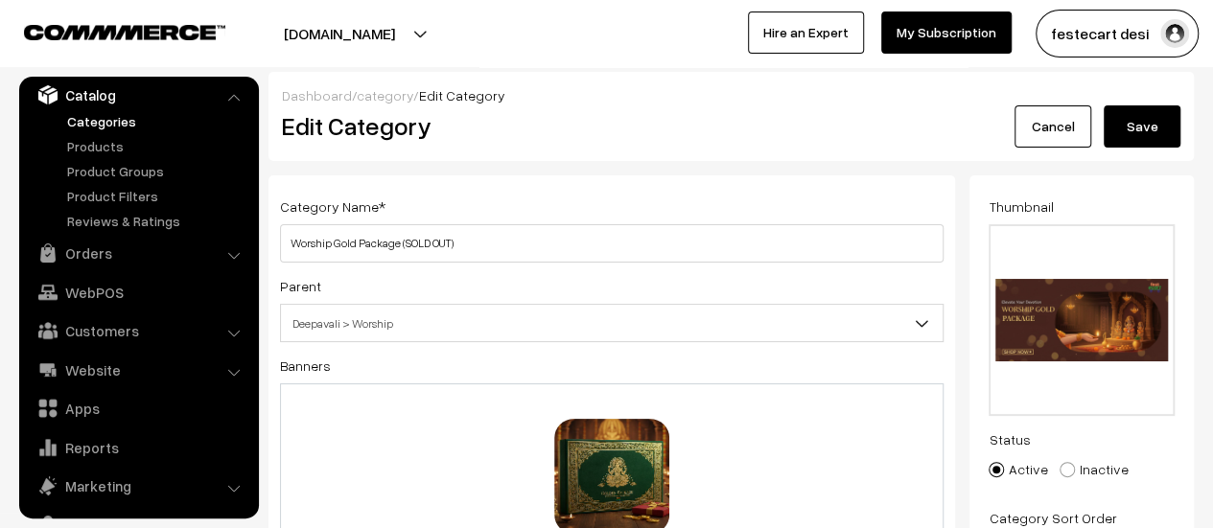
click at [1156, 121] on button "Save" at bounding box center [1142, 126] width 77 height 42
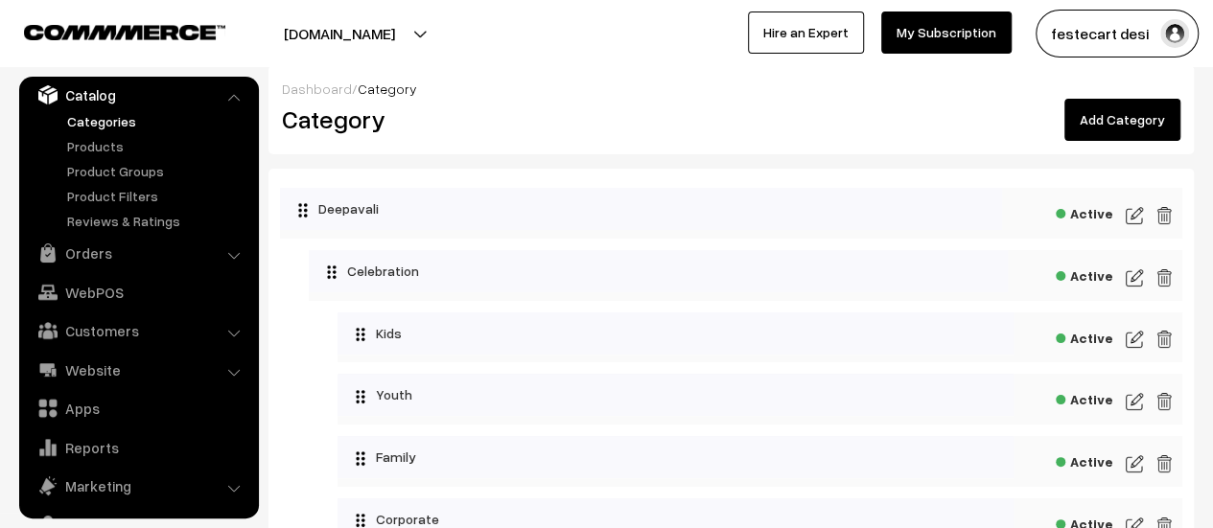
scroll to position [384, 0]
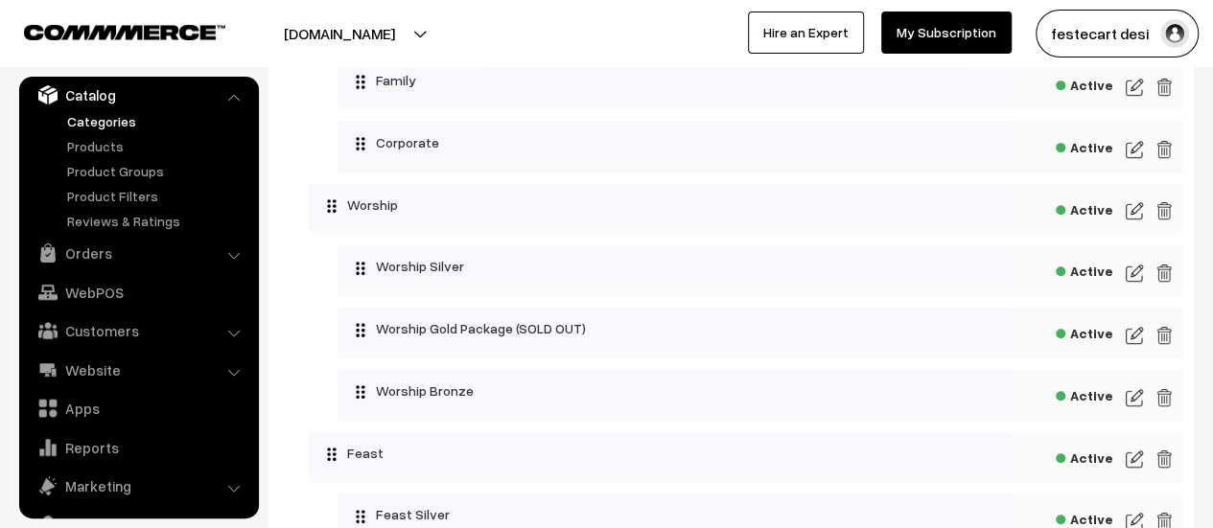
click at [1122, 332] on div "Active" at bounding box center [759, 333] width 845 height 51
click at [1130, 338] on img at bounding box center [1134, 335] width 17 height 23
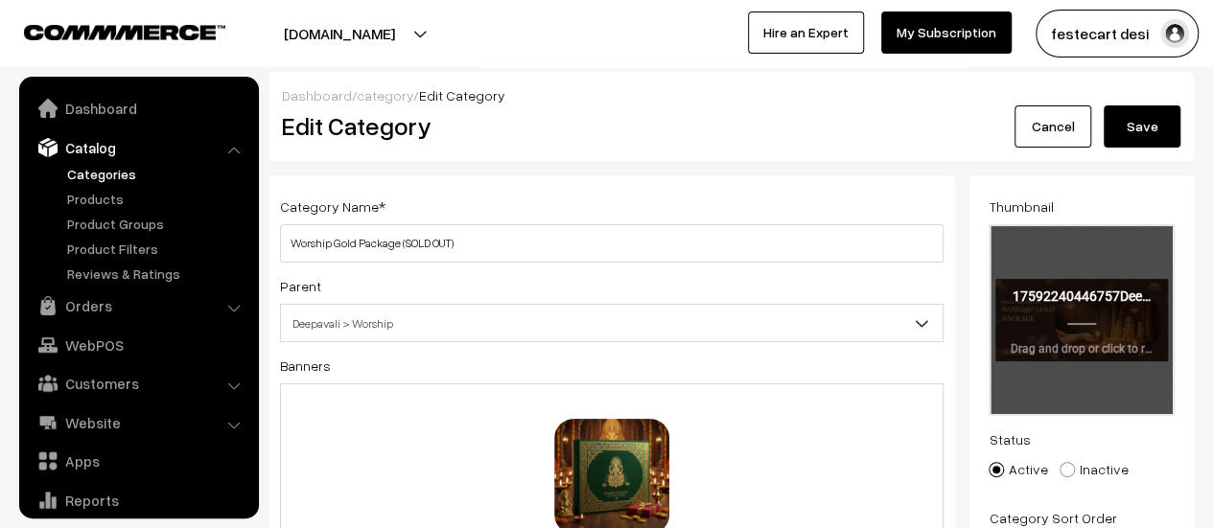
scroll to position [53, 0]
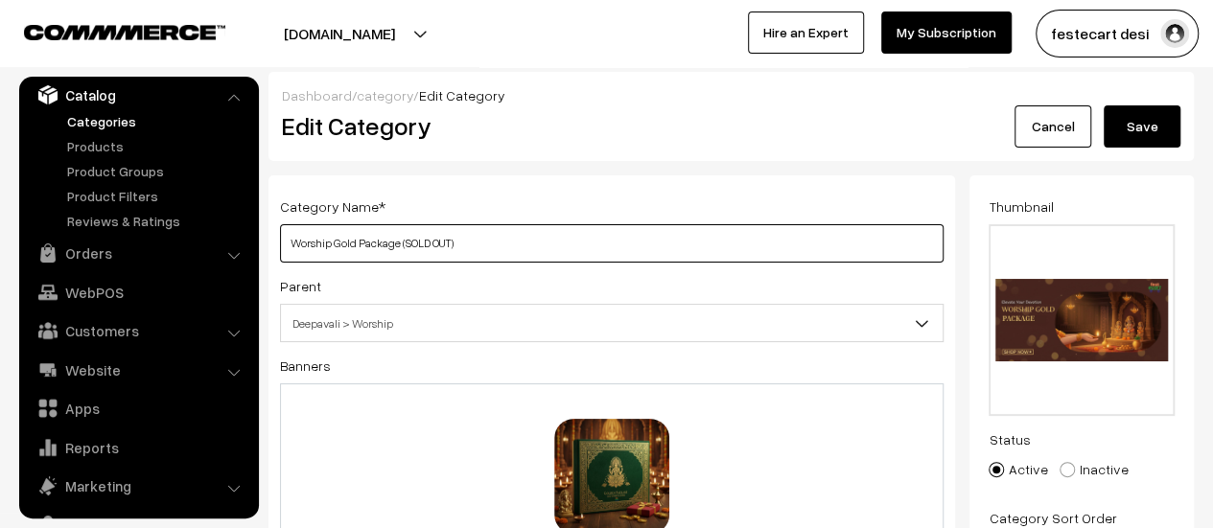
click at [288, 239] on input "Worship Gold Package (SOLD OUT)" at bounding box center [611, 243] width 663 height 38
click at [477, 239] on input "Worship Gold Package (SOLD OUT)" at bounding box center [611, 243] width 663 height 38
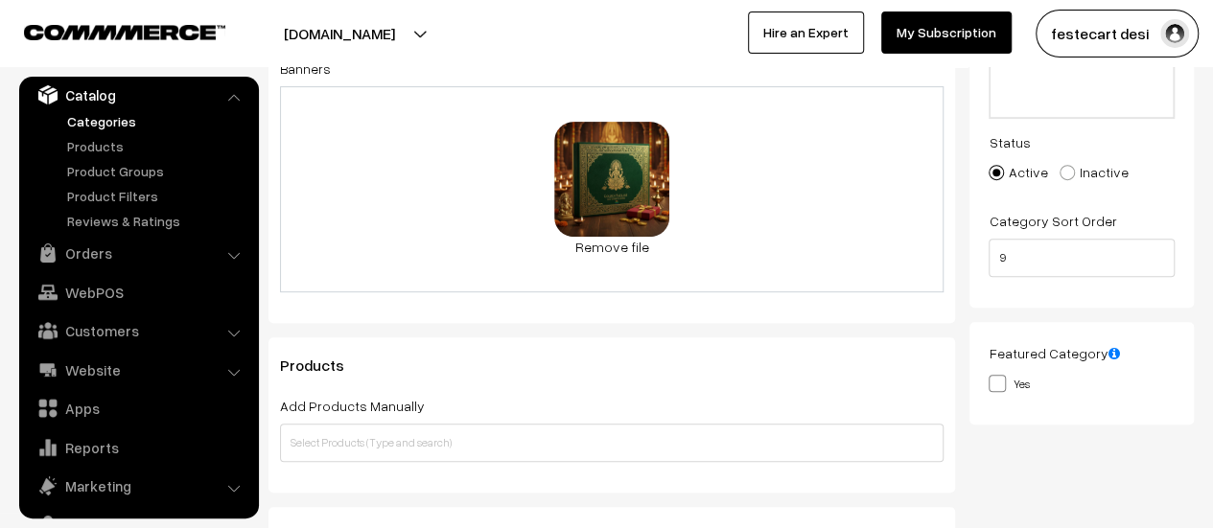
scroll to position [0, 0]
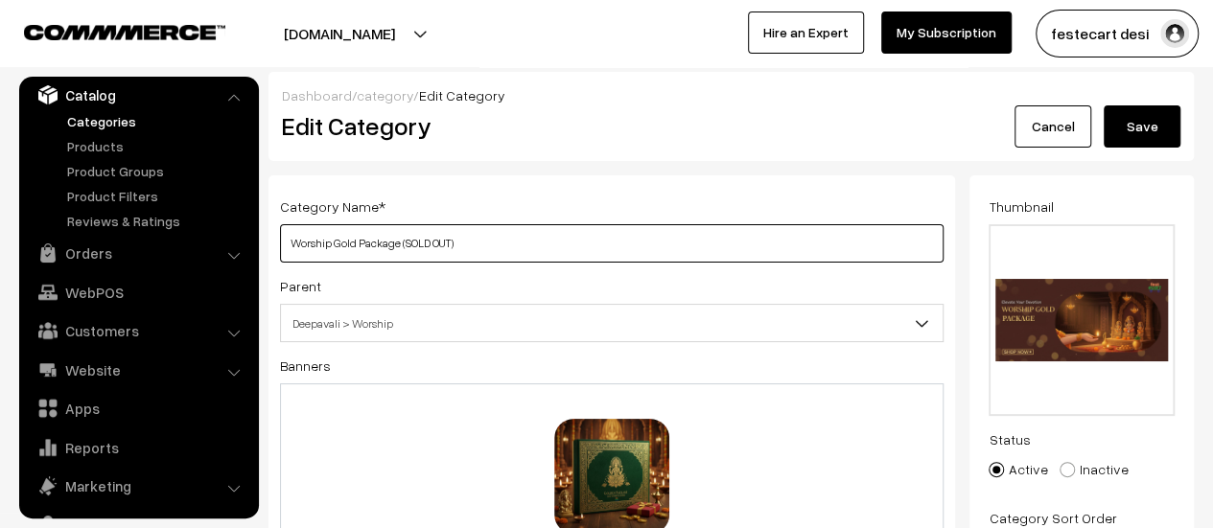
drag, startPoint x: 571, startPoint y: 248, endPoint x: 284, endPoint y: 252, distance: 287.7
click at [284, 252] on input "Worship Gold Package (SOLD OUT)" at bounding box center [611, 243] width 663 height 38
click at [537, 248] on input "Worship Gold Package (SOLD OUT)" at bounding box center [611, 243] width 663 height 38
type input "Worship Gold Package (SOLD OUT)"
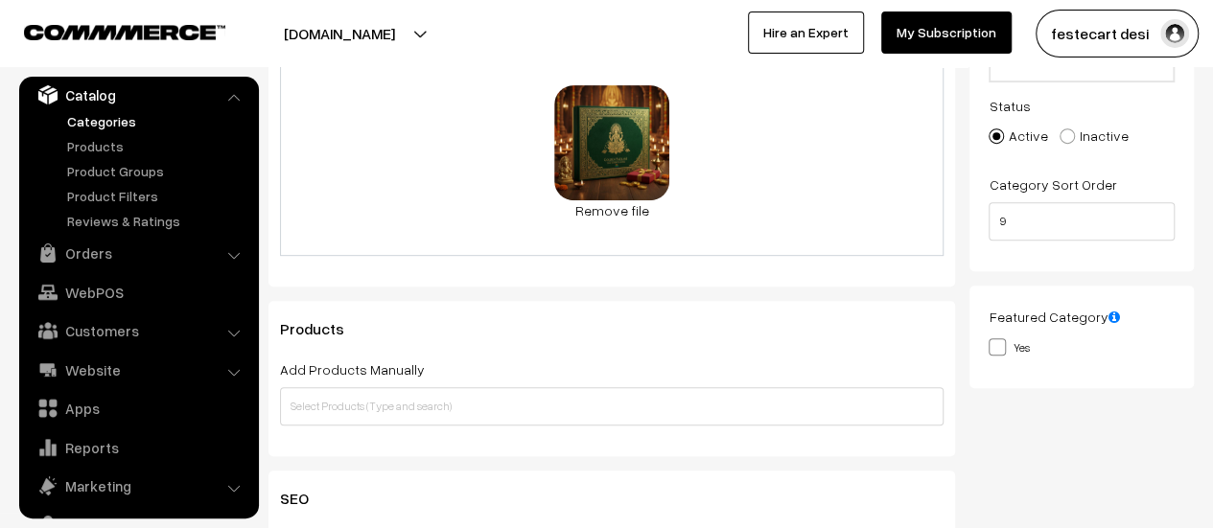
scroll to position [141, 0]
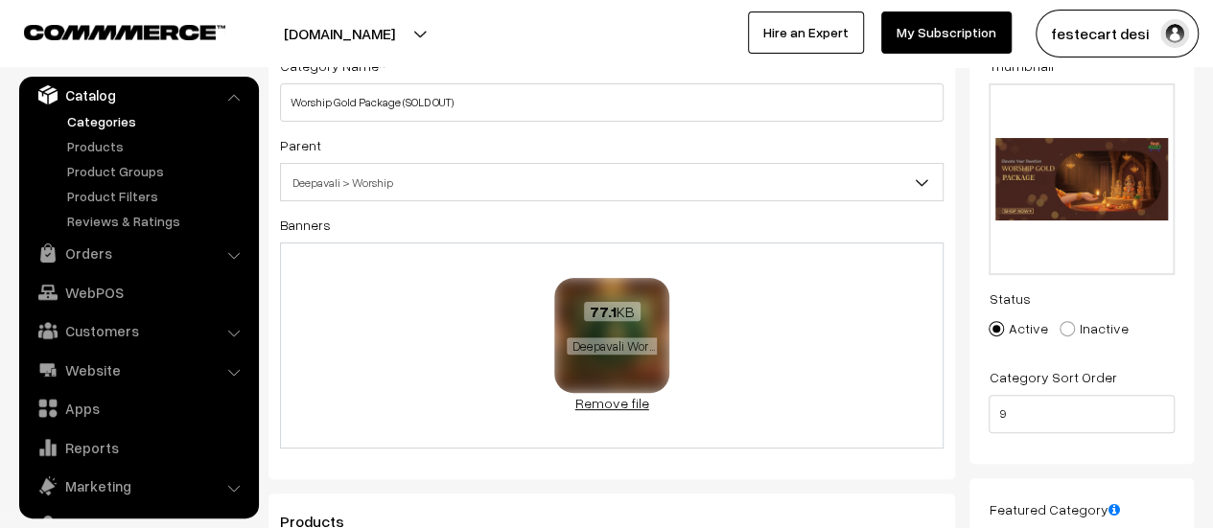
click at [639, 397] on link "Remove file" at bounding box center [611, 403] width 115 height 20
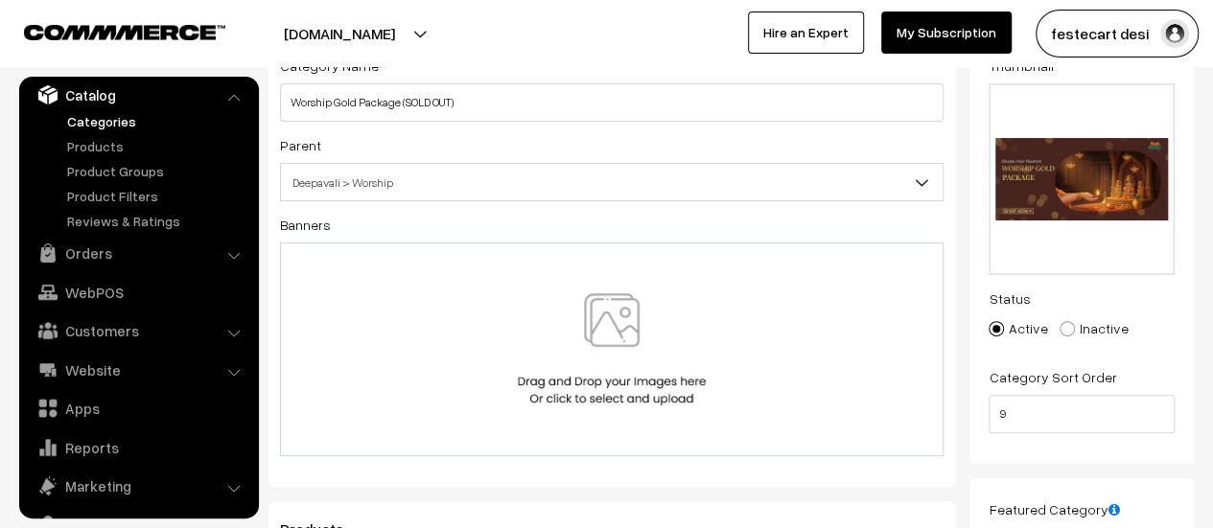
click at [617, 320] on img at bounding box center [612, 349] width 198 height 112
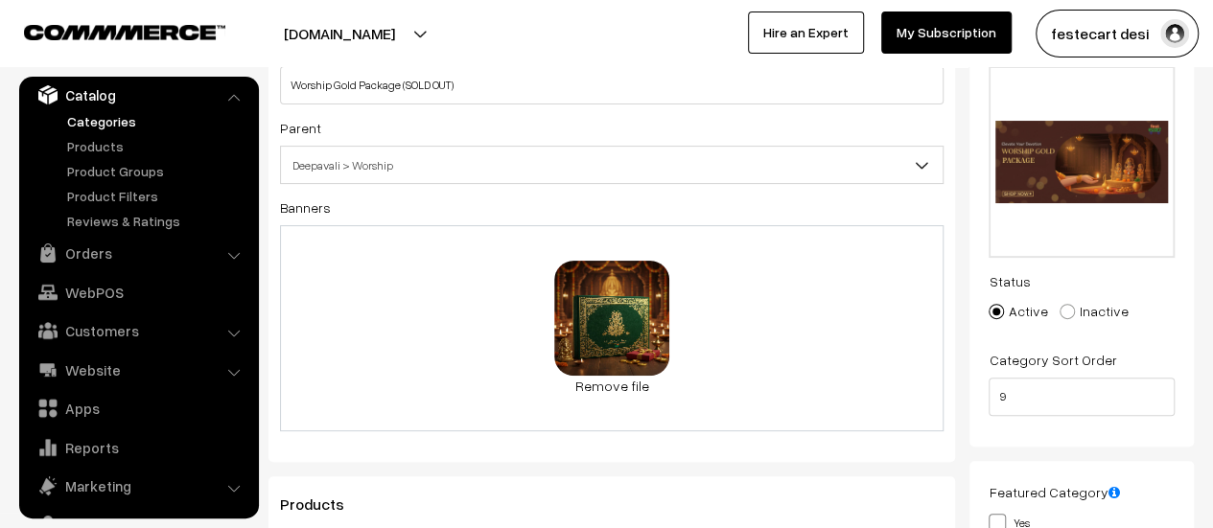
scroll to position [0, 0]
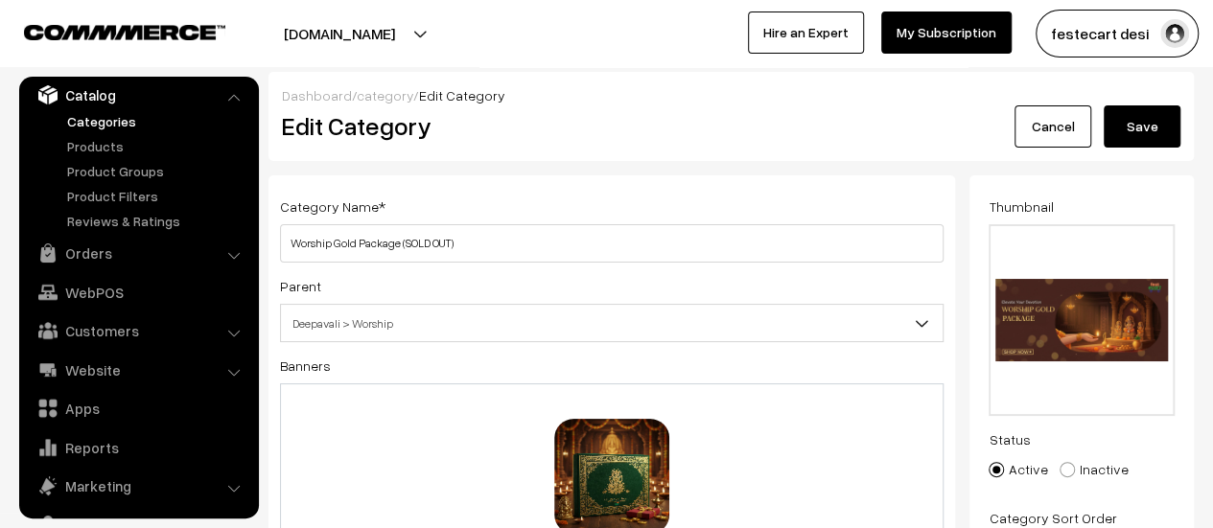
click at [1179, 125] on button "Save" at bounding box center [1142, 126] width 77 height 42
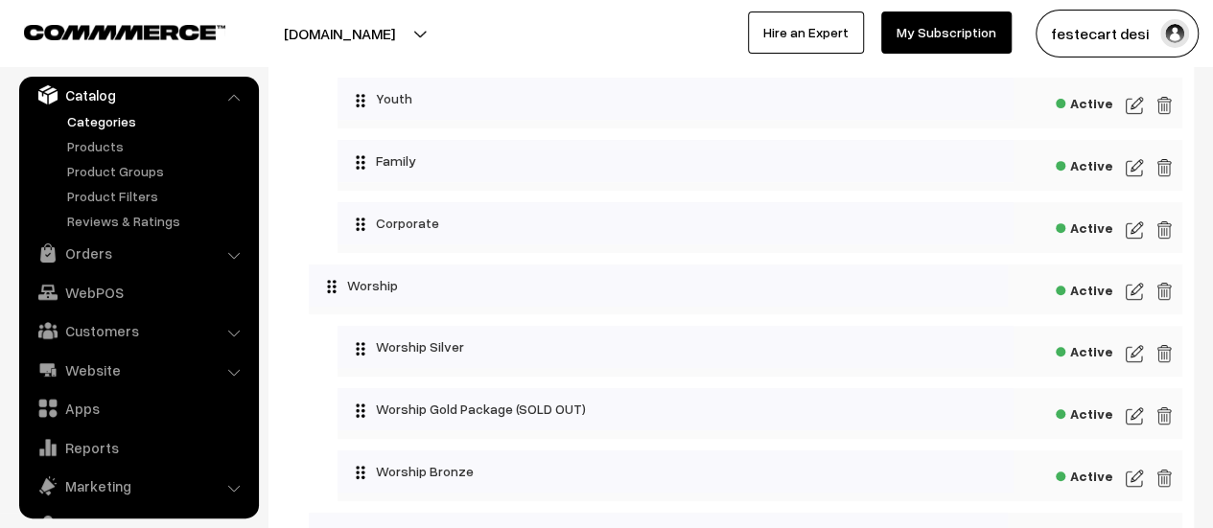
scroll to position [315, 0]
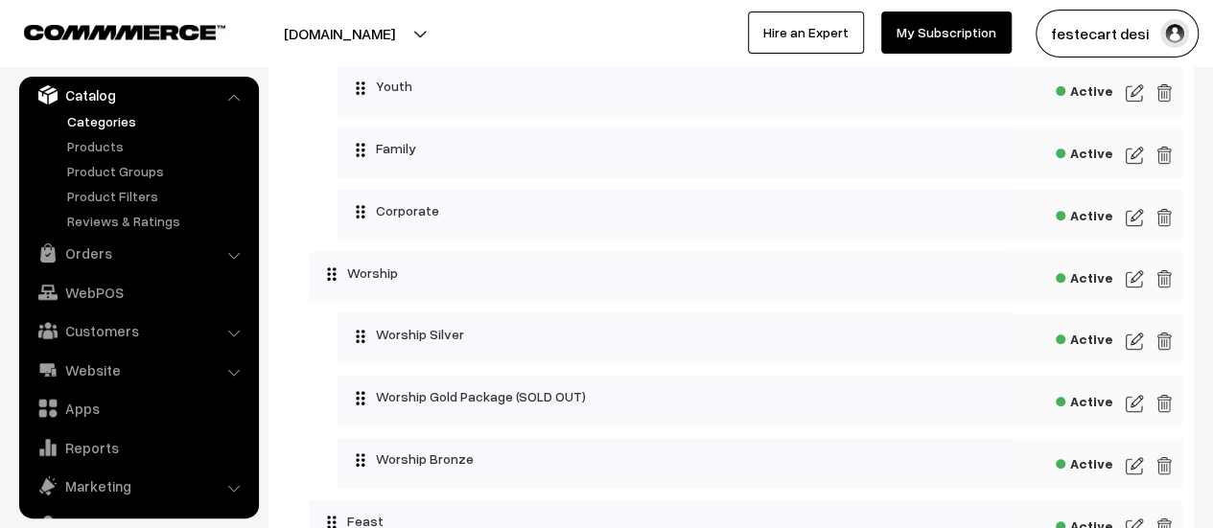
click at [1129, 343] on img at bounding box center [1134, 341] width 17 height 23
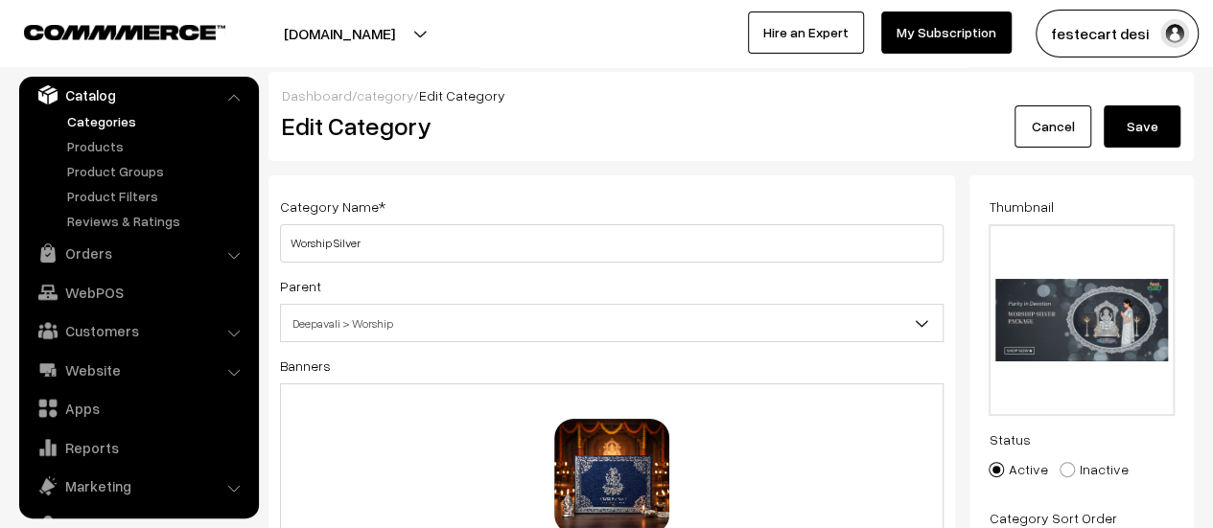
click at [1135, 121] on button "Save" at bounding box center [1142, 126] width 77 height 42
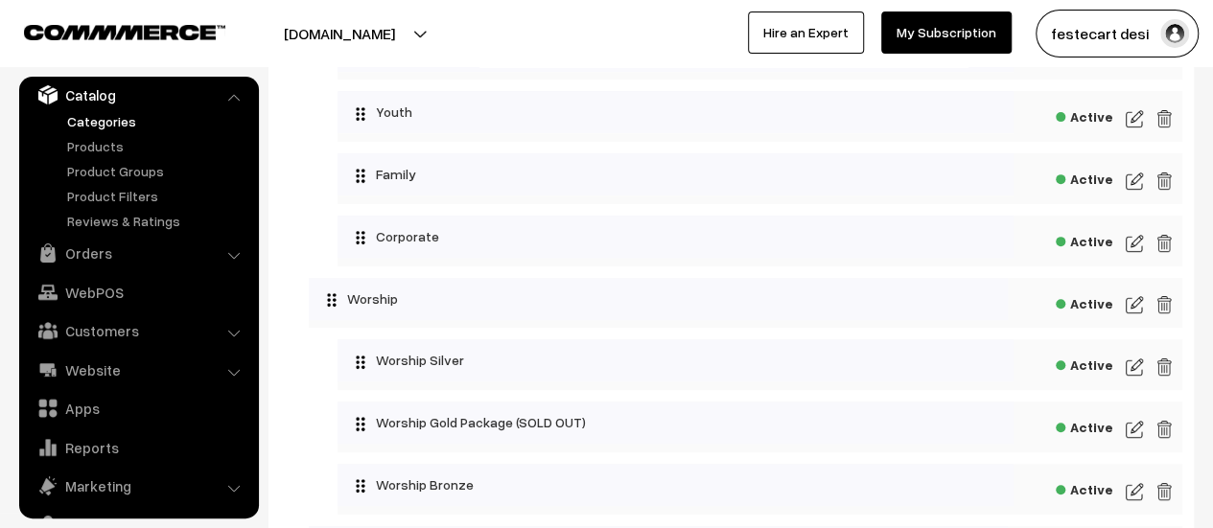
scroll to position [318, 0]
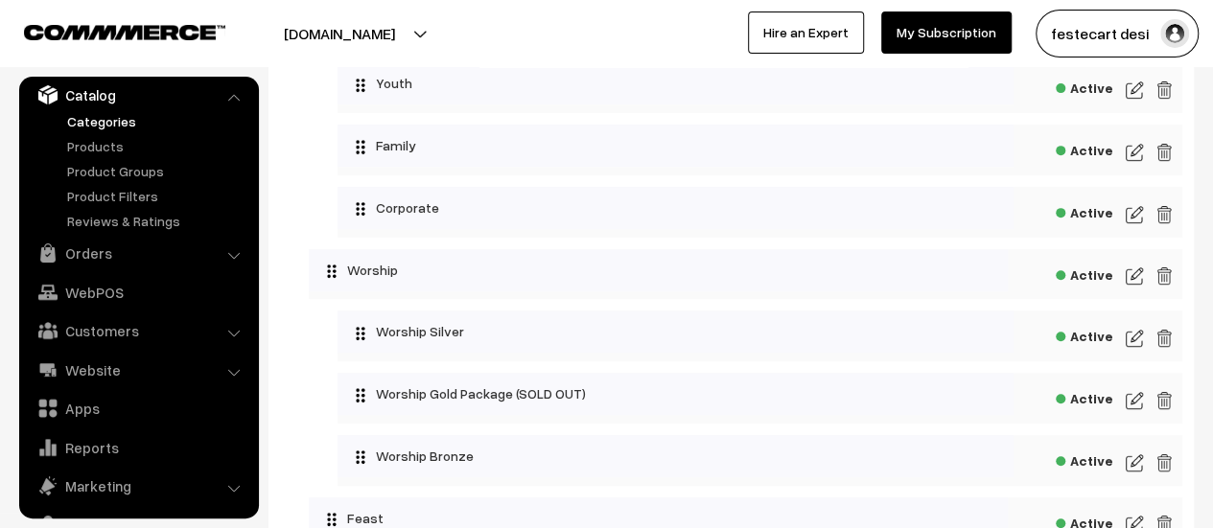
click at [1136, 409] on img at bounding box center [1134, 400] width 17 height 23
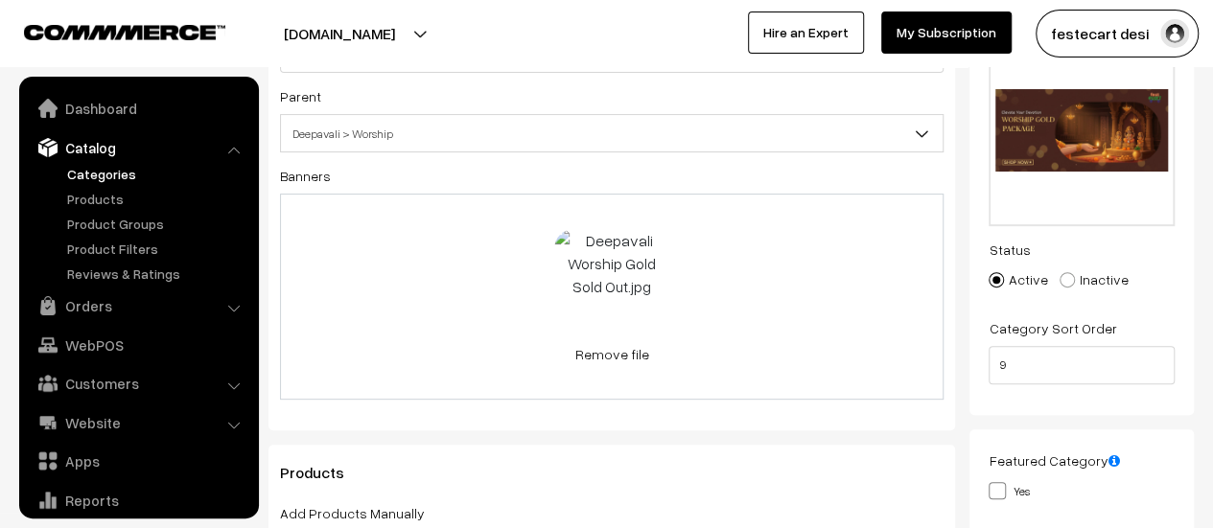
scroll to position [53, 0]
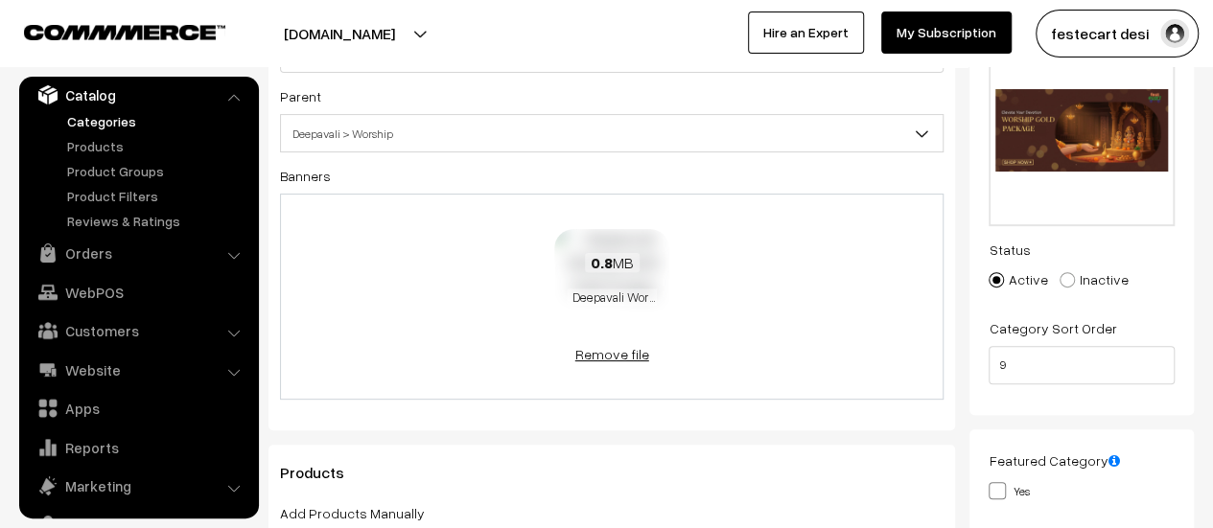
click at [609, 353] on link "Remove file" at bounding box center [611, 354] width 115 height 20
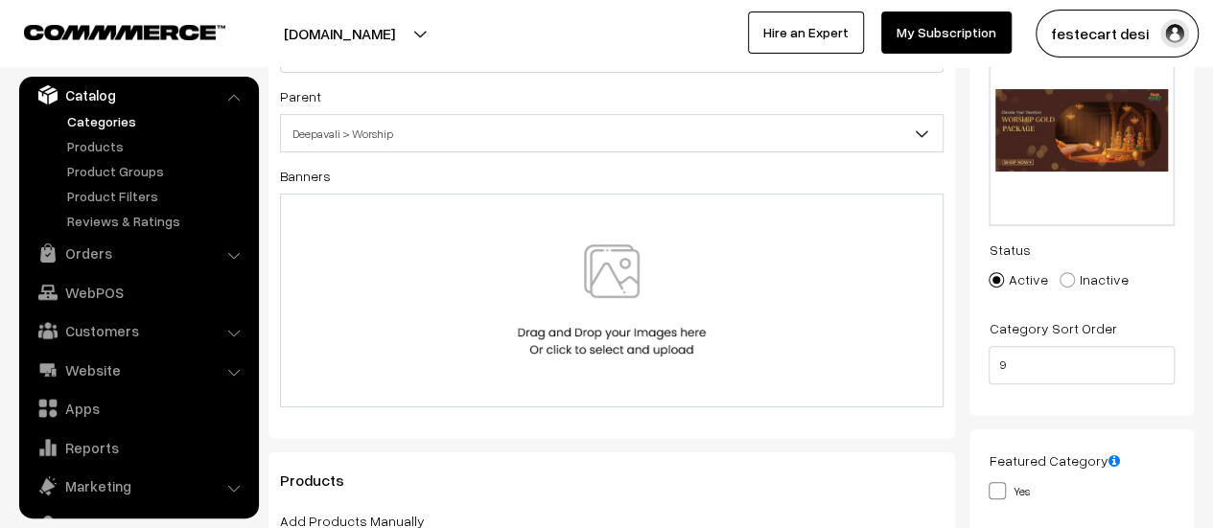
click at [644, 293] on img at bounding box center [612, 300] width 198 height 112
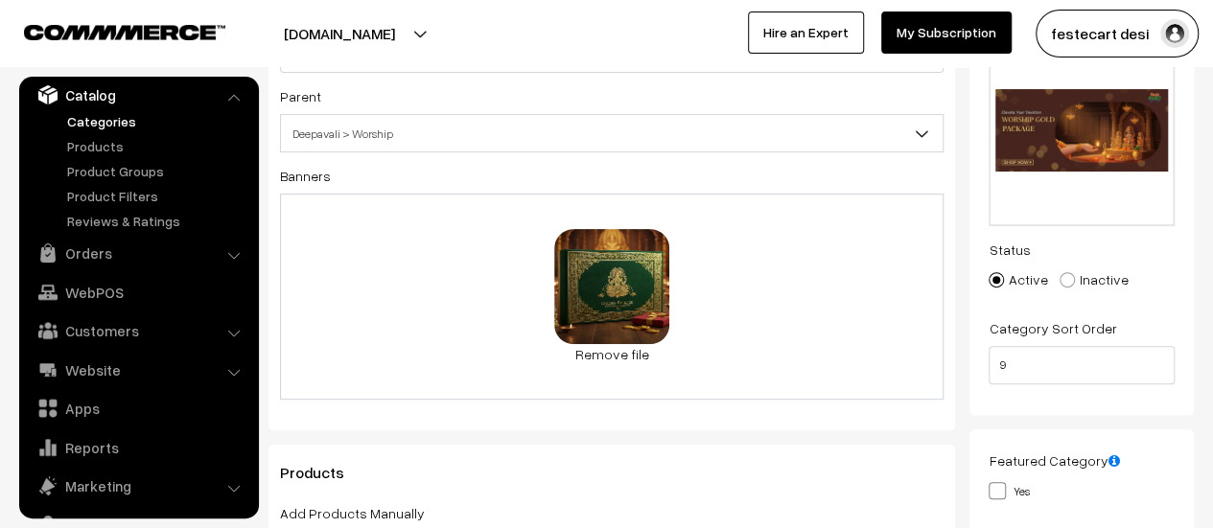
scroll to position [0, 0]
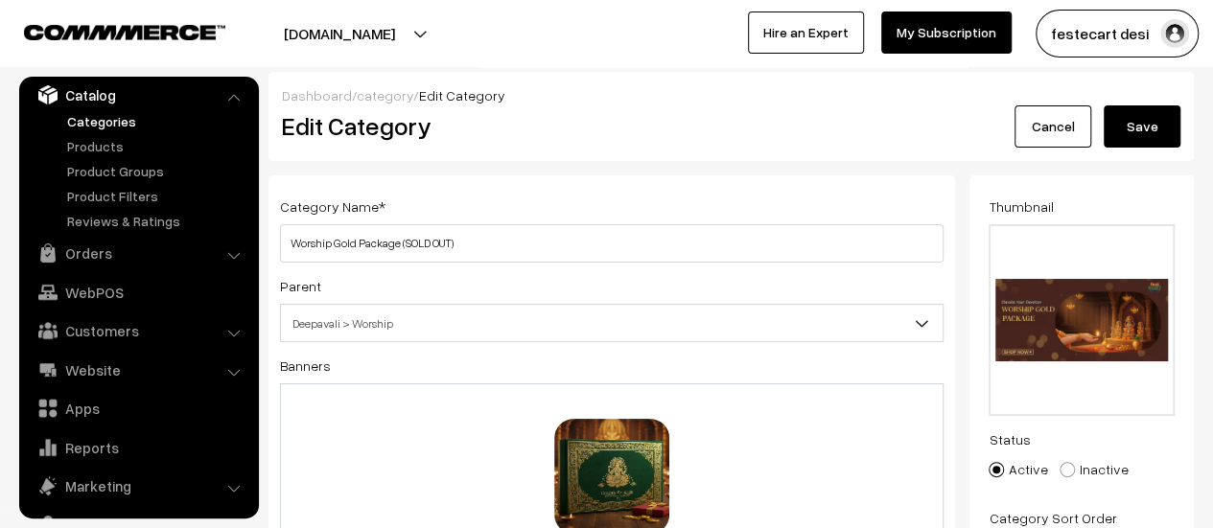
click at [1145, 140] on button "Save" at bounding box center [1142, 126] width 77 height 42
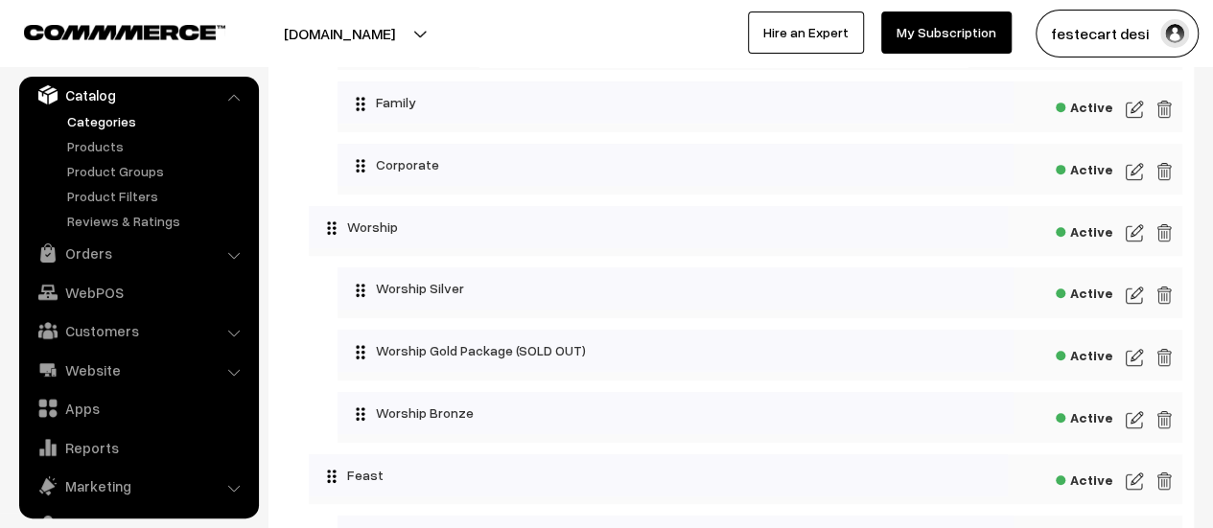
scroll to position [362, 0]
click at [1139, 296] on img at bounding box center [1134, 294] width 17 height 23
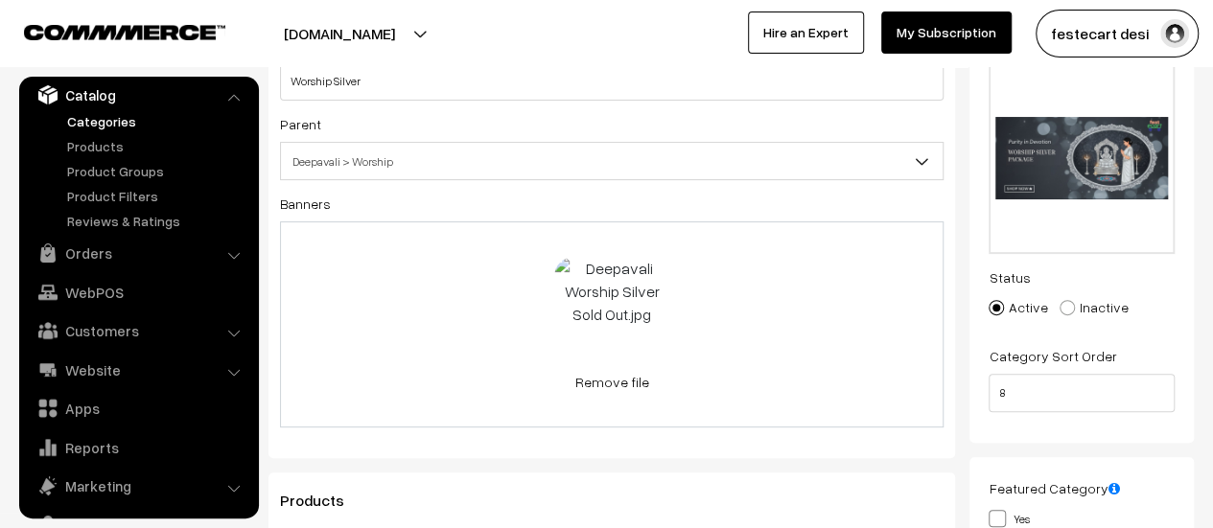
scroll to position [149, 0]
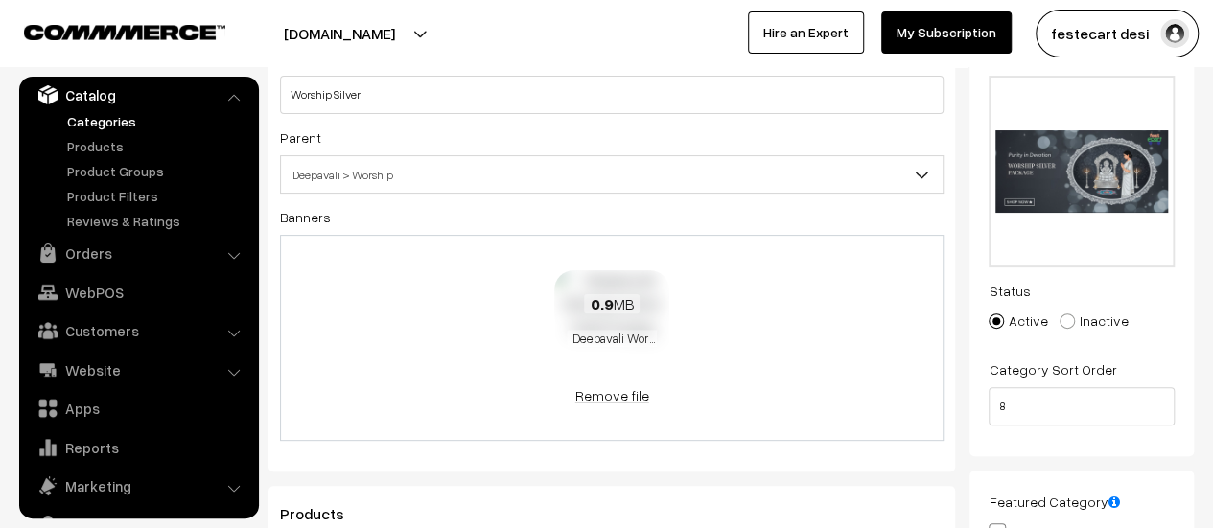
click at [612, 398] on link "Remove file" at bounding box center [611, 395] width 115 height 20
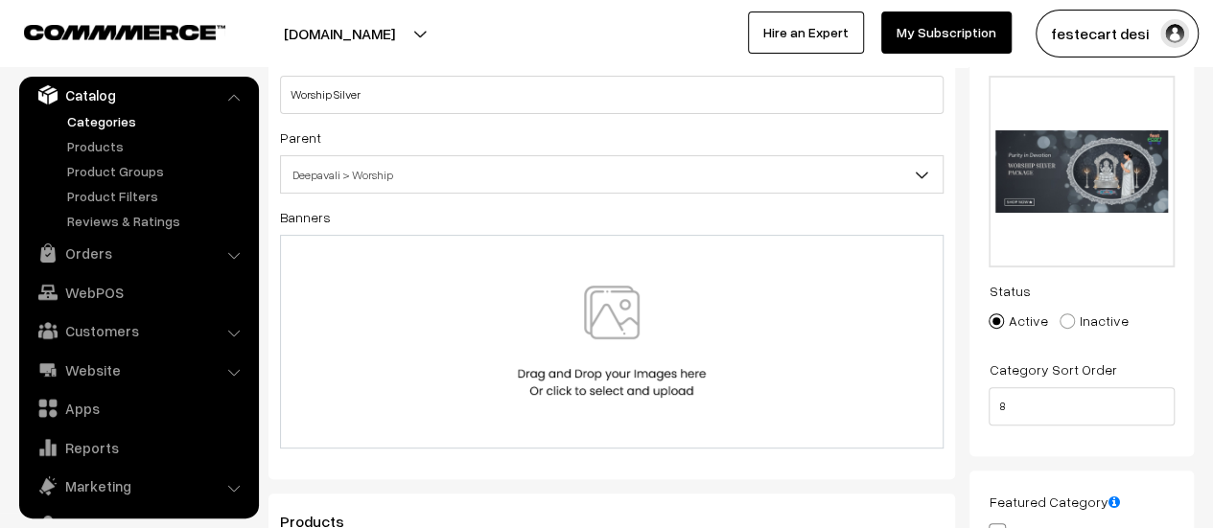
click at [611, 337] on img at bounding box center [612, 342] width 198 height 112
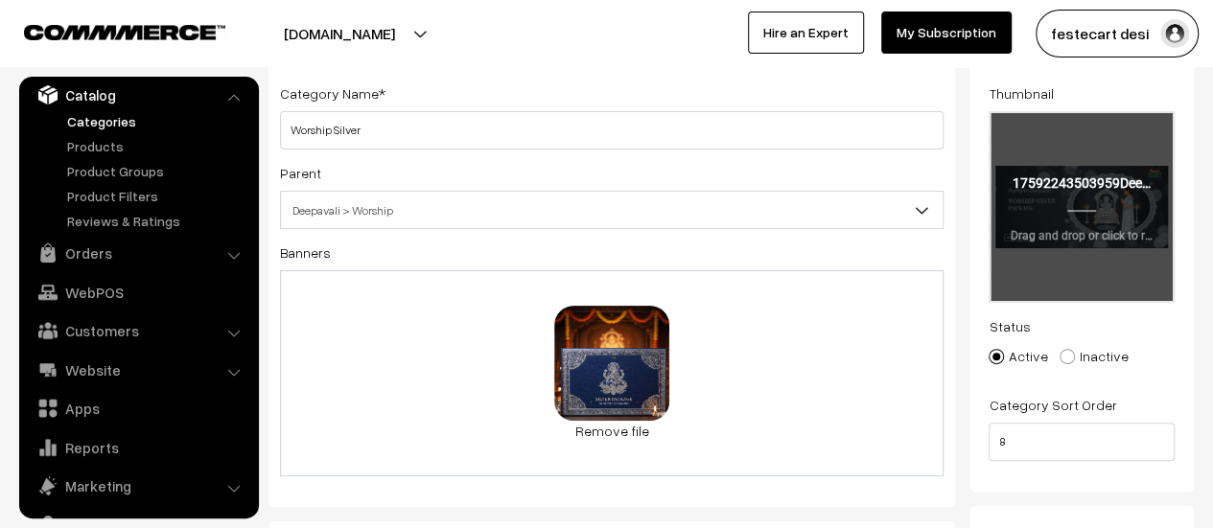
scroll to position [0, 0]
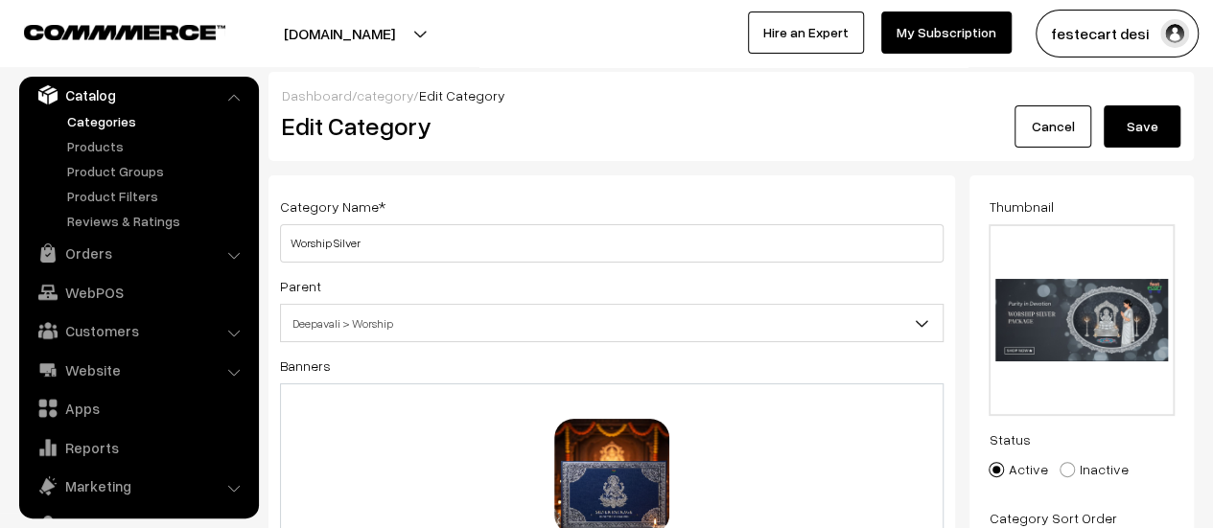
click at [1161, 118] on button "Save" at bounding box center [1142, 126] width 77 height 42
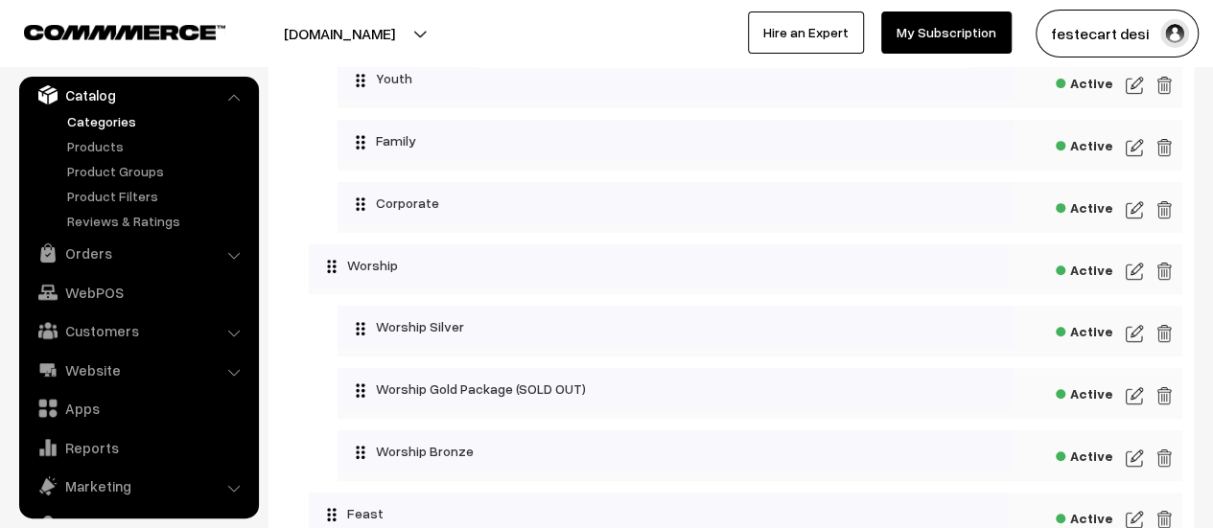
scroll to position [328, 0]
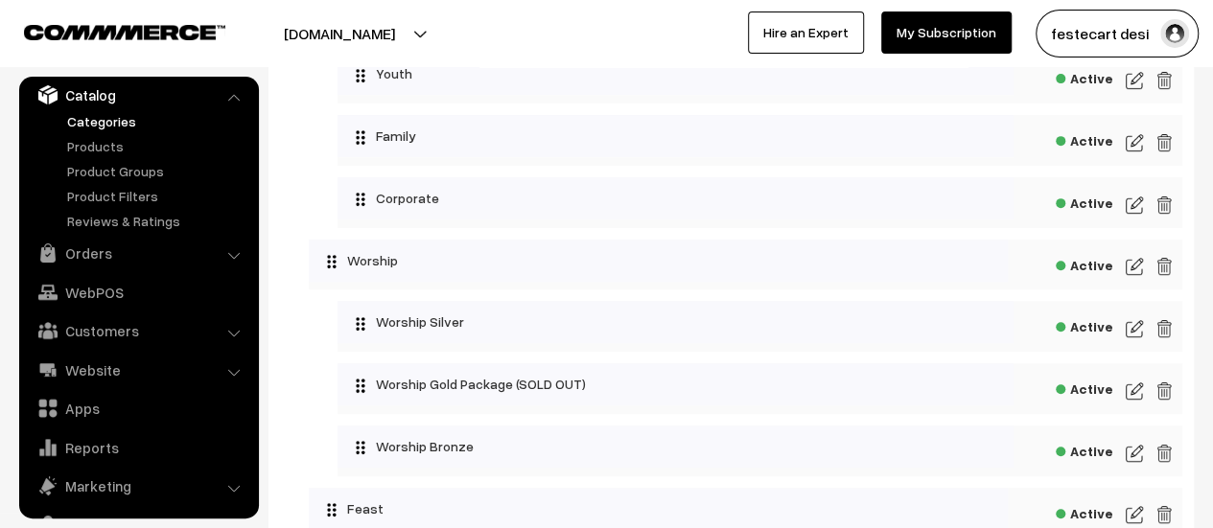
click at [1132, 334] on img at bounding box center [1134, 328] width 17 height 23
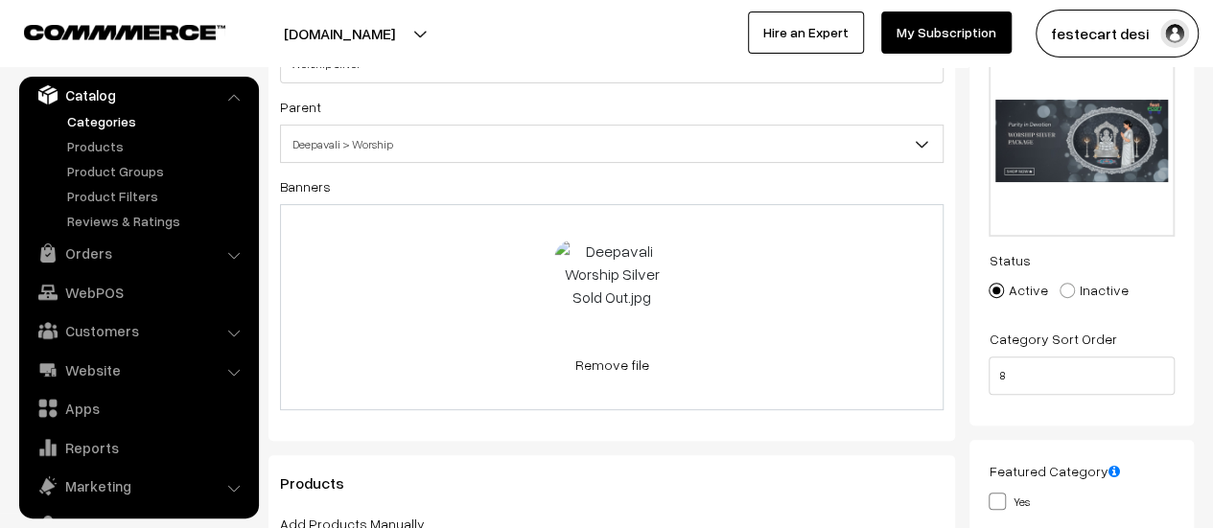
scroll to position [178, 0]
click at [625, 360] on link "Remove file" at bounding box center [611, 366] width 115 height 20
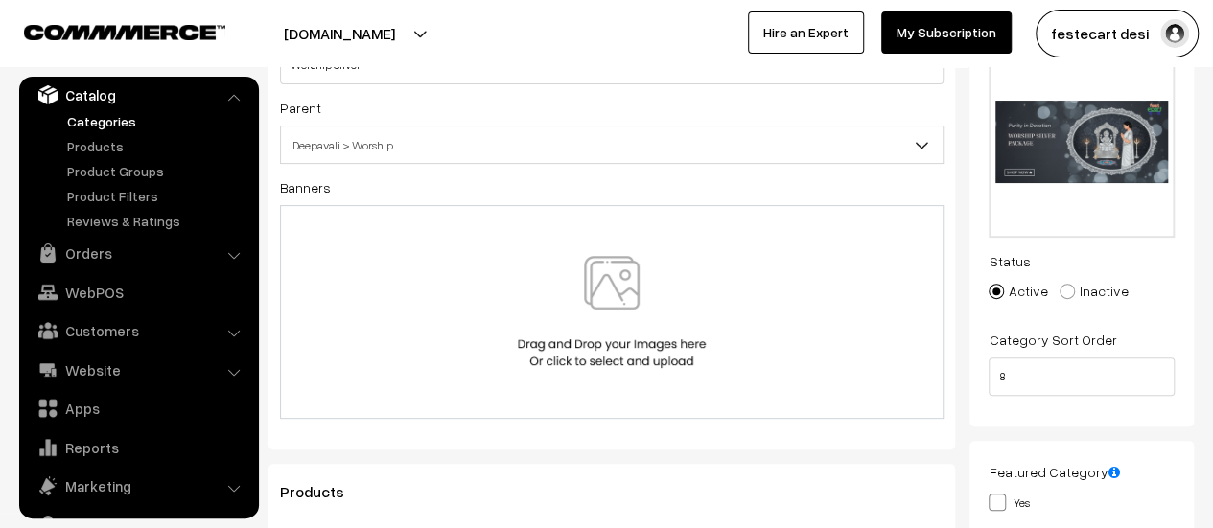
click at [629, 295] on img at bounding box center [612, 312] width 198 height 112
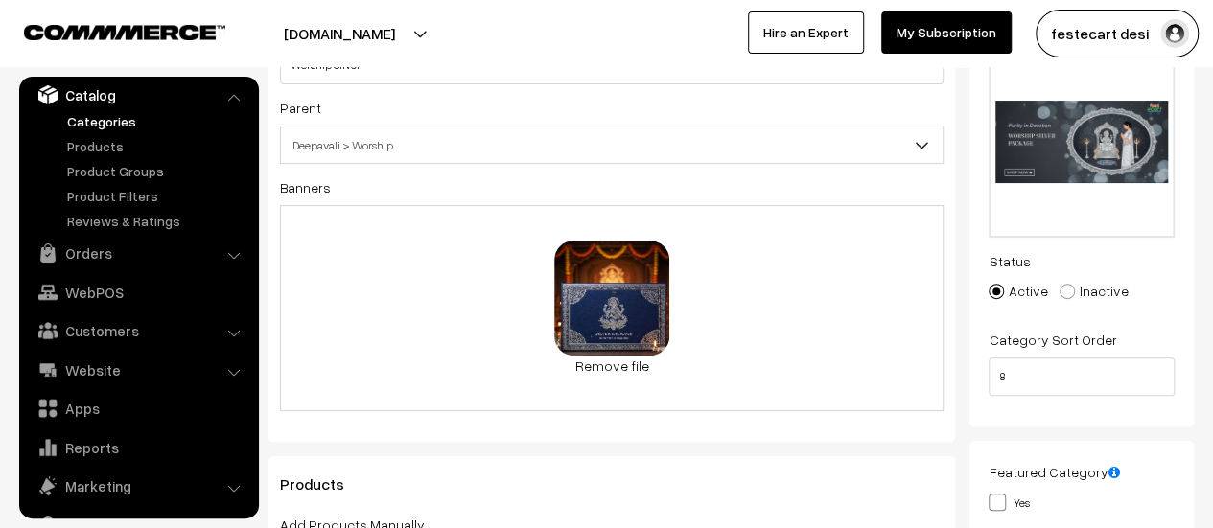
scroll to position [0, 0]
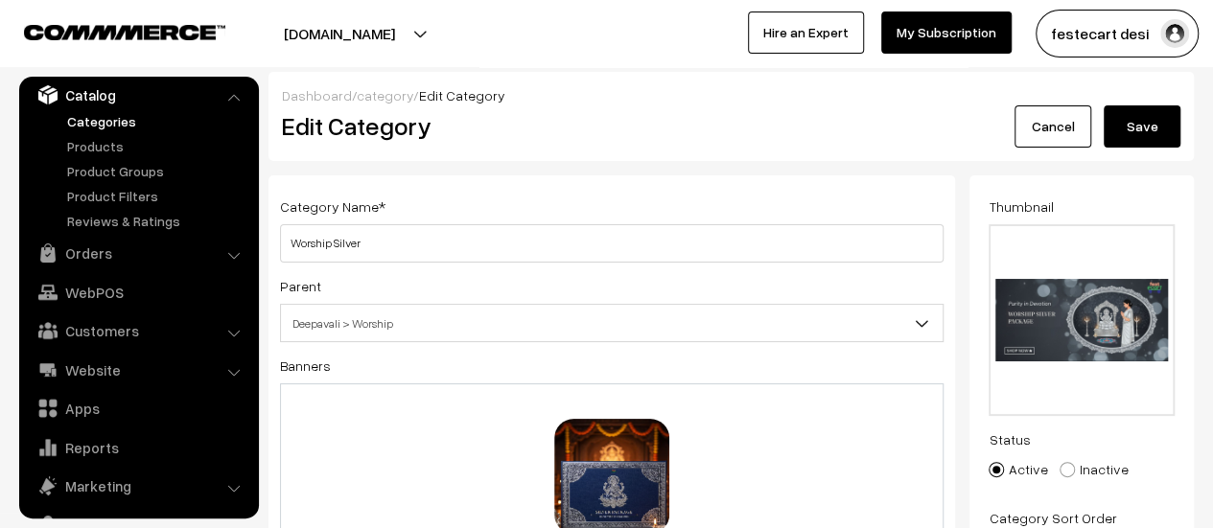
click at [1137, 129] on button "Save" at bounding box center [1142, 126] width 77 height 42
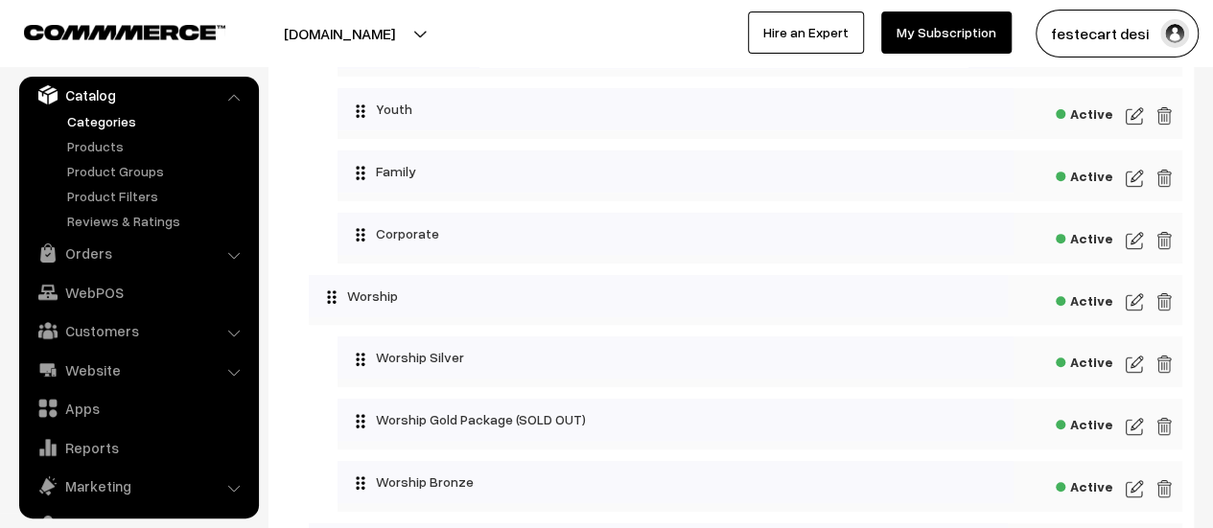
scroll to position [294, 0]
click at [1131, 367] on img at bounding box center [1134, 362] width 17 height 23
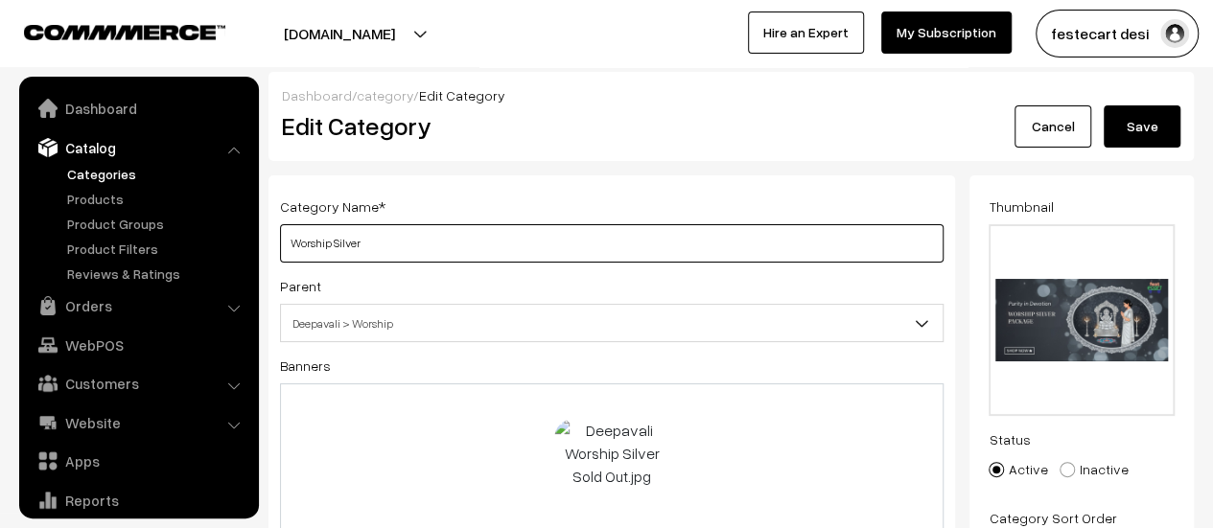
scroll to position [53, 0]
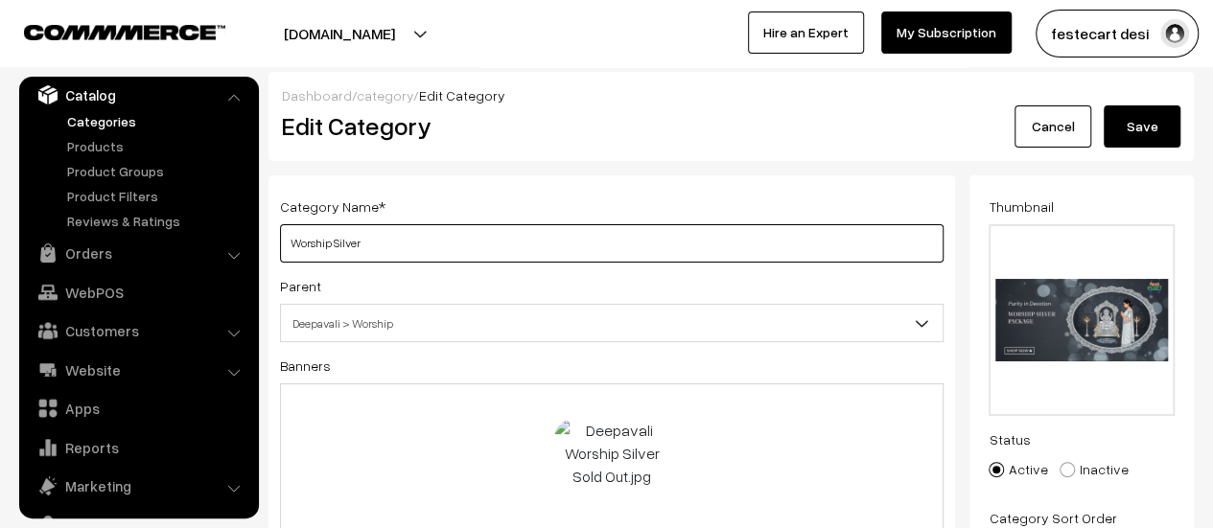
click at [405, 247] on input "Worship Silver" at bounding box center [611, 243] width 663 height 38
type input "Worship Silver Package (SOLD OUT)"
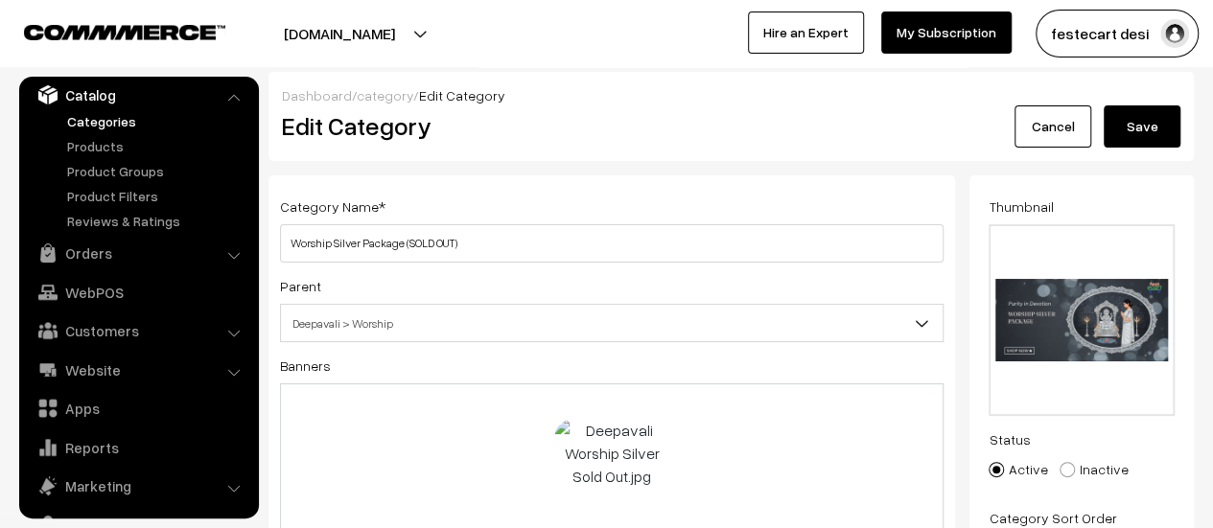
click at [1155, 141] on button "Save" at bounding box center [1142, 126] width 77 height 42
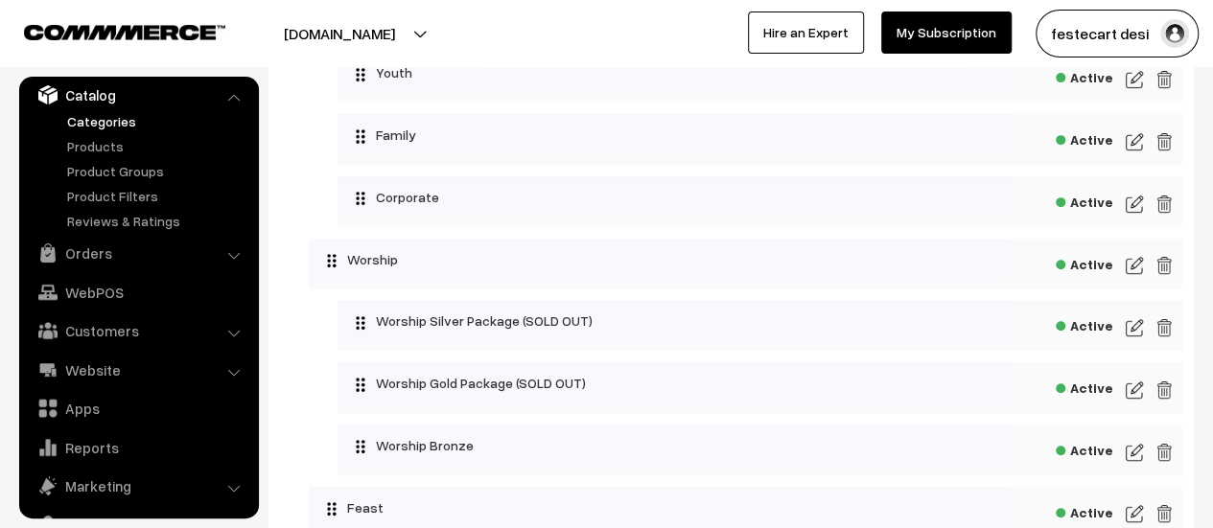
scroll to position [328, 0]
click at [1146, 327] on div "Active" at bounding box center [759, 326] width 845 height 51
click at [1132, 338] on img at bounding box center [1134, 328] width 17 height 23
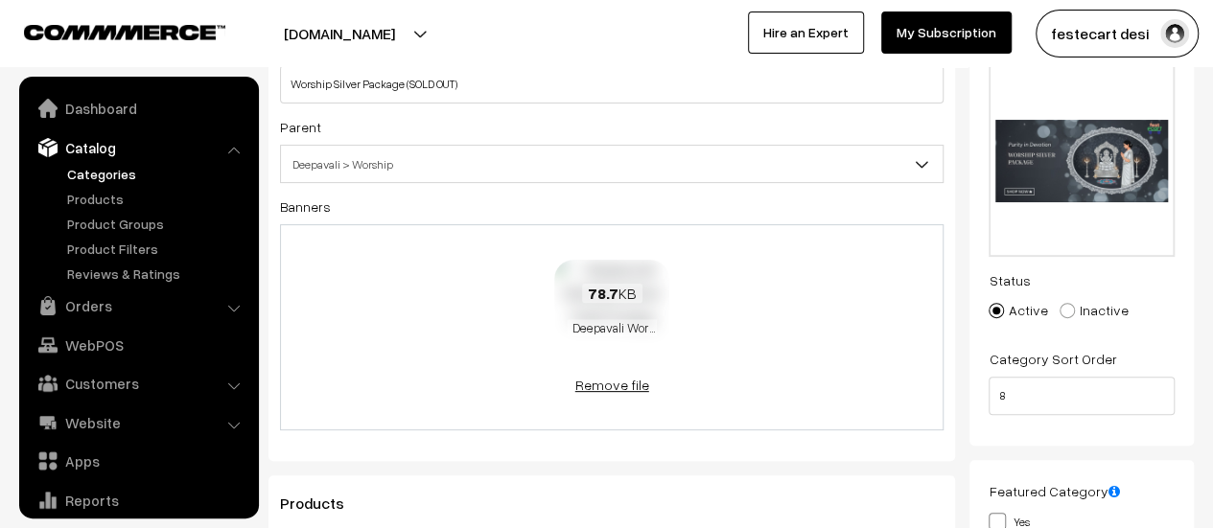
scroll to position [53, 0]
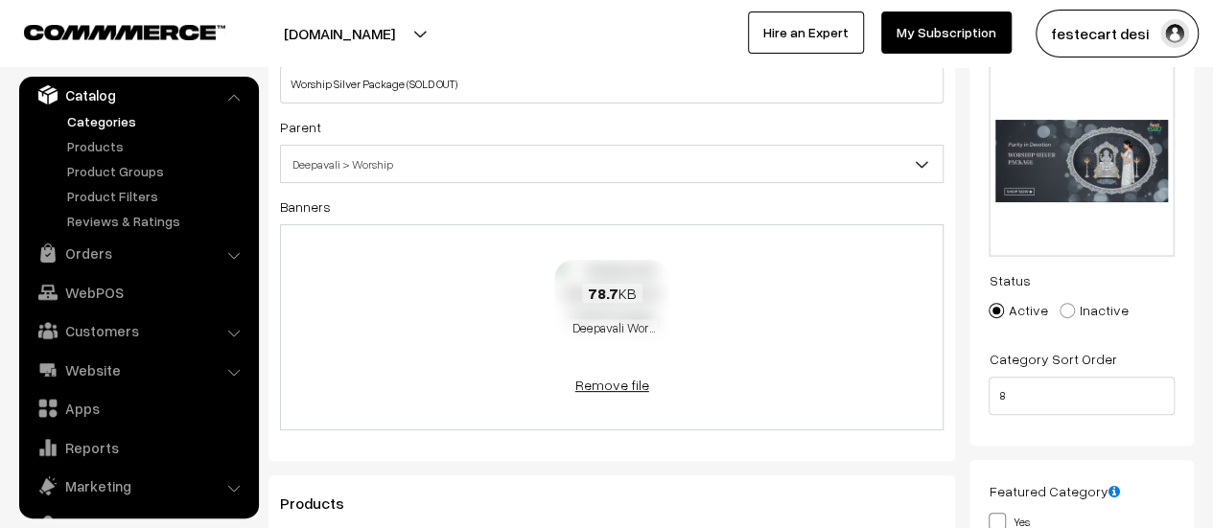
click at [636, 379] on link "Remove file" at bounding box center [611, 385] width 115 height 20
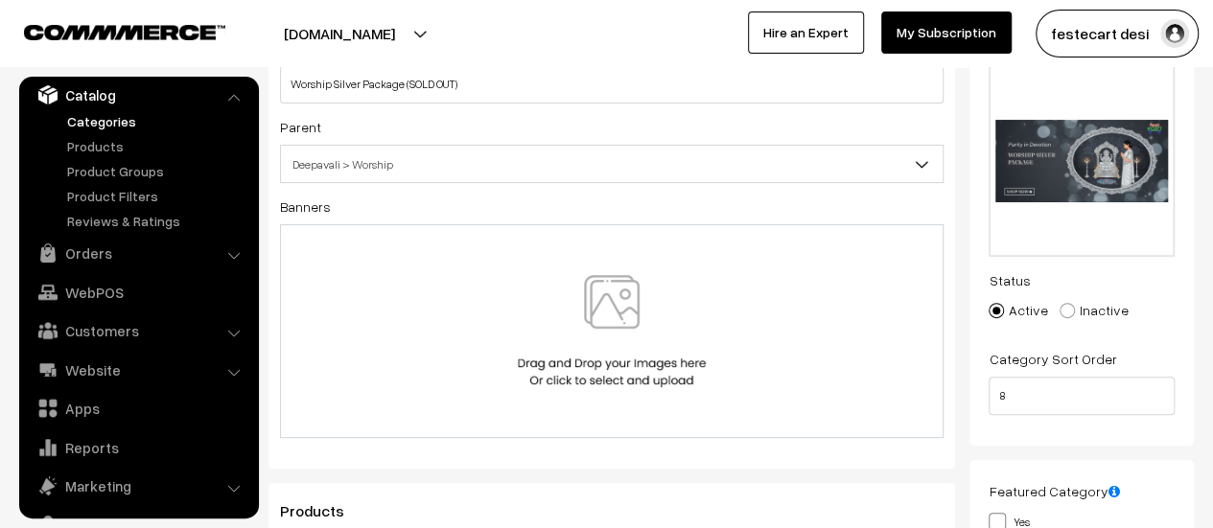
click at [656, 335] on img at bounding box center [612, 331] width 198 height 112
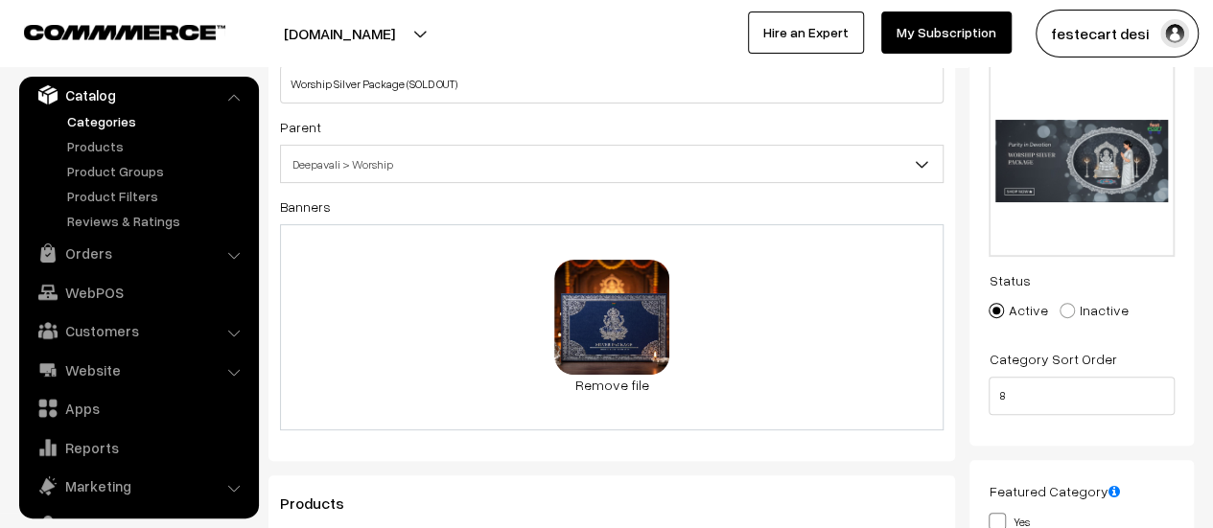
scroll to position [0, 0]
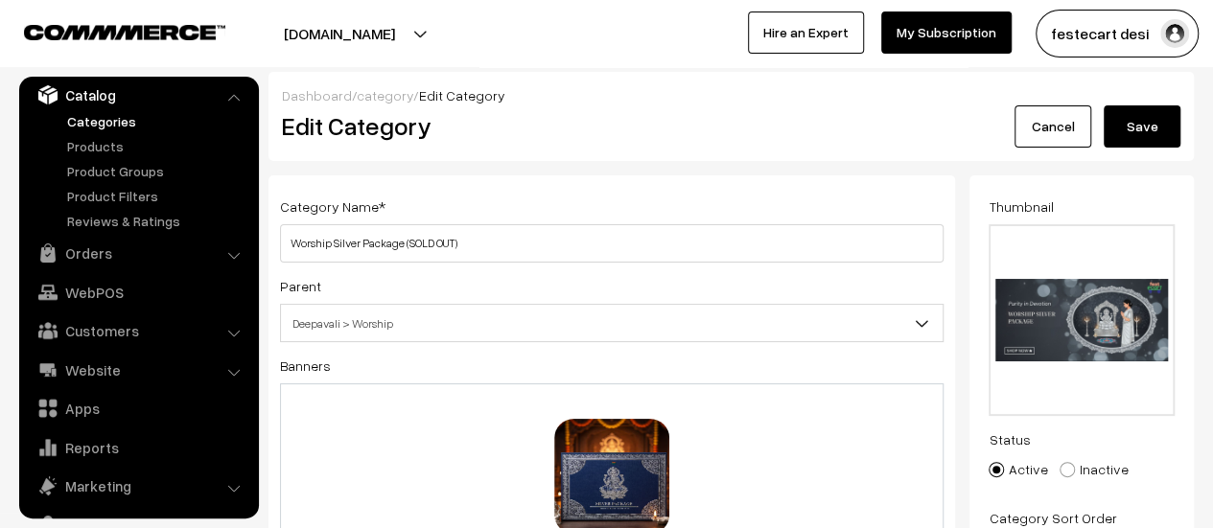
click at [1169, 116] on button "Save" at bounding box center [1142, 126] width 77 height 42
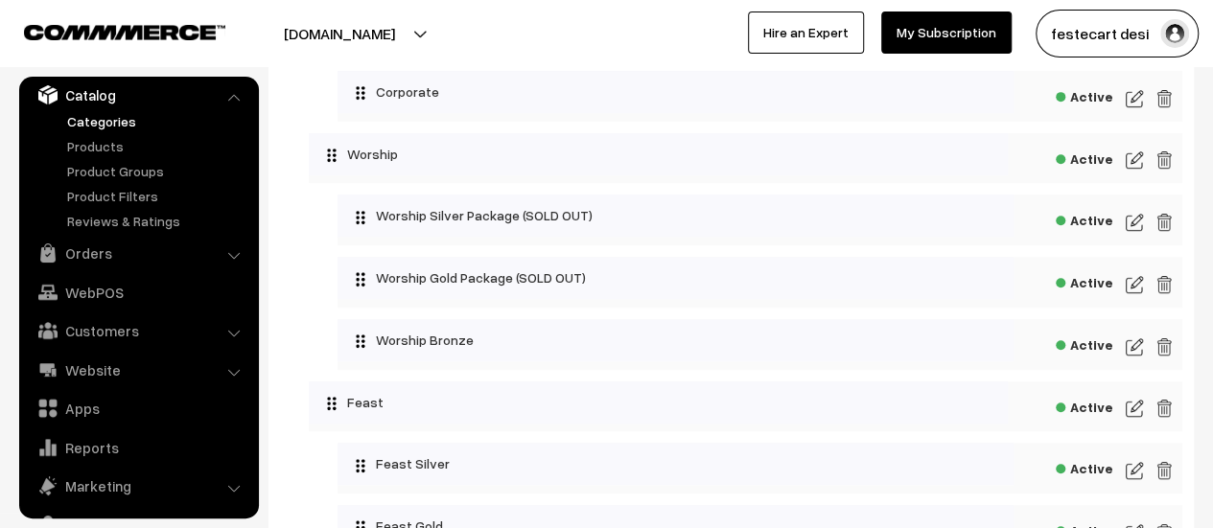
scroll to position [407, 0]
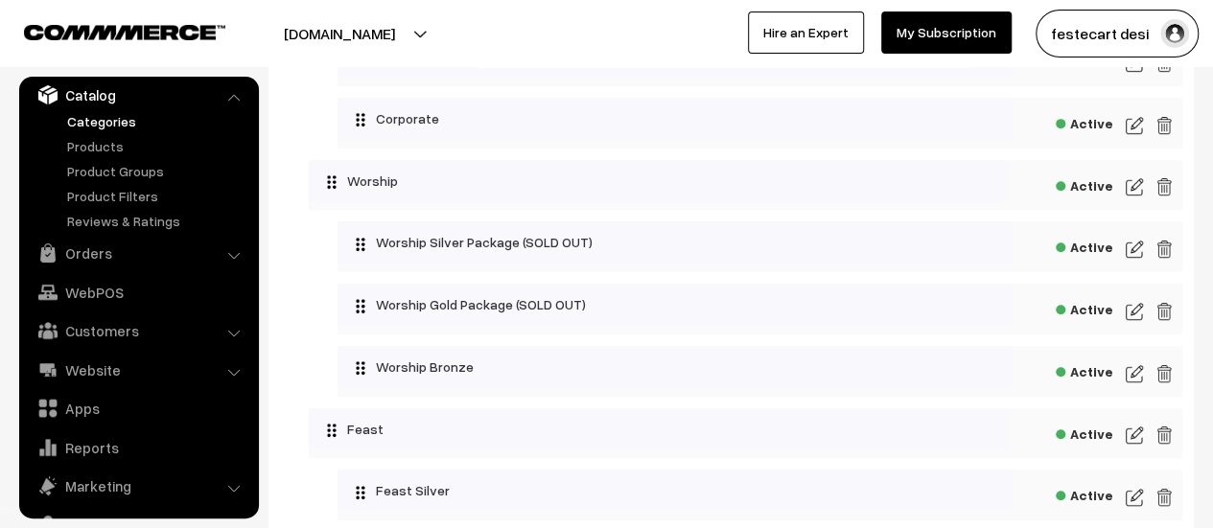
click at [1135, 249] on img at bounding box center [1134, 249] width 17 height 23
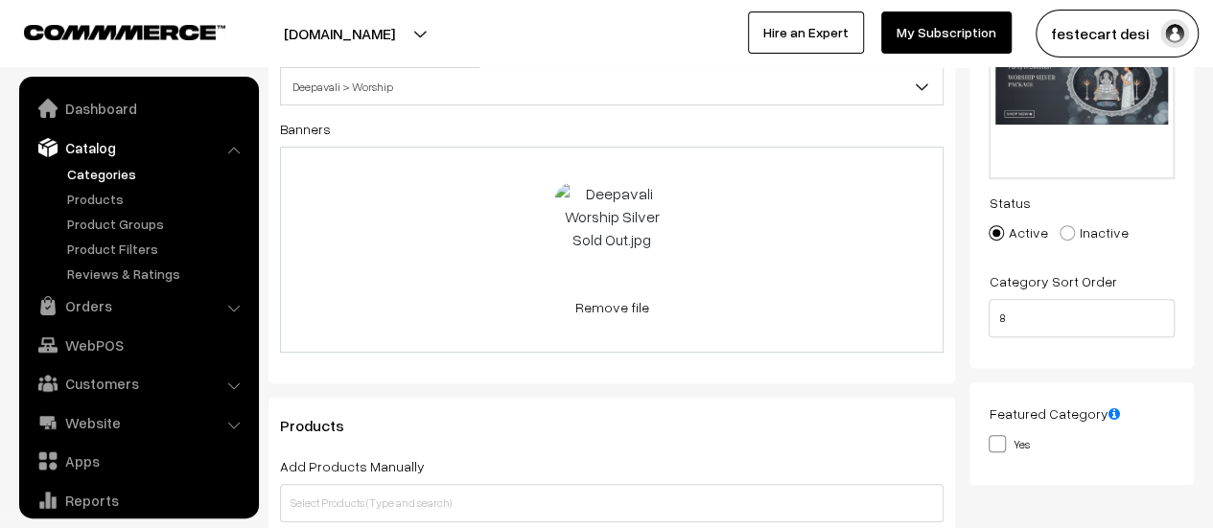
scroll to position [53, 0]
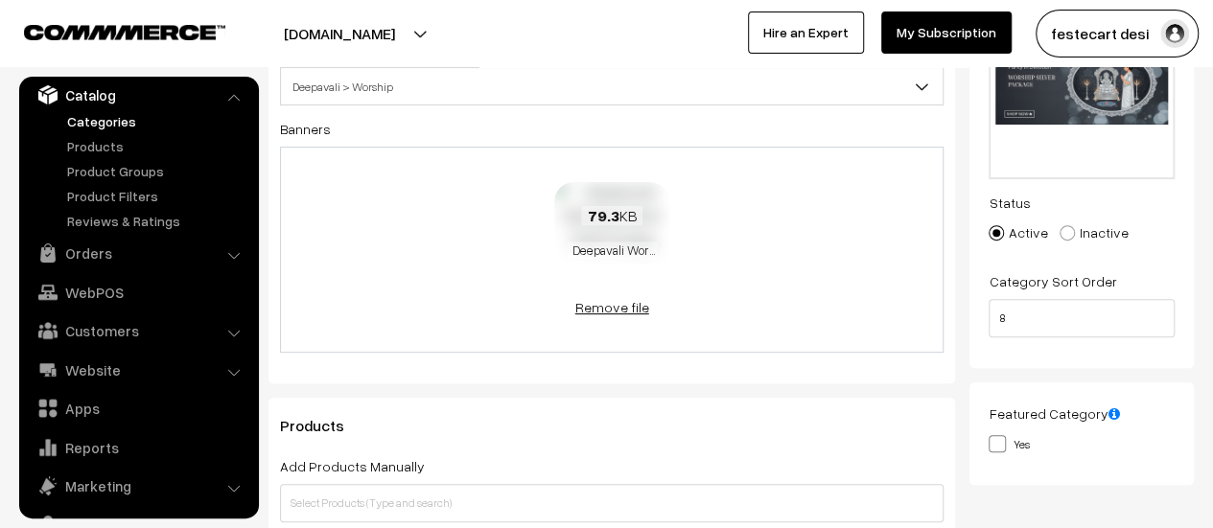
click at [607, 314] on link "Remove file" at bounding box center [611, 307] width 115 height 20
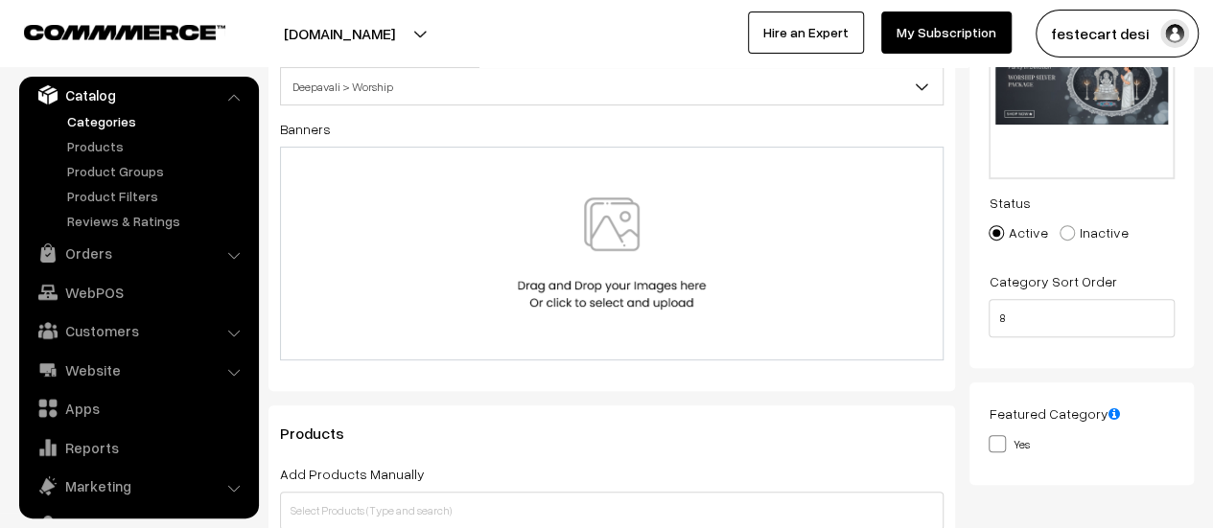
click at [616, 258] on img at bounding box center [612, 254] width 198 height 112
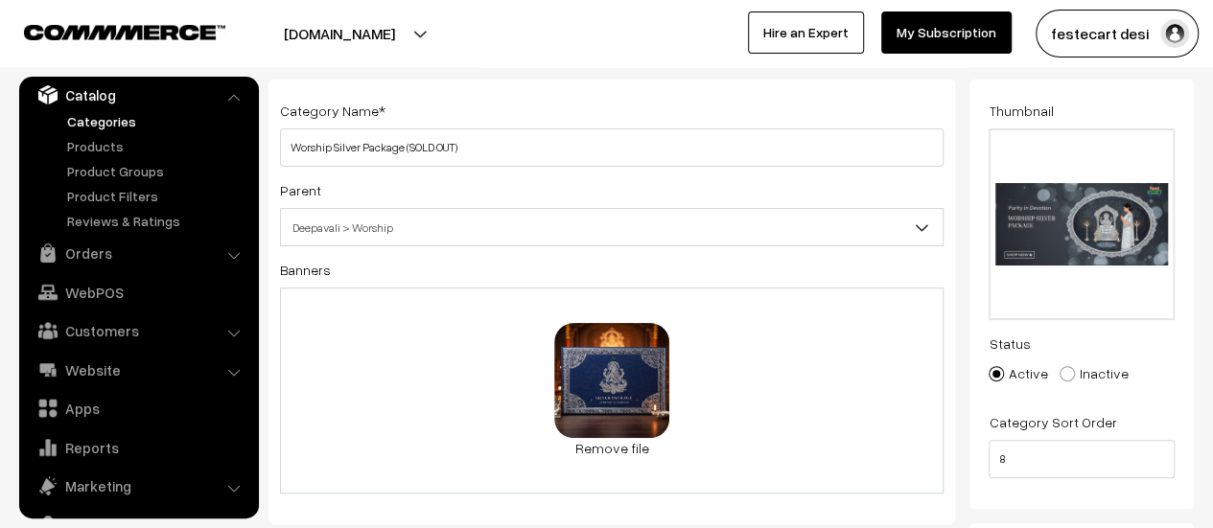
scroll to position [0, 0]
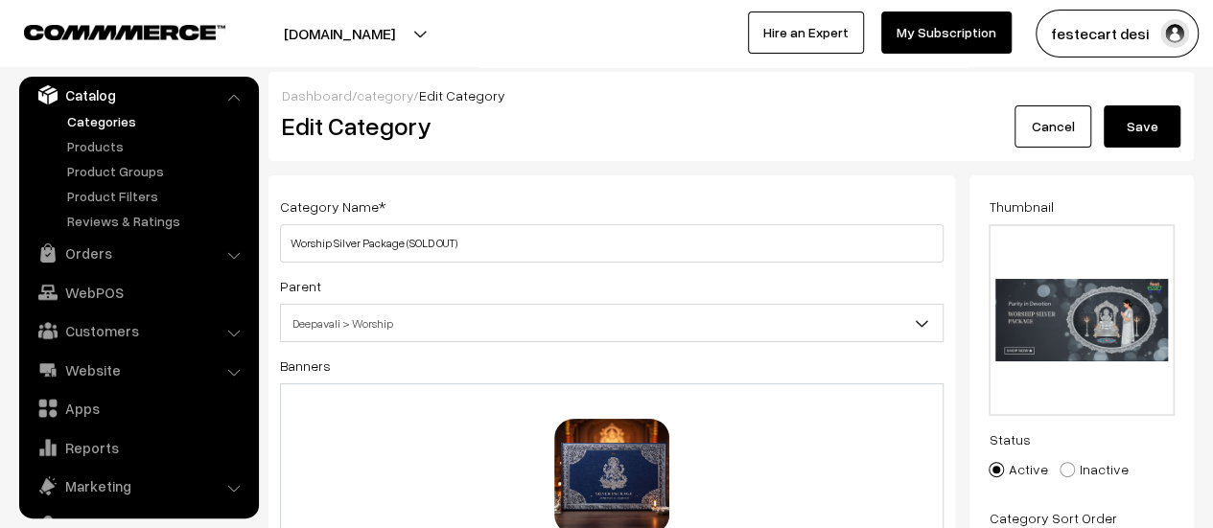
click at [1131, 138] on button "Save" at bounding box center [1142, 126] width 77 height 42
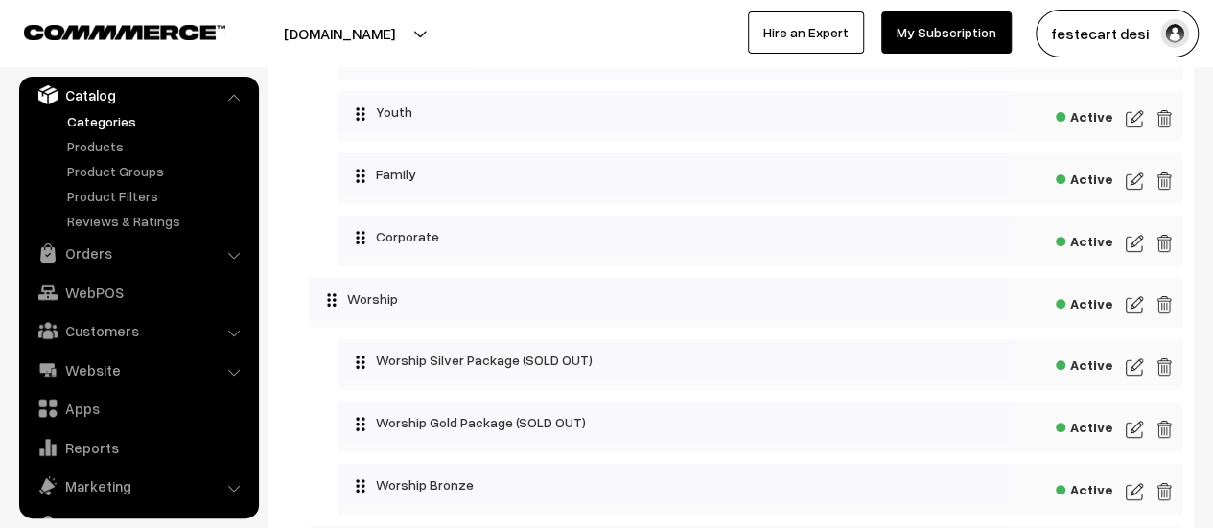
scroll to position [316, 0]
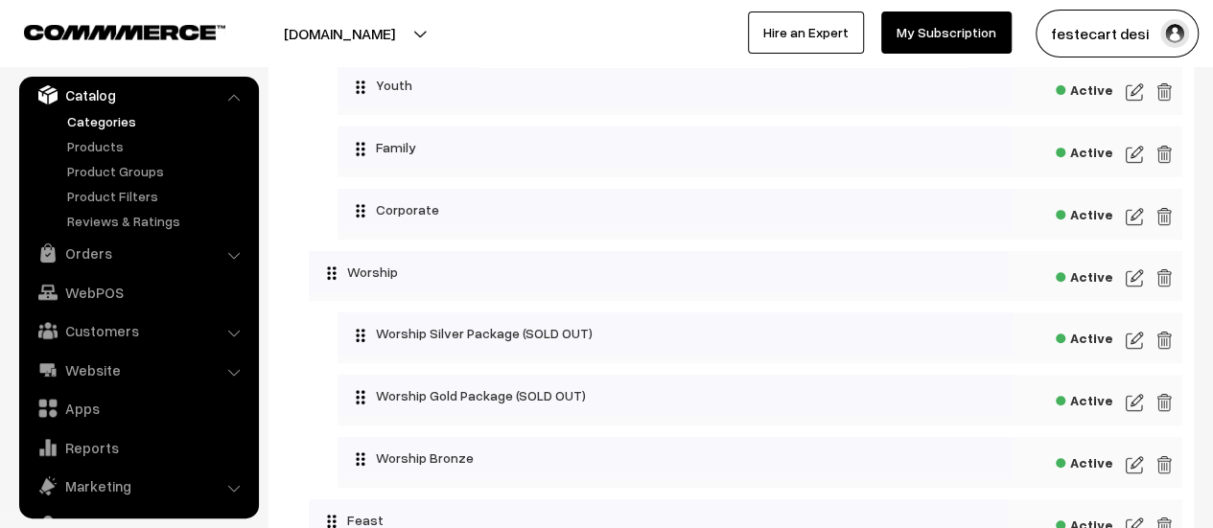
click at [1136, 471] on img at bounding box center [1134, 465] width 17 height 23
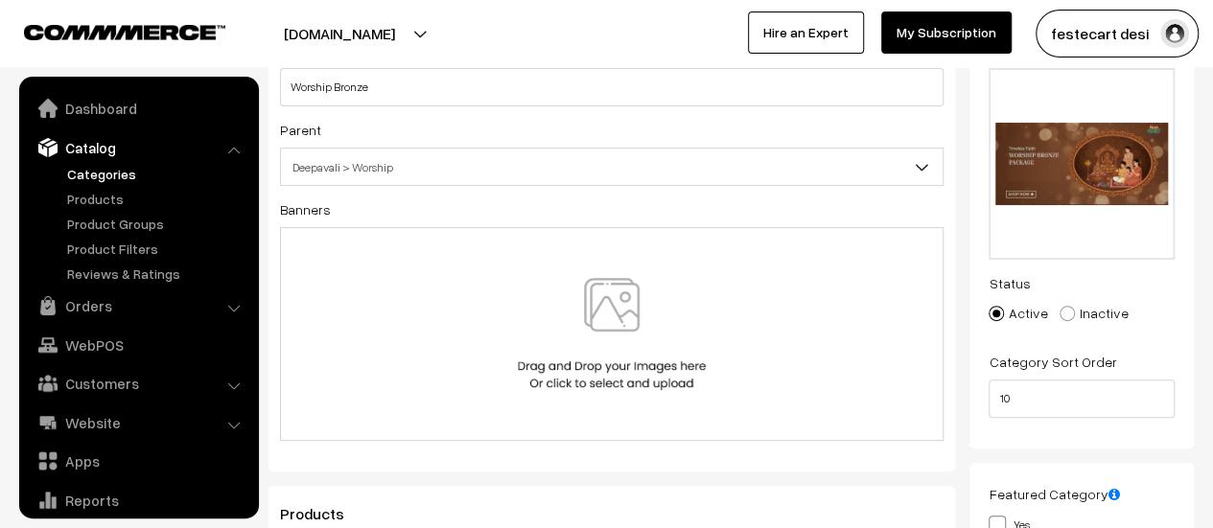
scroll to position [53, 0]
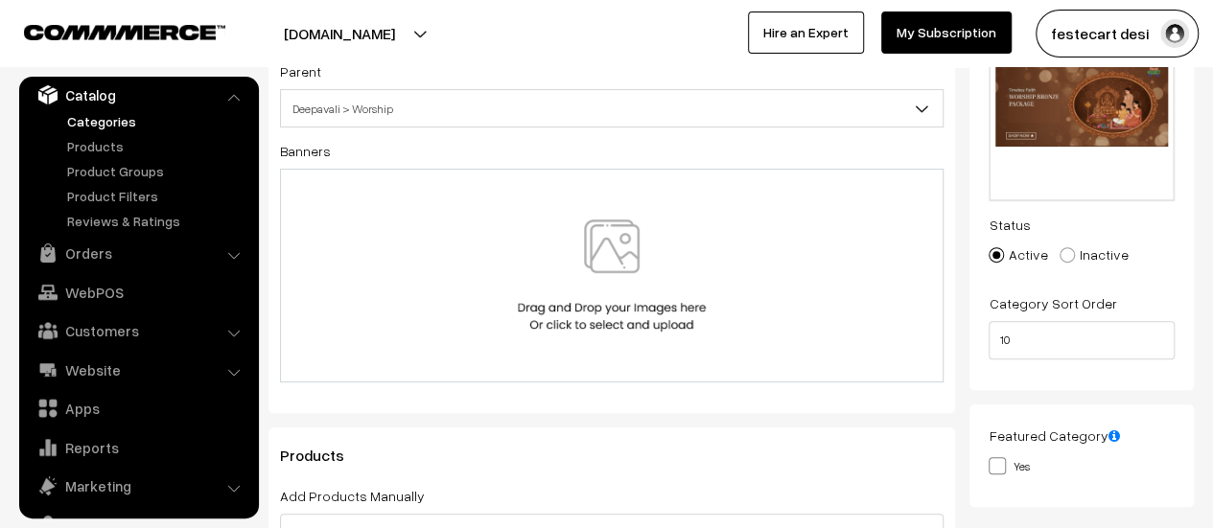
click at [658, 335] on div at bounding box center [611, 276] width 663 height 214
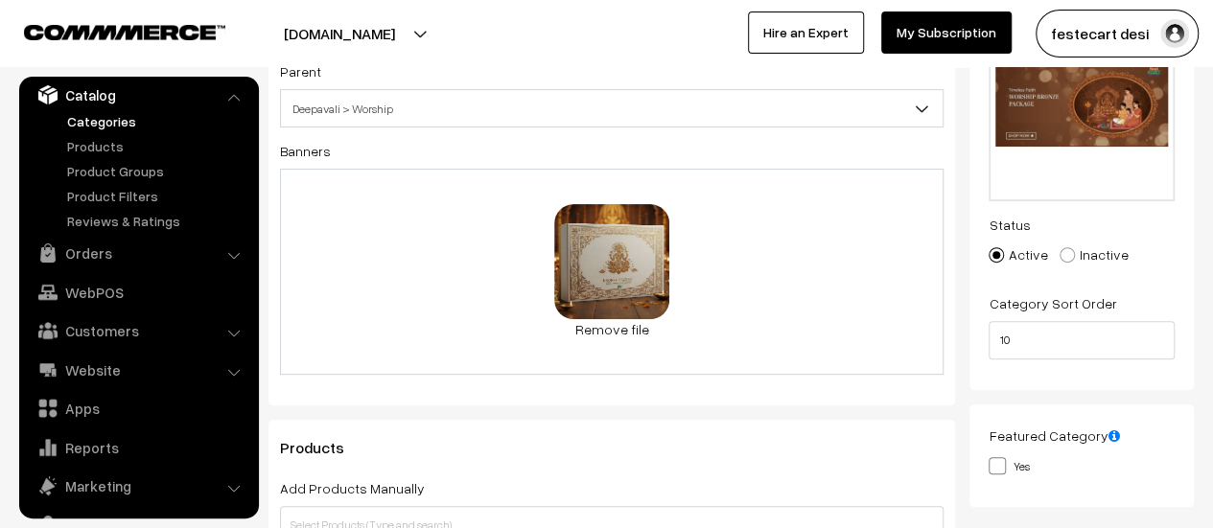
scroll to position [0, 0]
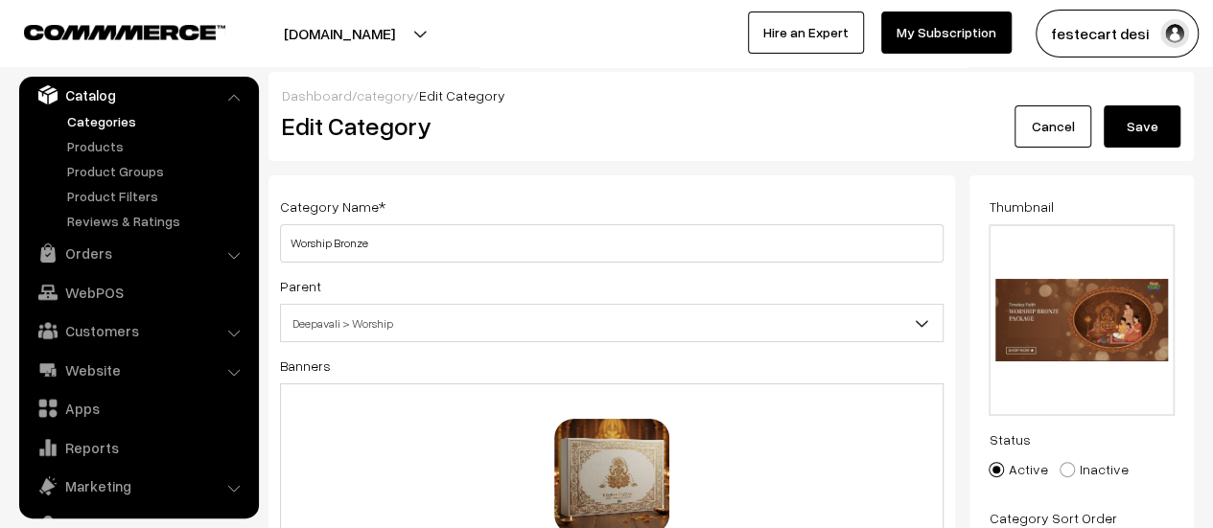
click at [1137, 129] on button "Save" at bounding box center [1142, 126] width 77 height 42
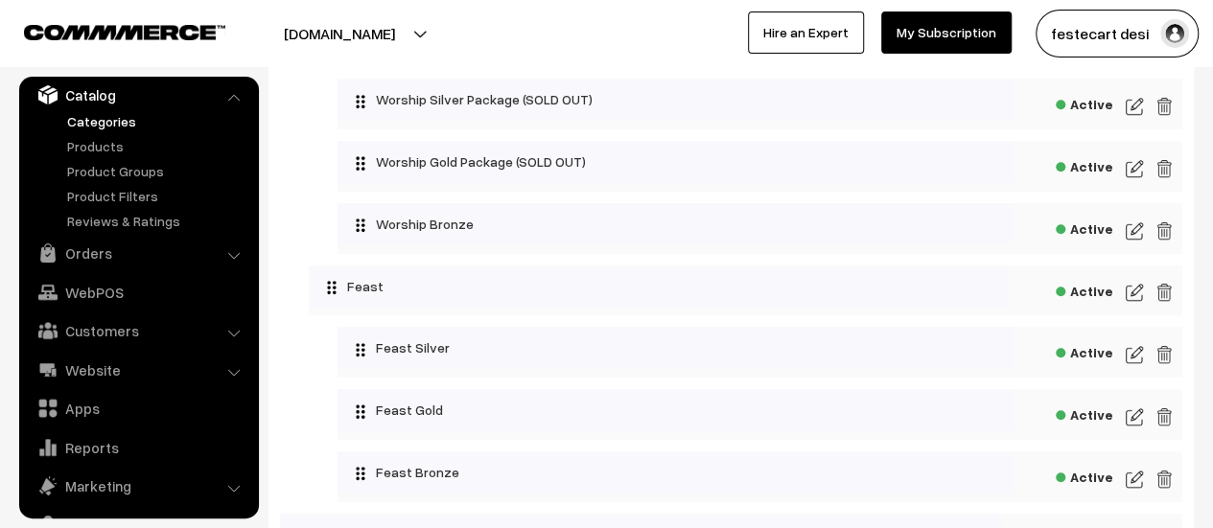
scroll to position [554, 0]
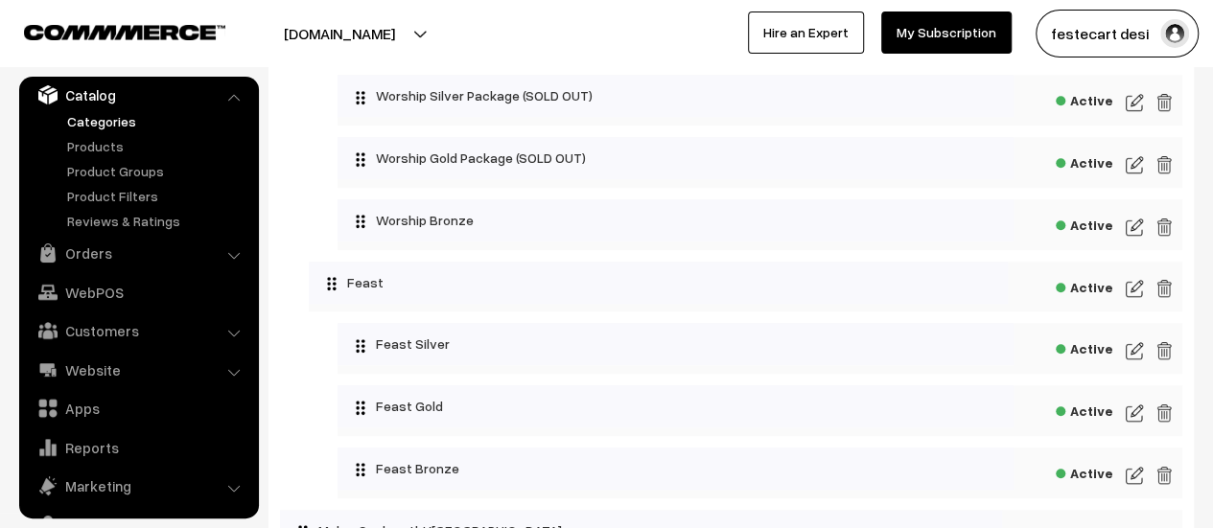
click at [1133, 416] on img at bounding box center [1134, 413] width 17 height 23
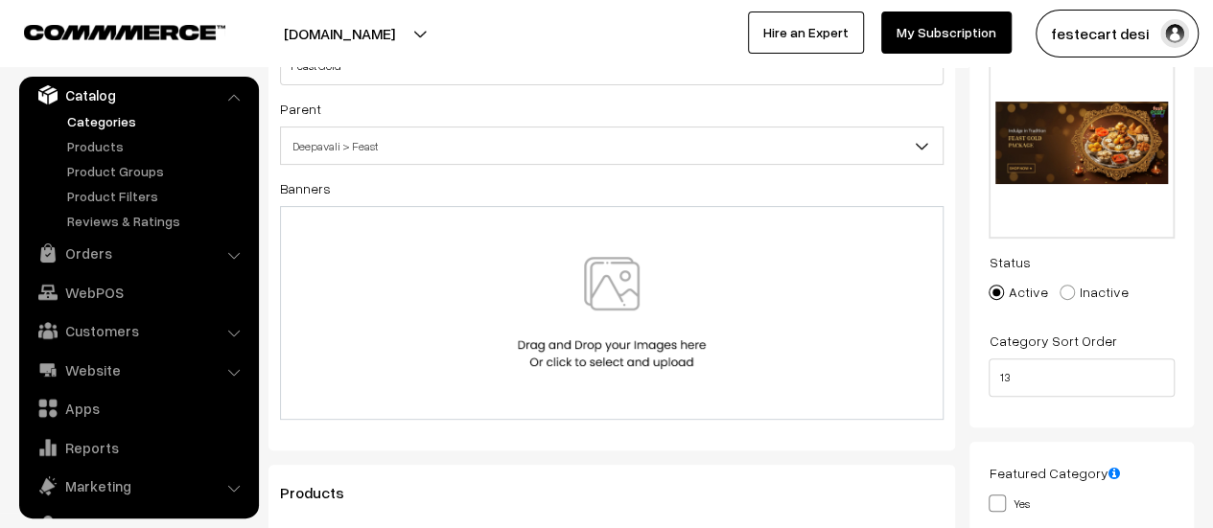
scroll to position [168, 0]
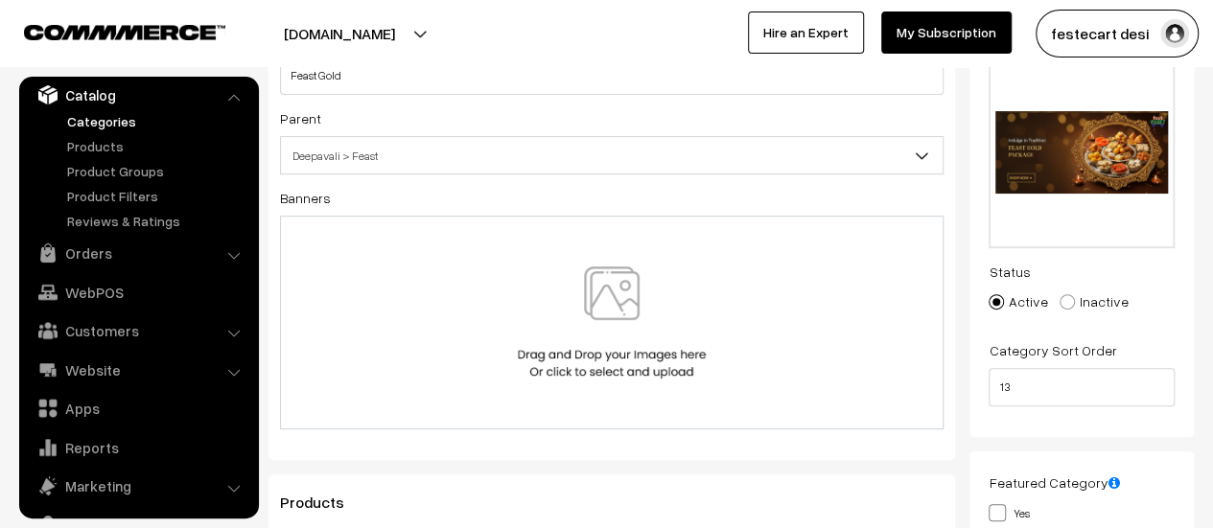
click at [754, 320] on div at bounding box center [611, 323] width 623 height 112
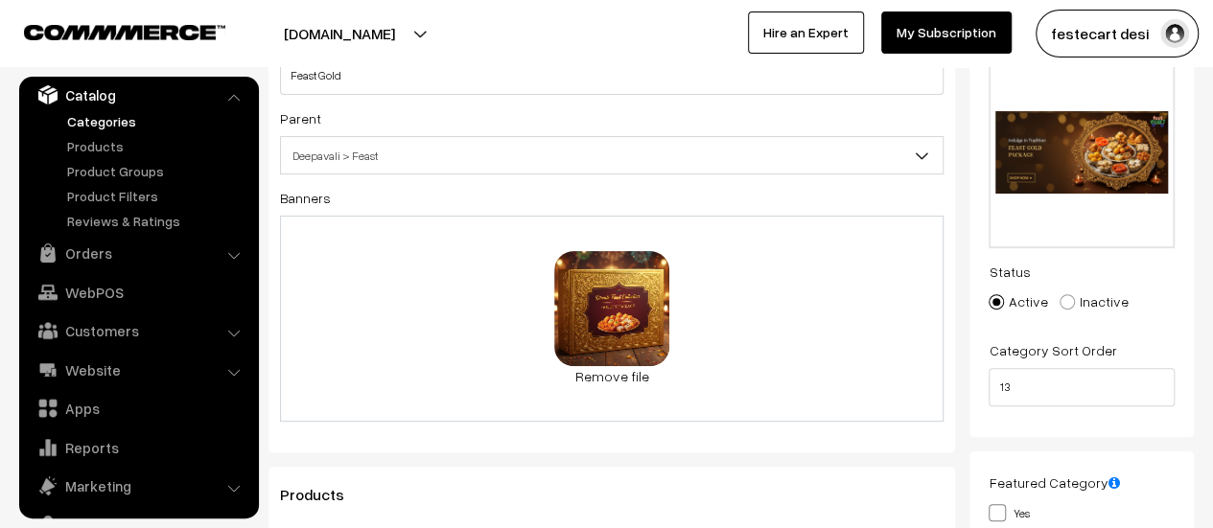
scroll to position [0, 0]
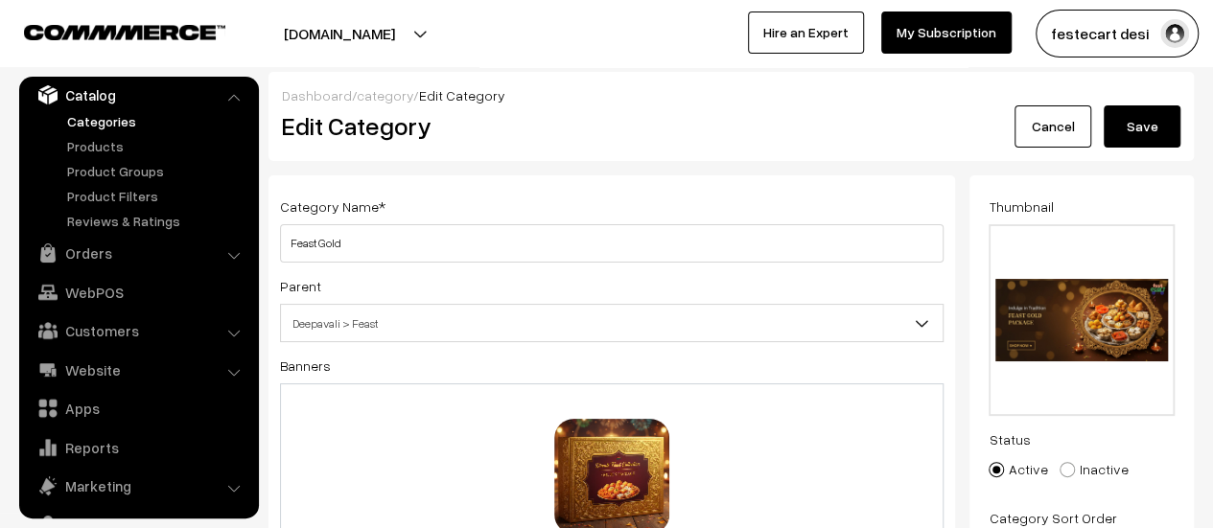
click at [1152, 126] on button "Save" at bounding box center [1142, 126] width 77 height 42
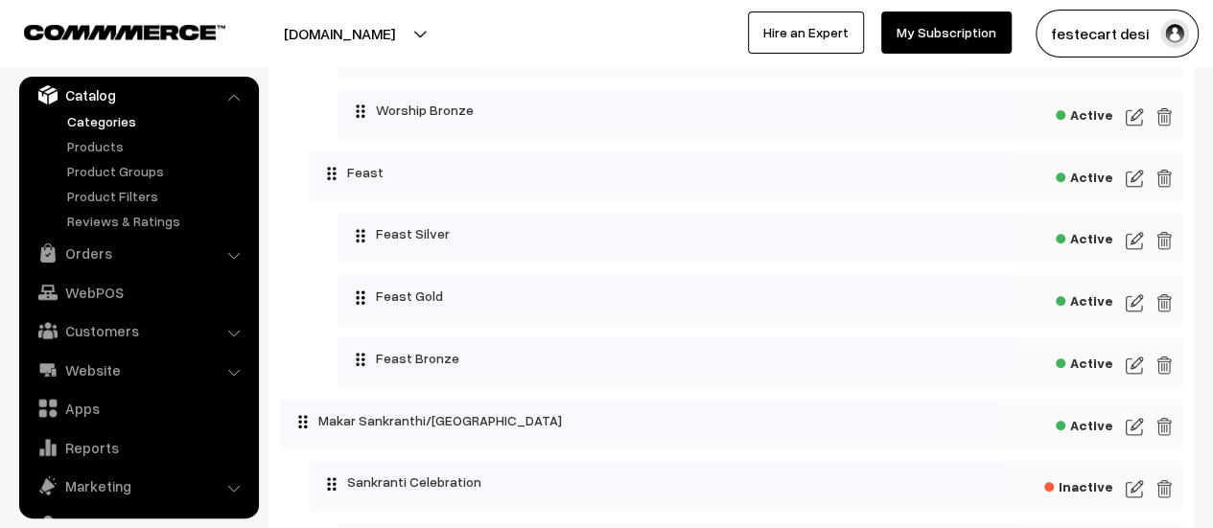
scroll to position [665, 0]
click at [1129, 303] on img at bounding box center [1134, 302] width 17 height 23
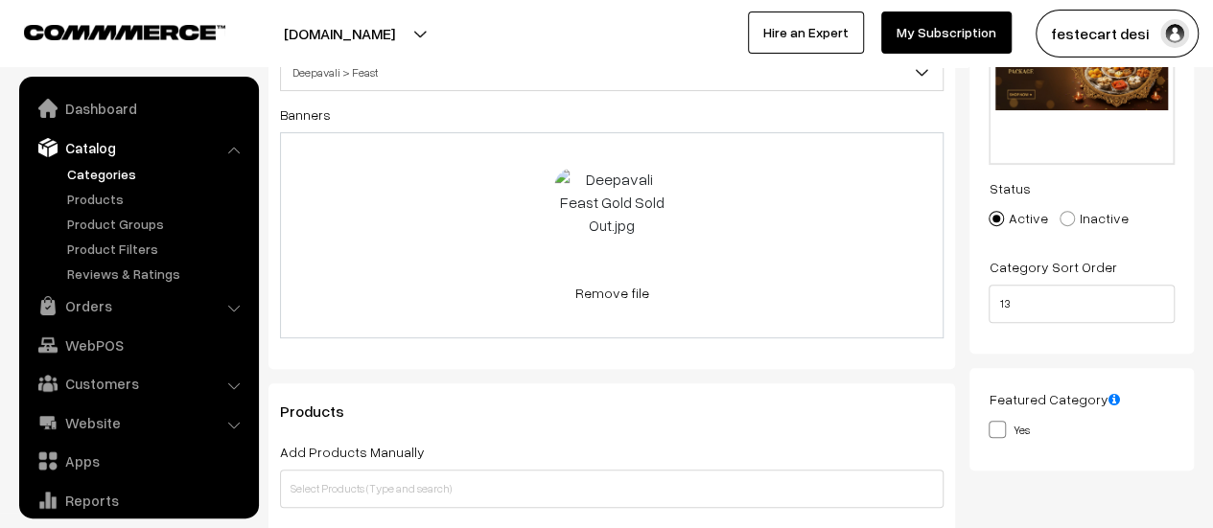
scroll to position [53, 0]
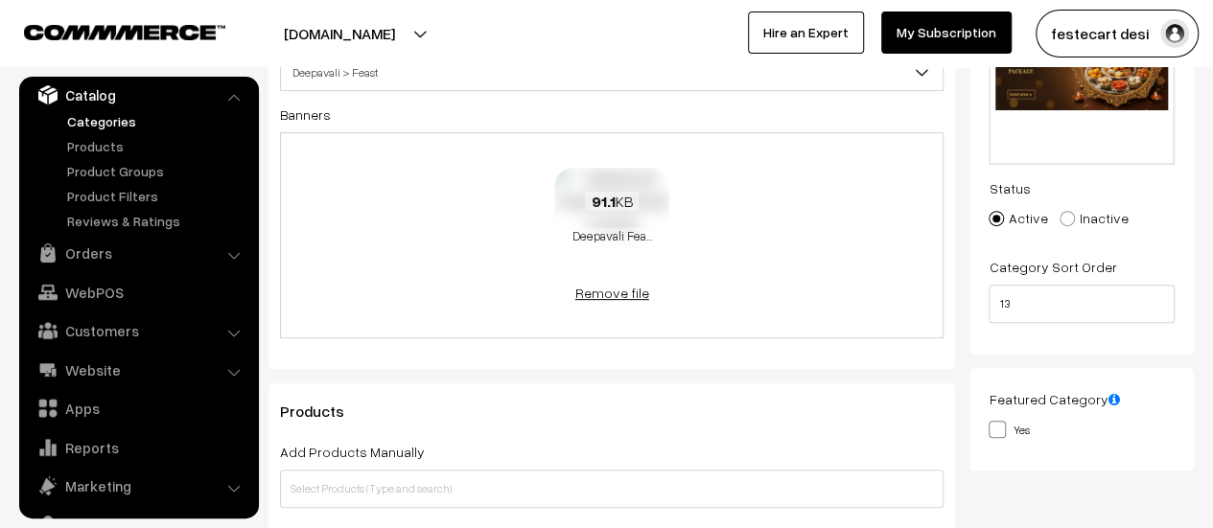
click at [617, 298] on link "Remove file" at bounding box center [611, 293] width 115 height 20
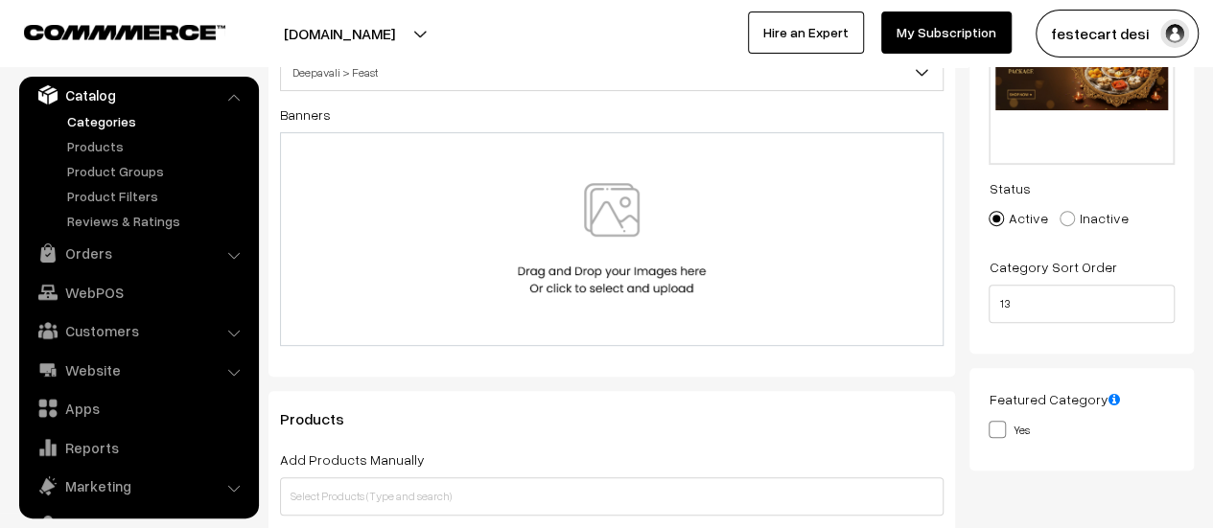
click at [656, 258] on img at bounding box center [612, 239] width 198 height 112
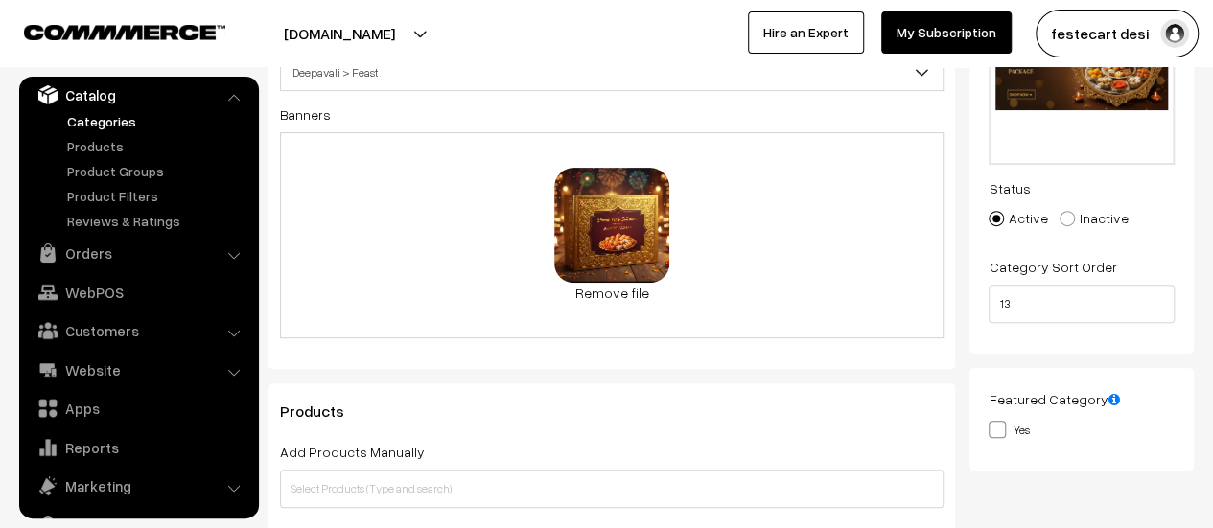
scroll to position [0, 0]
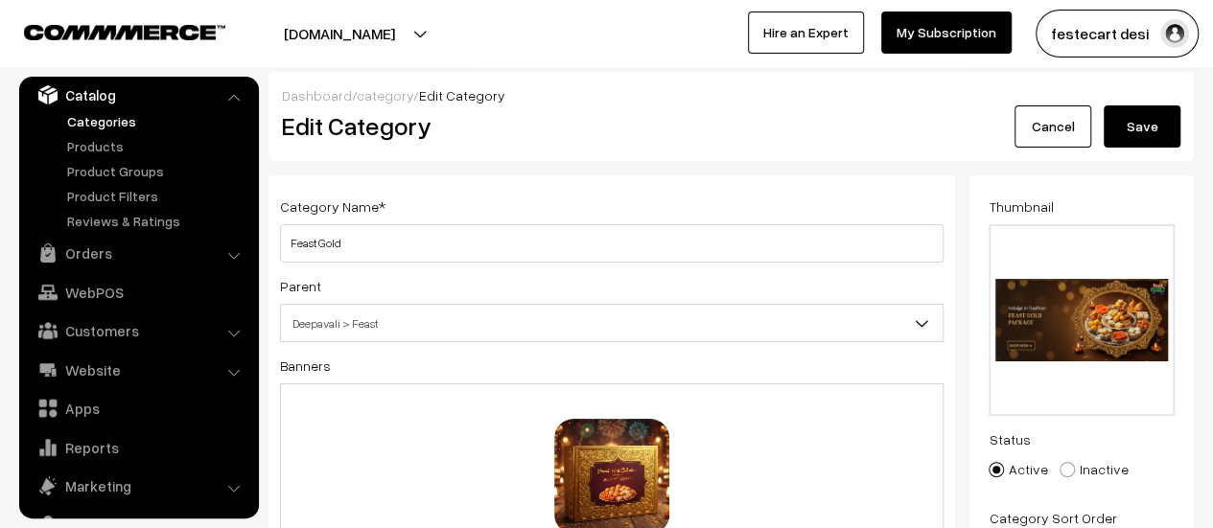
click at [1151, 144] on button "Save" at bounding box center [1142, 126] width 77 height 42
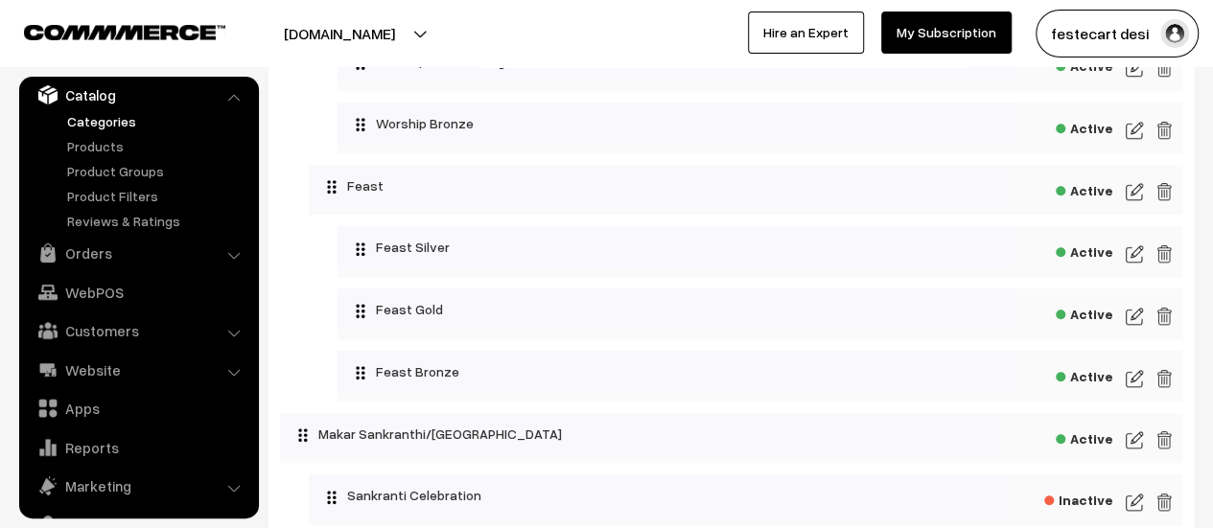
scroll to position [652, 0]
click at [1127, 318] on img at bounding box center [1134, 315] width 17 height 23
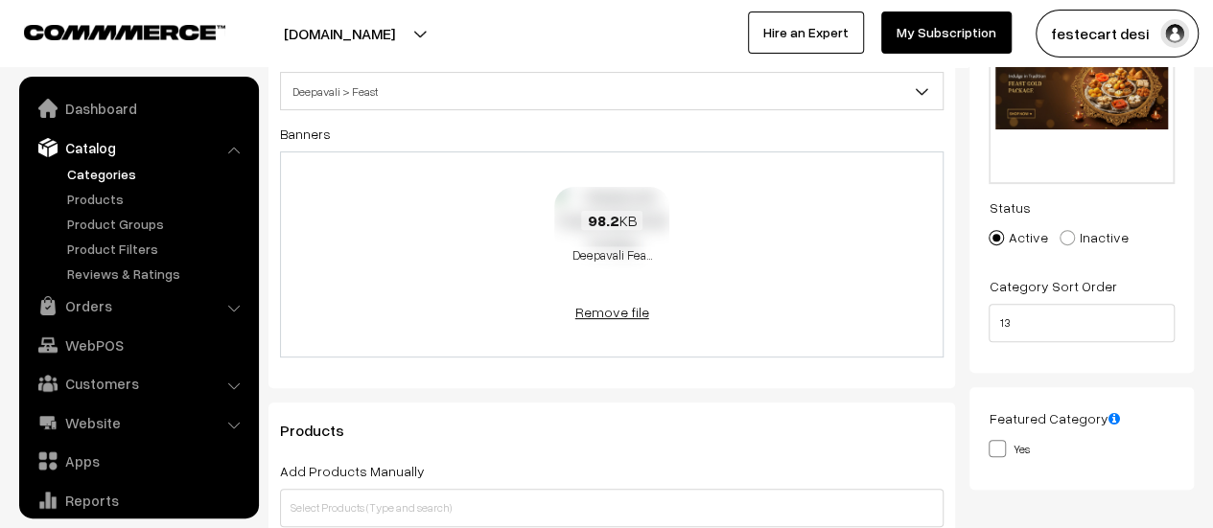
scroll to position [53, 0]
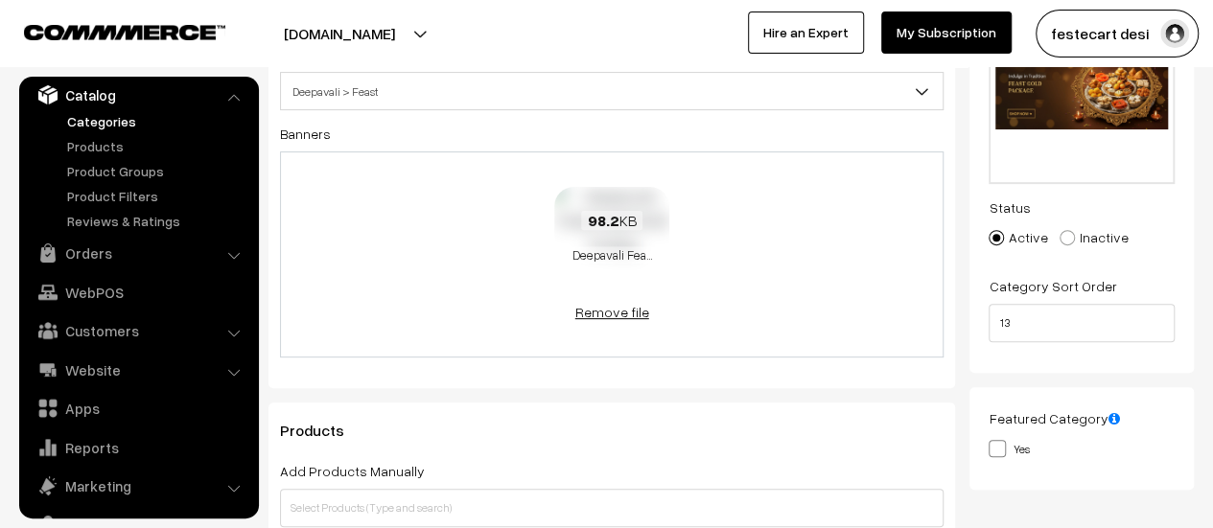
click at [625, 315] on link "Remove file" at bounding box center [611, 312] width 115 height 20
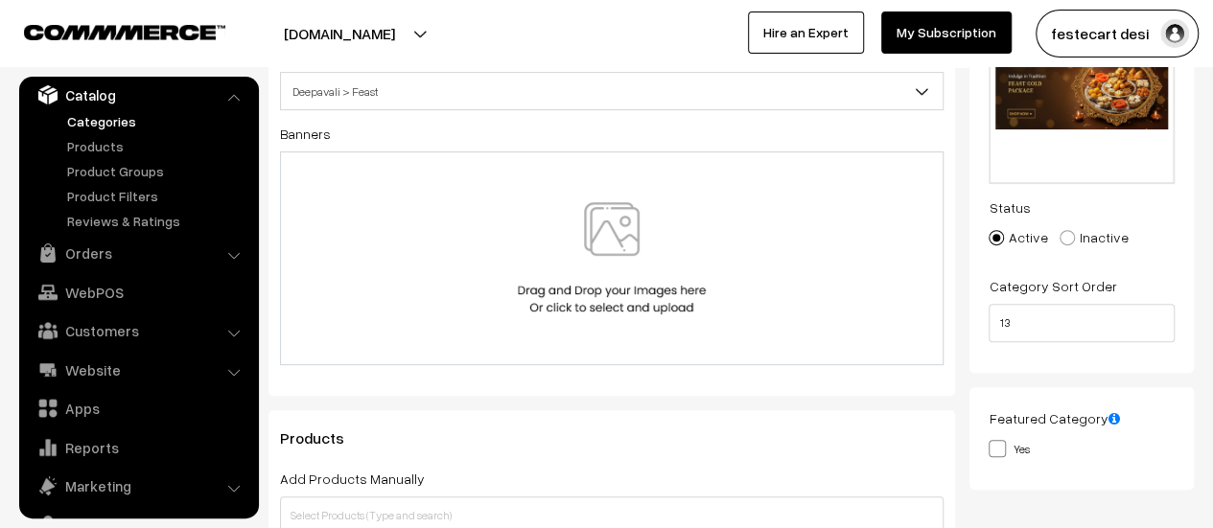
click at [635, 270] on img at bounding box center [612, 258] width 198 height 112
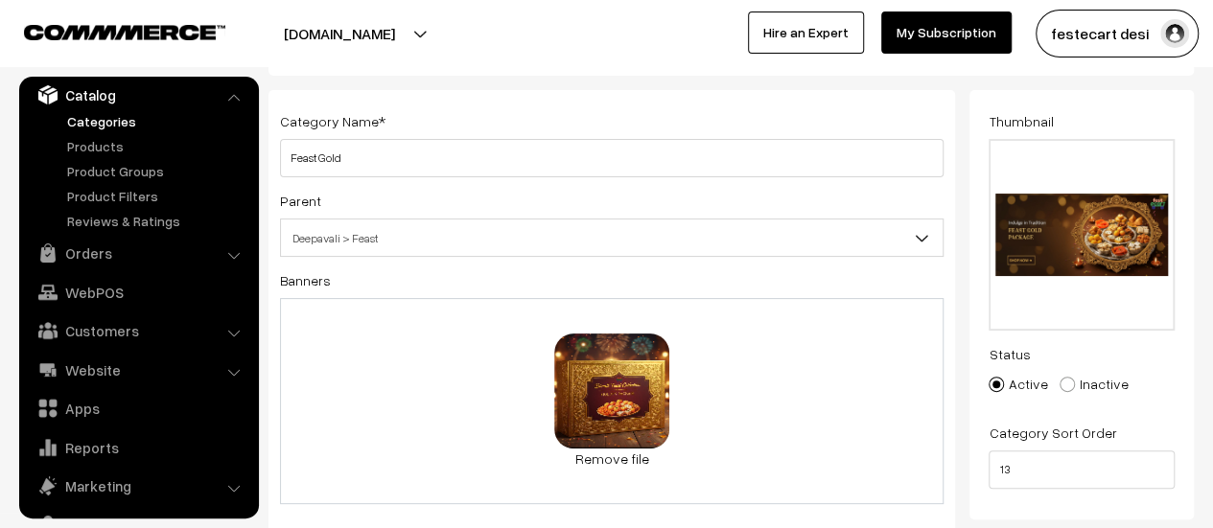
scroll to position [0, 0]
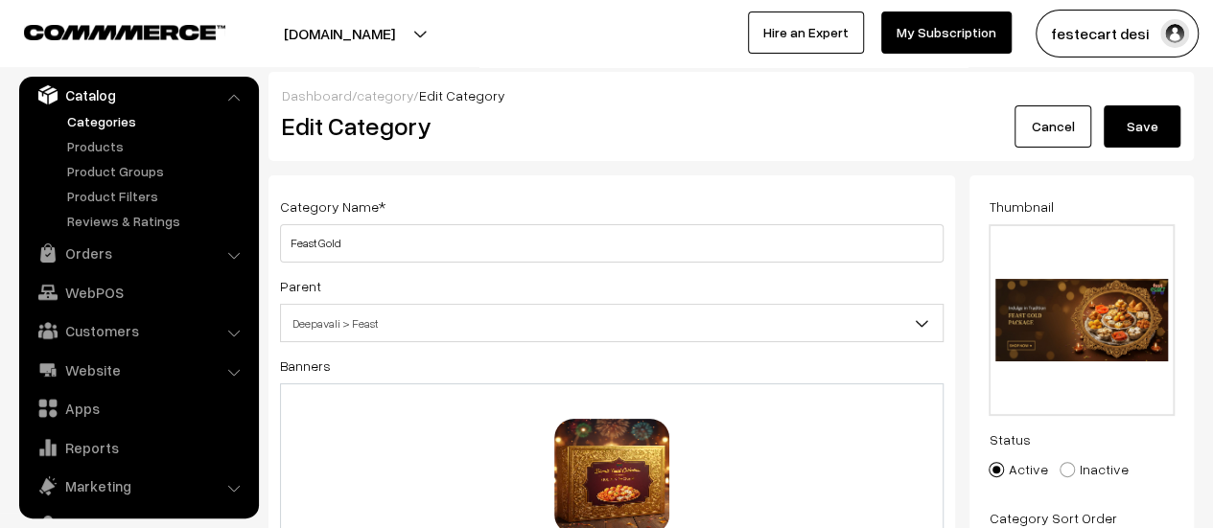
click at [1118, 126] on button "Save" at bounding box center [1142, 126] width 77 height 42
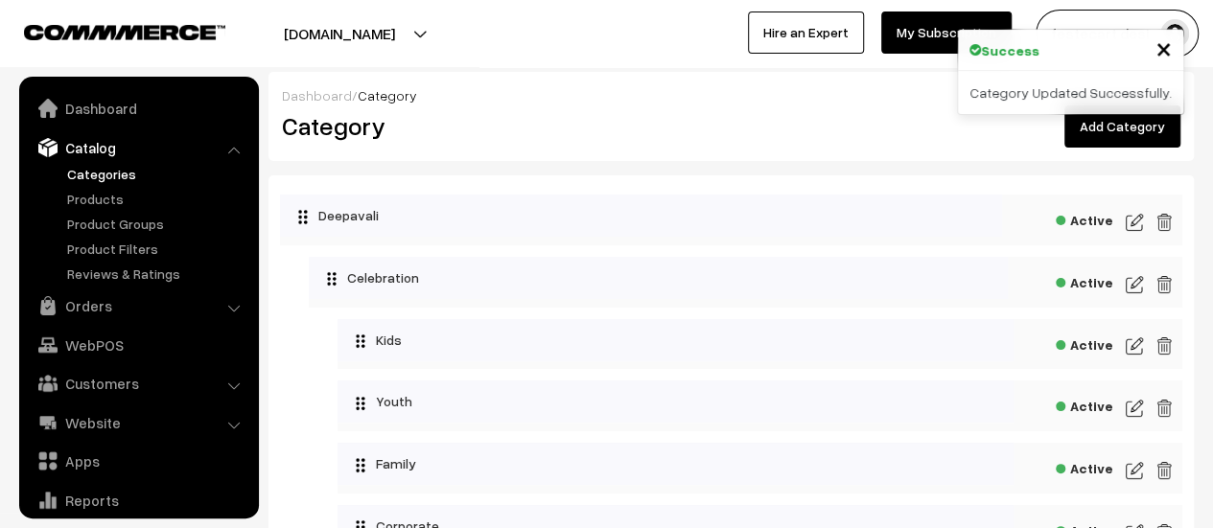
scroll to position [53, 0]
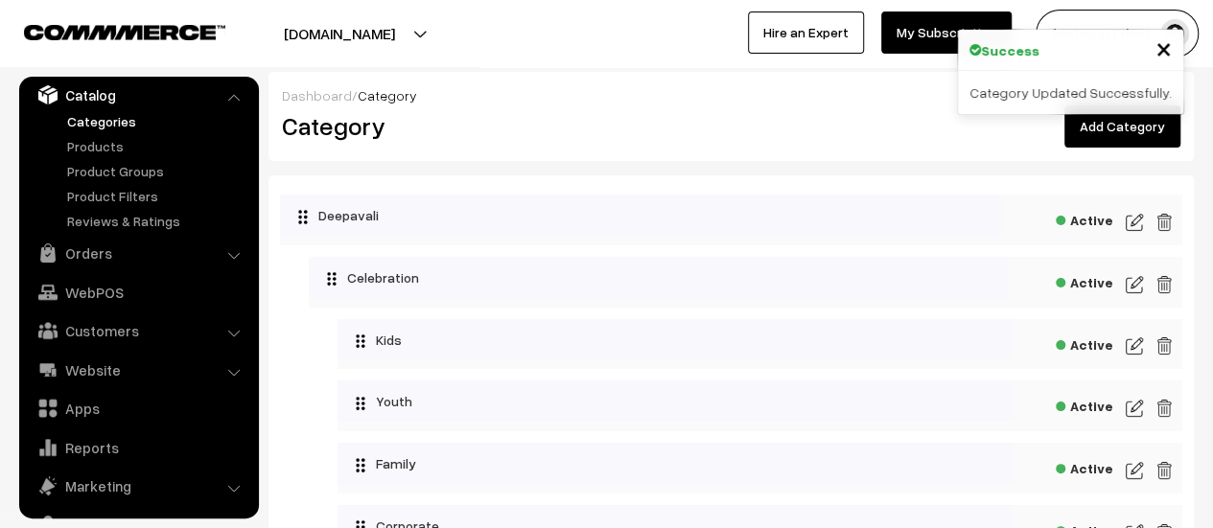
click at [1164, 58] on span "×" at bounding box center [1163, 47] width 16 height 35
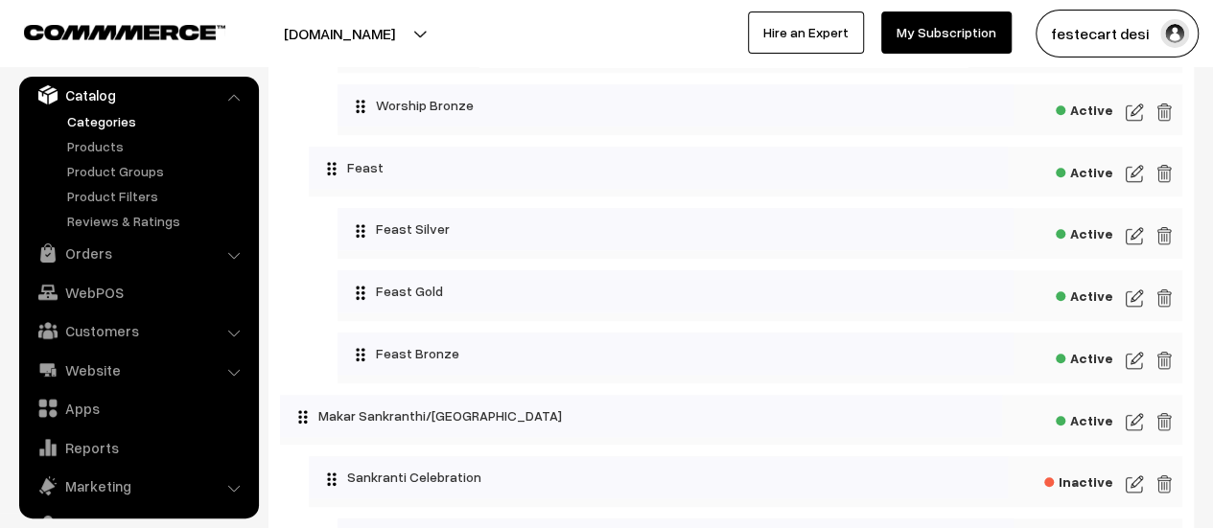
scroll to position [574, 0]
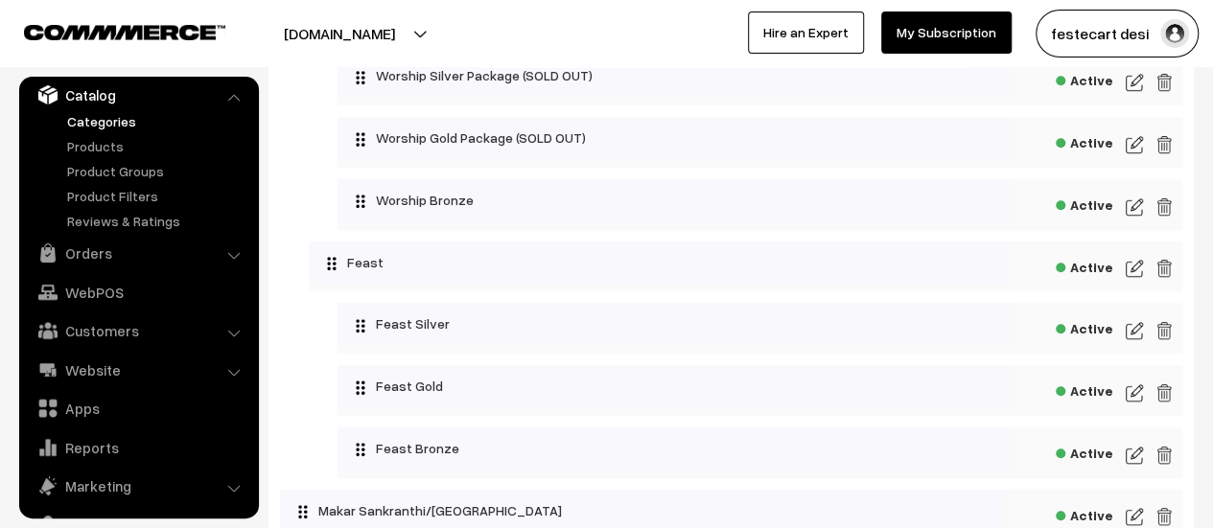
click at [1139, 397] on img at bounding box center [1134, 393] width 17 height 23
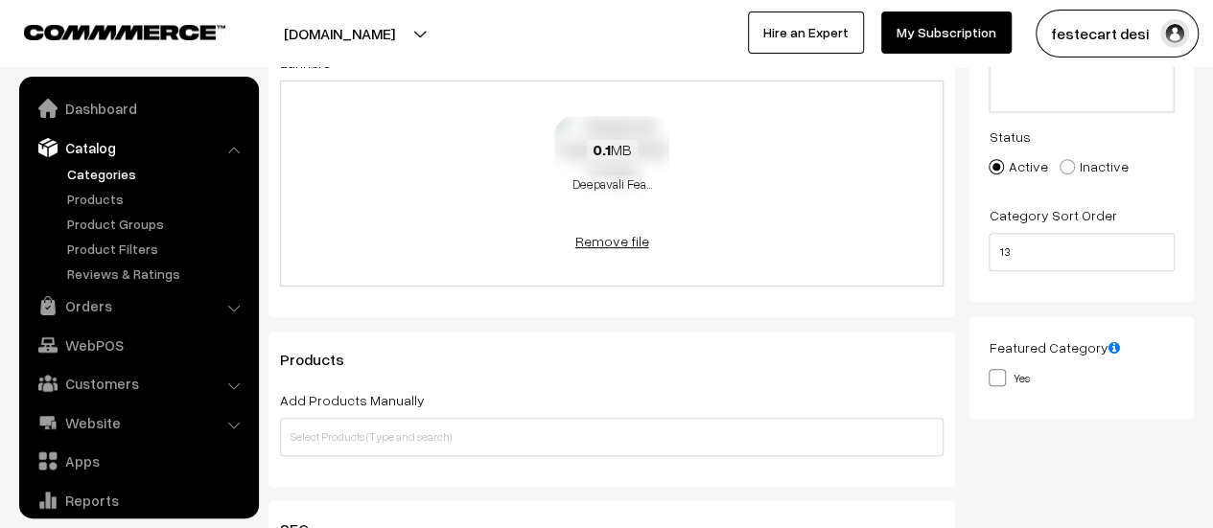
scroll to position [53, 0]
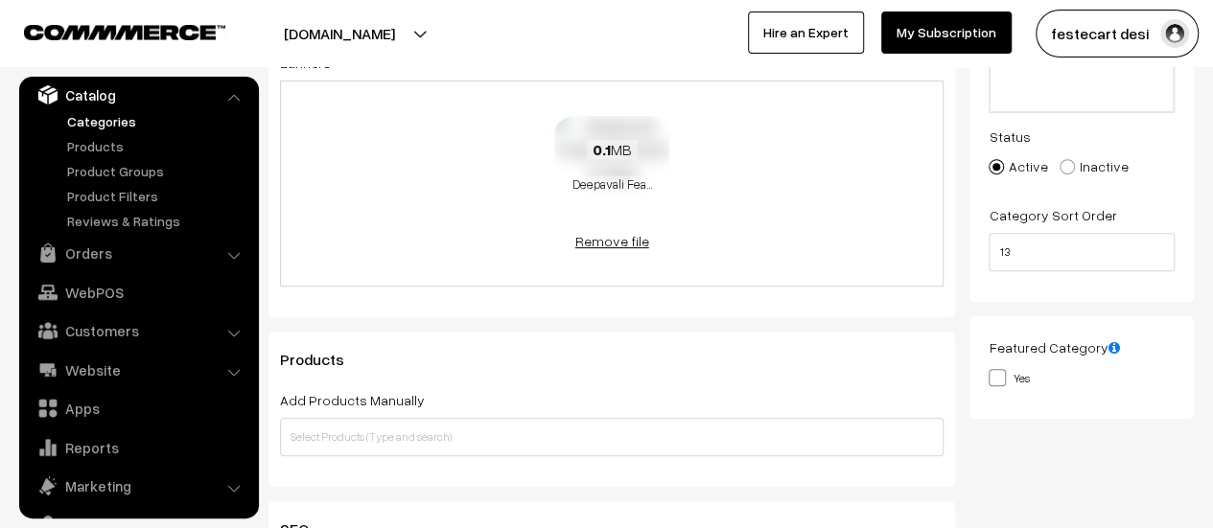
click at [625, 250] on link "Remove file" at bounding box center [611, 241] width 115 height 20
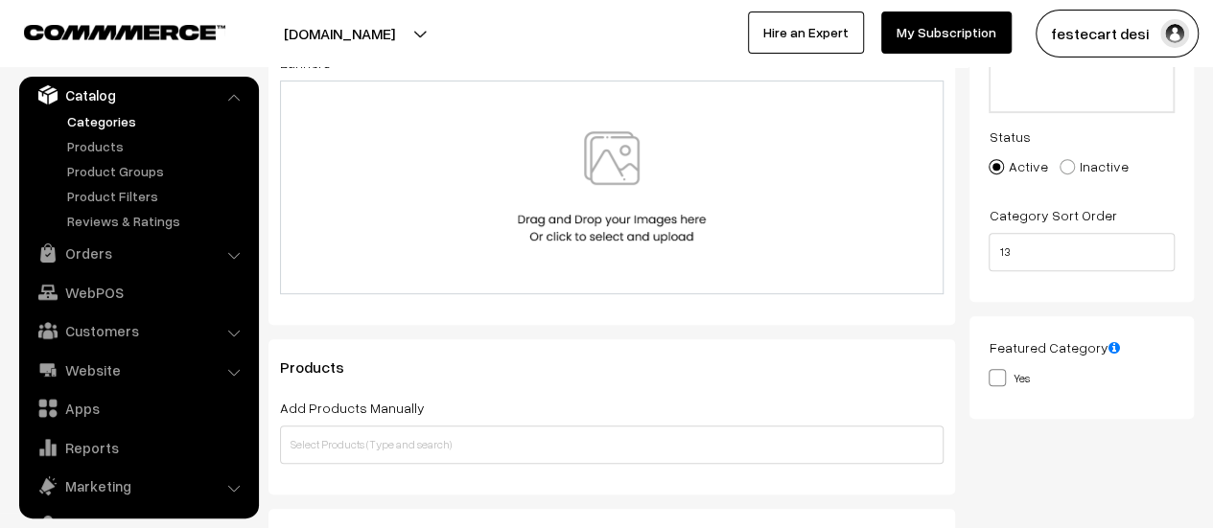
click at [674, 279] on div at bounding box center [611, 188] width 663 height 214
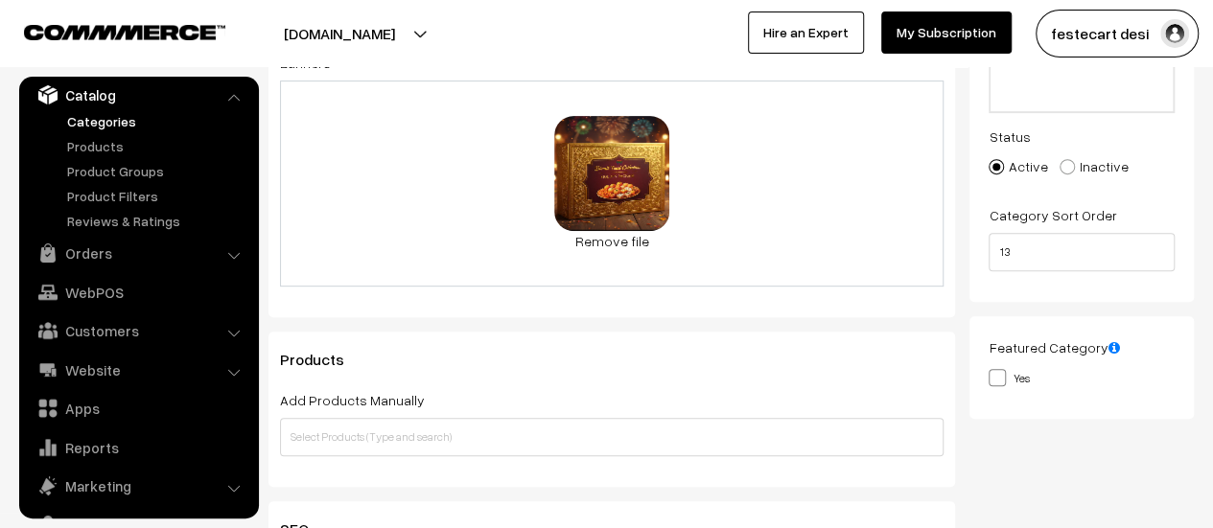
scroll to position [0, 0]
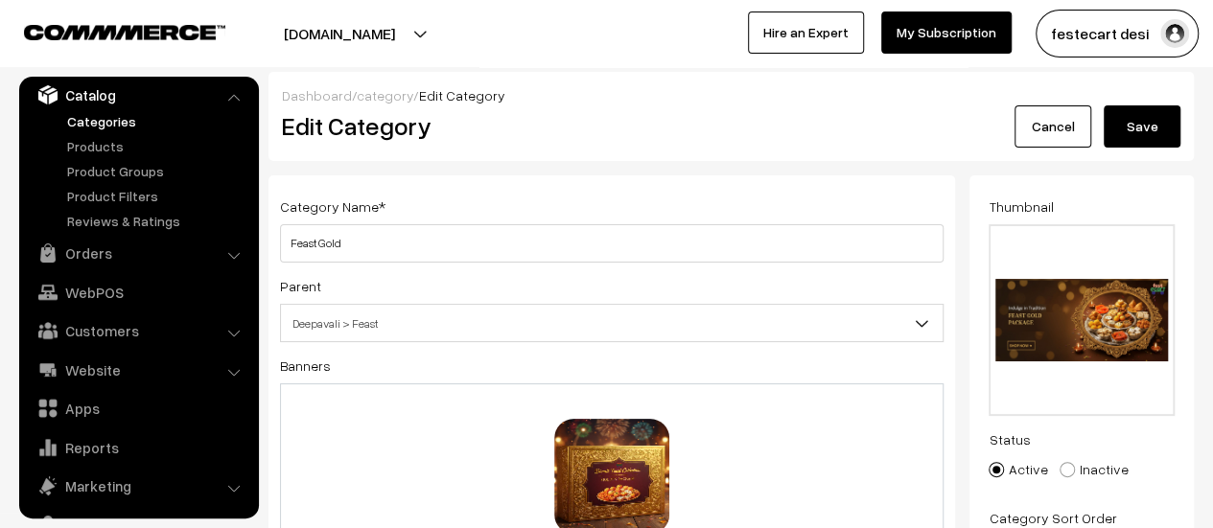
click at [1164, 121] on button "Save" at bounding box center [1142, 126] width 77 height 42
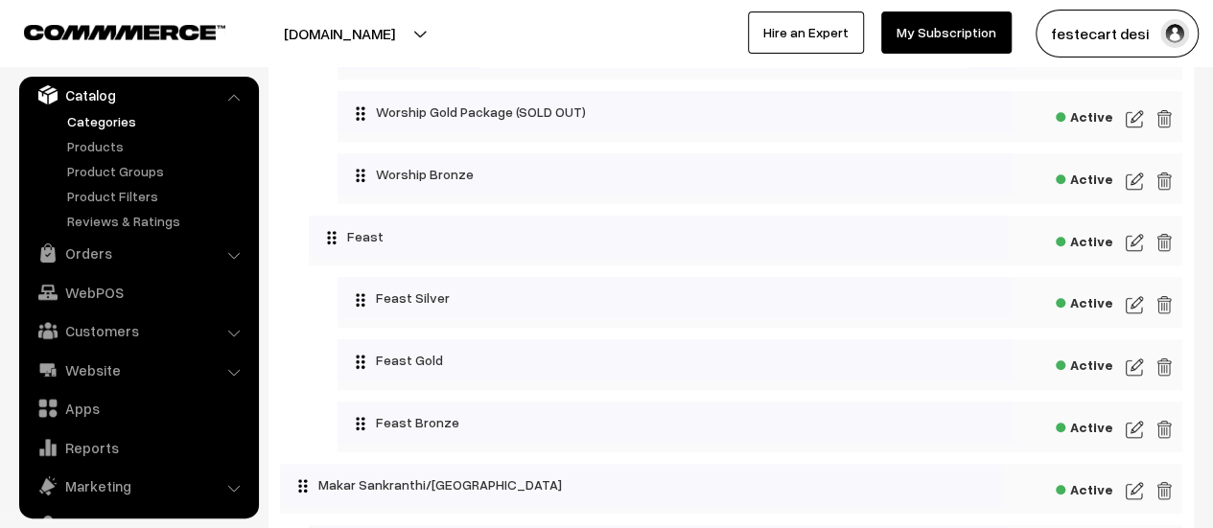
scroll to position [605, 0]
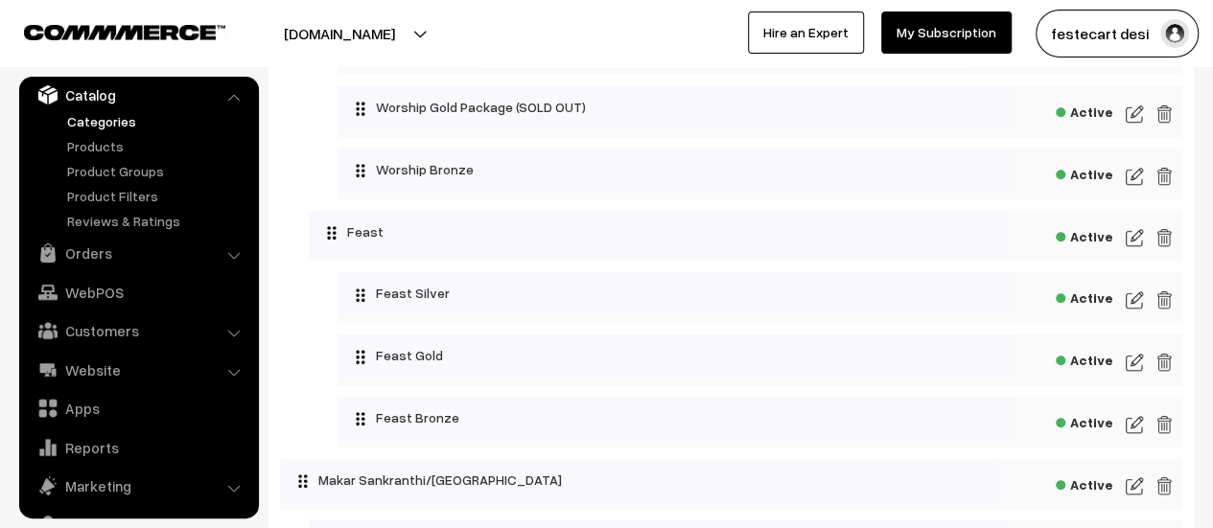
click at [1137, 369] on img at bounding box center [1134, 362] width 17 height 23
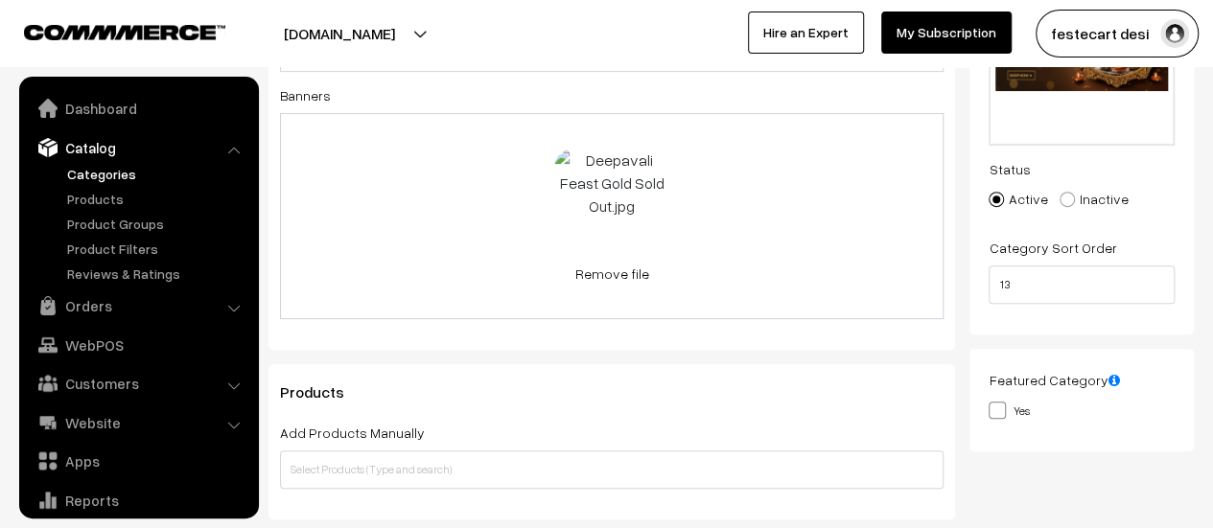
scroll to position [53, 0]
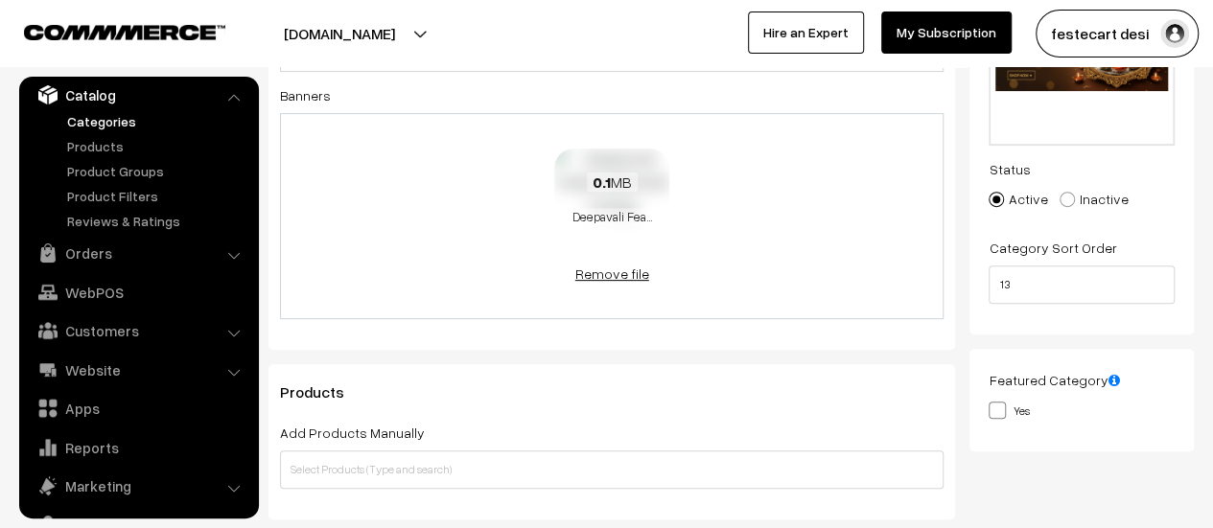
click at [630, 268] on link "Remove file" at bounding box center [611, 274] width 115 height 20
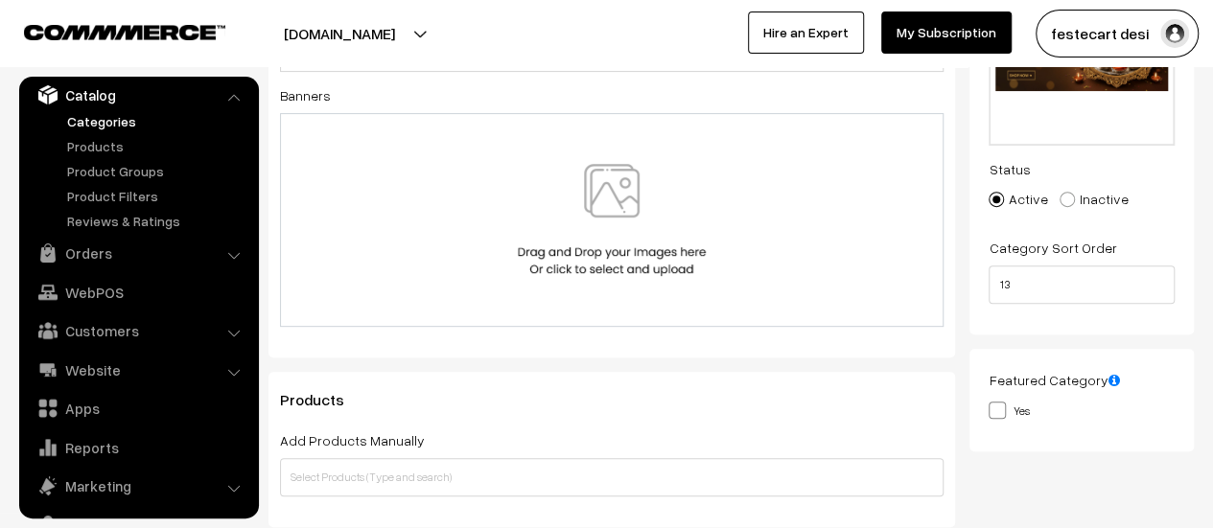
click at [654, 216] on img at bounding box center [612, 220] width 198 height 112
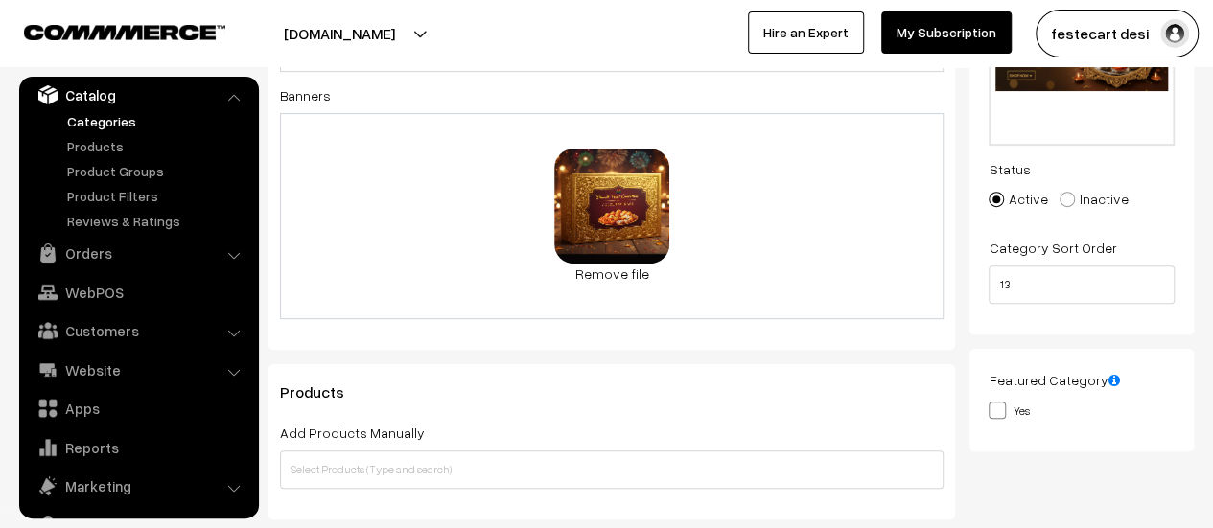
scroll to position [0, 0]
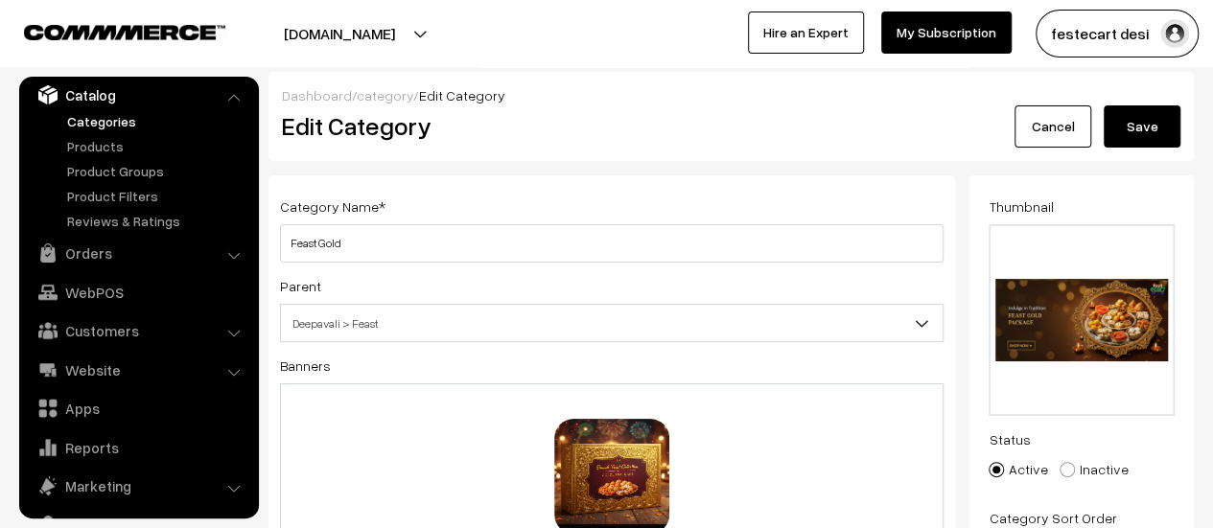
click at [1158, 139] on button "Save" at bounding box center [1142, 126] width 77 height 42
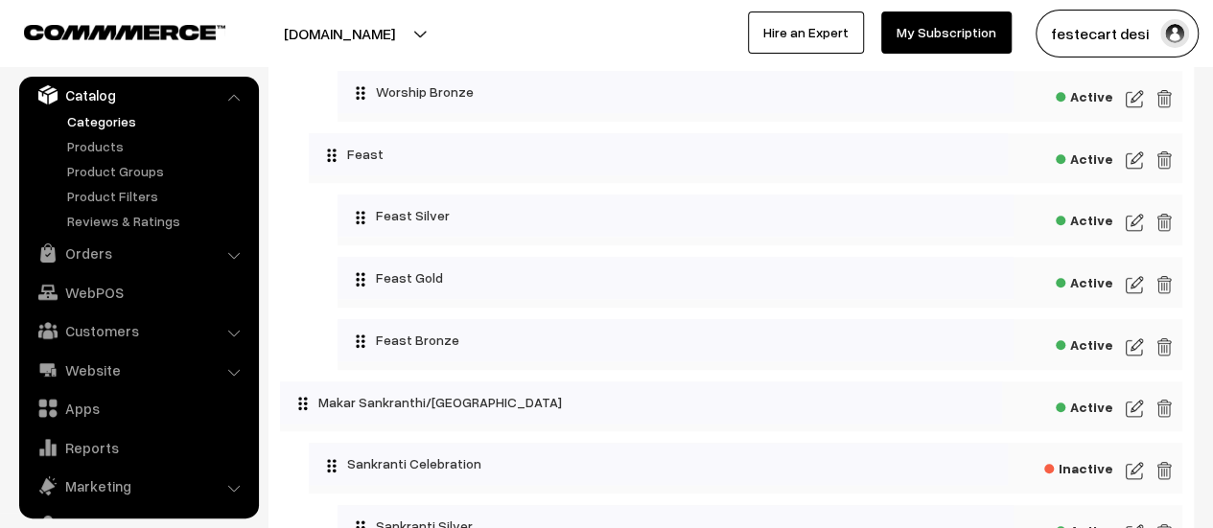
scroll to position [614, 0]
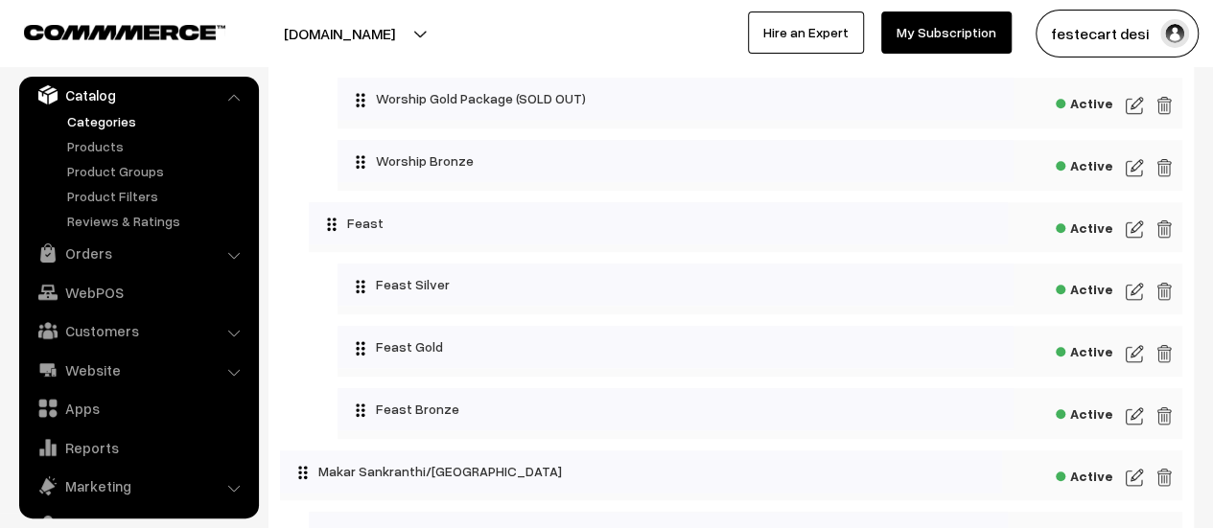
click at [1135, 292] on img at bounding box center [1134, 291] width 17 height 23
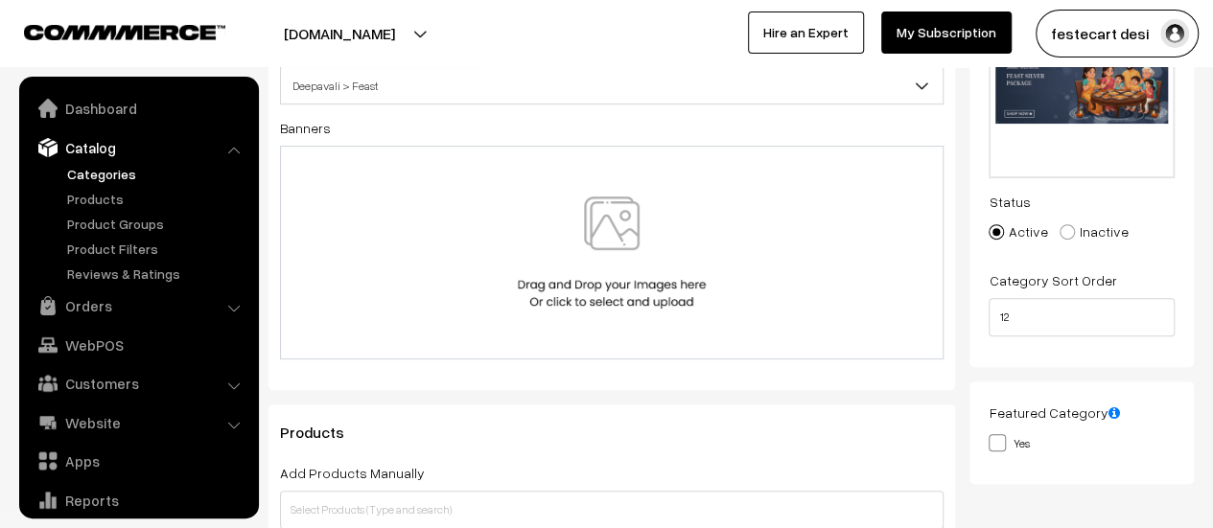
scroll to position [239, 0]
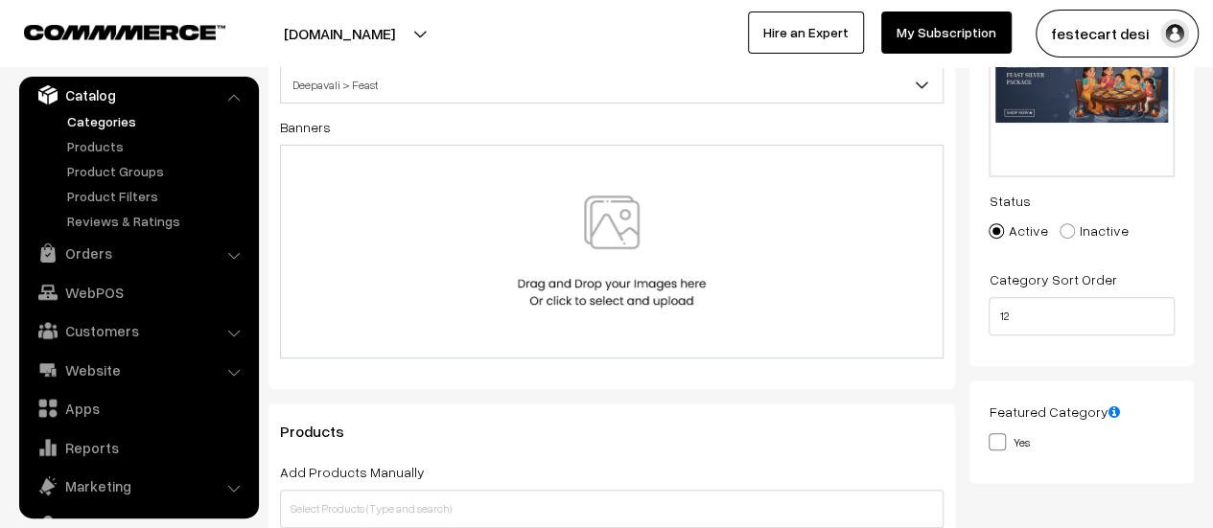
click at [670, 296] on img at bounding box center [612, 252] width 198 height 112
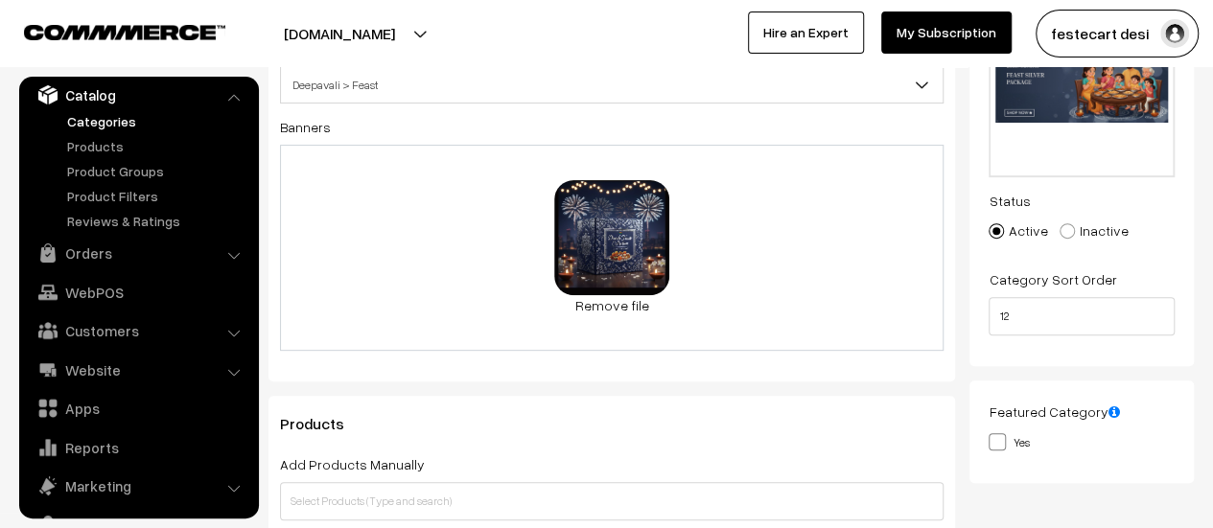
scroll to position [0, 0]
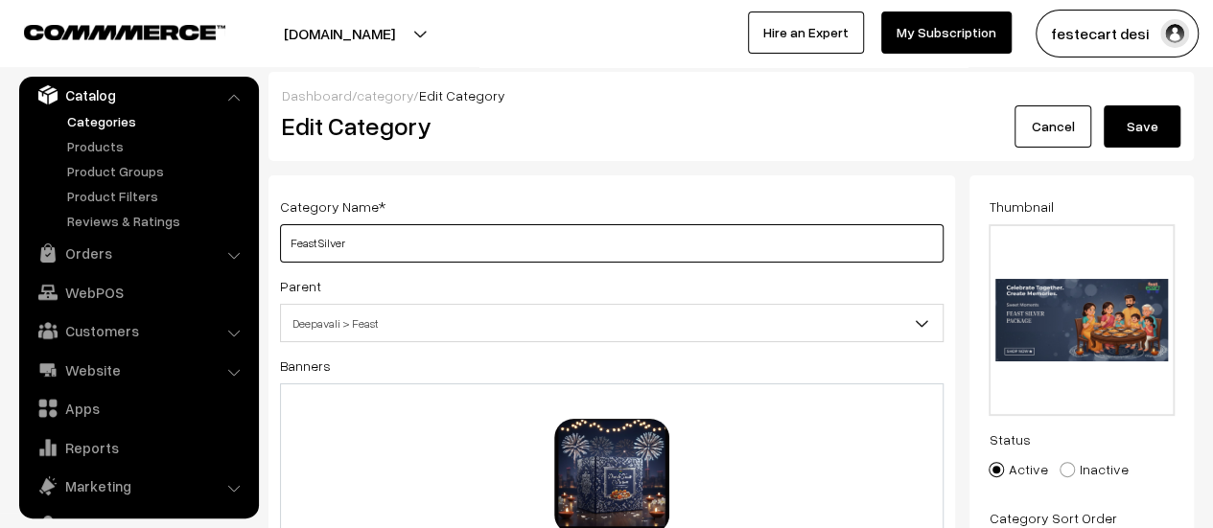
click at [385, 243] on input "Feast Silver" at bounding box center [611, 243] width 663 height 38
type input "Feast Silver Package (SOLD OUT)"
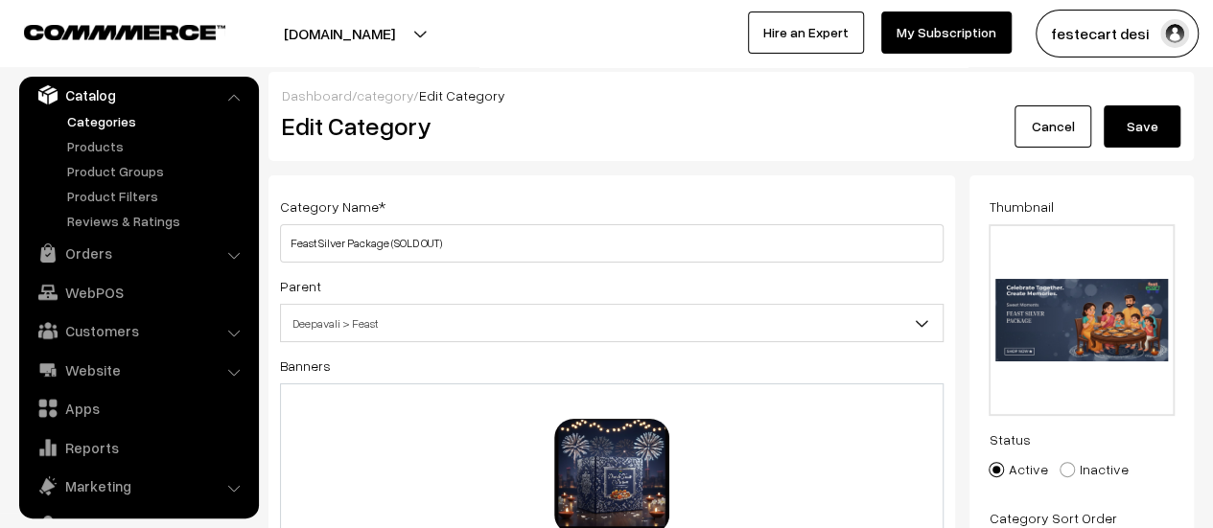
click at [596, 214] on div "Category Name * Feast Silver Package (SOLD OUT)" at bounding box center [611, 229] width 663 height 68
click at [1133, 128] on button "Save" at bounding box center [1142, 126] width 77 height 42
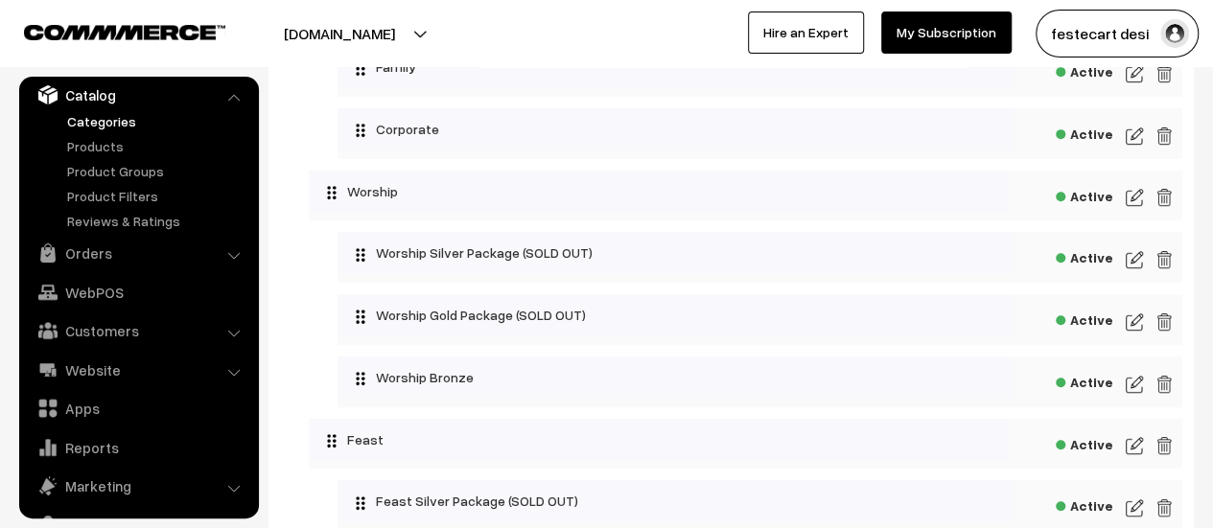
scroll to position [422, 0]
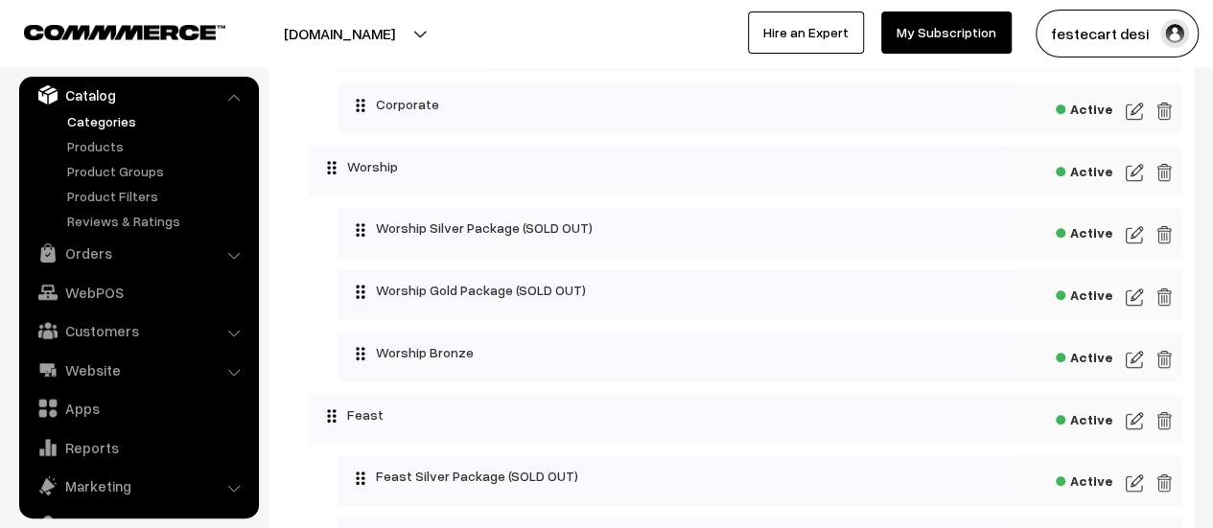
click at [1130, 360] on img at bounding box center [1134, 359] width 17 height 23
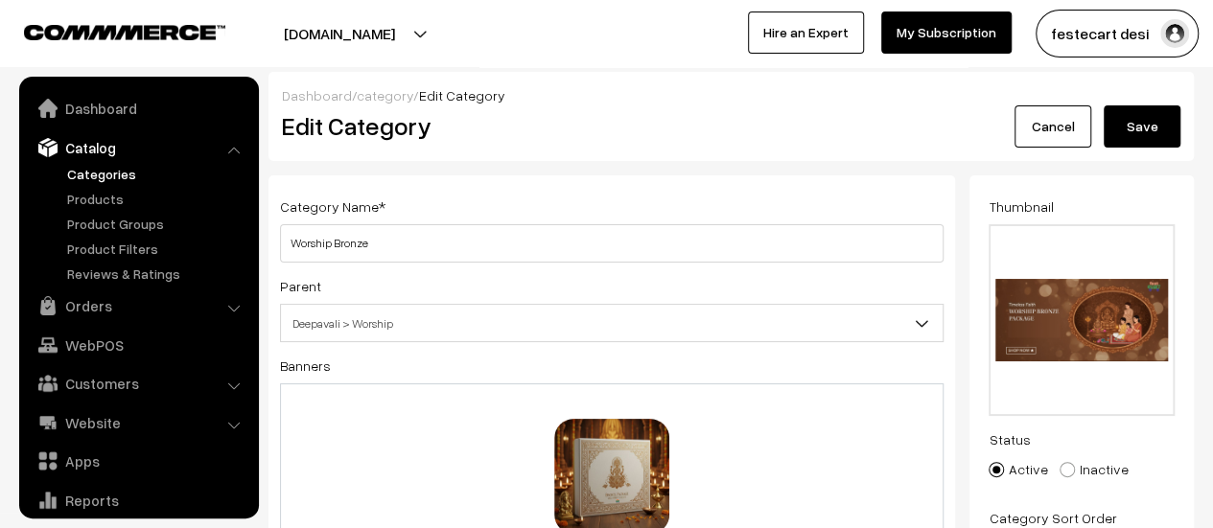
scroll to position [53, 0]
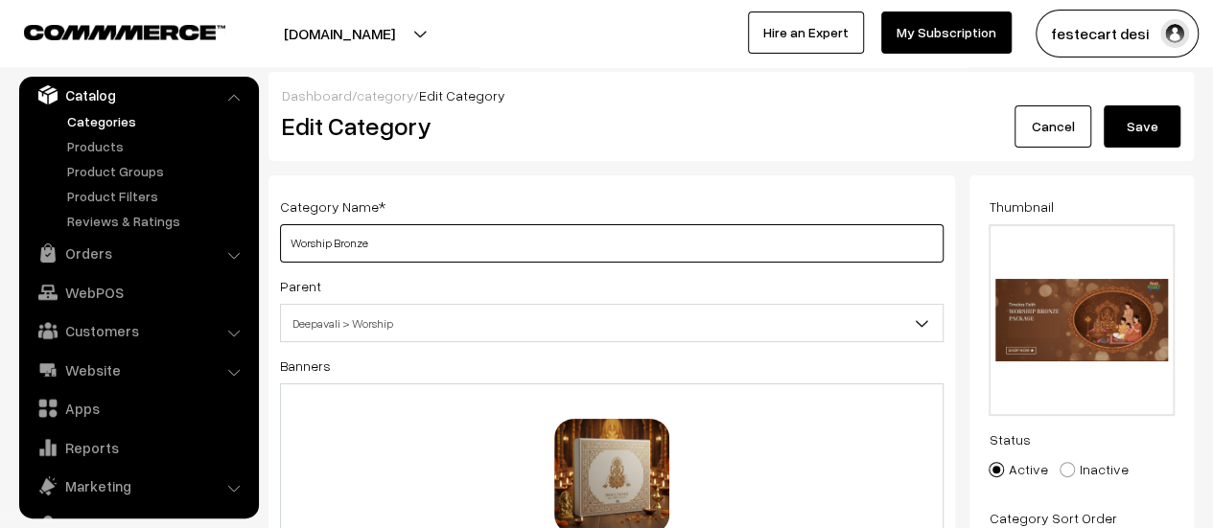
click at [394, 236] on input "Worship Bronze" at bounding box center [611, 243] width 663 height 38
click at [541, 239] on input "Worship Bronze Package (SOLD OUT)" at bounding box center [611, 243] width 663 height 38
type input "Worship Bronze Package (SOLD OUT)"
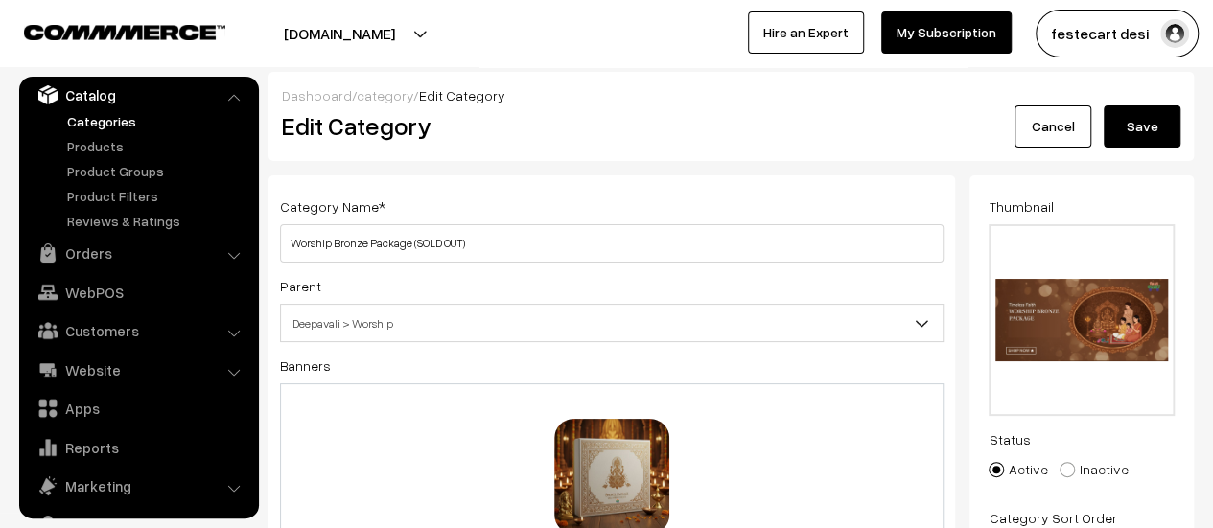
click at [1148, 127] on button "Save" at bounding box center [1142, 126] width 77 height 42
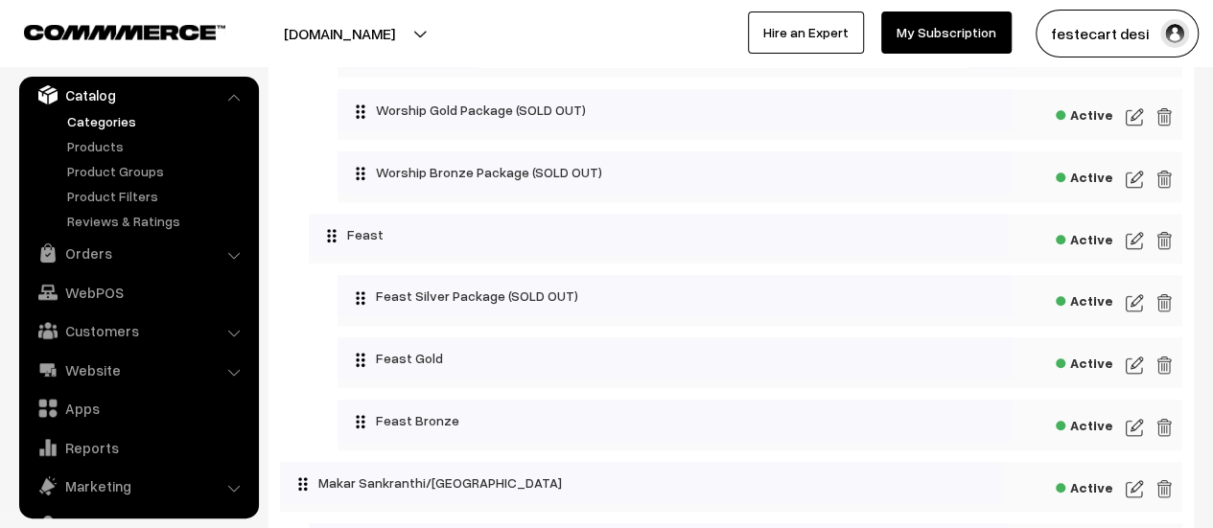
scroll to position [671, 0]
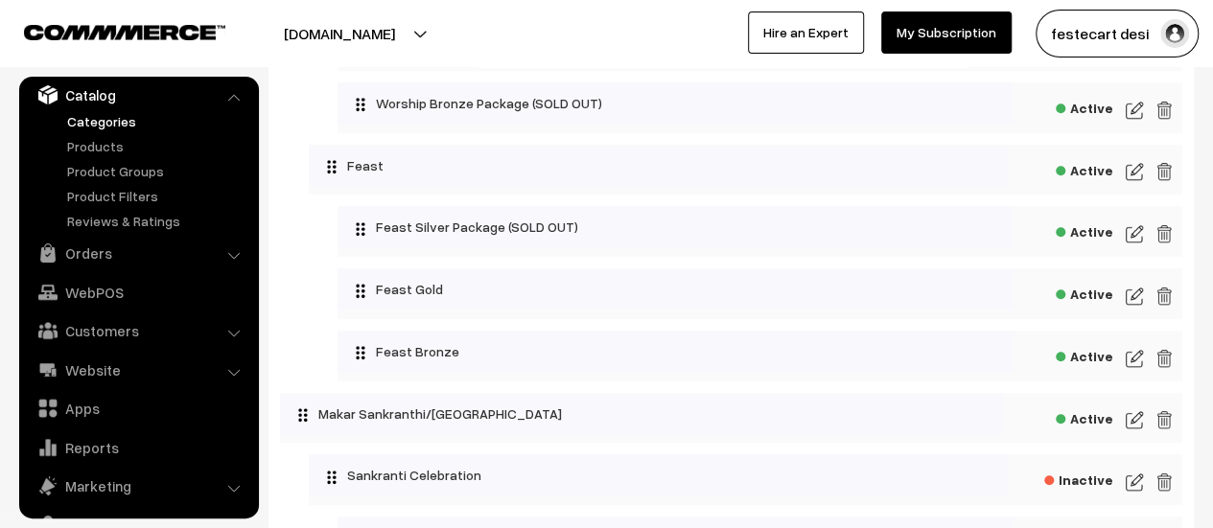
click at [1135, 303] on img at bounding box center [1134, 296] width 17 height 23
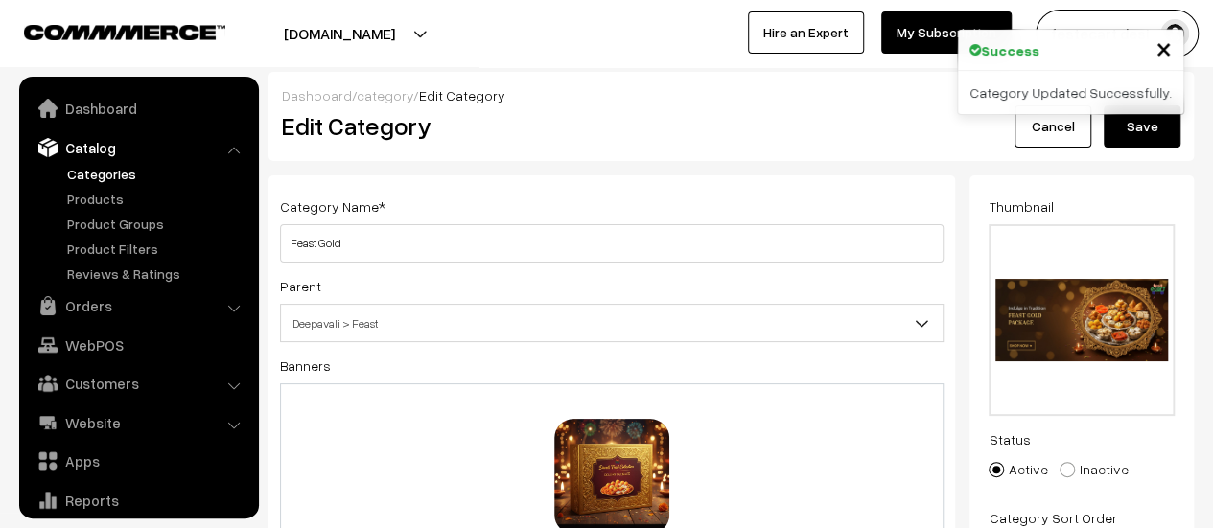
scroll to position [53, 0]
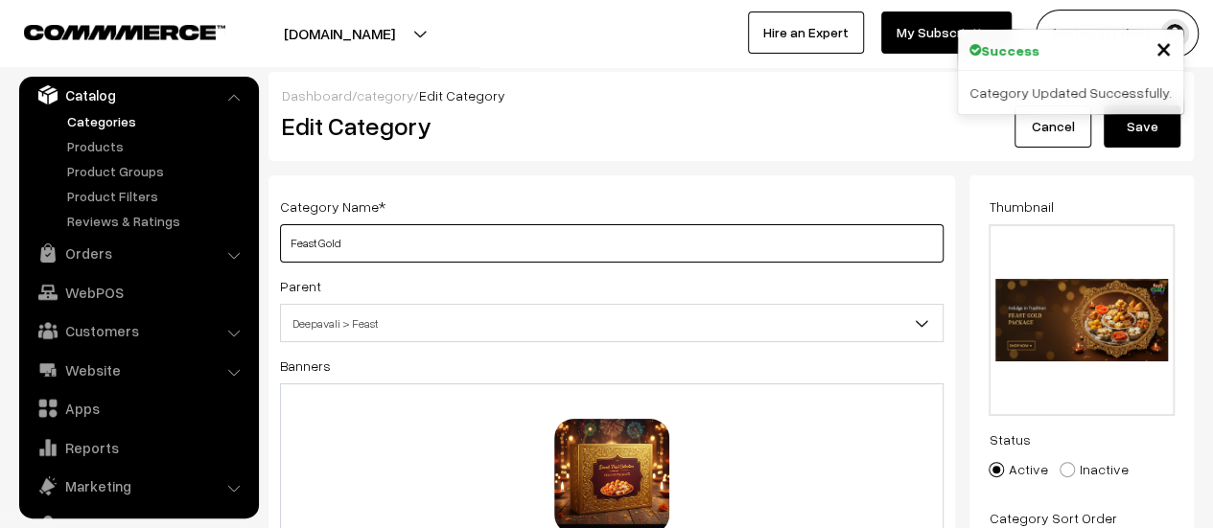
click at [377, 248] on input "Feast Gold" at bounding box center [611, 243] width 663 height 38
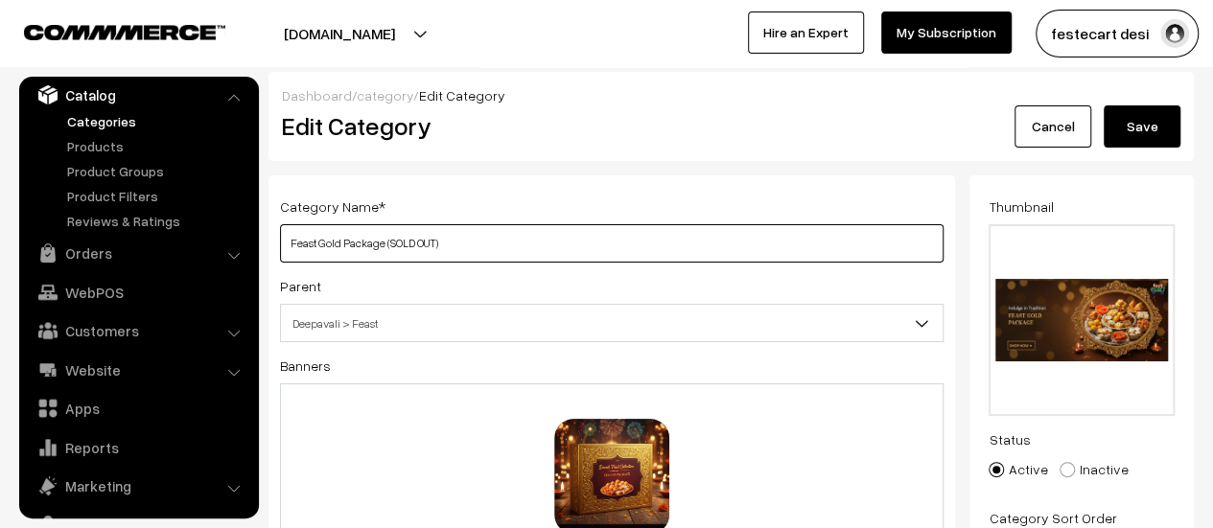
type input "Feast Gold Package (SOLD OUT)"
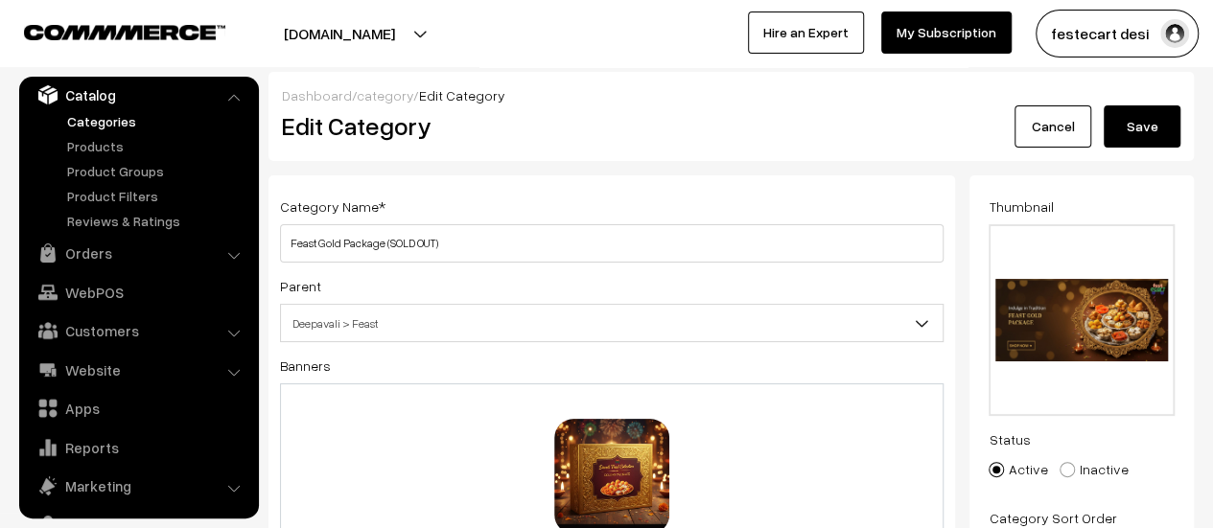
click at [1152, 125] on button "Save" at bounding box center [1142, 126] width 77 height 42
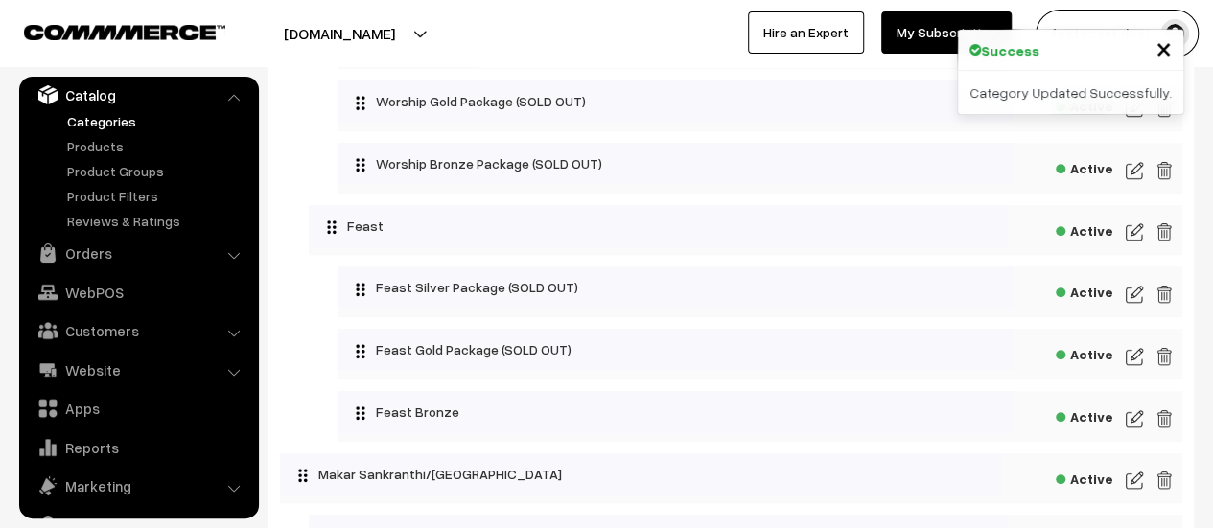
scroll to position [619, 0]
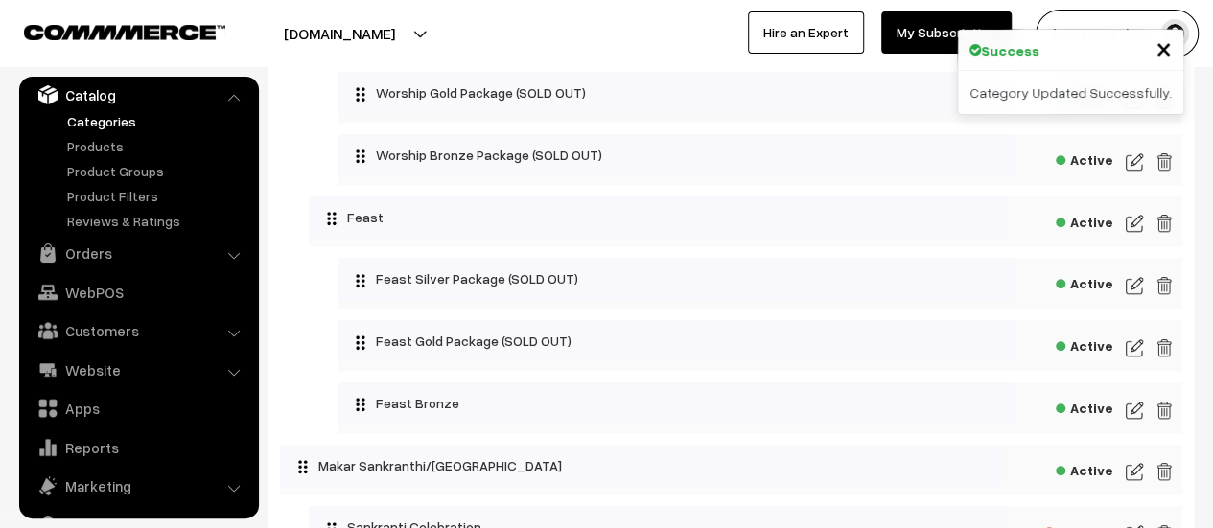
click at [1134, 420] on img at bounding box center [1134, 410] width 17 height 23
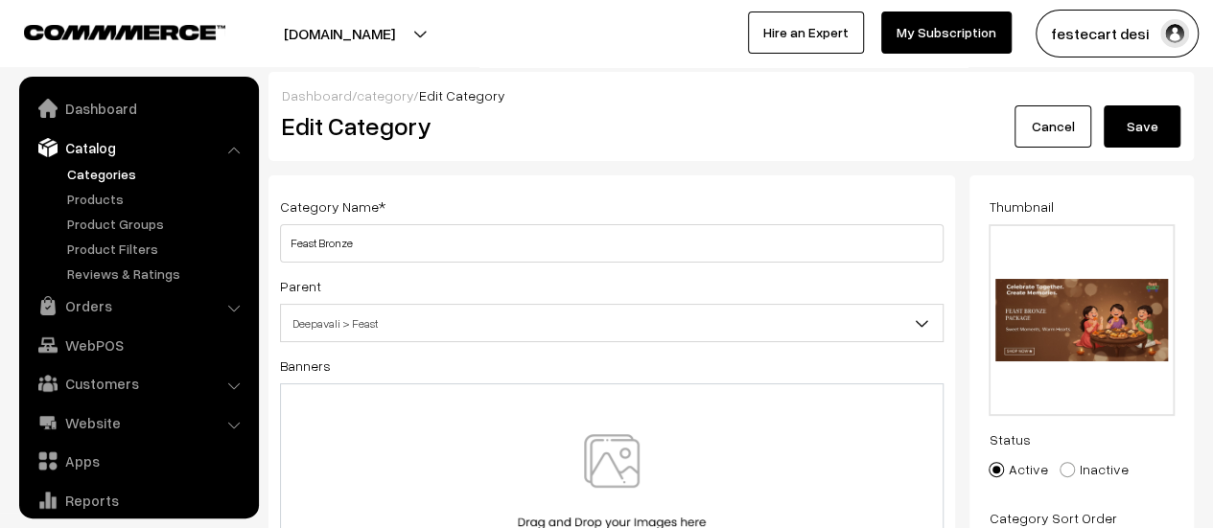
scroll to position [53, 0]
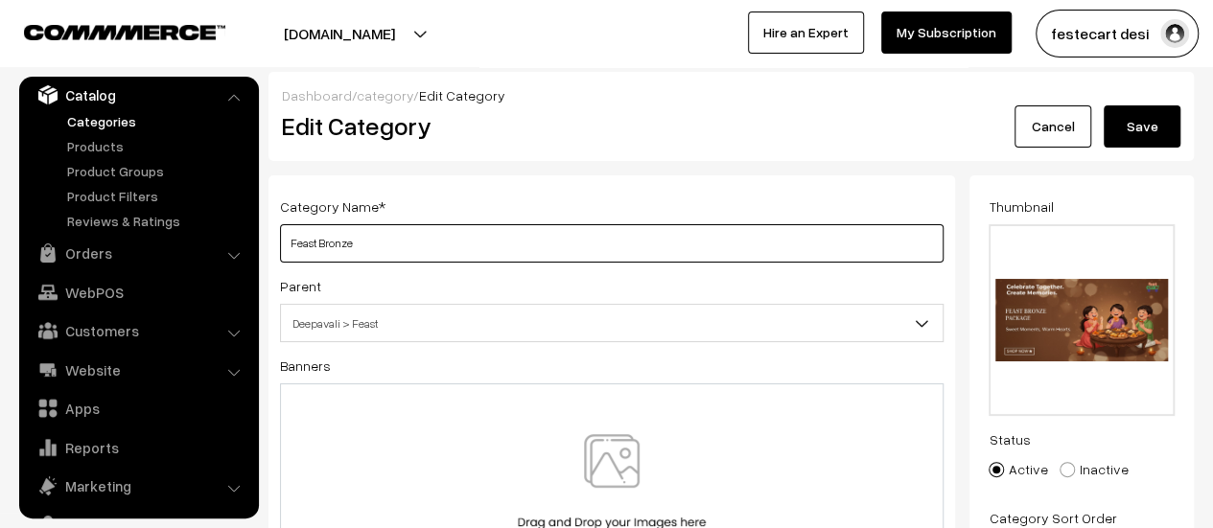
click at [466, 238] on input "Feast Bronze" at bounding box center [611, 243] width 663 height 38
type input "Feast Bronze Package (SOLD OUT)"
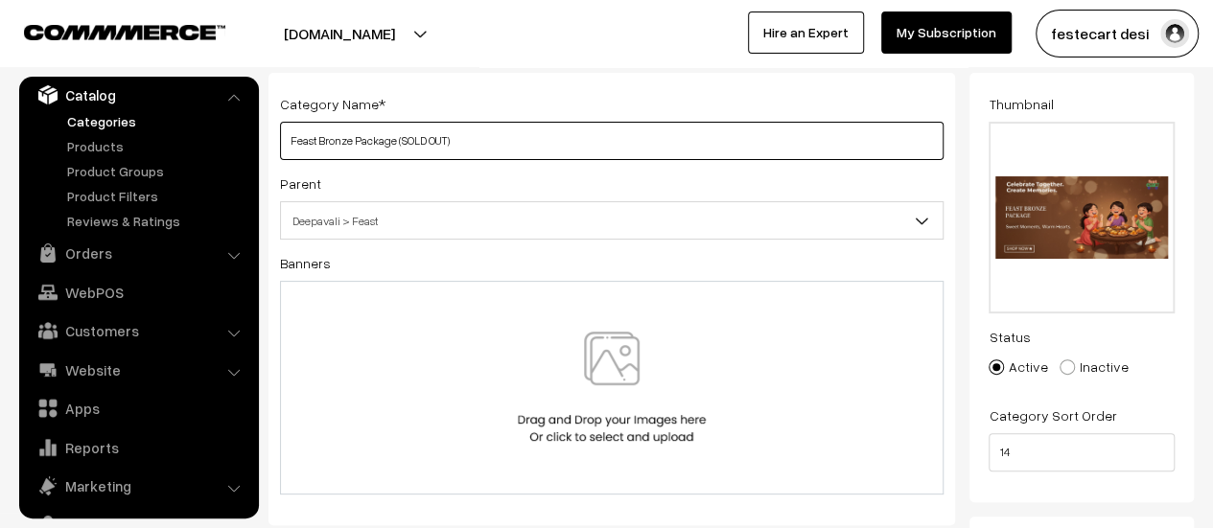
scroll to position [102, 0]
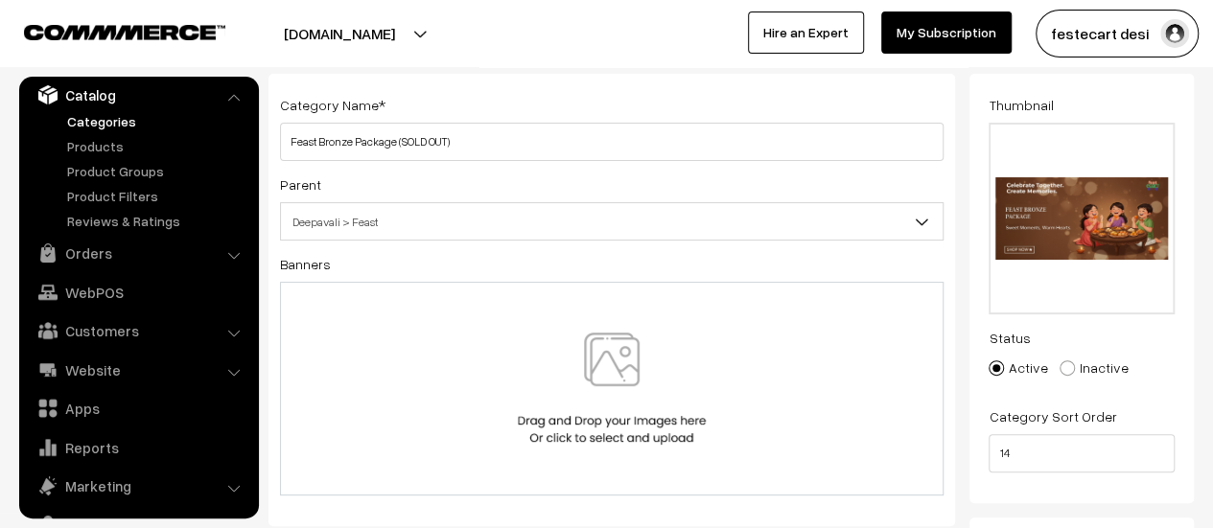
click at [677, 439] on img at bounding box center [612, 389] width 198 height 112
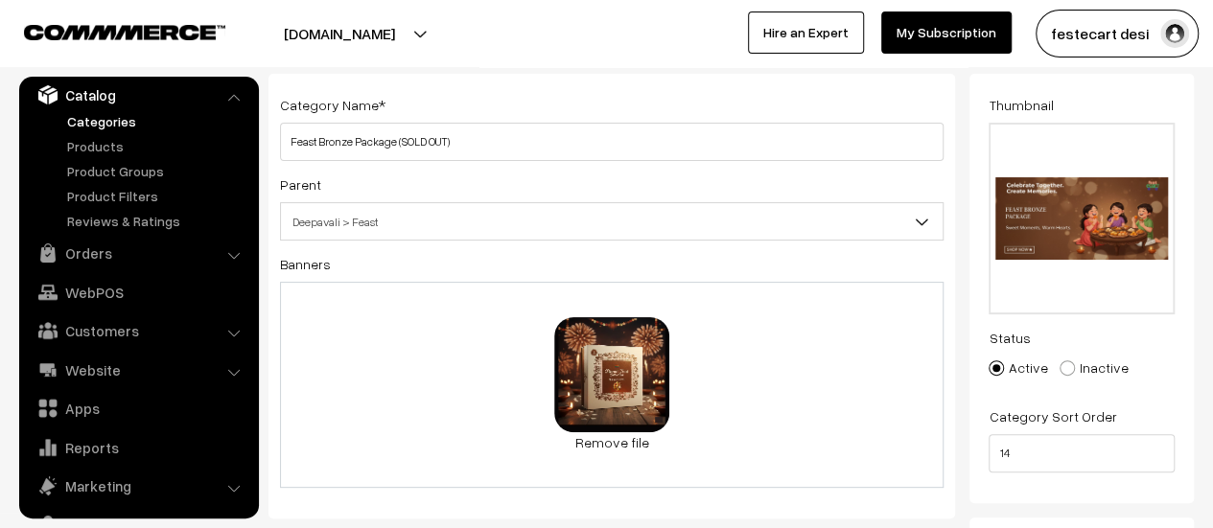
scroll to position [0, 0]
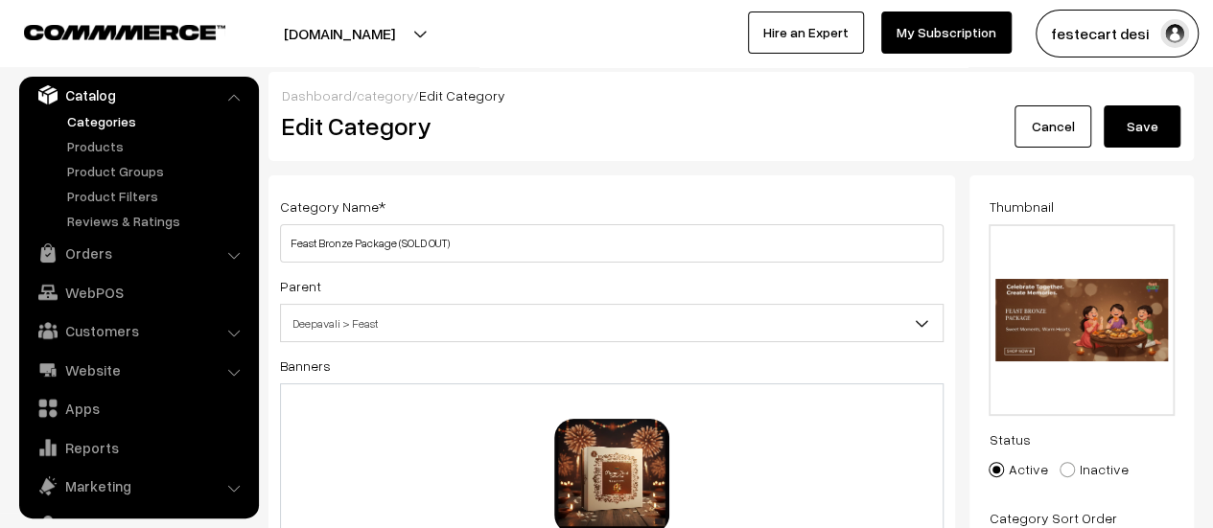
click at [1127, 125] on button "Save" at bounding box center [1142, 126] width 77 height 42
